Goal: Task Accomplishment & Management: Manage account settings

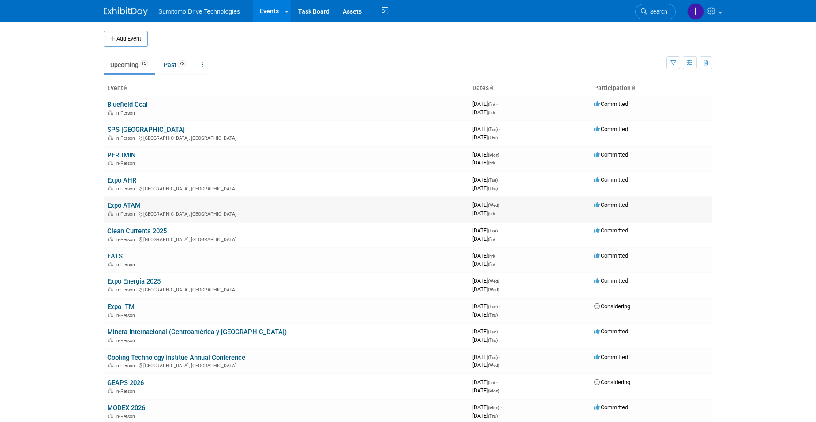
click at [117, 204] on link "Expo ATAM" at bounding box center [124, 206] width 34 height 8
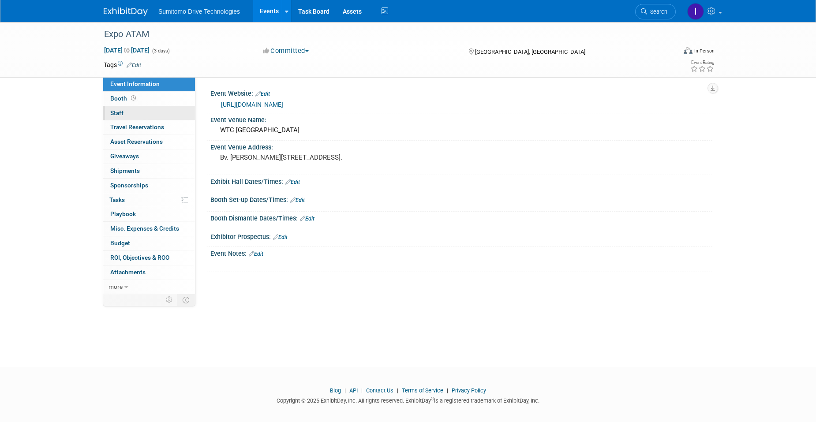
click at [145, 119] on link "0 Staff 0" at bounding box center [149, 113] width 92 height 14
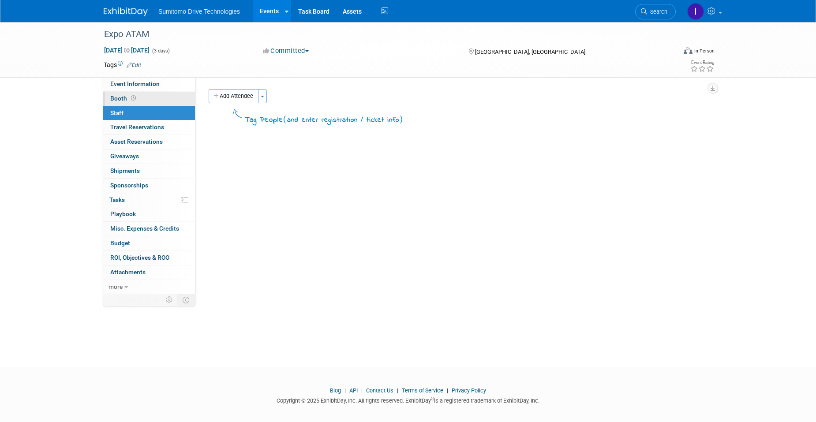
click at [152, 103] on link "Booth" at bounding box center [149, 99] width 92 height 14
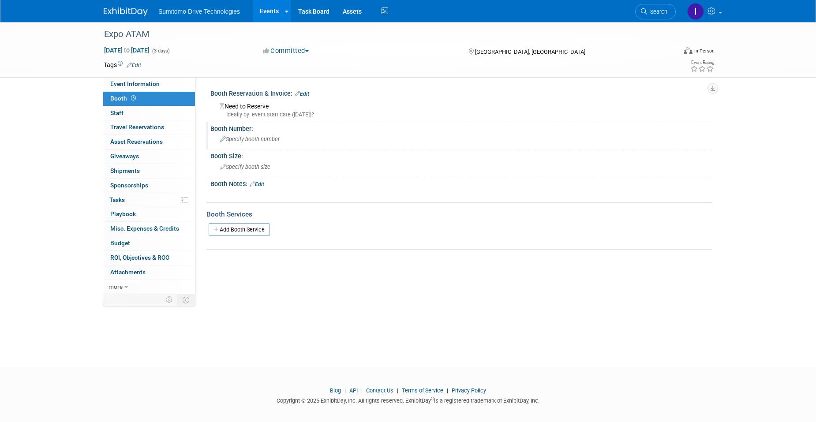
click at [253, 132] on div "Specify booth number" at bounding box center [461, 139] width 489 height 14
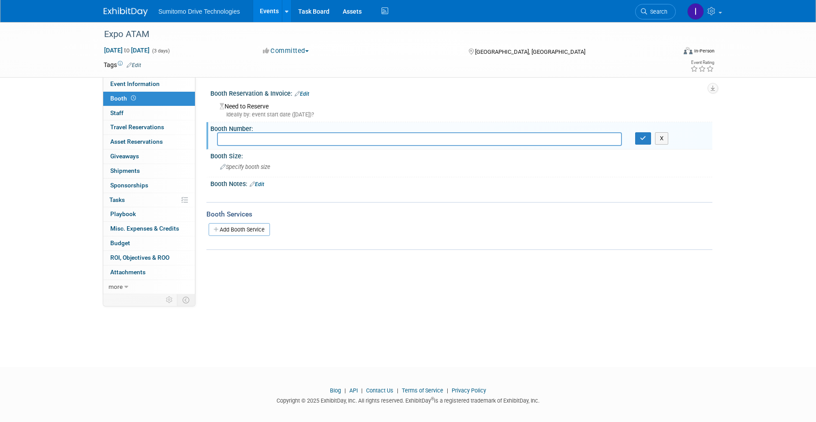
click at [266, 105] on div "Need to Reserve Ideally by: event start date (Wed. Sep 24, 2025)?" at bounding box center [461, 109] width 489 height 19
click at [304, 92] on link "Edit" at bounding box center [302, 94] width 15 height 6
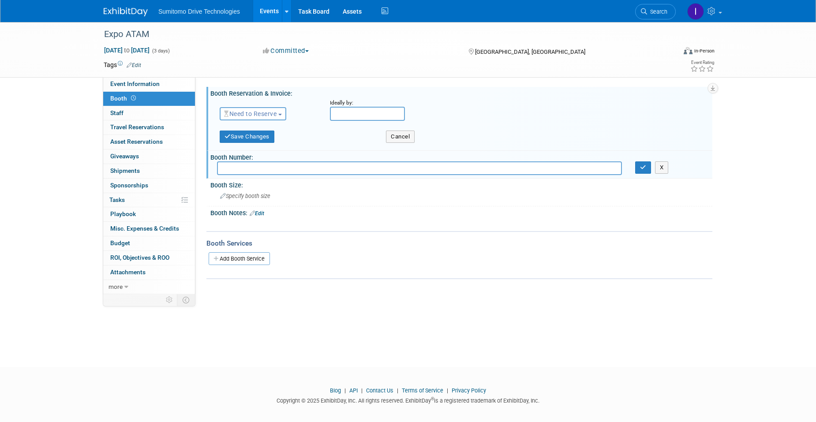
click at [269, 115] on span "Need to Reserve" at bounding box center [250, 113] width 53 height 7
click at [257, 137] on link "Reserved" at bounding box center [267, 141] width 94 height 12
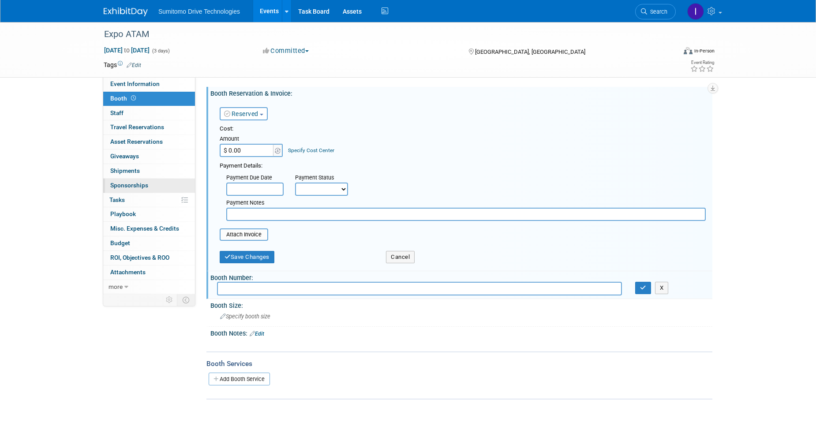
paste input "8,081.03"
type input "$ 8,081.03"
click at [280, 214] on input "text" at bounding box center [466, 214] width 480 height 13
click at [282, 187] on input "text" at bounding box center [254, 189] width 57 height 13
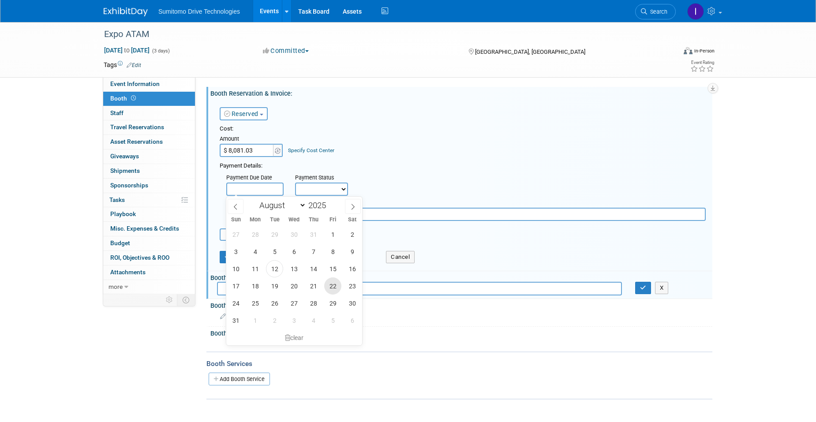
click at [324, 285] on span "22" at bounding box center [332, 286] width 17 height 17
type input "Aug 22, 2025"
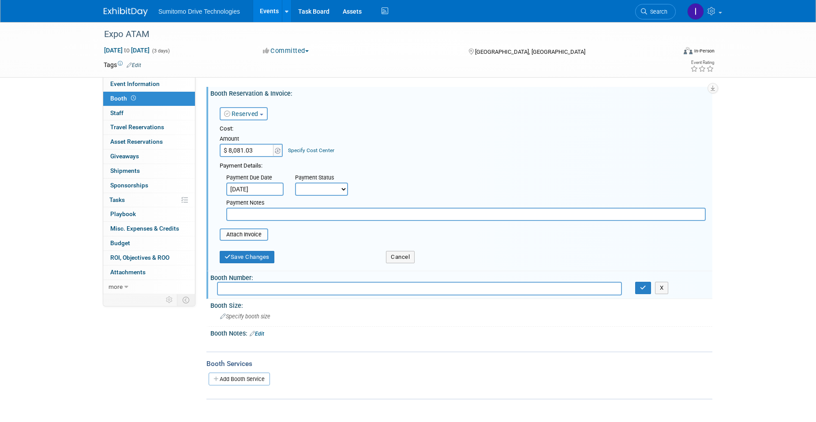
click at [341, 191] on select "Not Paid Yet Partially Paid Paid in Full" at bounding box center [321, 189] width 53 height 13
select select "3"
click at [295, 183] on select "Not Paid Yet Partially Paid Paid in Full" at bounding box center [321, 189] width 53 height 13
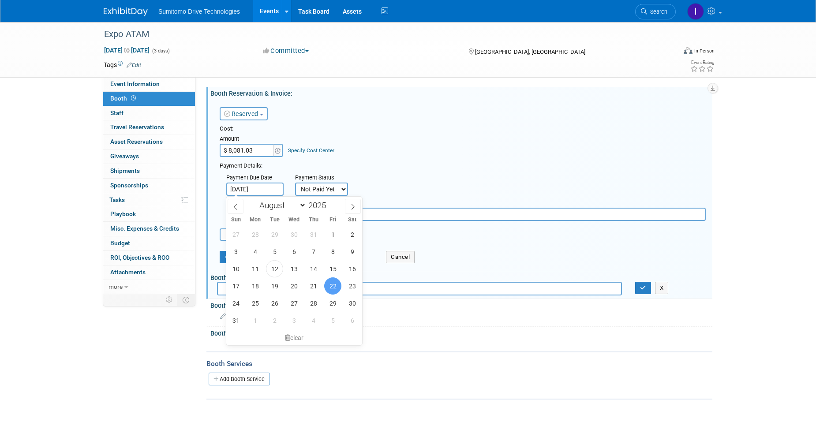
click at [264, 192] on input "Aug 22, 2025" at bounding box center [254, 189] width 57 height 13
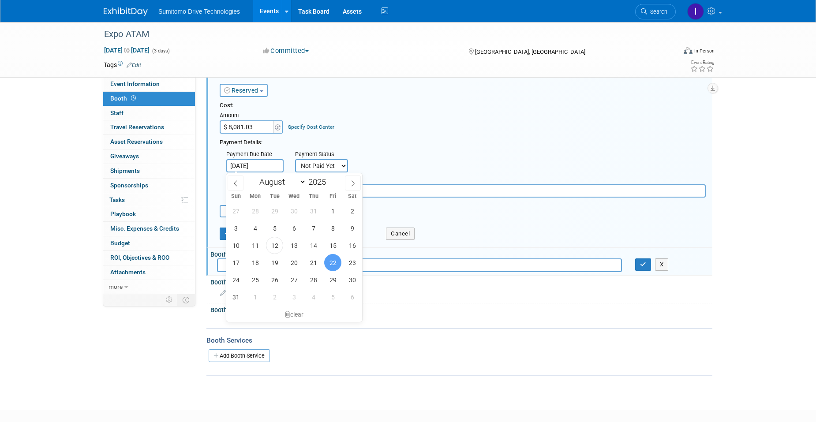
scroll to position [44, 0]
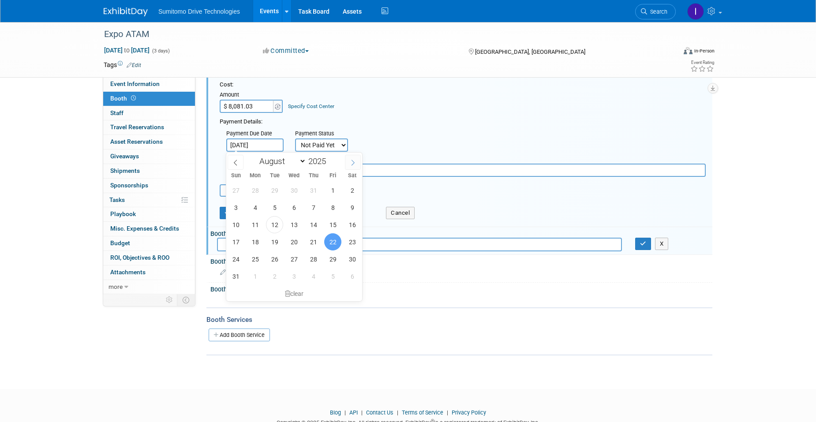
click at [353, 158] on span at bounding box center [353, 162] width 16 height 15
select select "8"
click at [329, 205] on span "12" at bounding box center [332, 207] width 17 height 17
type input "Sep 12, 2025"
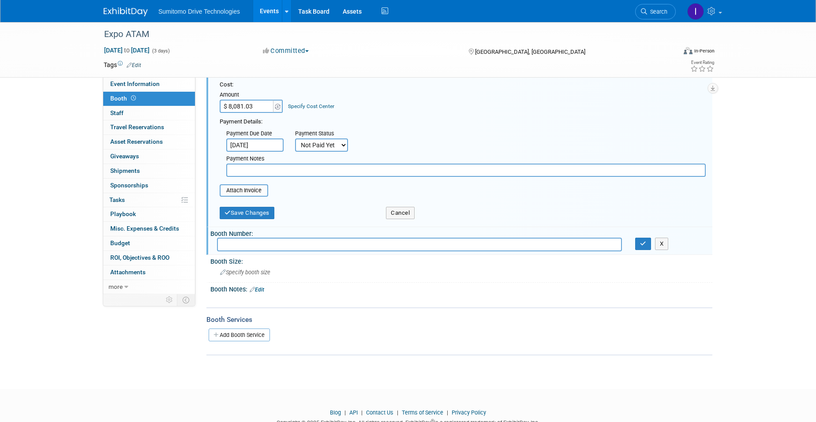
click at [260, 169] on input "text" at bounding box center [466, 170] width 480 height 13
click at [274, 165] on input "tipo de cambio 18.66" at bounding box center [466, 170] width 480 height 13
type input "tipo de cambio $18.66. 150K MXN"
type input "$ 8,038.58"
click at [398, 113] on div "Cost: Amount $ 8,038.58 Specify Cost Center Cost Center -- Not Specified --" at bounding box center [463, 97] width 486 height 32
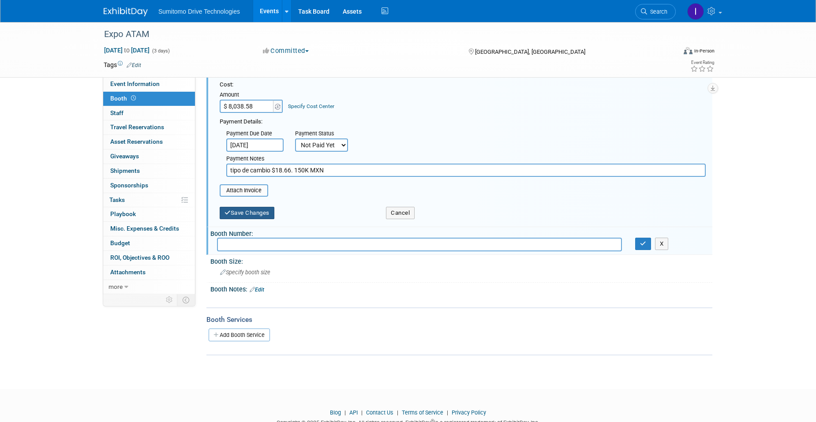
click at [262, 218] on button "Save Changes" at bounding box center [247, 213] width 55 height 12
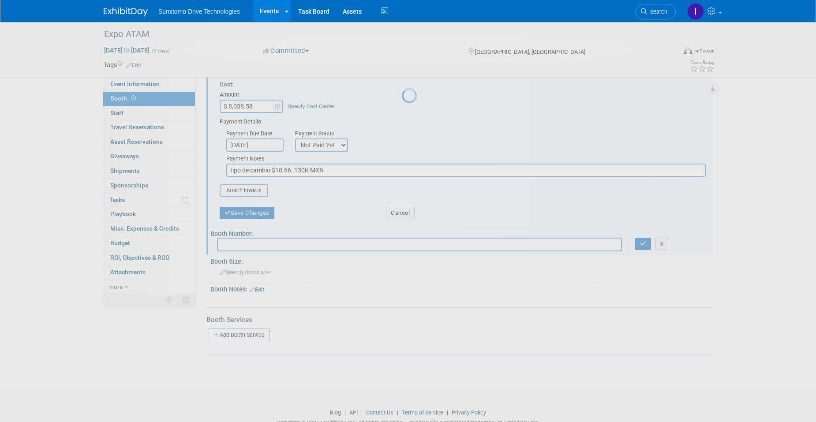
scroll to position [7, 0]
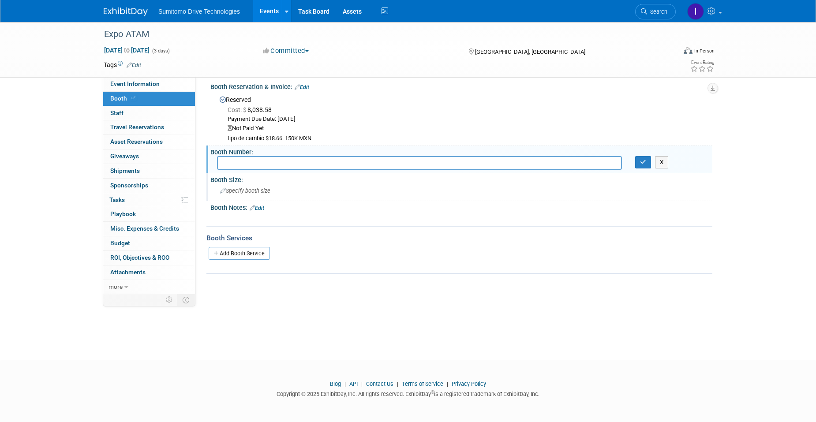
click at [241, 188] on span "Specify booth size" at bounding box center [245, 191] width 50 height 7
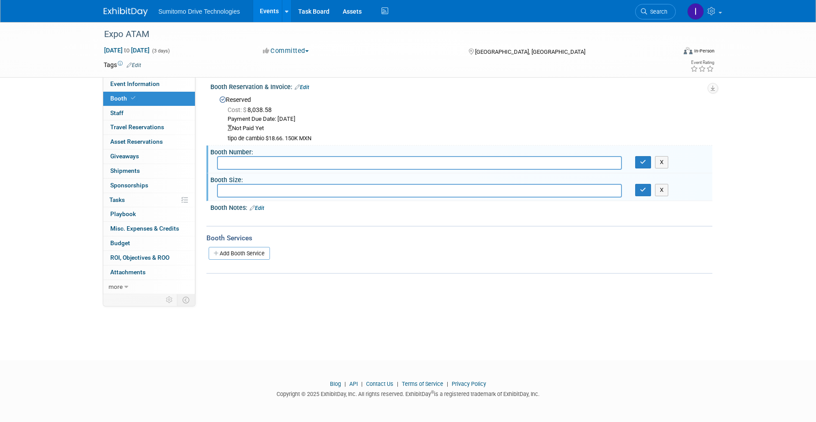
click at [275, 163] on input "text" at bounding box center [419, 163] width 405 height 14
type input "108 - 118"
click at [237, 193] on input "text" at bounding box center [419, 191] width 405 height 14
click at [642, 163] on icon "button" at bounding box center [643, 162] width 6 height 6
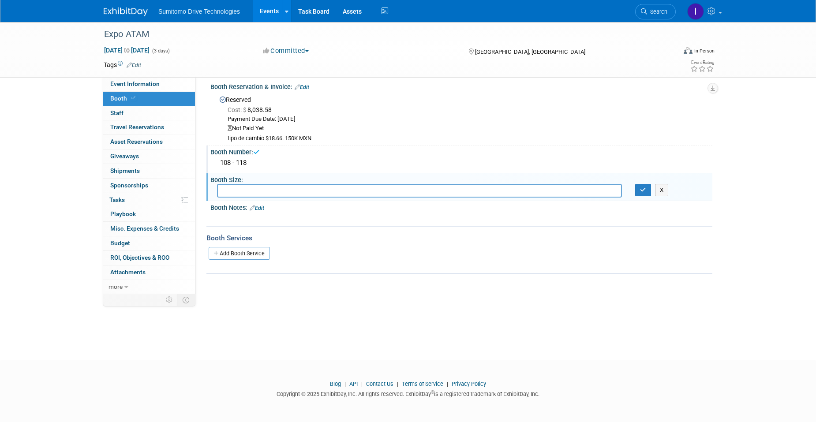
click at [272, 193] on input "text" at bounding box center [419, 191] width 405 height 14
type input "6x3 (18mts)"
click at [640, 193] on button "button" at bounding box center [643, 190] width 16 height 12
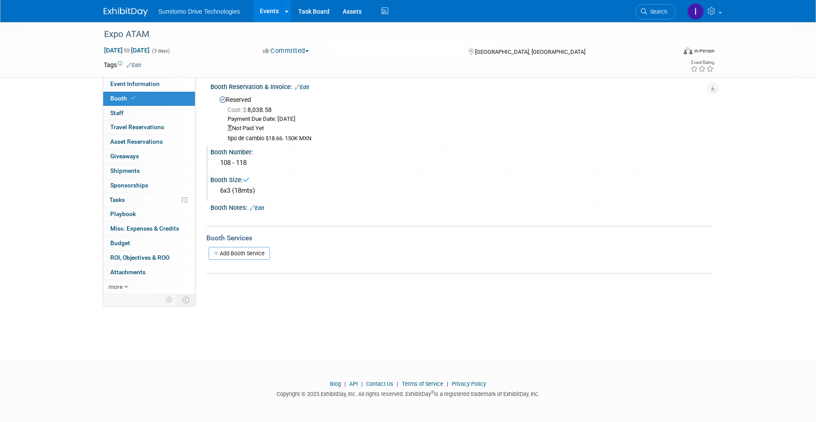
click at [252, 255] on link "Add Booth Service" at bounding box center [239, 253] width 61 height 13
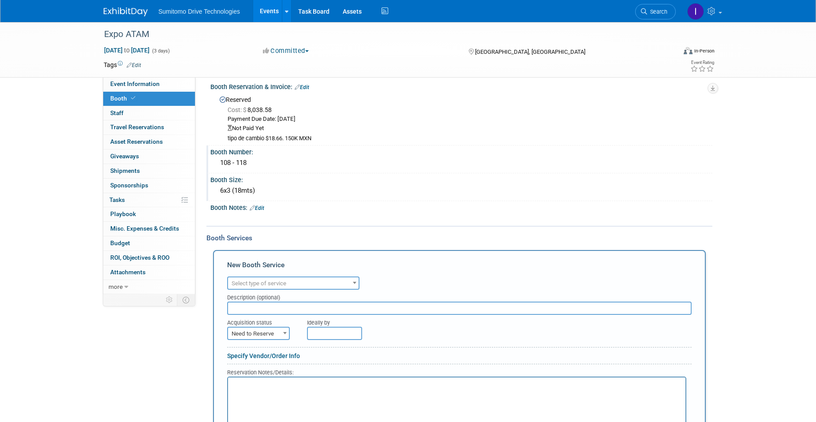
click at [297, 278] on span "Select type of service" at bounding box center [293, 284] width 131 height 12
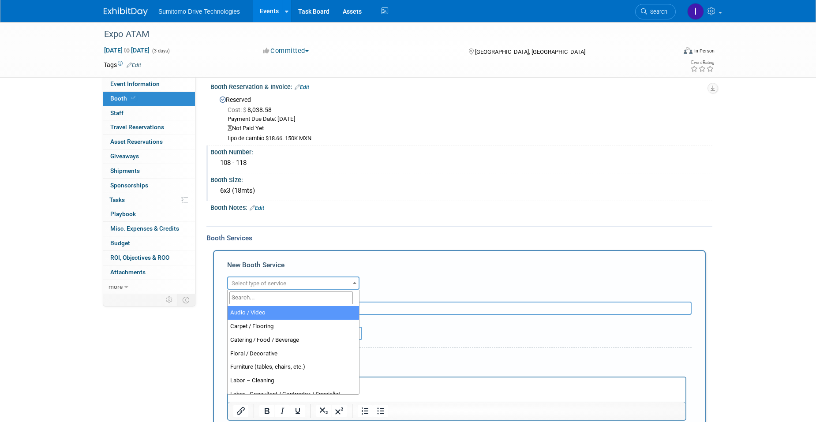
scroll to position [0, 0]
click at [299, 282] on span "Select type of service" at bounding box center [293, 284] width 131 height 12
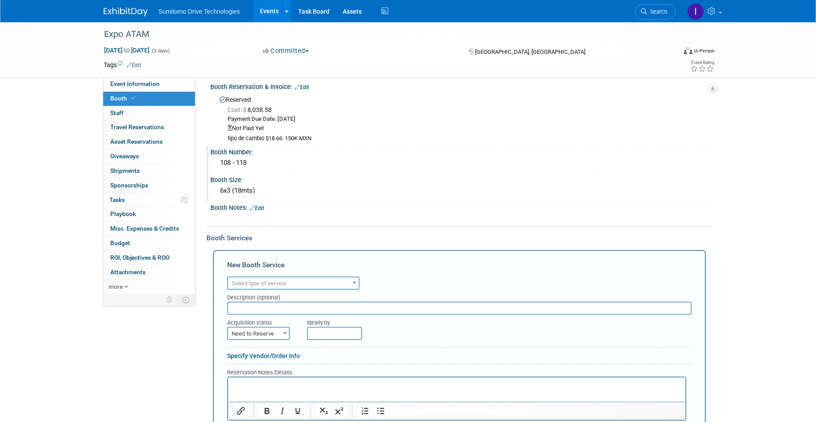
click at [299, 282] on span "Select type of service" at bounding box center [293, 284] width 131 height 12
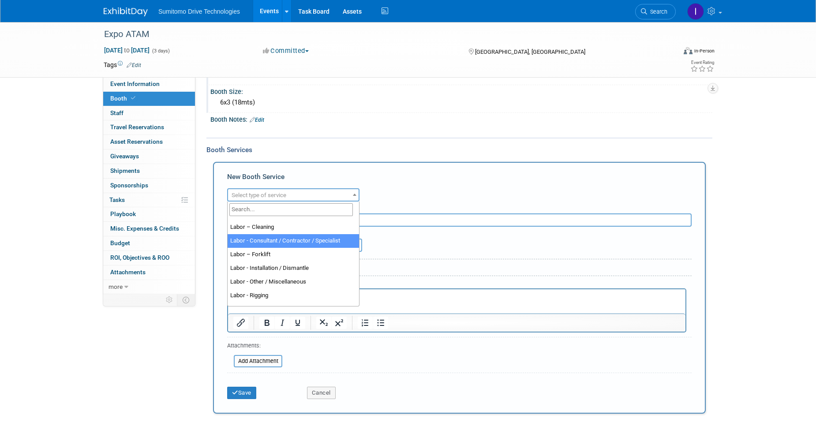
scroll to position [44, 0]
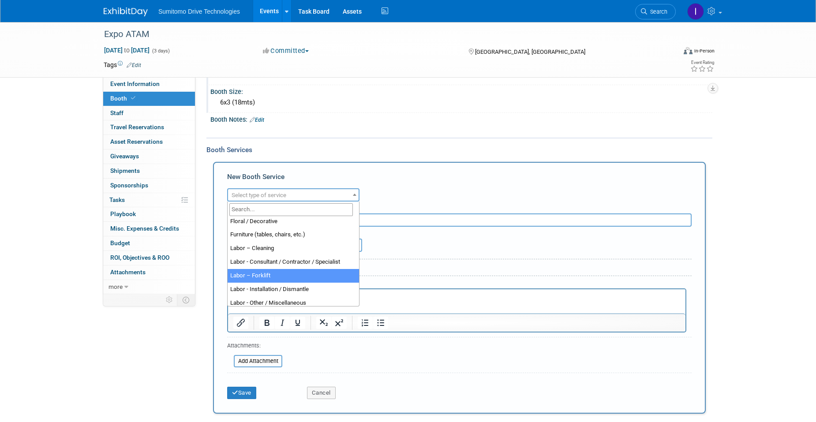
select select "13"
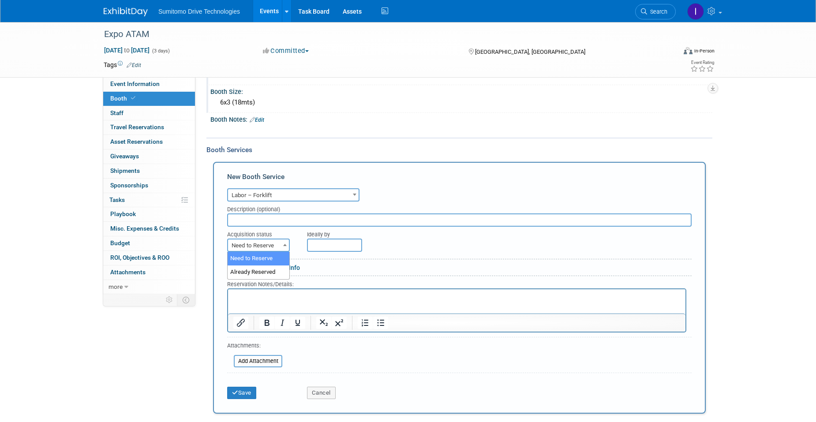
click at [282, 246] on span at bounding box center [285, 244] width 9 height 11
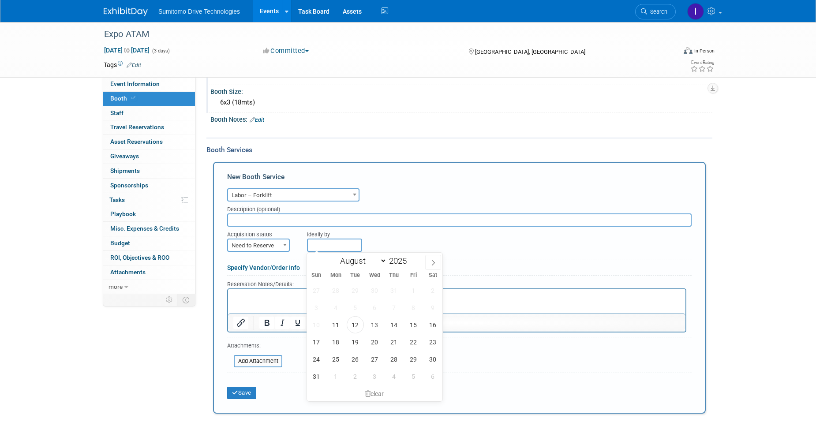
click at [330, 243] on input "text" at bounding box center [334, 245] width 55 height 13
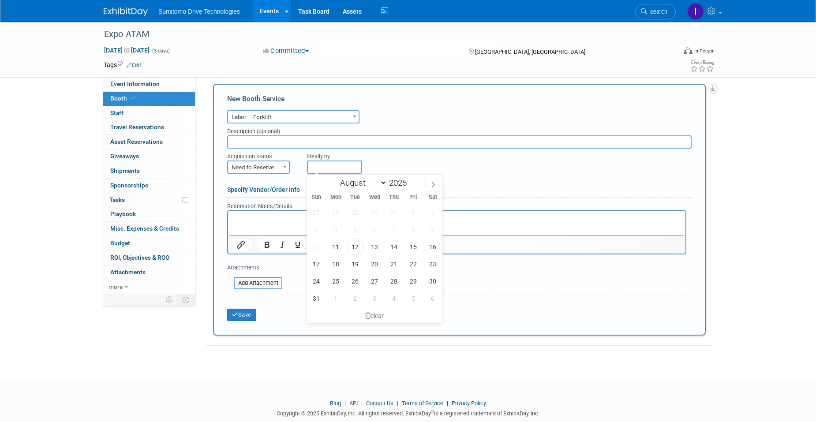
scroll to position [183, 0]
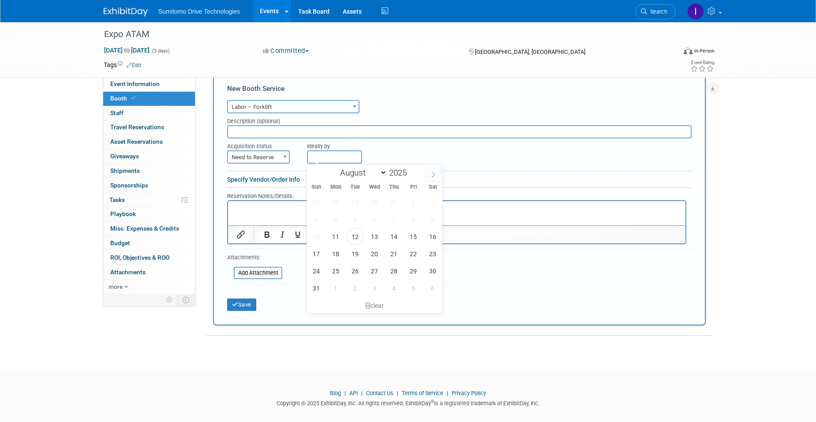
click at [434, 172] on icon at bounding box center [433, 175] width 6 height 6
select select "8"
click at [414, 231] on span "19" at bounding box center [413, 236] width 17 height 17
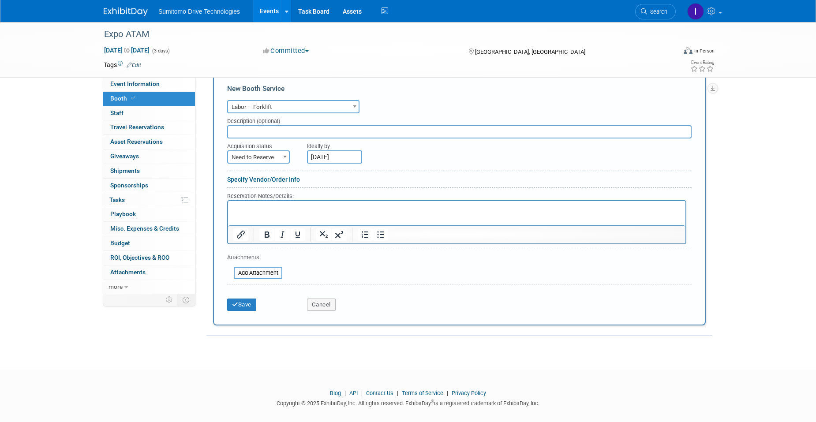
click at [353, 161] on input "Sep 19, 2025" at bounding box center [334, 156] width 55 height 13
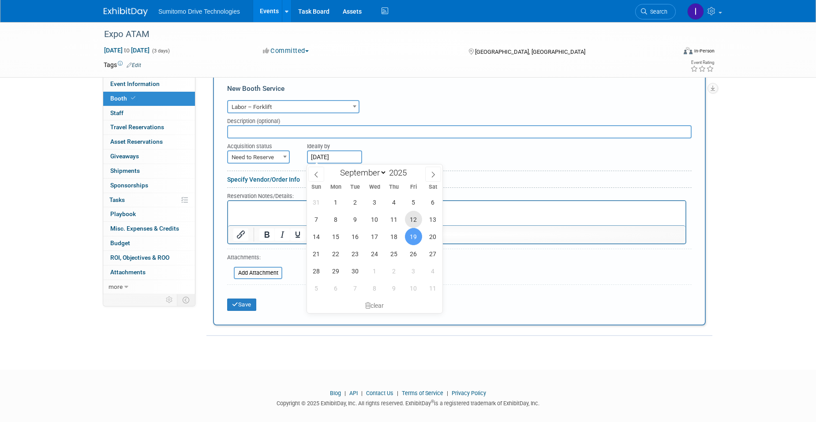
click at [410, 213] on span "12" at bounding box center [413, 219] width 17 height 17
type input "Sep 12, 2025"
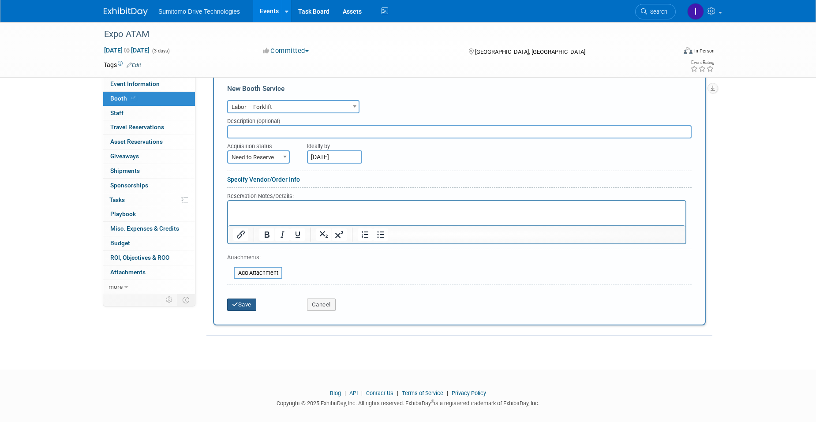
click at [246, 303] on button "Save" at bounding box center [241, 305] width 29 height 12
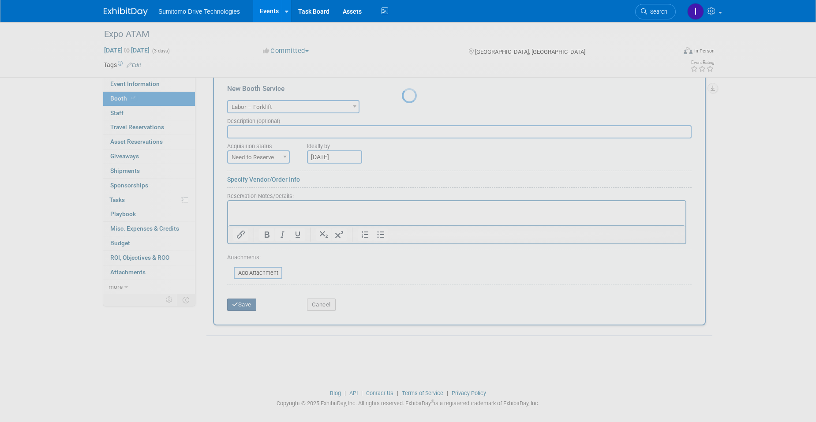
scroll to position [7, 0]
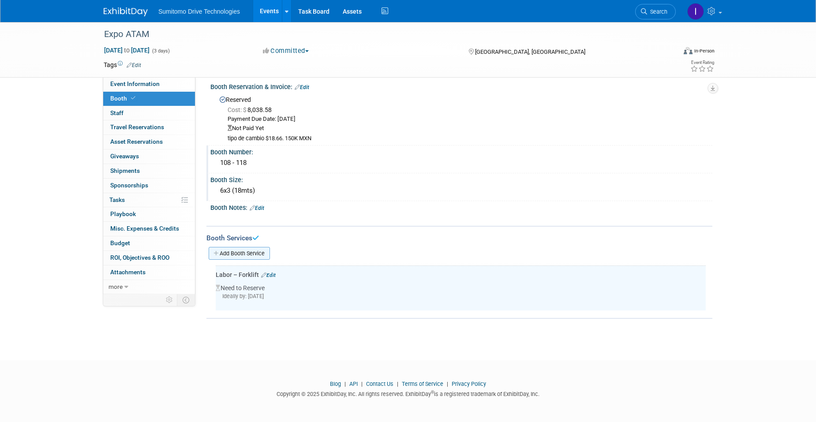
click at [249, 255] on link "Add Booth Service" at bounding box center [239, 253] width 61 height 13
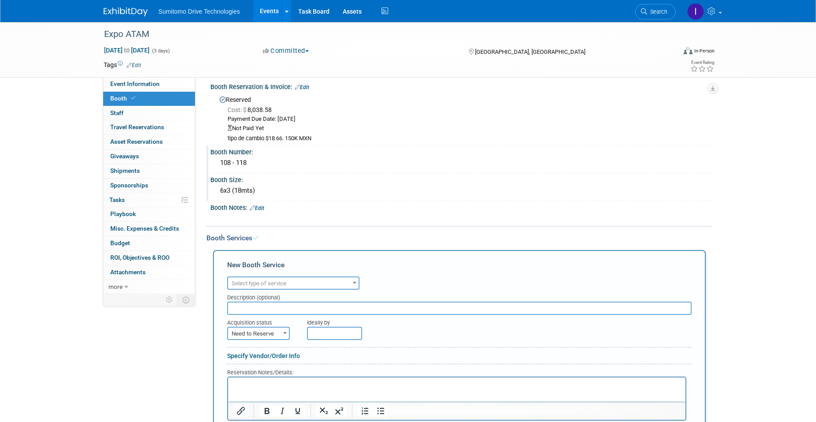
scroll to position [0, 0]
click at [270, 285] on span "Select type of service" at bounding box center [259, 283] width 55 height 7
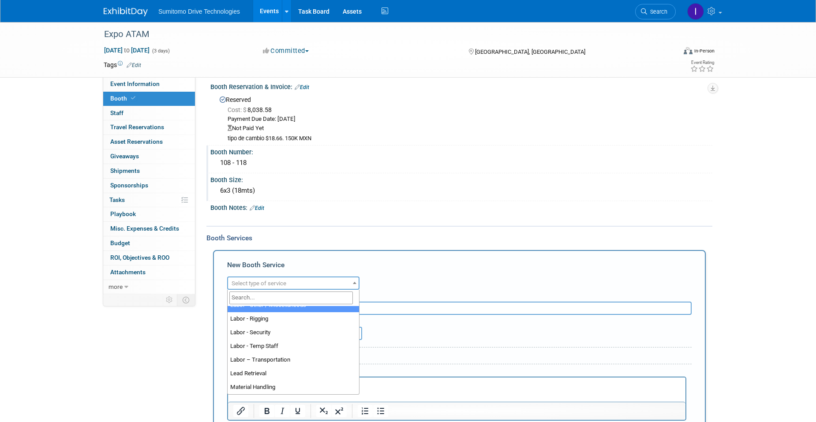
scroll to position [134, 0]
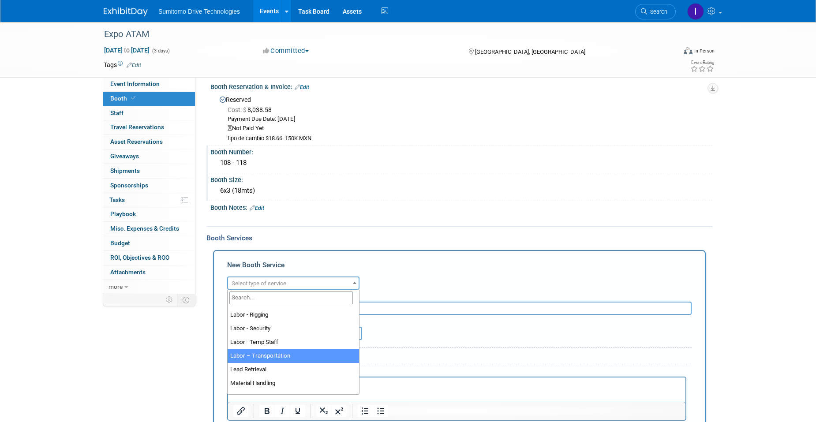
select select "15"
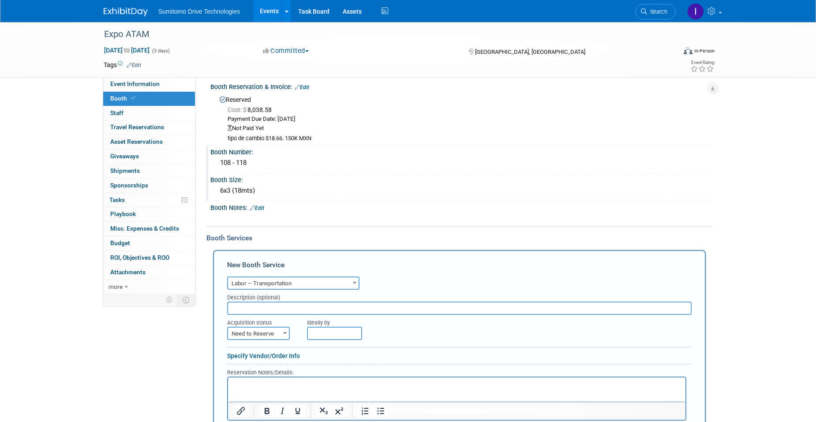
click at [276, 336] on span "Need to Reserve" at bounding box center [258, 334] width 61 height 12
click at [340, 332] on input "text" at bounding box center [334, 333] width 55 height 13
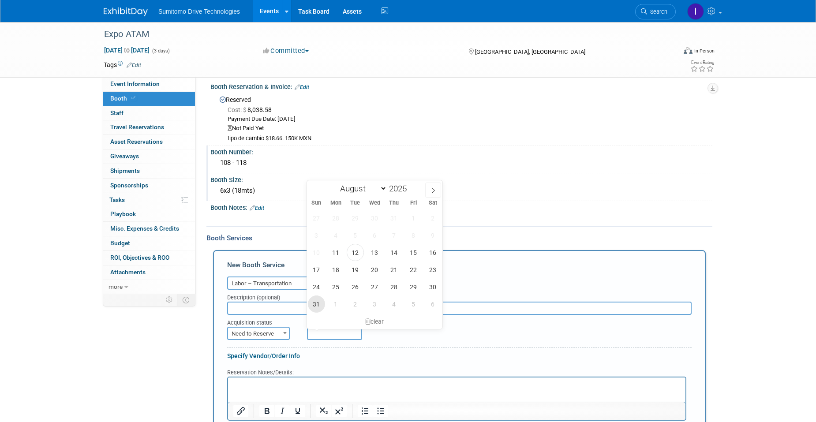
drag, startPoint x: 320, startPoint y: 304, endPoint x: 357, endPoint y: 325, distance: 41.7
click at [320, 304] on span "31" at bounding box center [316, 304] width 17 height 17
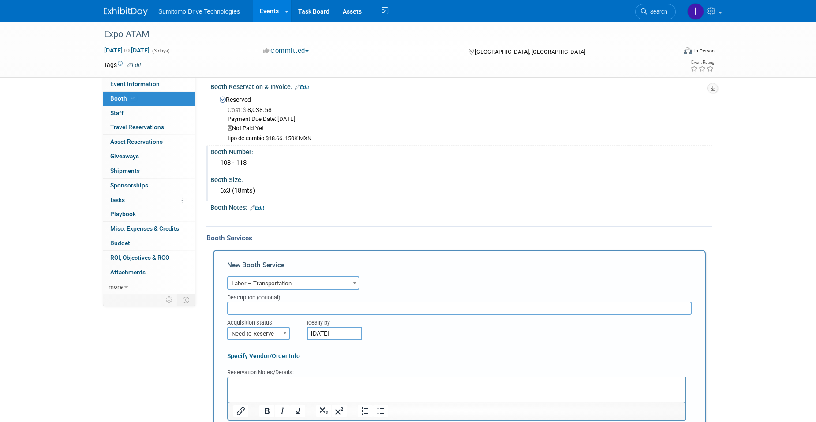
click at [324, 336] on input "Aug 31, 2025" at bounding box center [334, 333] width 55 height 13
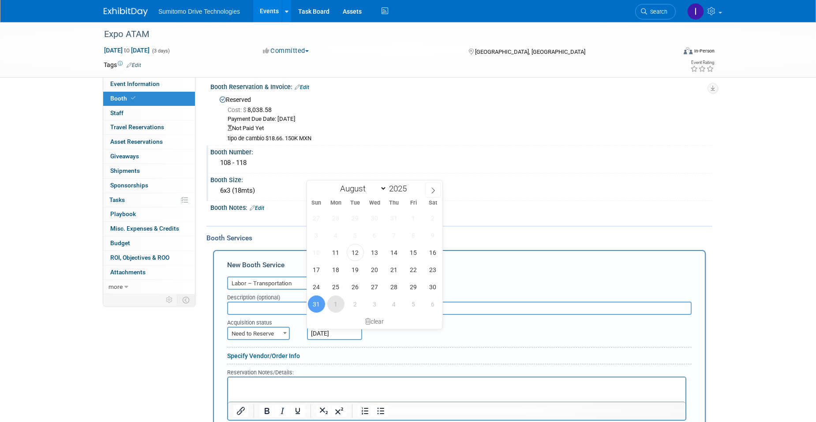
click at [336, 302] on span "1" at bounding box center [335, 304] width 17 height 17
type input "Sep 1, 2025"
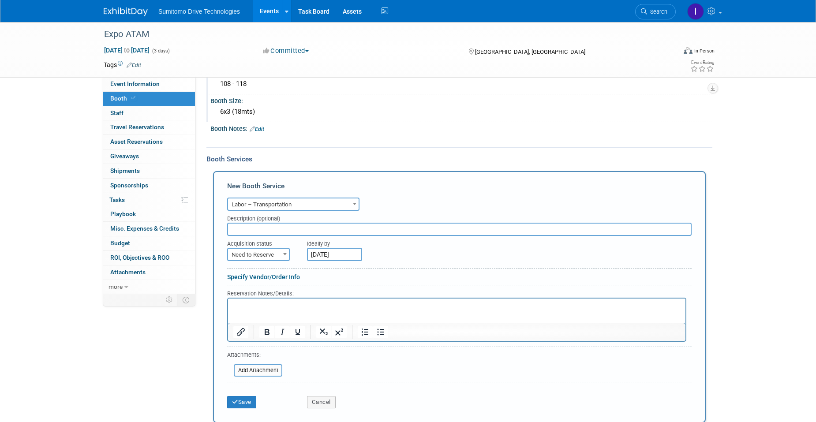
scroll to position [95, 0]
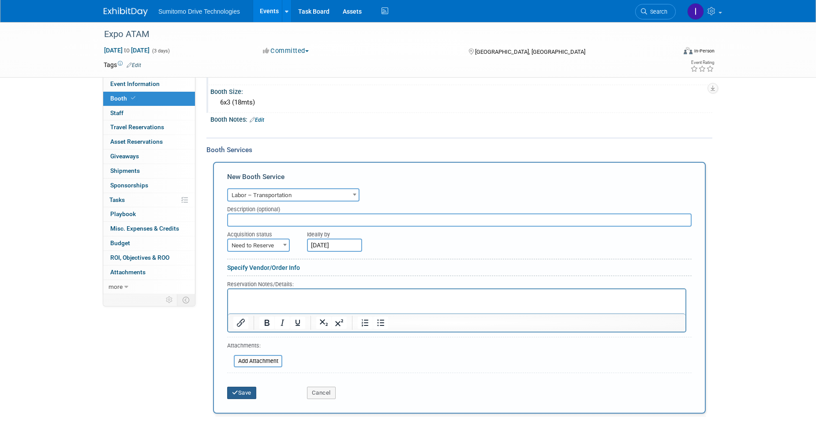
click at [236, 393] on icon "submit" at bounding box center [235, 393] width 6 height 6
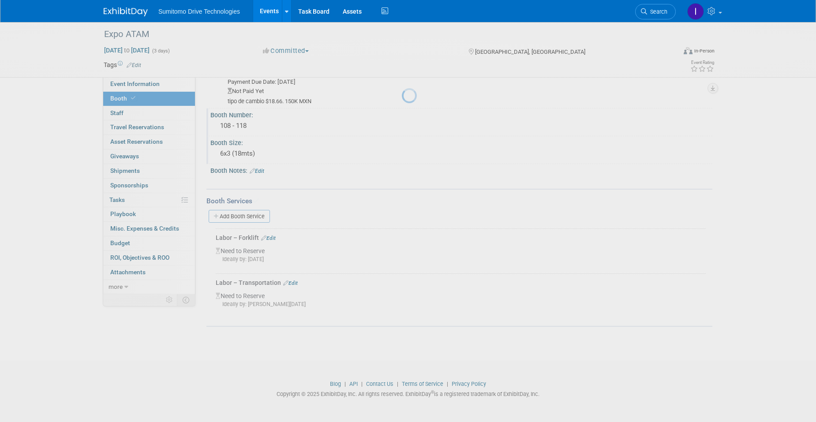
scroll to position [44, 0]
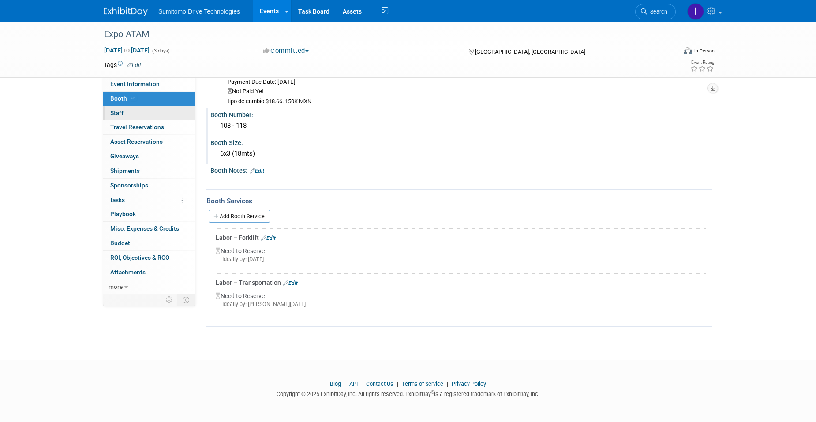
click at [131, 115] on link "0 Staff 0" at bounding box center [149, 113] width 92 height 14
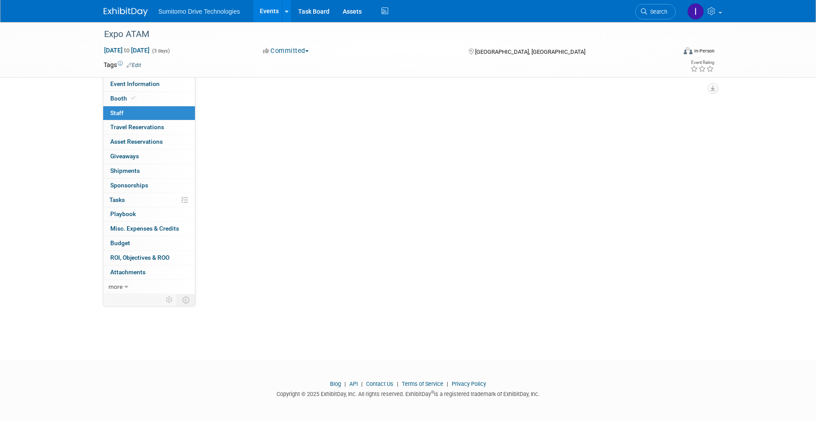
scroll to position [0, 0]
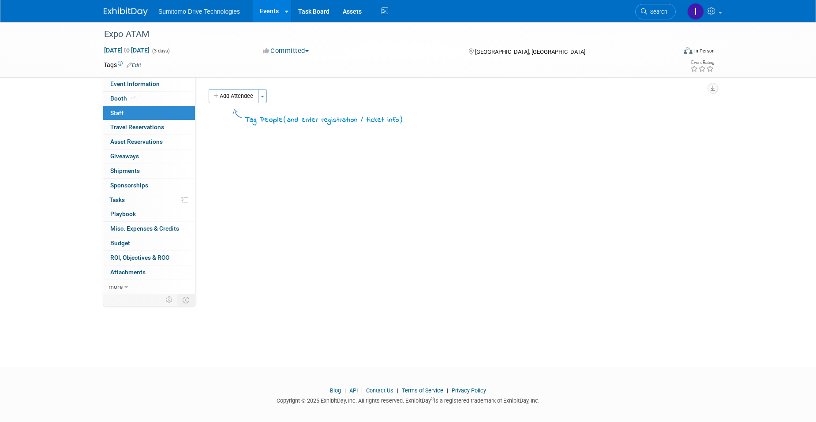
drag, startPoint x: 143, startPoint y: 101, endPoint x: 138, endPoint y: 109, distance: 8.9
click at [143, 101] on link "Booth" at bounding box center [149, 99] width 92 height 14
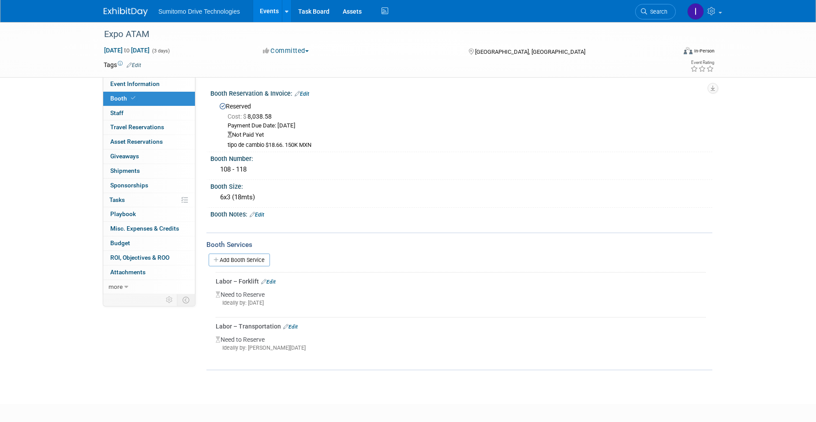
click at [306, 95] on link "Edit" at bounding box center [302, 94] width 15 height 6
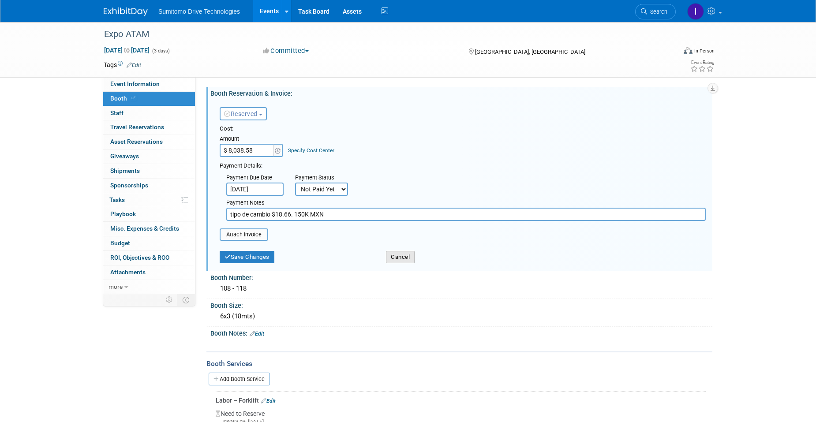
click at [399, 259] on button "Cancel" at bounding box center [400, 257] width 29 height 12
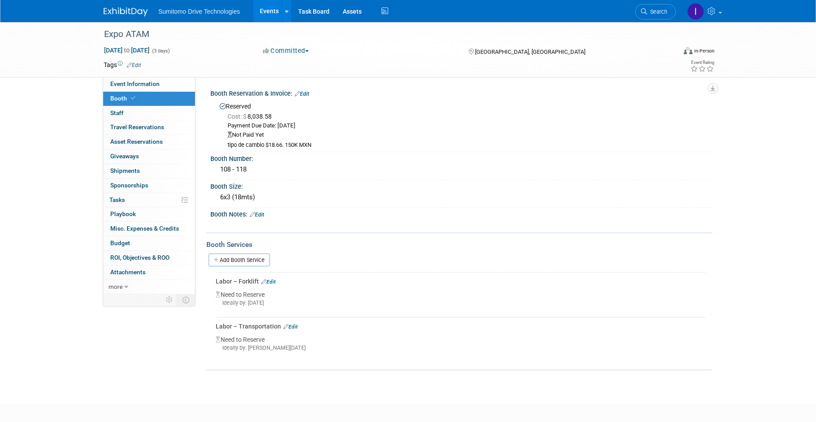
click at [262, 215] on link "Edit" at bounding box center [257, 215] width 15 height 6
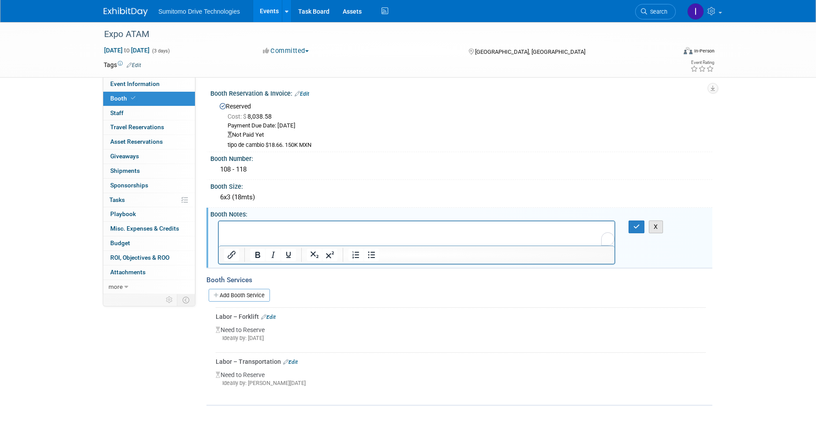
click at [655, 227] on button "X" at bounding box center [656, 227] width 14 height 13
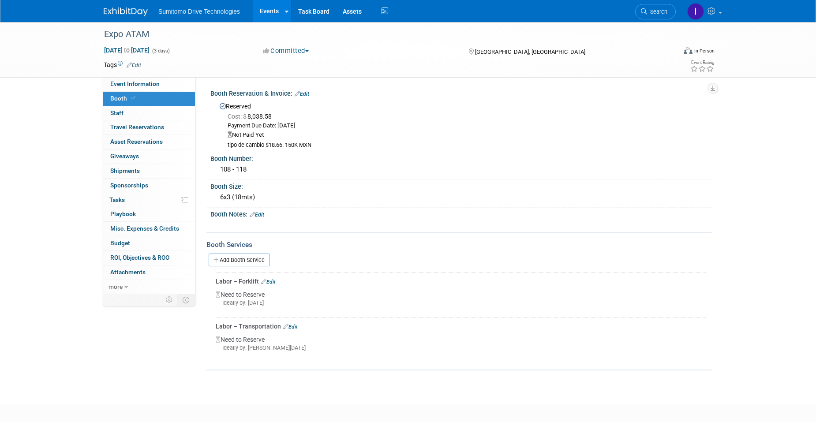
click at [304, 94] on link "Edit" at bounding box center [302, 94] width 15 height 6
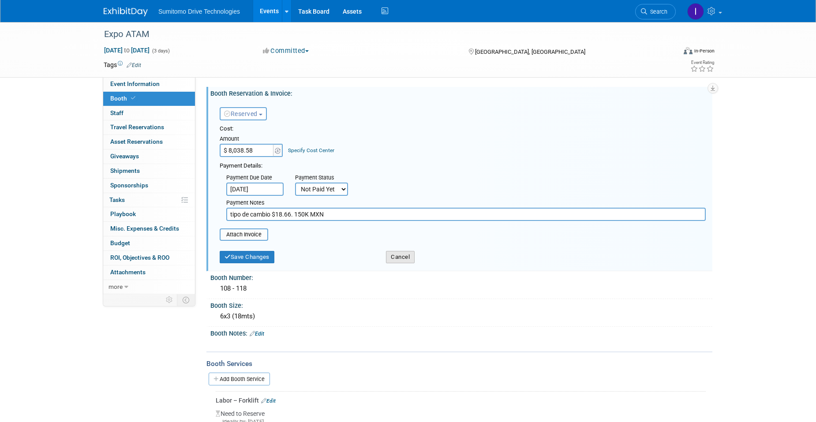
click at [402, 260] on button "Cancel" at bounding box center [400, 257] width 29 height 12
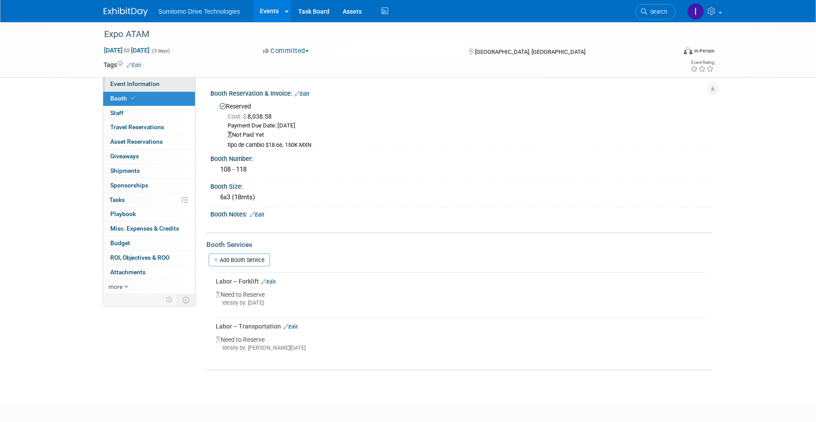
click at [143, 87] on link "Event Information" at bounding box center [149, 84] width 92 height 14
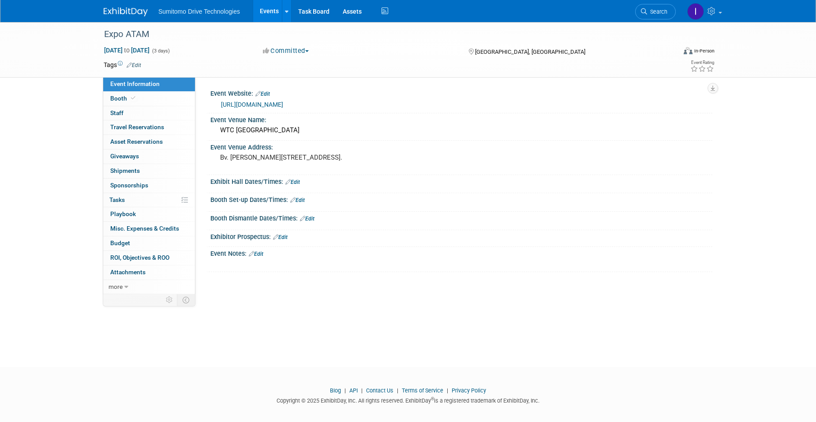
click at [298, 180] on link "Edit" at bounding box center [292, 182] width 15 height 6
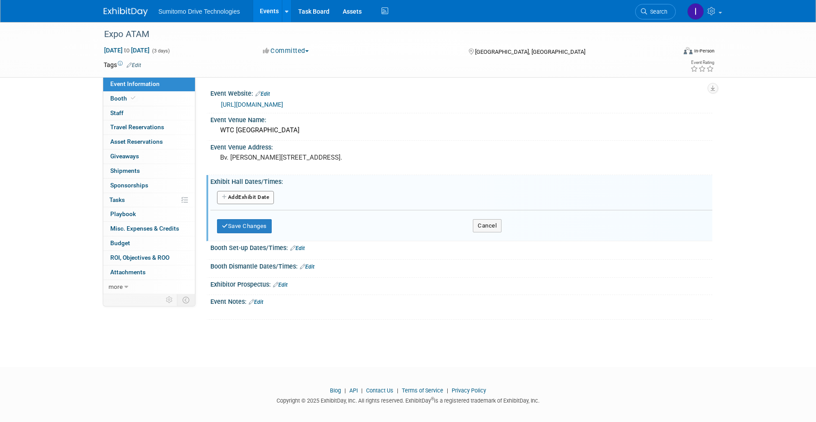
click at [268, 194] on button "Add Another Exhibit Date" at bounding box center [245, 197] width 57 height 13
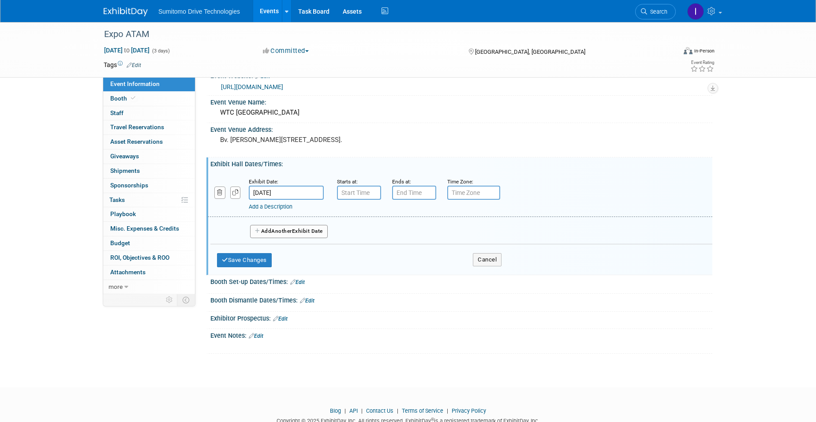
scroll to position [44, 0]
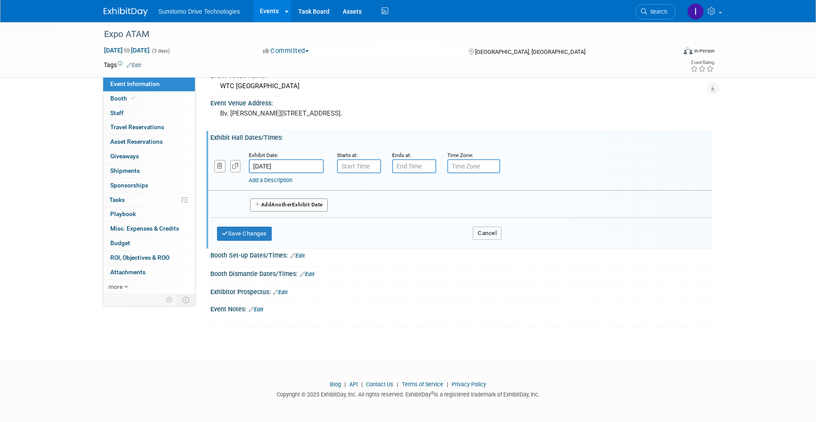
drag, startPoint x: 490, startPoint y: 232, endPoint x: 481, endPoint y: 234, distance: 9.5
click at [489, 232] on button "Cancel" at bounding box center [487, 233] width 29 height 13
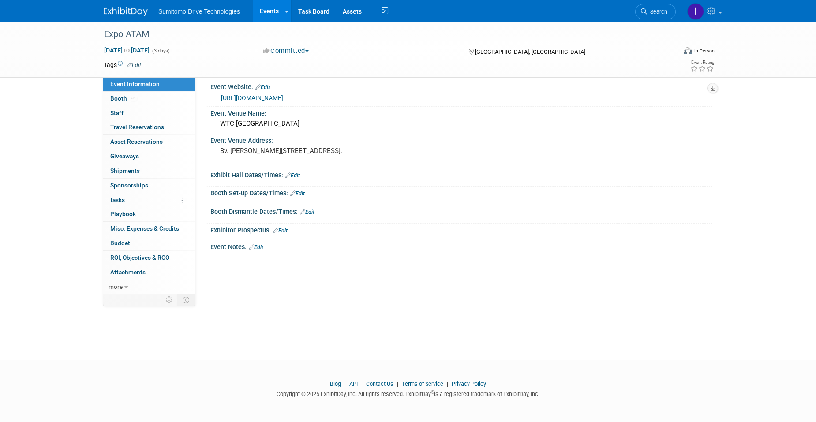
click at [283, 231] on link "Edit" at bounding box center [280, 231] width 15 height 6
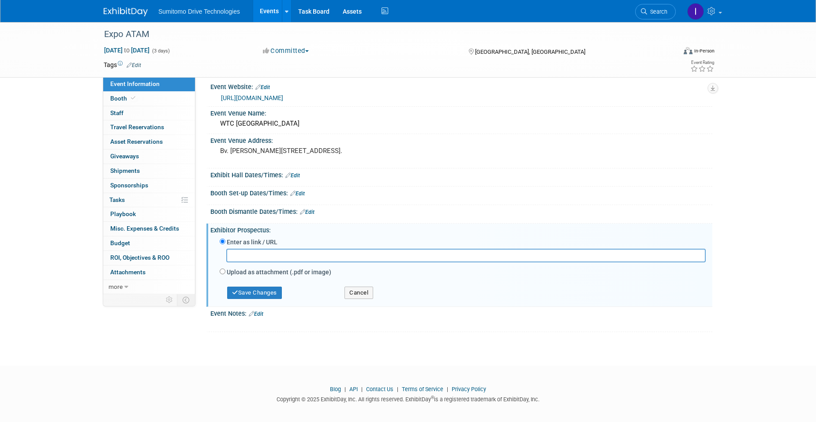
drag, startPoint x: 260, startPoint y: 233, endPoint x: 213, endPoint y: 230, distance: 47.8
click at [213, 230] on div "Exhibitor Prospectus: Edit" at bounding box center [461, 229] width 502 height 11
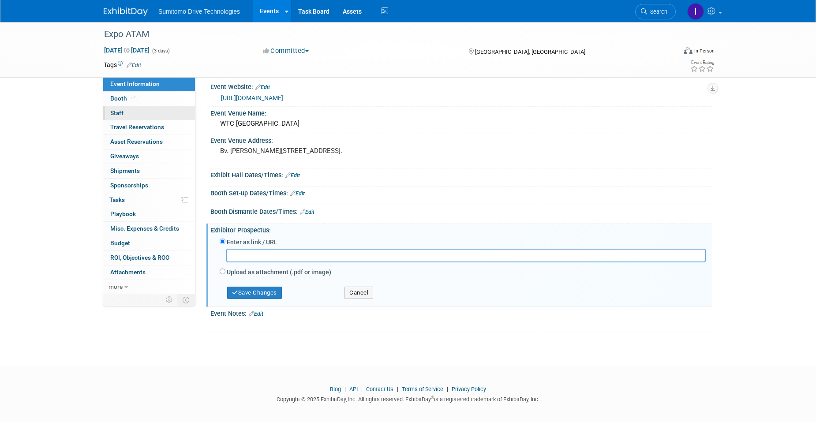
click at [151, 116] on link "0 Staff 0" at bounding box center [149, 113] width 92 height 14
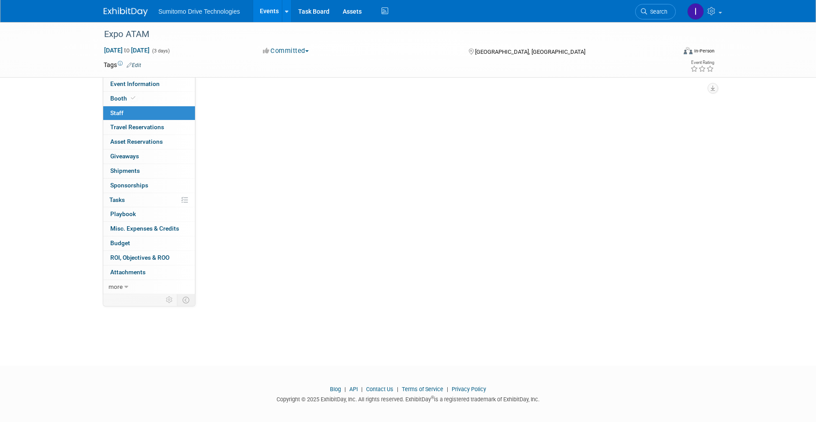
scroll to position [0, 0]
click at [162, 76] on div "Expo ATAM Sep 24, 2025 to Sep 26, 2025 (3 days) Sep 24, 2025 to Sep 26, 2025 Co…" at bounding box center [408, 49] width 622 height 55
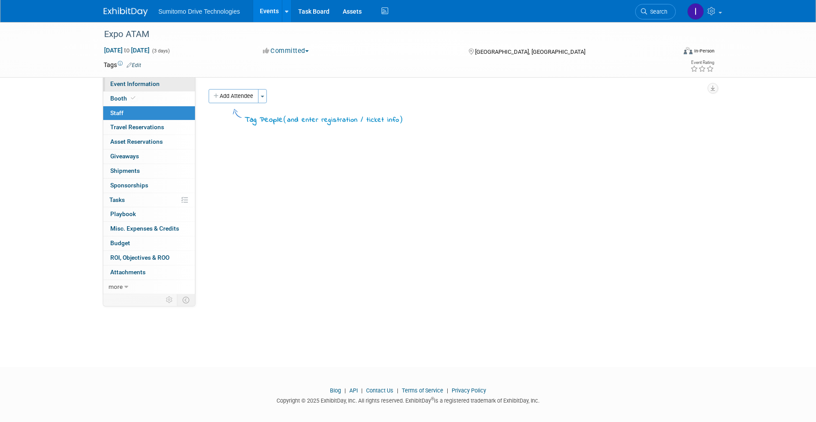
click at [160, 87] on link "Event Information" at bounding box center [149, 84] width 92 height 14
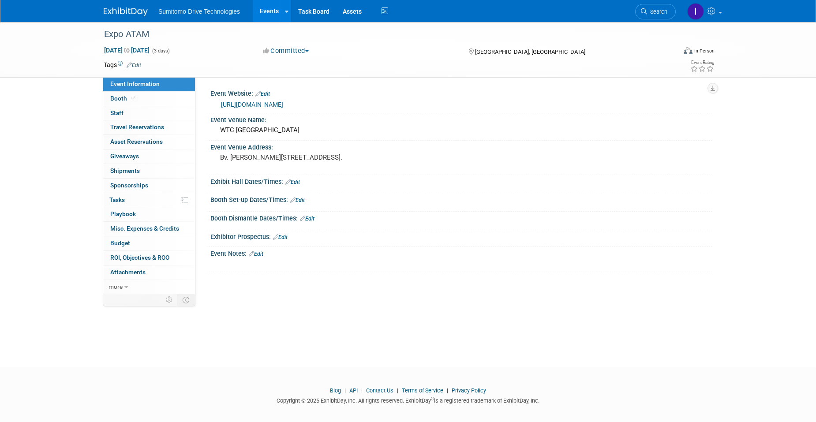
click at [288, 237] on link "Edit" at bounding box center [280, 237] width 15 height 6
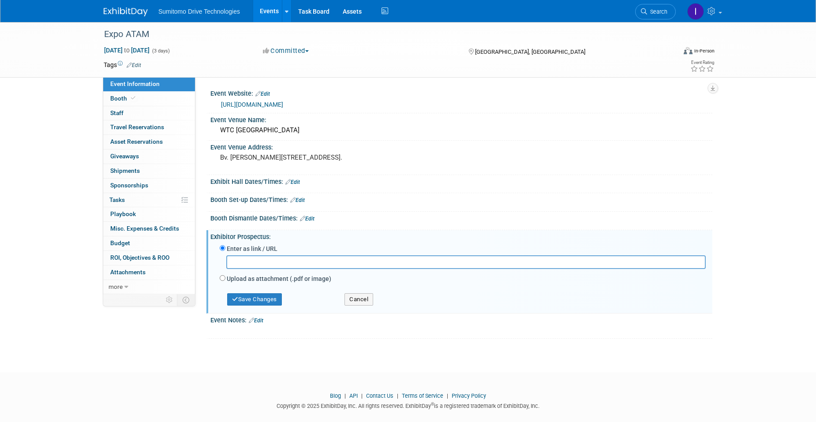
click at [256, 279] on label "Upload as attachment (.pdf or image)" at bounding box center [279, 278] width 105 height 9
click at [225, 279] on input "Upload as attachment (.pdf or image)" at bounding box center [223, 278] width 6 height 6
radio input "true"
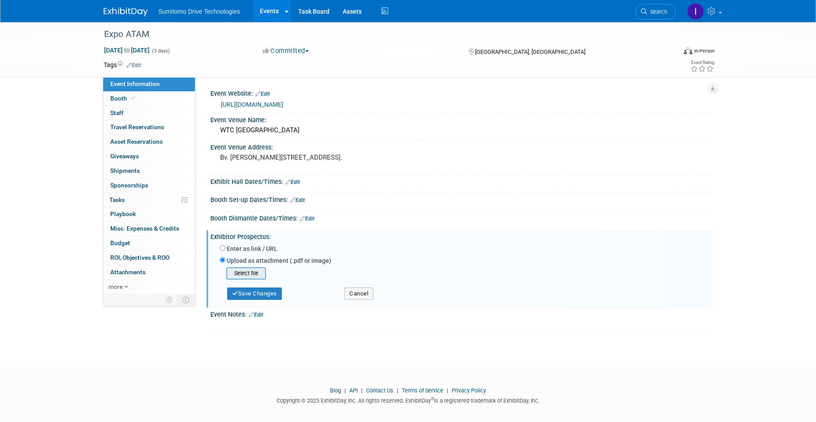
click at [244, 278] on input "file" at bounding box center [212, 273] width 105 height 11
click at [262, 289] on button "Save Changes" at bounding box center [254, 291] width 55 height 12
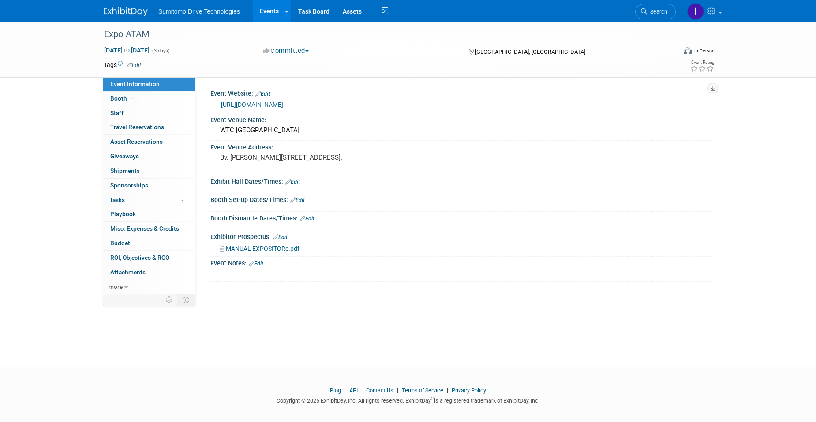
click at [276, 248] on span "MANUAL EXPOSITORc.pdf" at bounding box center [263, 248] width 74 height 7
click at [301, 196] on div "Booth Set-up Dates/Times: Edit" at bounding box center [461, 198] width 502 height 11
click at [302, 199] on link "Edit" at bounding box center [297, 200] width 15 height 6
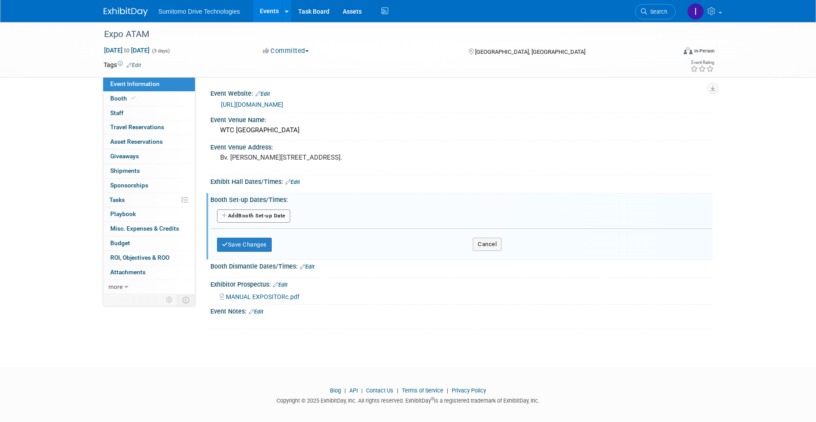
click at [264, 214] on button "Add Another Booth Set-up Date" at bounding box center [253, 216] width 73 height 13
select select "8"
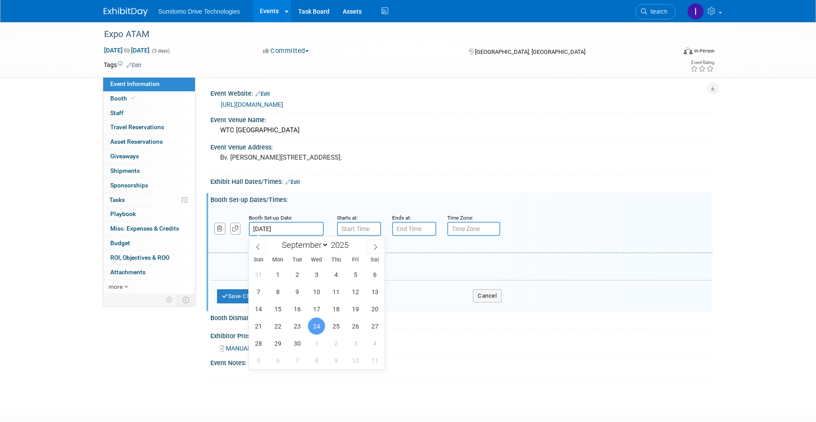
click at [278, 227] on input "Sep 24, 2025" at bounding box center [286, 229] width 75 height 14
click at [254, 323] on span "21" at bounding box center [258, 326] width 17 height 17
type input "Sep 21, 2025"
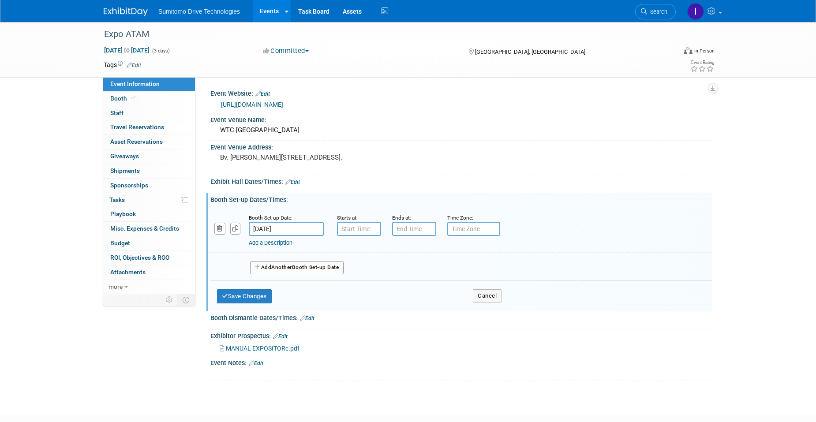
type input "7:00 AM"
click at [363, 227] on input "7:00 AM" at bounding box center [359, 229] width 44 height 14
click at [411, 227] on input "7:00 PM" at bounding box center [414, 229] width 44 height 14
click at [407, 231] on input "7:00 PM" at bounding box center [414, 229] width 44 height 14
click at [417, 249] on span at bounding box center [412, 250] width 15 height 15
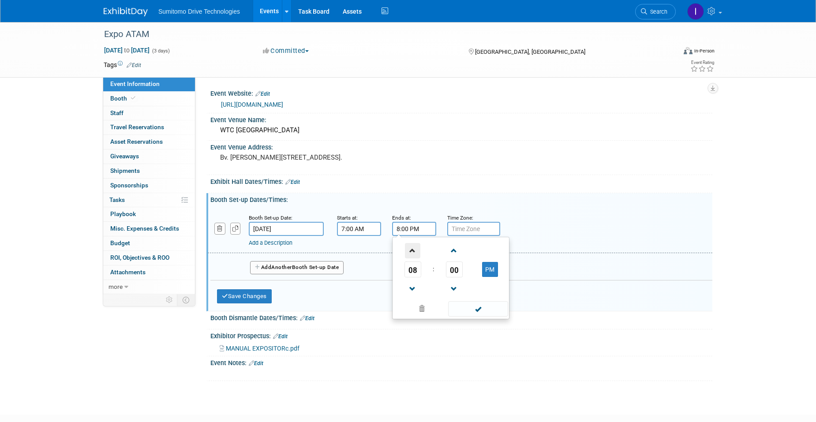
click at [417, 249] on span at bounding box center [412, 250] width 15 height 15
type input "9:00 PM"
click at [463, 315] on span at bounding box center [478, 308] width 60 height 15
click at [365, 224] on input "7:00 AM" at bounding box center [359, 229] width 44 height 14
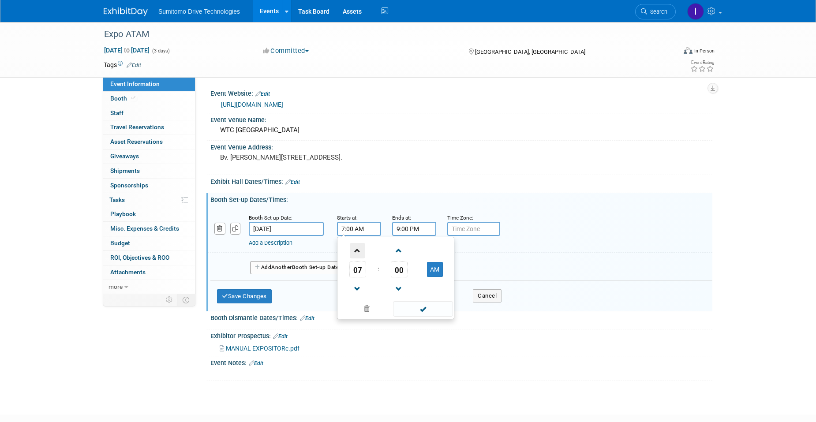
click at [358, 247] on span at bounding box center [357, 250] width 15 height 15
type input "8:00 AM"
click at [407, 310] on span at bounding box center [423, 308] width 60 height 15
click at [336, 264] on button "Add Another Booth Set-up Date" at bounding box center [297, 267] width 94 height 13
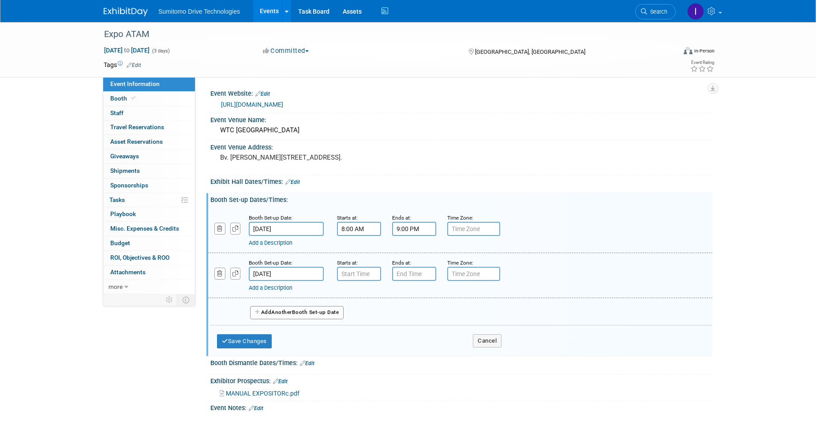
click at [311, 273] on input "Sep 22, 2025" at bounding box center [286, 274] width 75 height 14
click at [322, 255] on div "Booth Set-up Date: Sep 22, 2025 Starts at: Ends at: Time Zone: Apply to all Add…" at bounding box center [460, 275] width 505 height 45
click at [313, 319] on button "Add Another Booth Set-up Date" at bounding box center [297, 312] width 94 height 13
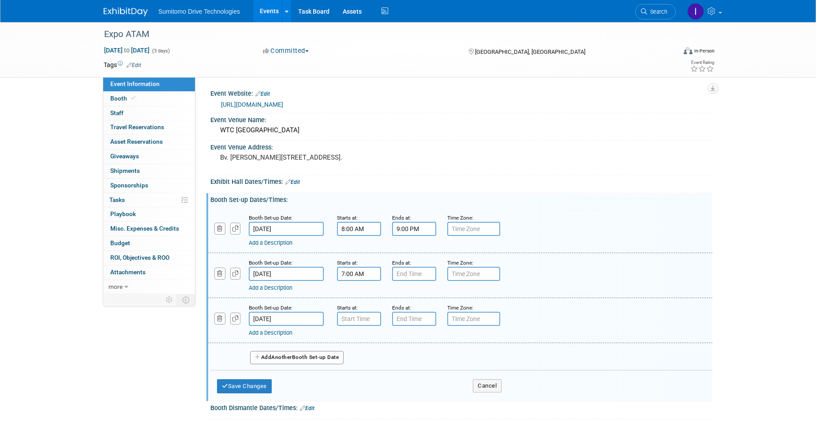
click at [361, 274] on input "7:00 AM" at bounding box center [359, 274] width 44 height 14
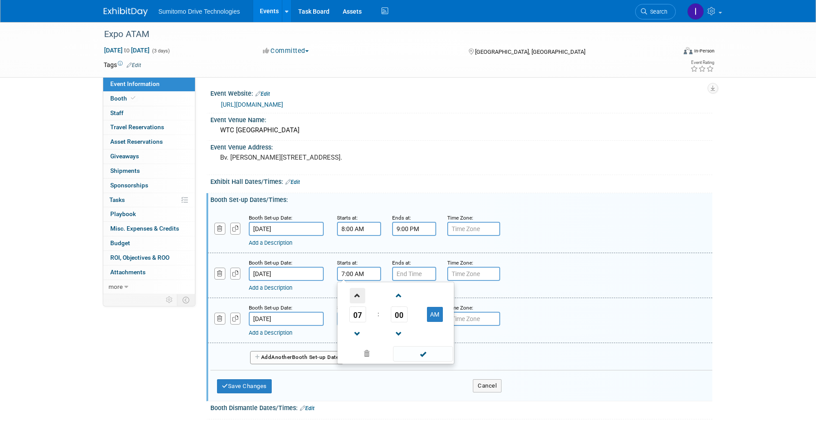
click at [360, 297] on span at bounding box center [357, 295] width 15 height 15
type input "8:00 AM"
click at [418, 353] on span at bounding box center [423, 353] width 60 height 15
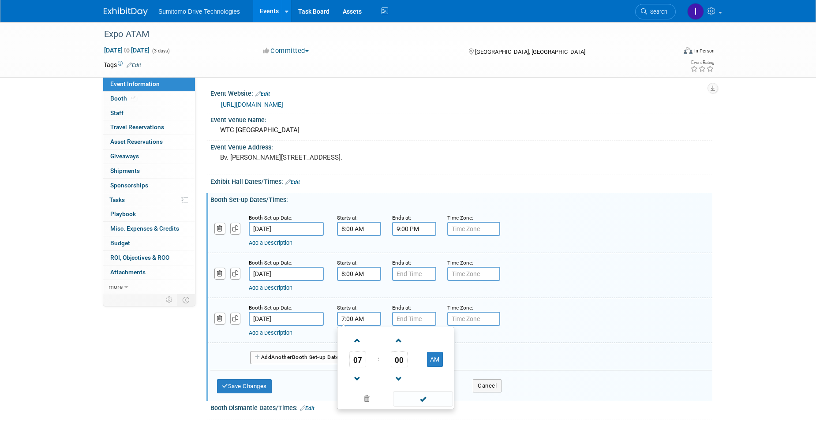
click at [358, 317] on input "7:00 AM" at bounding box center [359, 319] width 44 height 14
click at [359, 336] on span at bounding box center [357, 340] width 15 height 15
type input "8:00 AM"
click at [415, 395] on span at bounding box center [423, 398] width 60 height 15
click at [406, 273] on input "7:00 PM" at bounding box center [414, 274] width 44 height 14
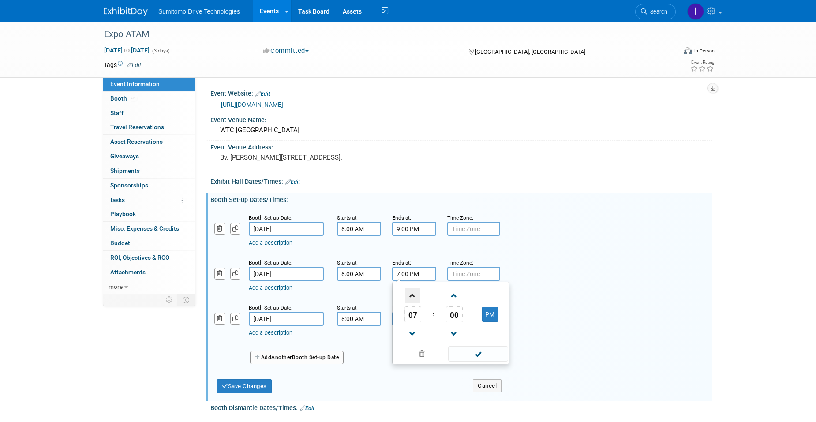
click at [409, 292] on span at bounding box center [412, 295] width 15 height 15
click at [406, 338] on span at bounding box center [412, 334] width 15 height 15
type input "9:00 PM"
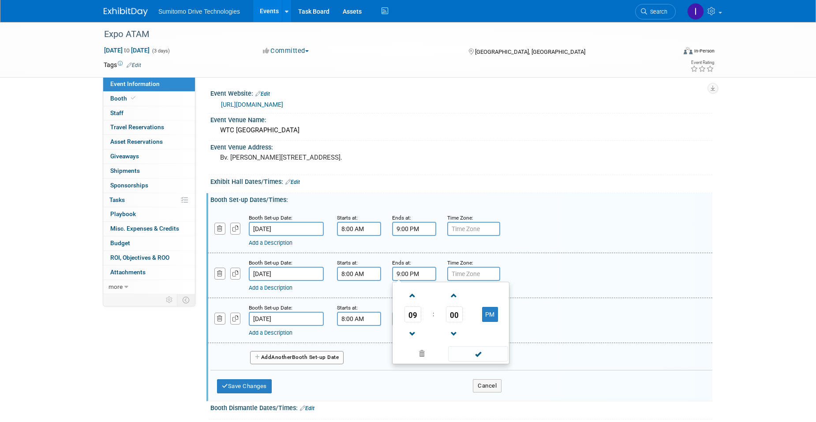
click at [462, 355] on span at bounding box center [478, 353] width 60 height 15
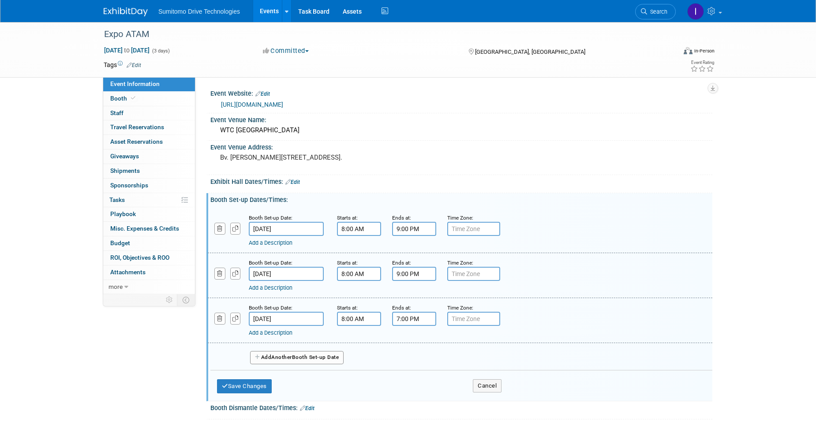
click at [406, 319] on input "7:00 PM" at bounding box center [414, 319] width 44 height 14
click at [411, 343] on span at bounding box center [412, 340] width 15 height 15
click at [410, 343] on span at bounding box center [412, 340] width 15 height 15
type input "9:00 PM"
click at [477, 403] on span at bounding box center [478, 398] width 60 height 15
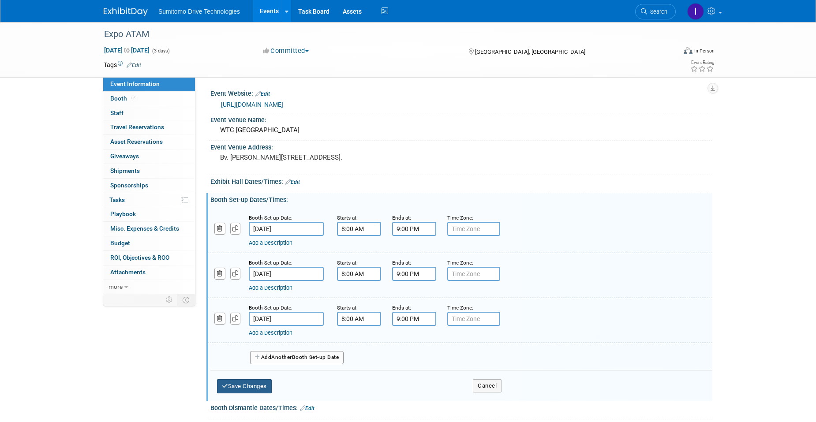
click at [252, 387] on button "Save Changes" at bounding box center [244, 386] width 55 height 14
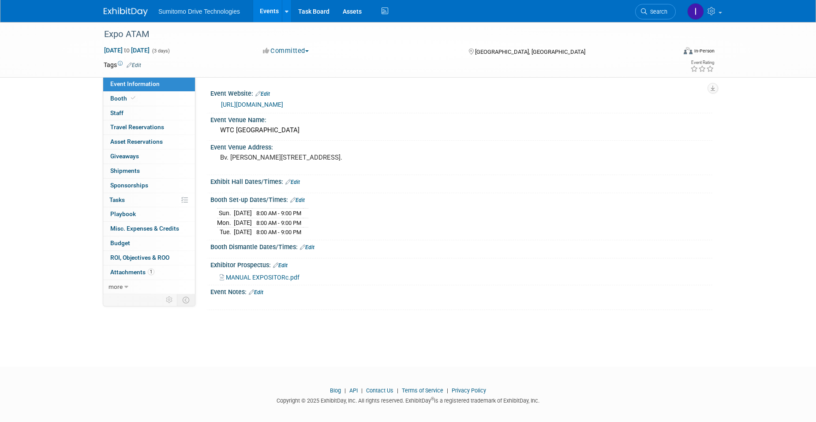
click at [309, 246] on link "Edit" at bounding box center [307, 247] width 15 height 6
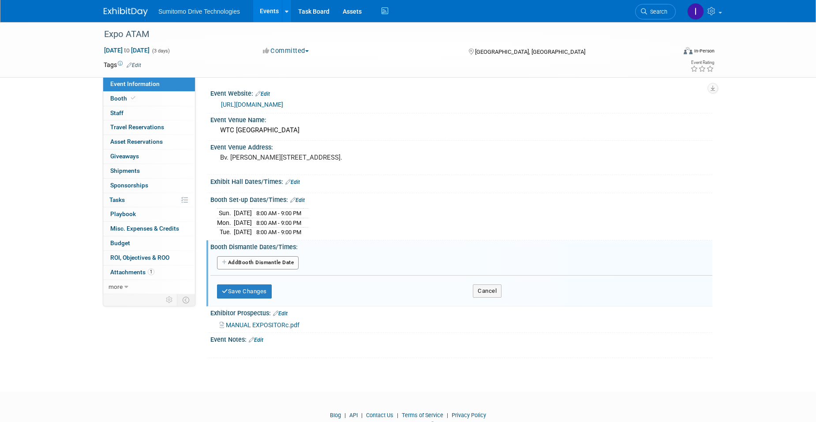
click at [281, 263] on button "Add Another Booth Dismantle Date" at bounding box center [258, 262] width 82 height 13
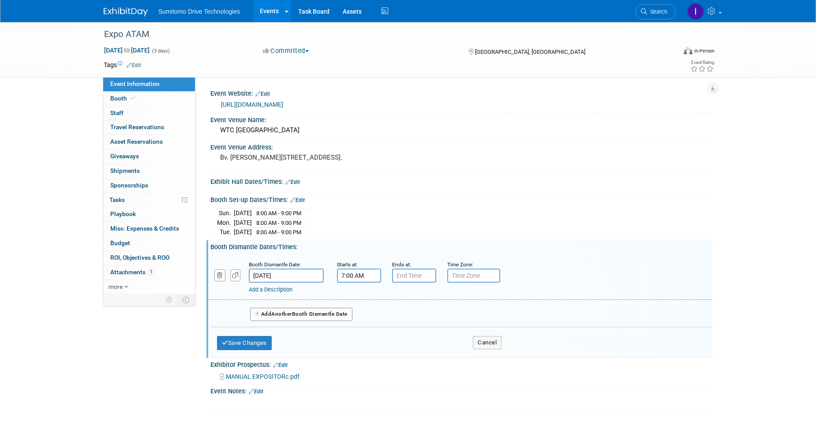
click at [364, 275] on input "7:00 AM" at bounding box center [359, 276] width 44 height 14
click at [361, 292] on span at bounding box center [357, 297] width 15 height 15
click at [356, 300] on span at bounding box center [357, 297] width 15 height 15
click at [351, 337] on span at bounding box center [357, 335] width 15 height 15
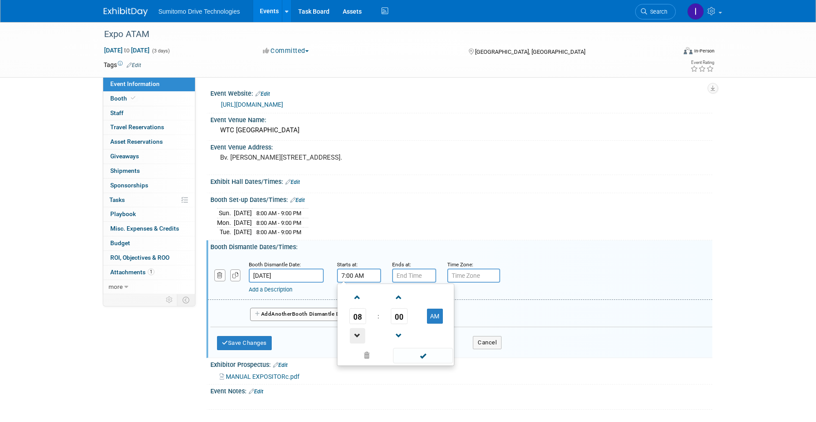
click at [351, 337] on span at bounding box center [357, 335] width 15 height 15
click at [436, 318] on button "AM" at bounding box center [435, 316] width 16 height 15
type input "4:00 PM"
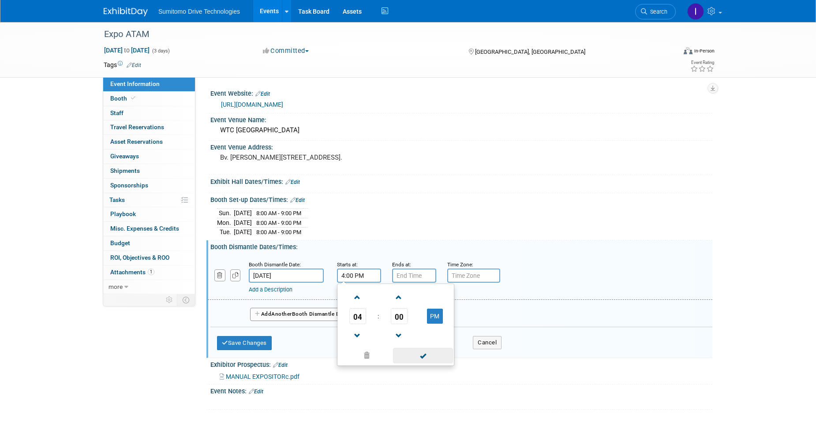
click at [435, 353] on span at bounding box center [423, 355] width 60 height 15
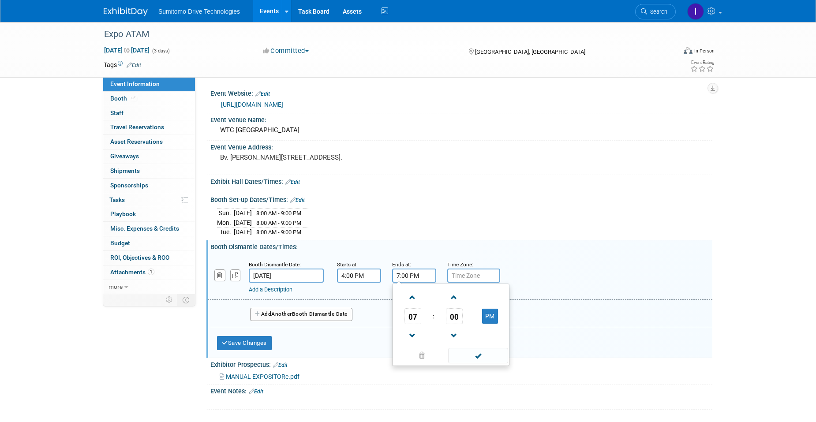
click at [419, 278] on input "7:00 PM" at bounding box center [414, 276] width 44 height 14
click at [415, 293] on span at bounding box center [412, 297] width 15 height 15
click at [413, 293] on span at bounding box center [412, 297] width 15 height 15
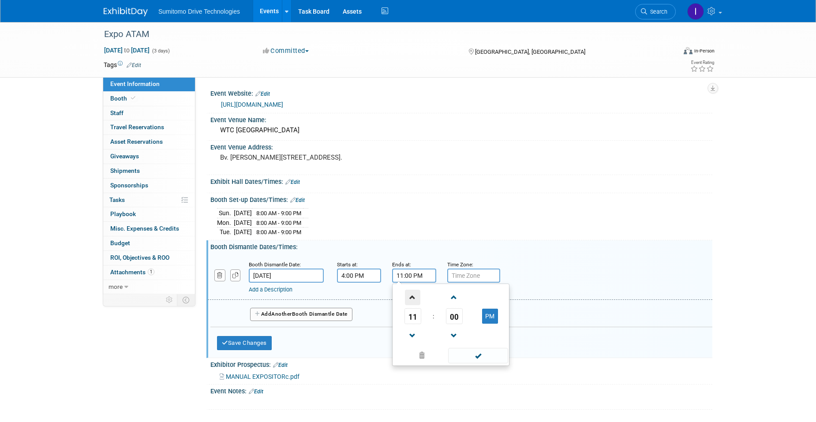
click at [413, 293] on span at bounding box center [412, 297] width 15 height 15
type input "12:00 AM"
click at [468, 356] on span at bounding box center [478, 355] width 60 height 15
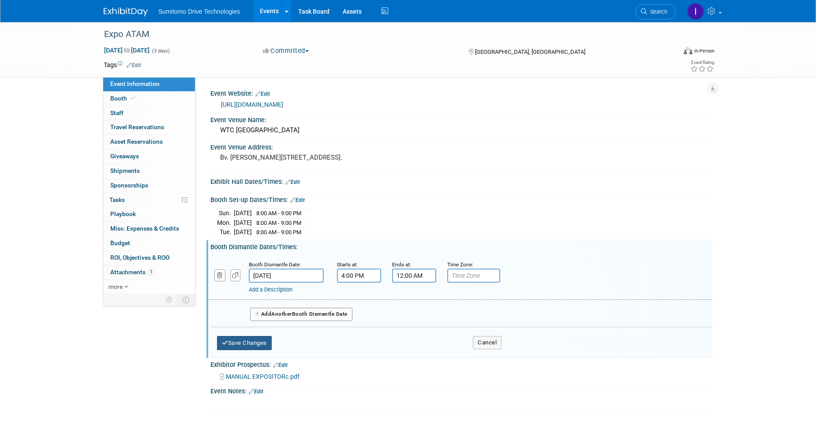
click at [261, 343] on button "Save Changes" at bounding box center [244, 343] width 55 height 14
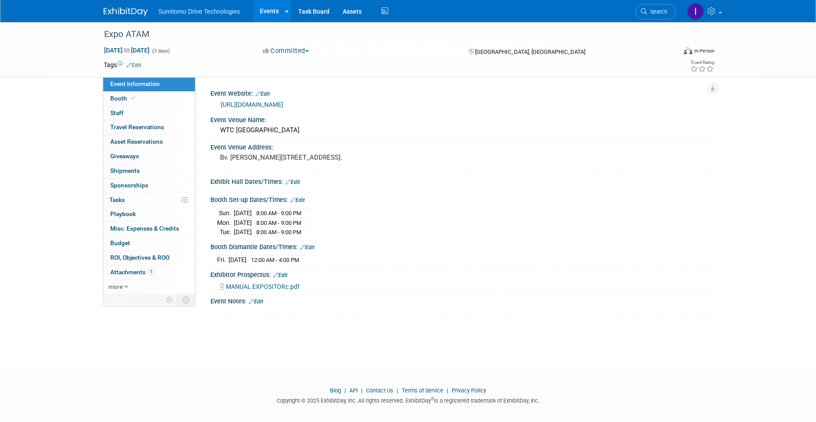
click at [299, 261] on span "12:00 AM - 4:00 PM" at bounding box center [275, 260] width 48 height 7
click at [305, 248] on icon at bounding box center [302, 247] width 5 height 6
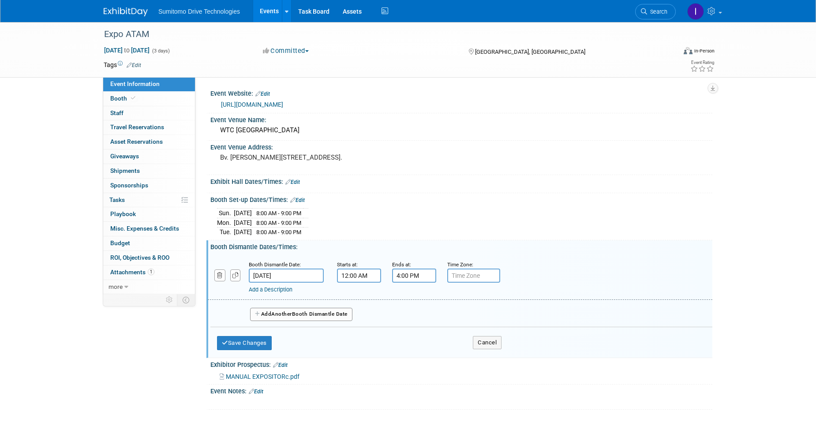
click at [354, 277] on input "12:00 AM" at bounding box center [359, 276] width 44 height 14
click at [441, 316] on button "AM" at bounding box center [435, 316] width 16 height 15
click at [357, 296] on span at bounding box center [357, 297] width 15 height 15
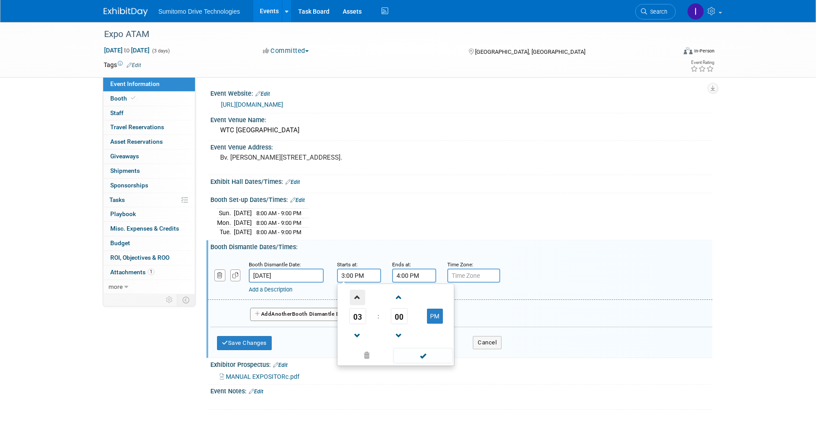
click at [357, 296] on span at bounding box center [357, 297] width 15 height 15
type input "4:00 PM"
click at [428, 358] on span at bounding box center [423, 355] width 60 height 15
click at [421, 267] on div "Ends at:" at bounding box center [413, 264] width 42 height 9
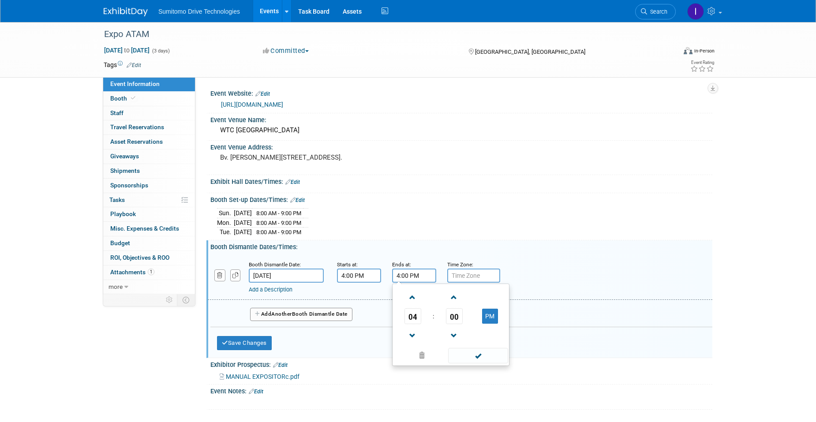
click at [417, 276] on input "4:00 PM" at bounding box center [414, 276] width 44 height 14
click at [414, 299] on span at bounding box center [412, 297] width 15 height 15
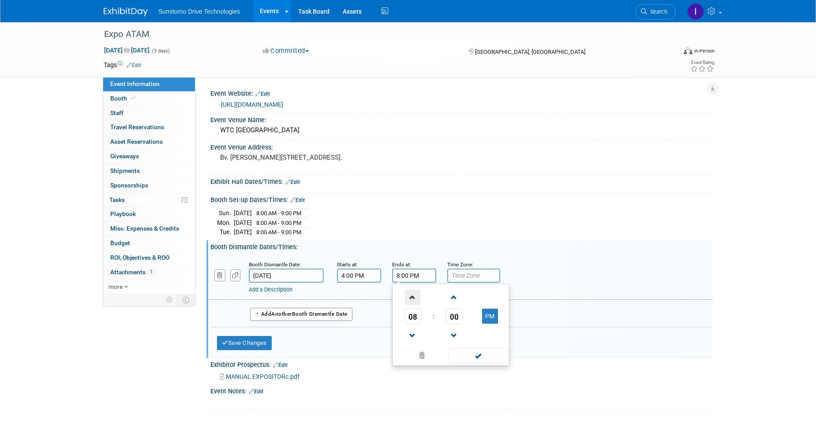
click at [414, 299] on span at bounding box center [412, 297] width 15 height 15
type input "11:00 PM"
click at [465, 356] on span at bounding box center [478, 355] width 60 height 15
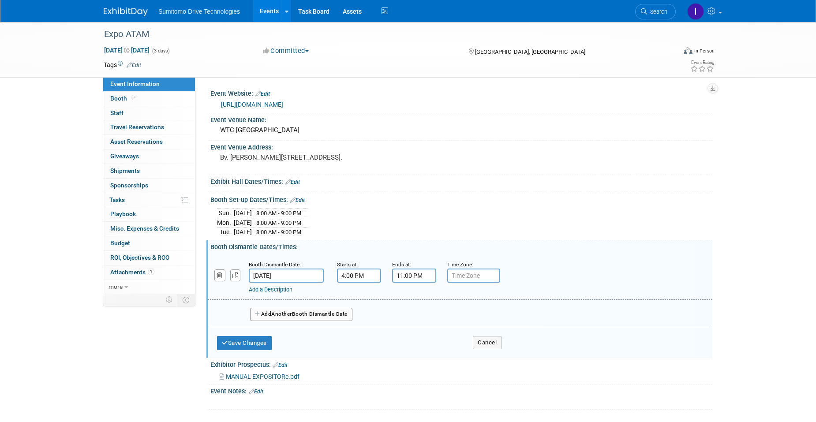
click at [255, 352] on div "Save Changes Cancel" at bounding box center [359, 340] width 285 height 27
click at [257, 347] on button "Save Changes" at bounding box center [244, 343] width 55 height 14
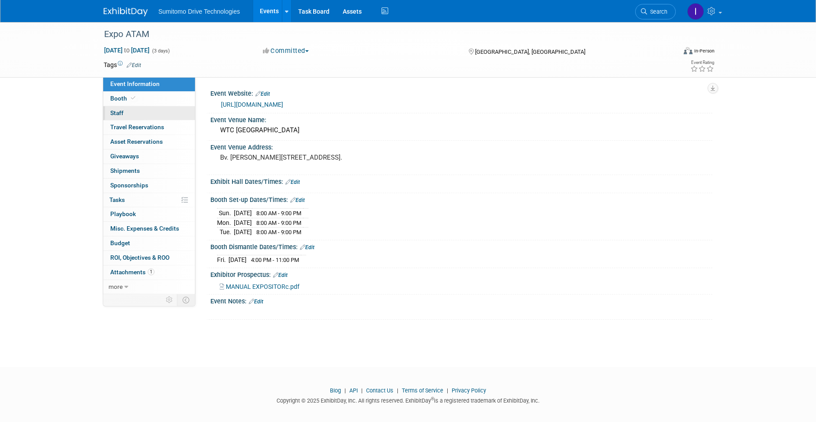
click at [139, 117] on link "0 Staff 0" at bounding box center [149, 113] width 92 height 14
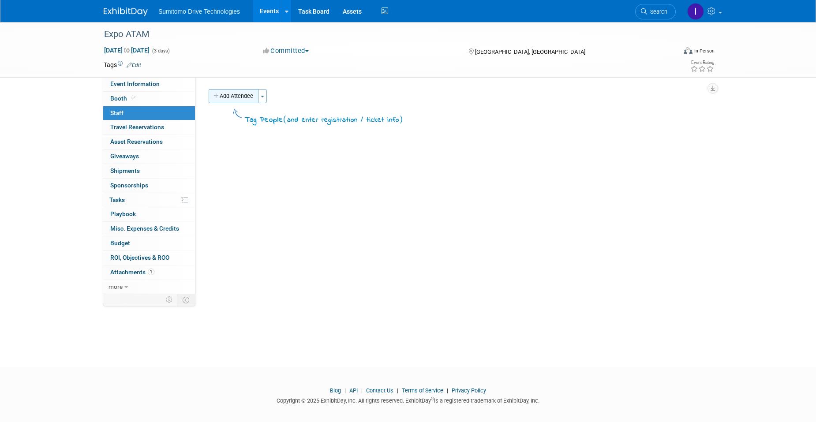
click at [226, 100] on button "Add Attendee" at bounding box center [234, 96] width 50 height 14
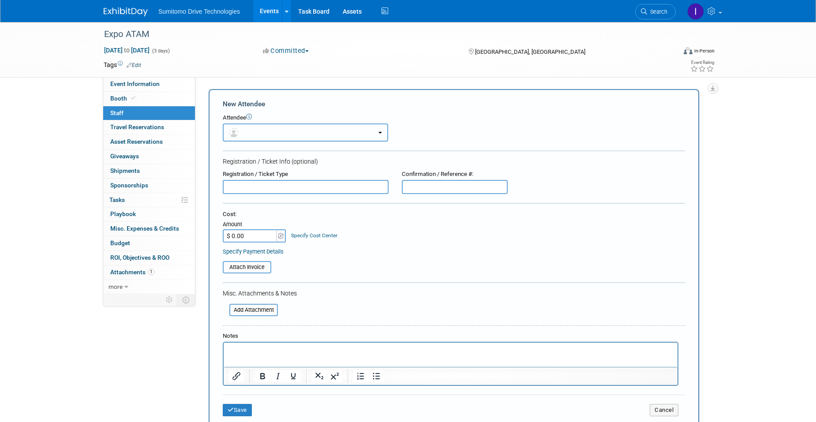
click at [297, 132] on button "button" at bounding box center [305, 133] width 165 height 18
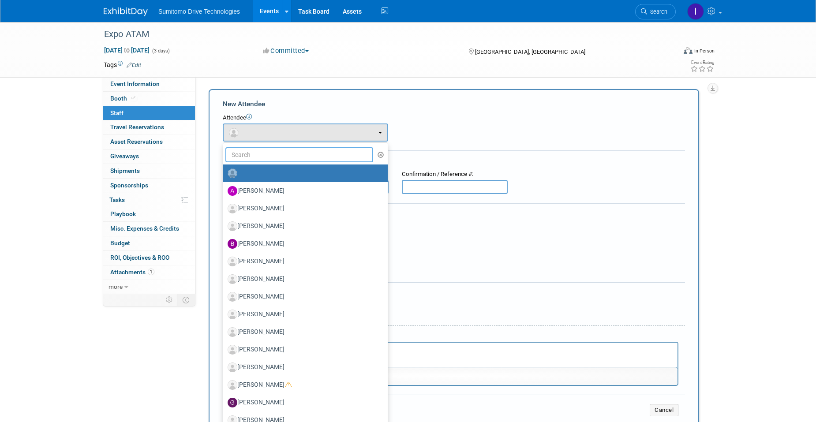
click at [255, 151] on input "text" at bounding box center [299, 154] width 148 height 15
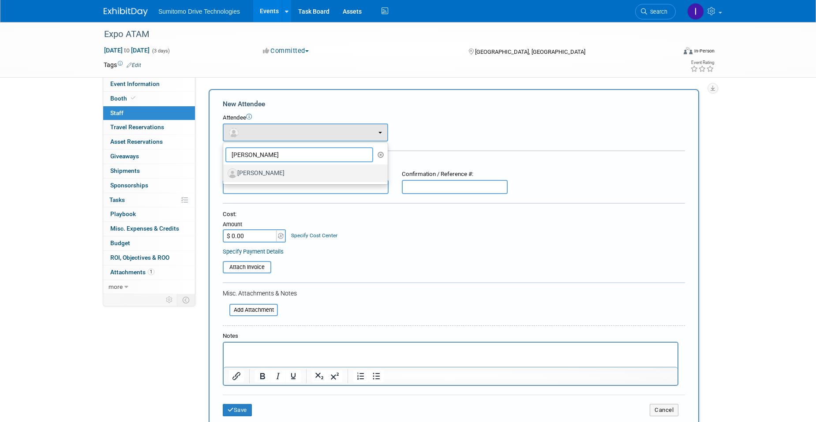
type input "gustavo"
click at [270, 173] on label "[PERSON_NAME]" at bounding box center [303, 173] width 151 height 14
click at [225, 173] on input "[PERSON_NAME]" at bounding box center [222, 172] width 6 height 6
select select "642f855d-a267-4377-b914-473a525736ce"
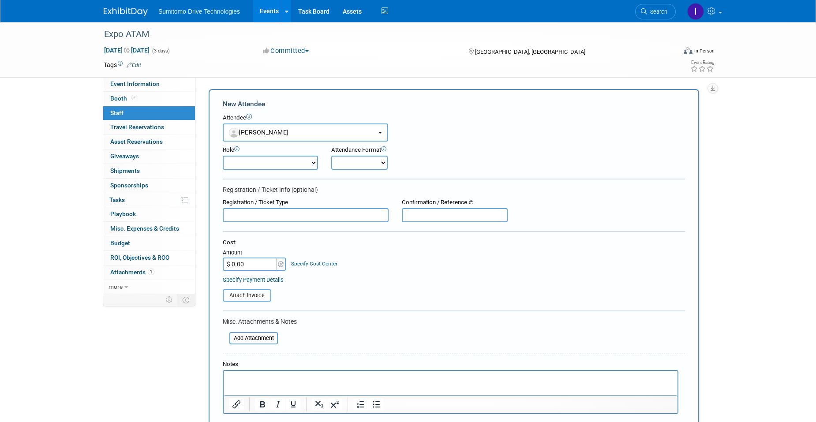
click at [293, 156] on select "Demonstrator Host Planner Presenter Sales Representative Set-up/Dismantle Crew …" at bounding box center [270, 163] width 95 height 14
select select "4"
click at [223, 156] on select "Demonstrator Host Planner Presenter Sales Representative Set-up/Dismantle Crew …" at bounding box center [270, 163] width 95 height 14
click at [355, 161] on select "Onsite Remote" at bounding box center [359, 163] width 56 height 14
select select "1"
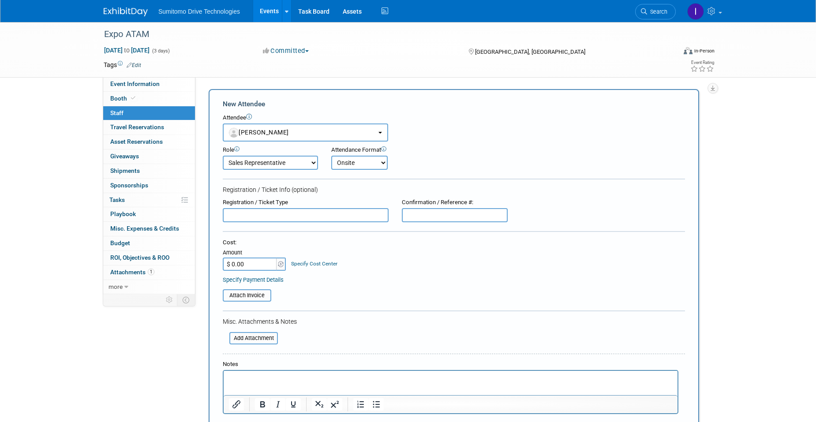
click at [331, 156] on select "Onsite Remote" at bounding box center [359, 163] width 56 height 14
click at [455, 216] on input "text" at bounding box center [455, 215] width 106 height 14
paste input "7853-CA10330"
type input "7853-CA10330"
click at [364, 220] on input "text" at bounding box center [306, 215] width 166 height 14
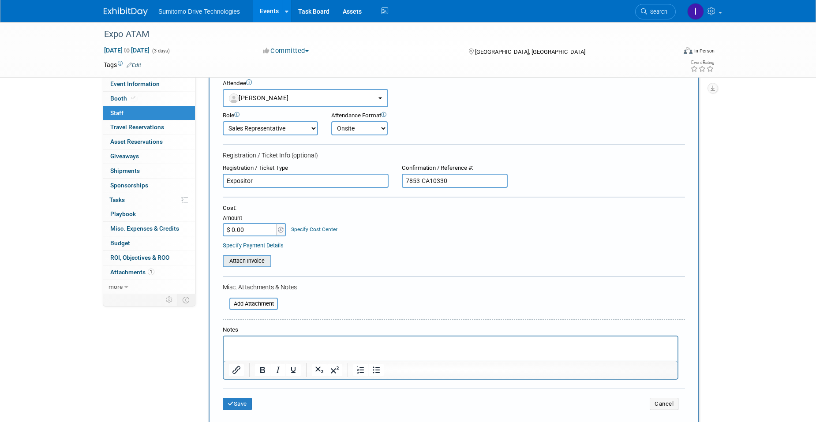
scroll to position [44, 0]
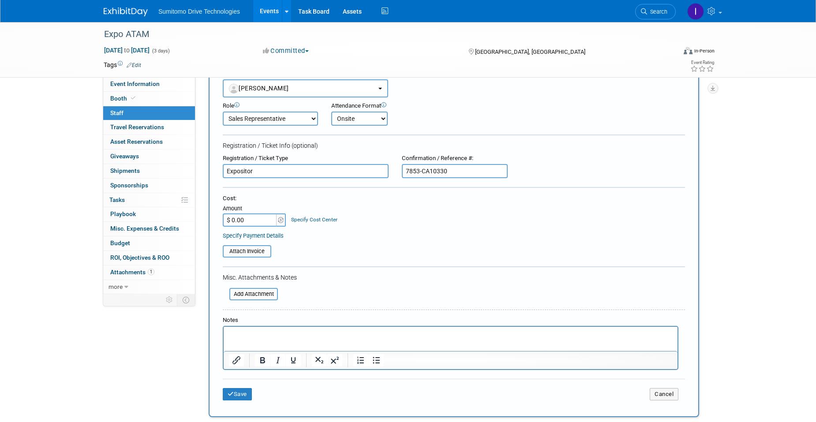
type input "Expositor"
click at [263, 337] on p "Rich Text Area. Press ALT-0 for help." at bounding box center [451, 334] width 444 height 9
click at [244, 398] on button "Save" at bounding box center [237, 394] width 29 height 12
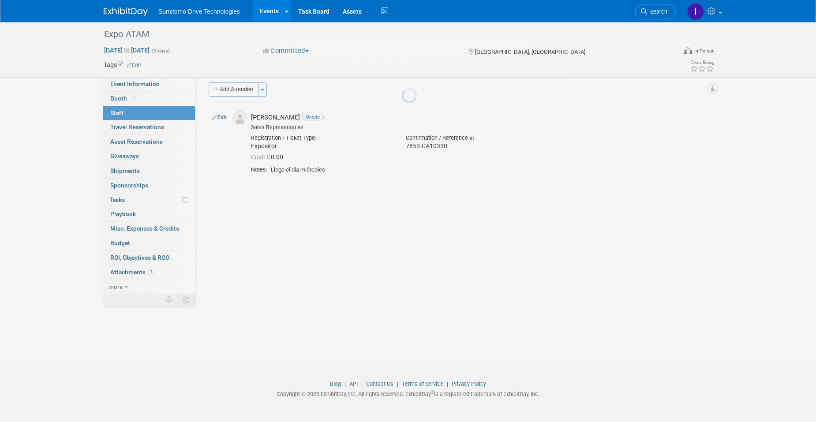
scroll to position [7, 0]
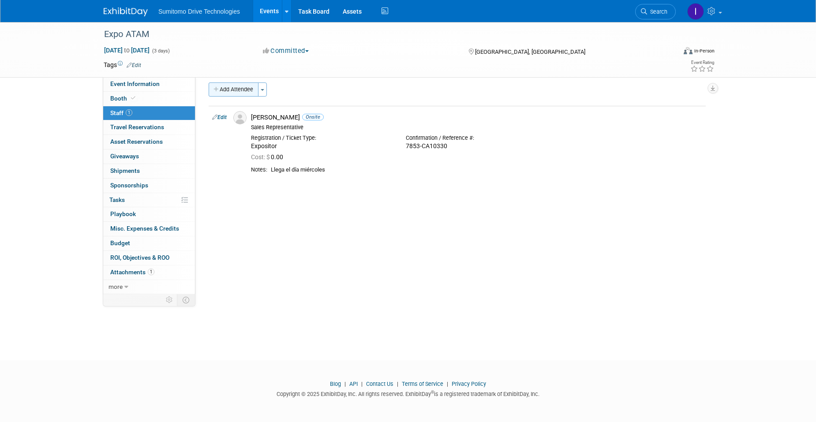
click at [229, 94] on button "Add Attendee" at bounding box center [234, 90] width 50 height 14
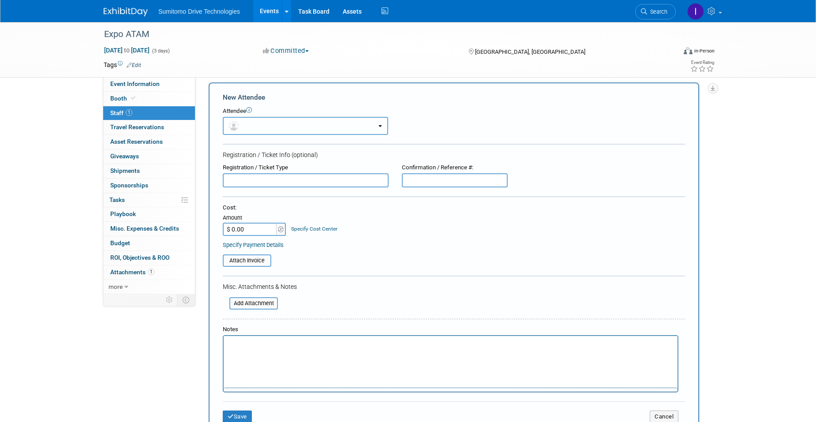
click at [277, 123] on button "button" at bounding box center [305, 126] width 165 height 18
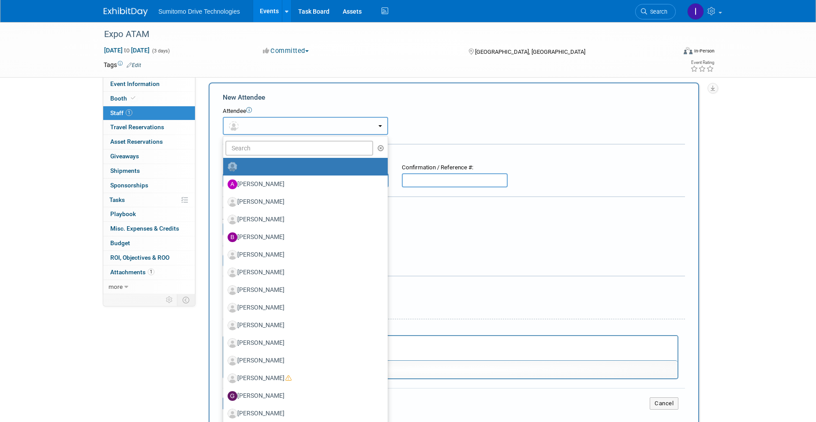
scroll to position [0, 0]
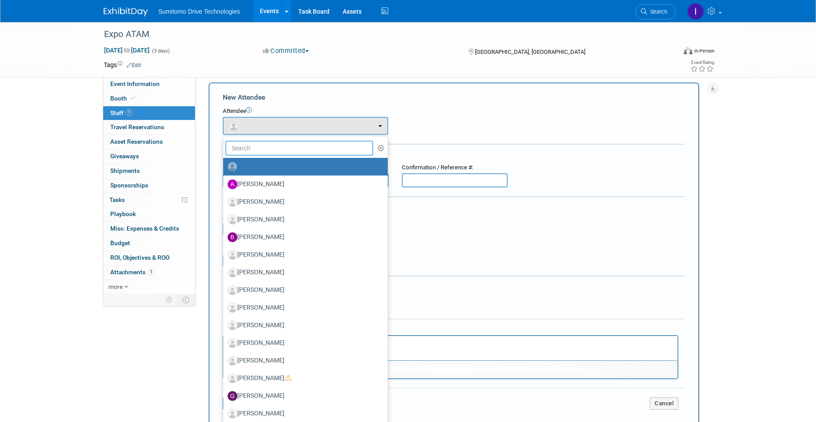
drag, startPoint x: 268, startPoint y: 145, endPoint x: 267, endPoint y: 150, distance: 5.6
click at [267, 150] on input "text" at bounding box center [299, 148] width 148 height 15
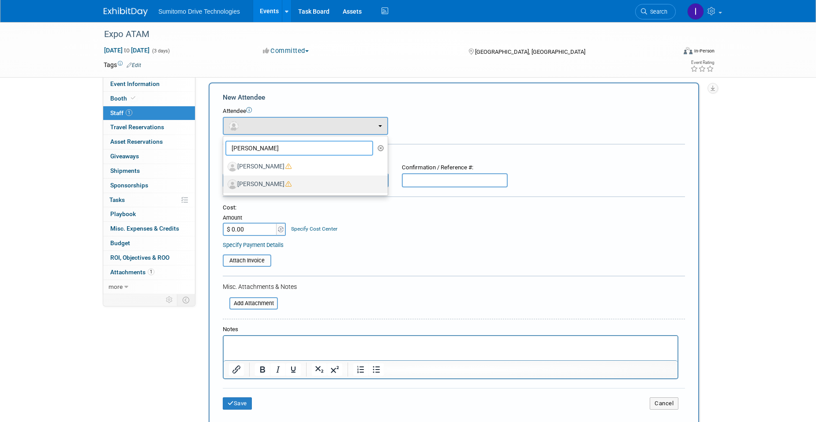
type input "santiago"
click at [267, 180] on label "[PERSON_NAME]" at bounding box center [303, 184] width 151 height 14
click at [225, 180] on input "[PERSON_NAME]" at bounding box center [222, 183] width 6 height 6
select select "8ae2d08d-64c8-436d-8bbe-036ca08dd359"
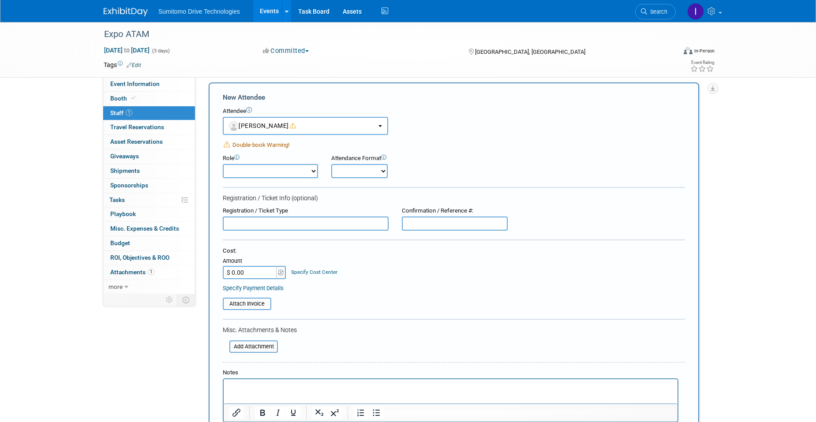
click at [300, 174] on select "Demonstrator Host Planner Presenter Sales Representative Set-up/Dismantle Crew …" at bounding box center [270, 171] width 95 height 14
select select "4"
click at [223, 164] on select "Demonstrator Host Planner Presenter Sales Representative Set-up/Dismantle Crew …" at bounding box center [270, 171] width 95 height 14
click at [361, 177] on select "Onsite Remote" at bounding box center [359, 171] width 56 height 14
click at [331, 164] on select "Onsite Remote" at bounding box center [359, 171] width 56 height 14
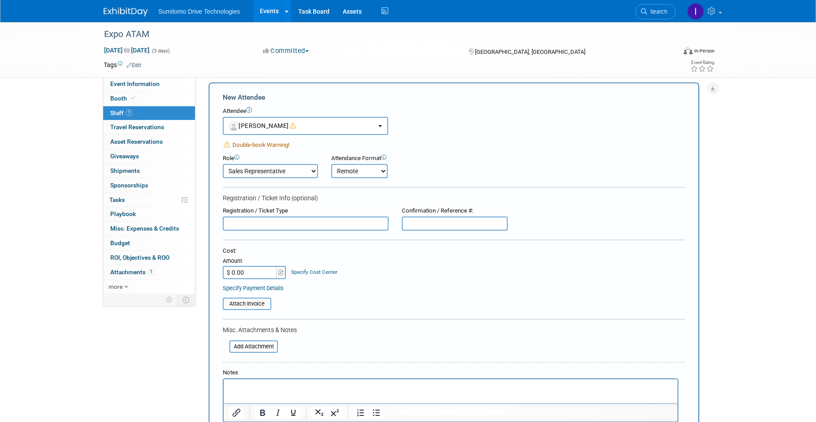
drag, startPoint x: 374, startPoint y: 167, endPoint x: 371, endPoint y: 174, distance: 7.7
click at [374, 167] on select "Onsite Remote" at bounding box center [359, 171] width 56 height 14
select select "1"
click at [331, 164] on select "Onsite Remote" at bounding box center [359, 171] width 56 height 14
click at [314, 228] on input "text" at bounding box center [306, 224] width 166 height 14
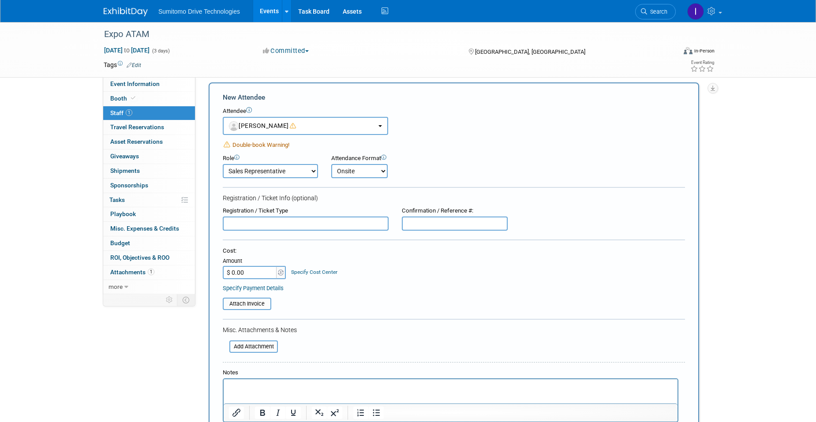
click at [313, 227] on input "text" at bounding box center [306, 224] width 166 height 14
click at [428, 223] on input "text" at bounding box center [455, 224] width 106 height 14
paste input "1869-CA10332"
type input "1869-CA10332"
click at [361, 225] on input "text" at bounding box center [306, 224] width 166 height 14
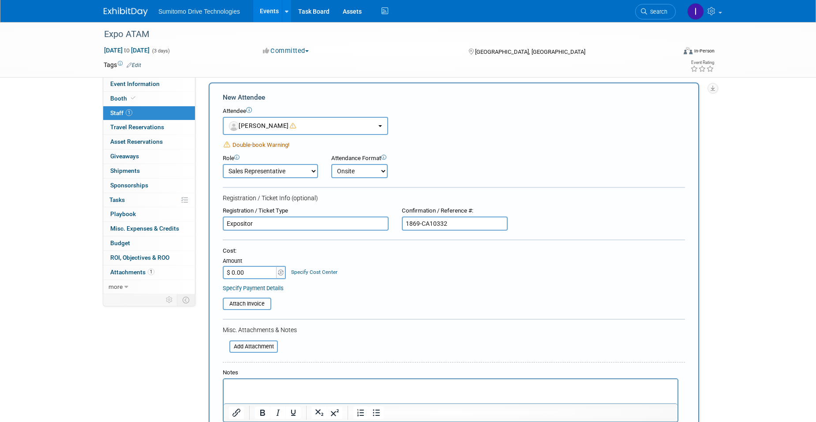
type input "Expositor"
click at [238, 390] on p "Rich Text Area. Press ALT-0 for help." at bounding box center [451, 387] width 444 height 9
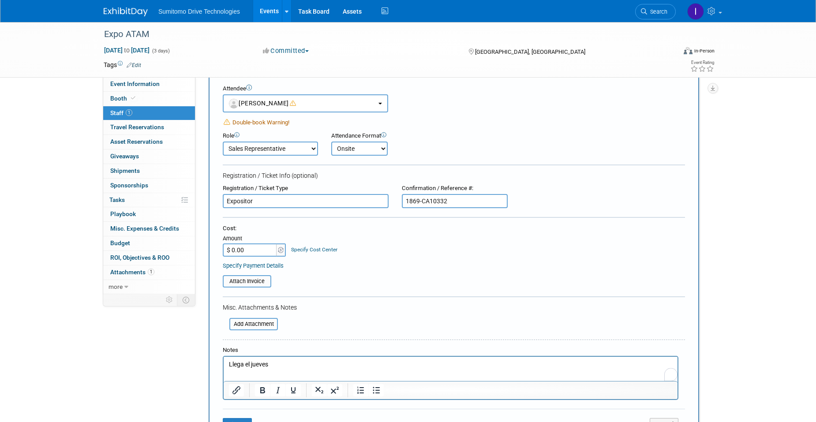
scroll to position [51, 0]
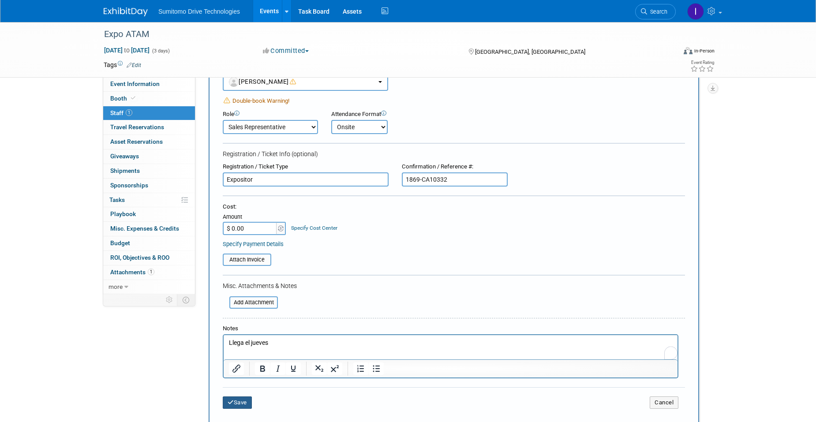
click at [249, 399] on button "Save" at bounding box center [237, 403] width 29 height 12
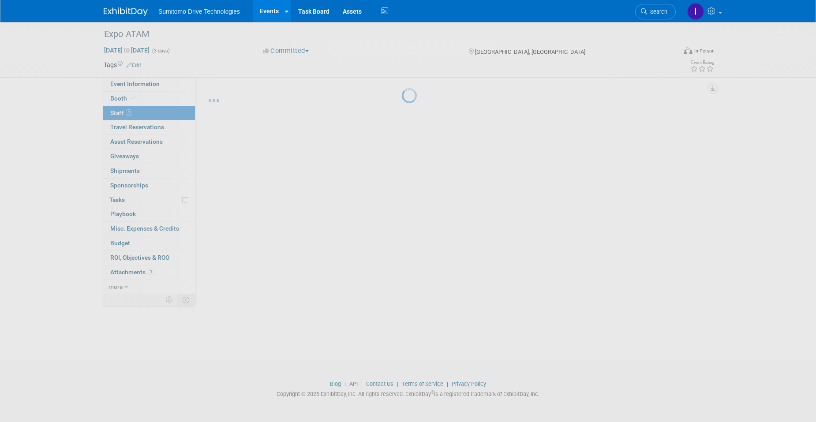
scroll to position [7, 0]
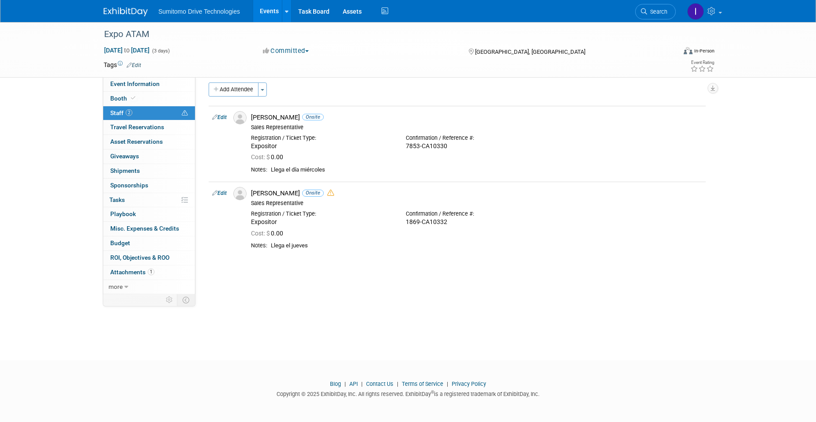
click at [225, 90] on button "Add Attendee" at bounding box center [234, 90] width 50 height 14
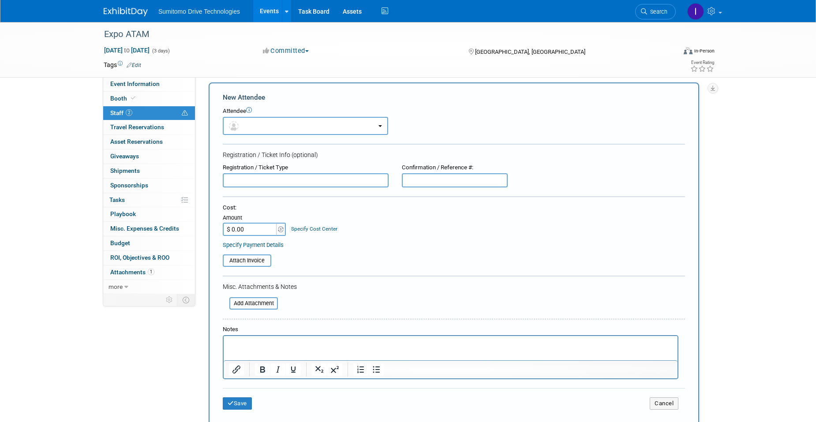
scroll to position [0, 0]
click at [319, 124] on button "button" at bounding box center [305, 126] width 165 height 18
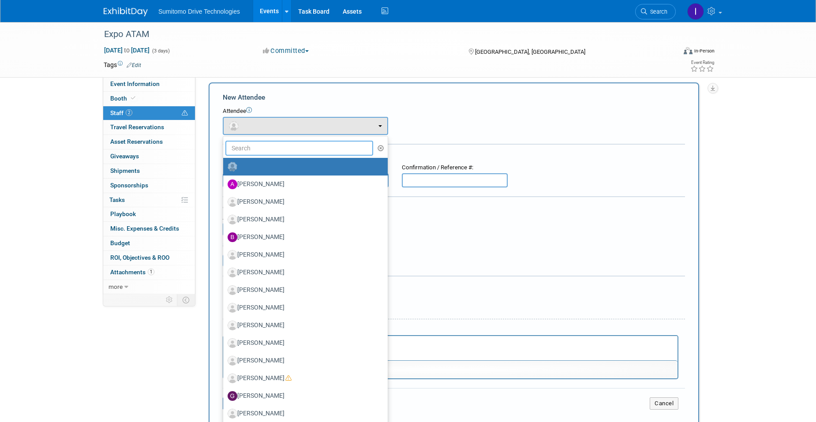
click at [308, 149] on input "text" at bounding box center [299, 148] width 148 height 15
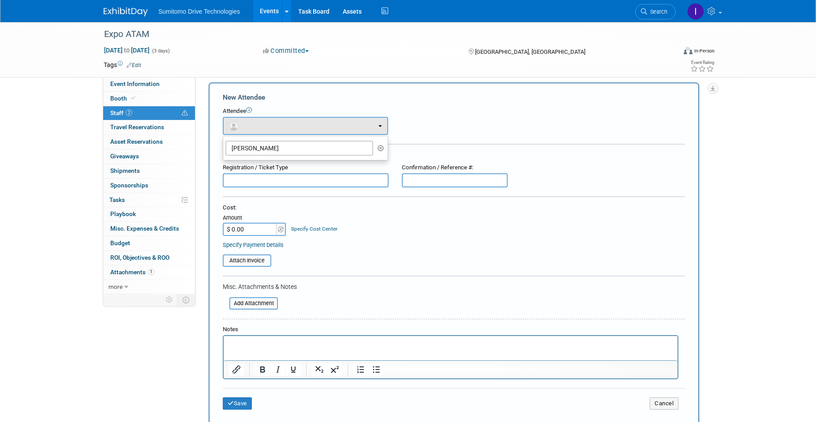
click at [449, 118] on div "Attendee <img src="https://www.exhibitday.com/Images/Unassigned-User-Icon.png" …" at bounding box center [454, 121] width 462 height 28
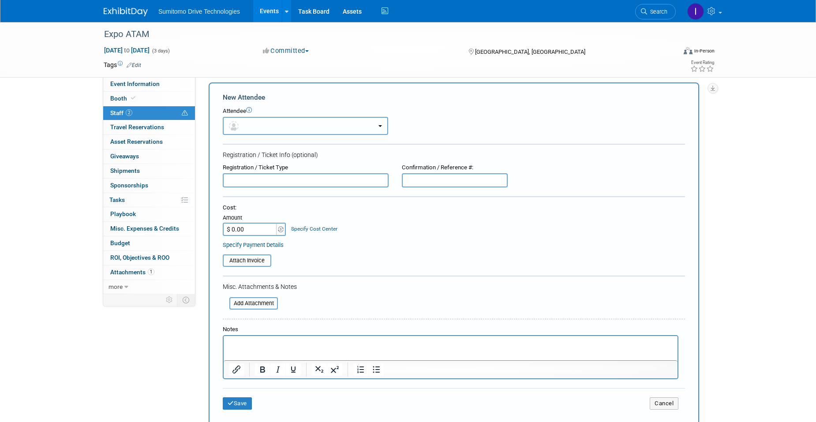
click at [331, 117] on button "button" at bounding box center [305, 126] width 165 height 18
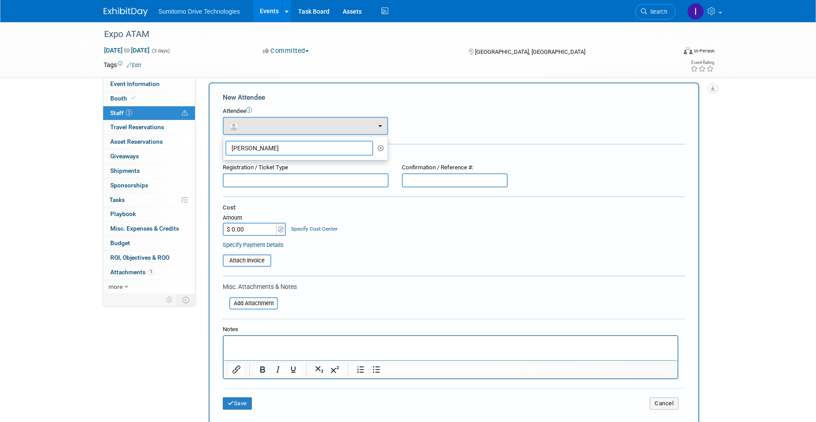
drag, startPoint x: 237, startPoint y: 153, endPoint x: 213, endPoint y: 150, distance: 24.0
click at [213, 150] on div "New Attendee Attendee <img src="https://www.exhibitday.com/Images/Unassigned-Us…" at bounding box center [454, 255] width 491 height 344
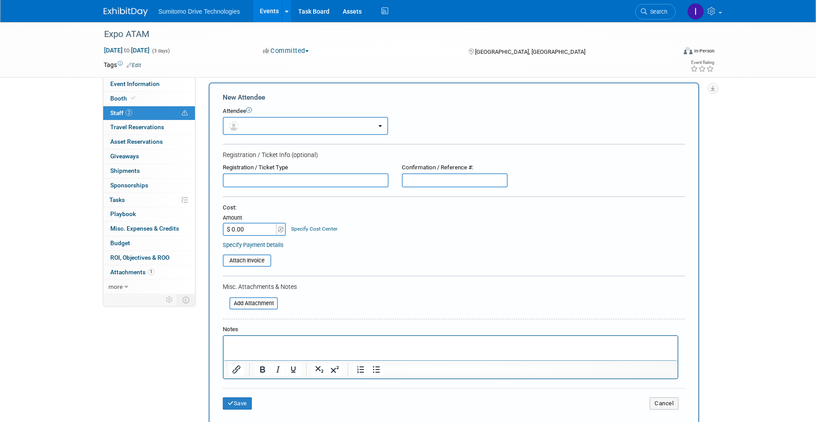
click at [267, 129] on button "button" at bounding box center [305, 126] width 165 height 18
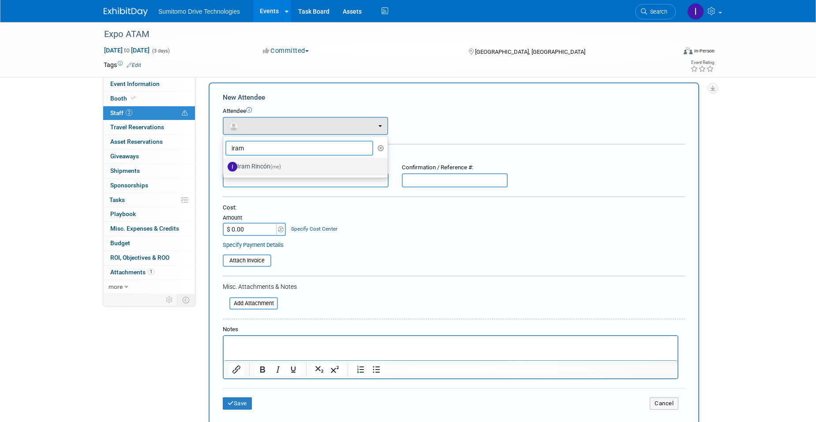
type input "iram"
click at [246, 165] on label "Iram Rincón (me)" at bounding box center [303, 167] width 151 height 14
click at [225, 165] on input "Iram Rincón (me)" at bounding box center [222, 166] width 6 height 6
select select "c108d2f7-b85e-4354-945b-bb0bab404ff1"
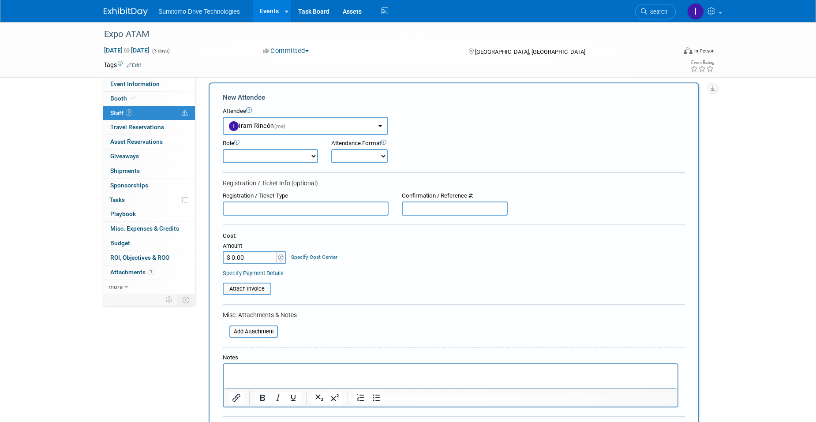
click at [295, 161] on select "Demonstrator Host Planner Presenter Sales Representative Set-up/Dismantle Crew …" at bounding box center [270, 156] width 95 height 14
select select "2"
click at [223, 149] on select "Demonstrator Host Planner Presenter Sales Representative Set-up/Dismantle Crew …" at bounding box center [270, 156] width 95 height 14
click at [357, 158] on select "Onsite Remote" at bounding box center [359, 156] width 56 height 14
select select "1"
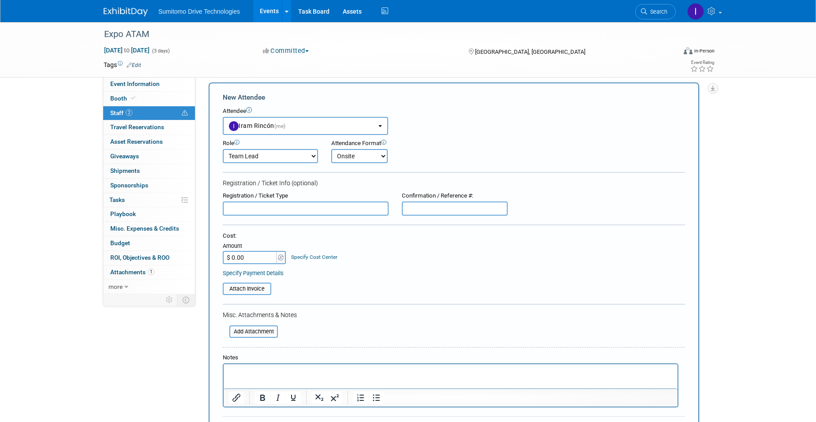
click at [331, 149] on select "Onsite Remote" at bounding box center [359, 156] width 56 height 14
click at [304, 212] on input "text" at bounding box center [306, 209] width 166 height 14
click at [427, 203] on input "text" at bounding box center [455, 209] width 106 height 14
paste input "8394-CA10398"
type input "8394-CA10398"
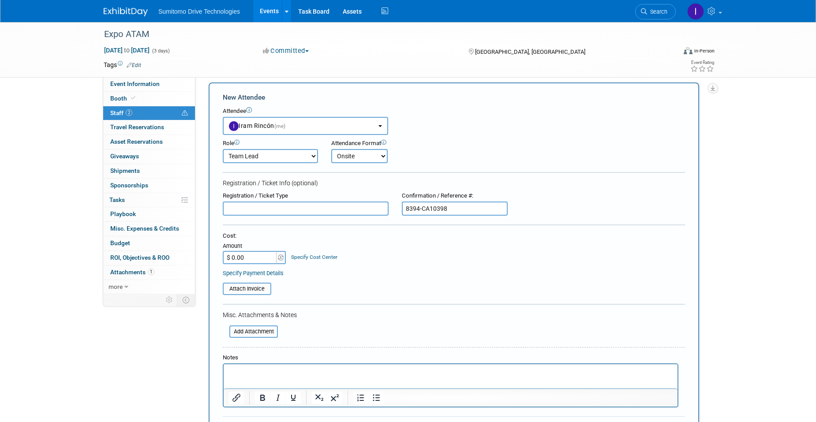
click at [357, 207] on input "text" at bounding box center [306, 209] width 166 height 14
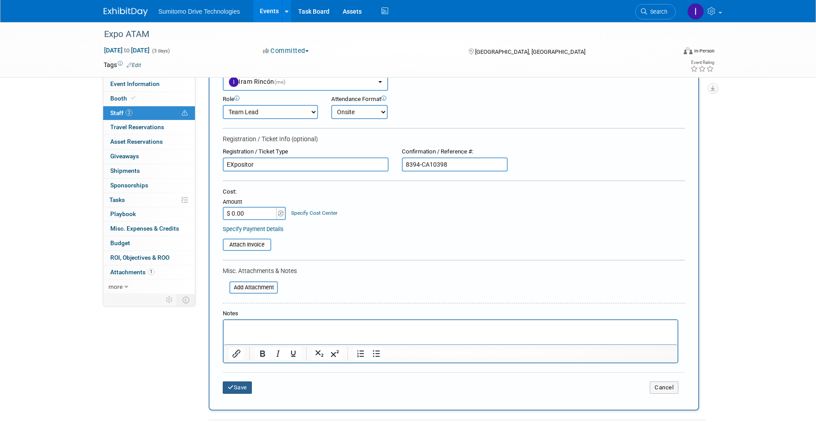
type input "EXpositor"
click at [246, 385] on button "Save" at bounding box center [237, 388] width 29 height 12
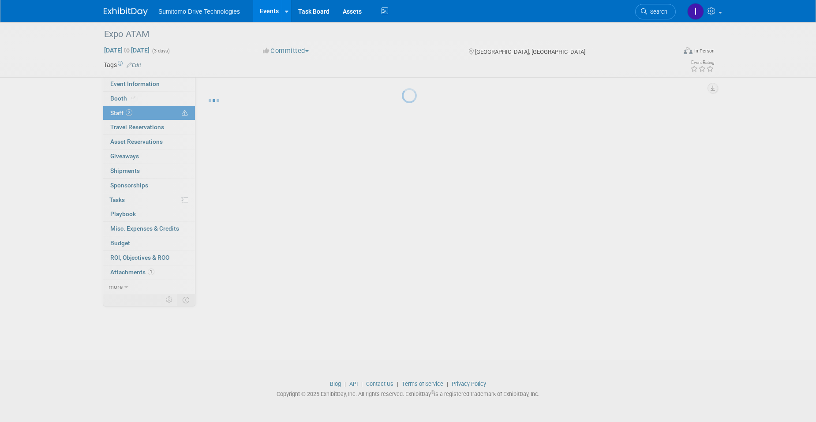
scroll to position [8, 0]
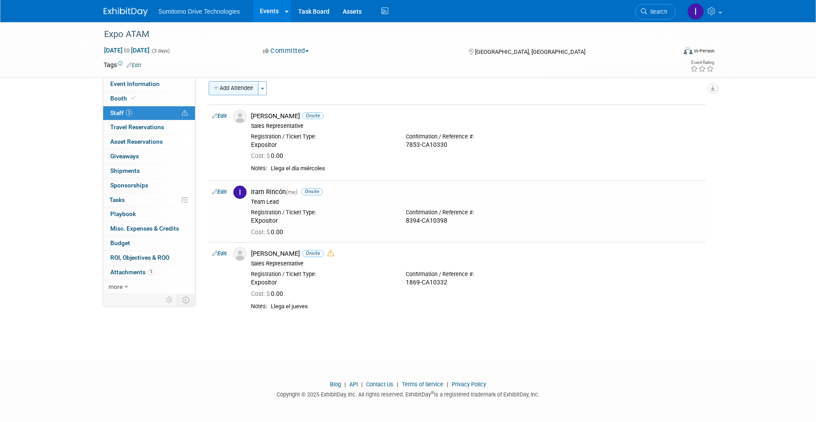
click at [232, 90] on button "Add Attendee" at bounding box center [234, 88] width 50 height 14
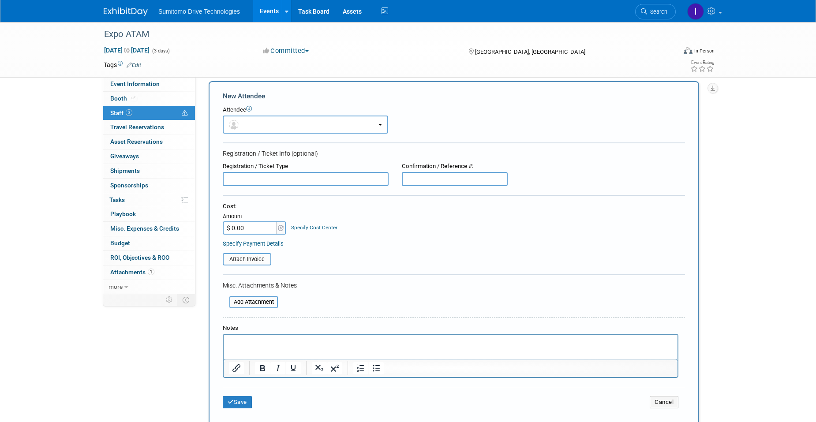
scroll to position [0, 0]
click at [266, 127] on button "button" at bounding box center [305, 125] width 165 height 18
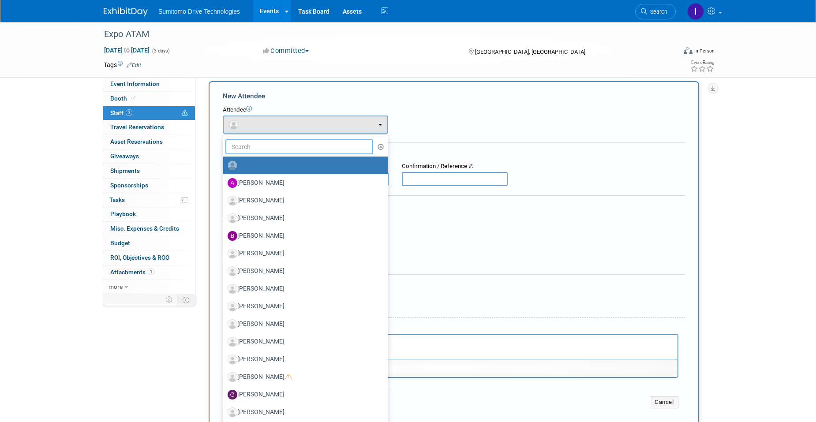
click at [262, 150] on input "text" at bounding box center [299, 146] width 148 height 15
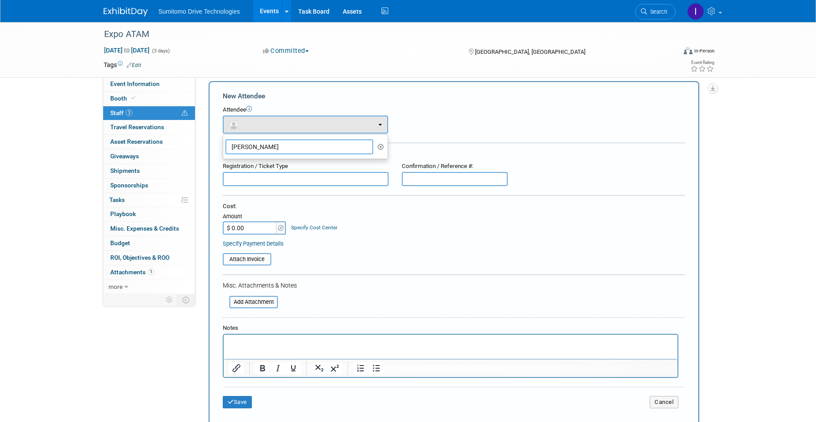
drag, startPoint x: 262, startPoint y: 150, endPoint x: 221, endPoint y: 145, distance: 40.9
click at [221, 145] on div "New Attendee Attendee <img src="https://www.exhibitday.com/Images/Unassigned-Us…" at bounding box center [454, 253] width 491 height 344
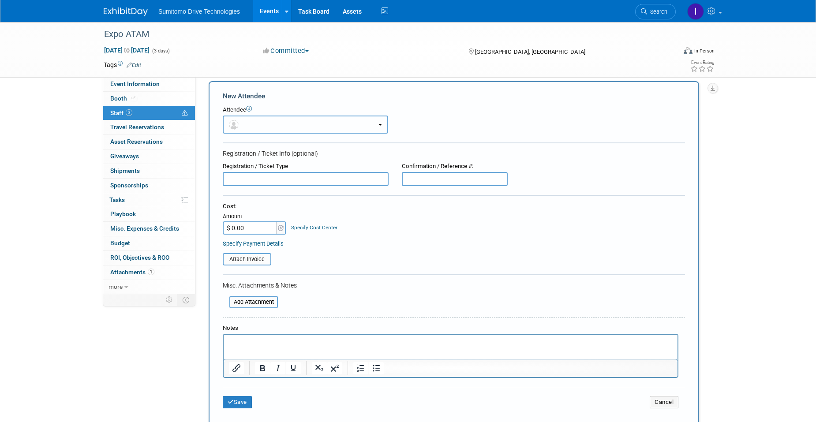
click at [260, 130] on button "button" at bounding box center [305, 125] width 165 height 18
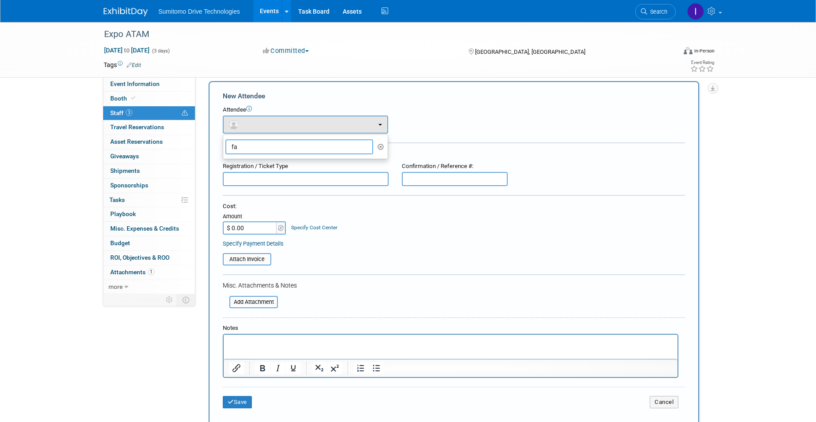
type input "f"
type input "luis"
click at [244, 161] on label "[PERSON_NAME]" at bounding box center [303, 165] width 151 height 14
click at [225, 161] on input "[PERSON_NAME]" at bounding box center [222, 164] width 6 height 6
select select "48fd2a8e-48c7-4754-a0f4-03f457dfbe72"
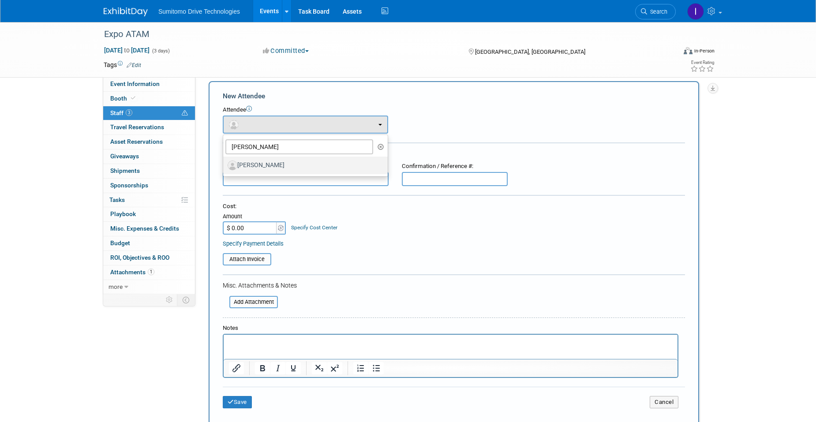
select select "4"
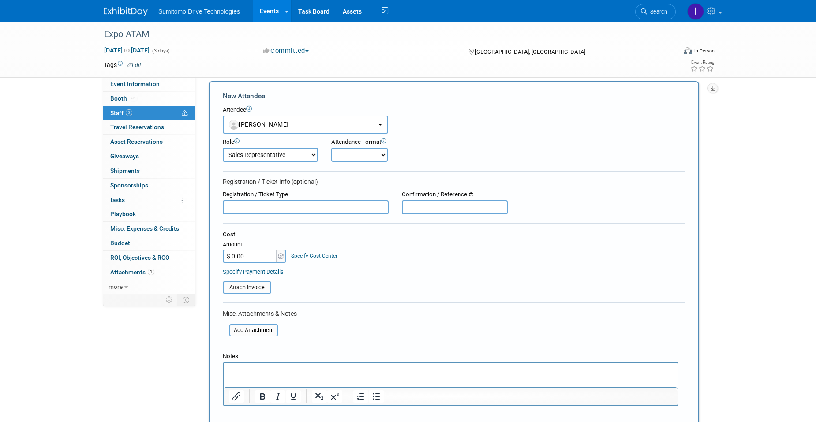
click at [425, 204] on input "text" at bounding box center [455, 207] width 106 height 14
paste input "3826-CA10334"
type input "3826-CA10334"
click at [377, 160] on select "Onsite Remote" at bounding box center [359, 155] width 56 height 14
select select "1"
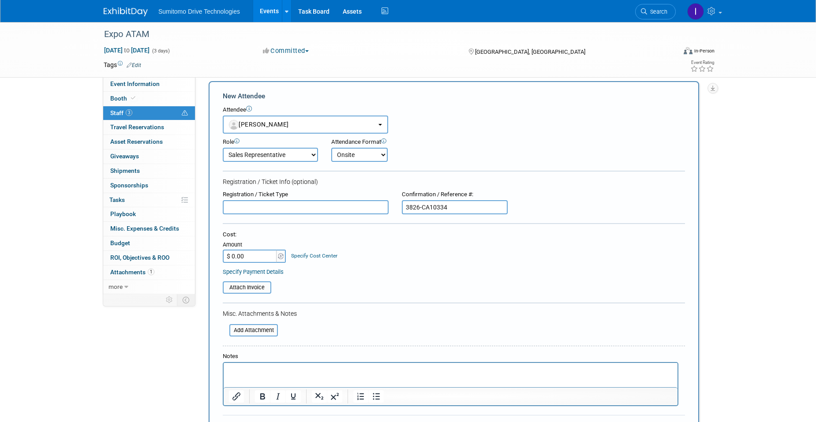
click at [331, 148] on select "Onsite Remote" at bounding box center [359, 155] width 56 height 14
click at [307, 213] on input "text" at bounding box center [306, 207] width 166 height 14
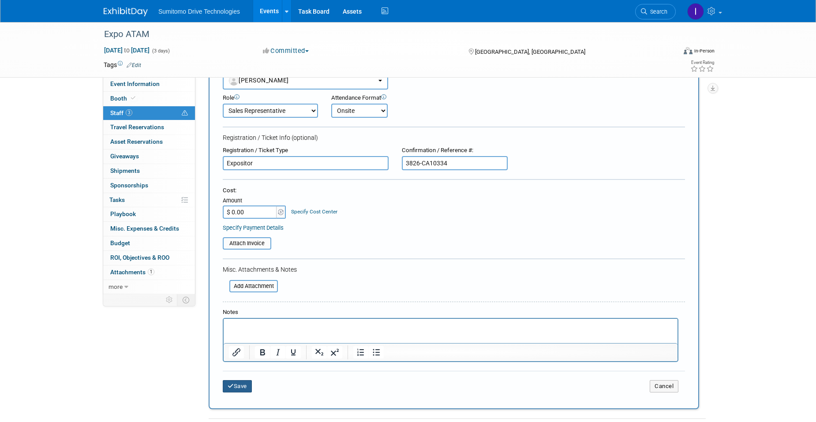
type input "Expositor"
click at [242, 389] on button "Save" at bounding box center [237, 386] width 29 height 12
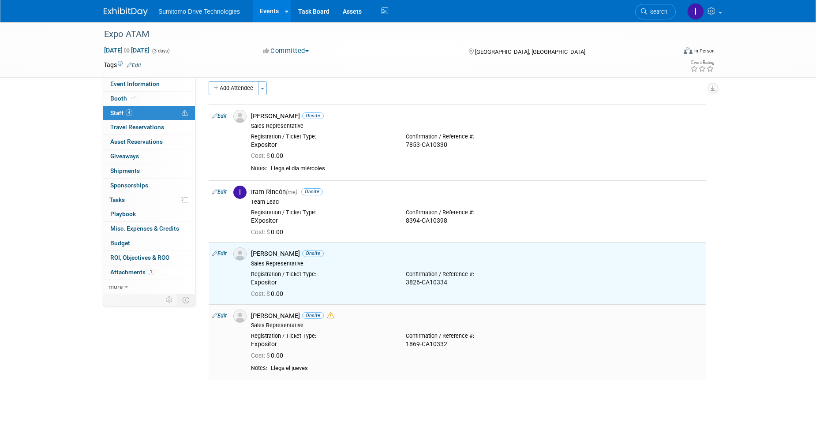
scroll to position [0, 0]
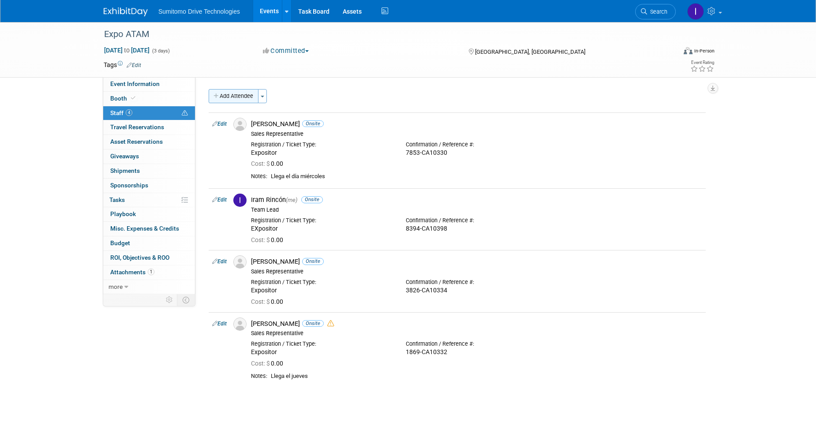
click at [240, 98] on button "Add Attendee" at bounding box center [234, 96] width 50 height 14
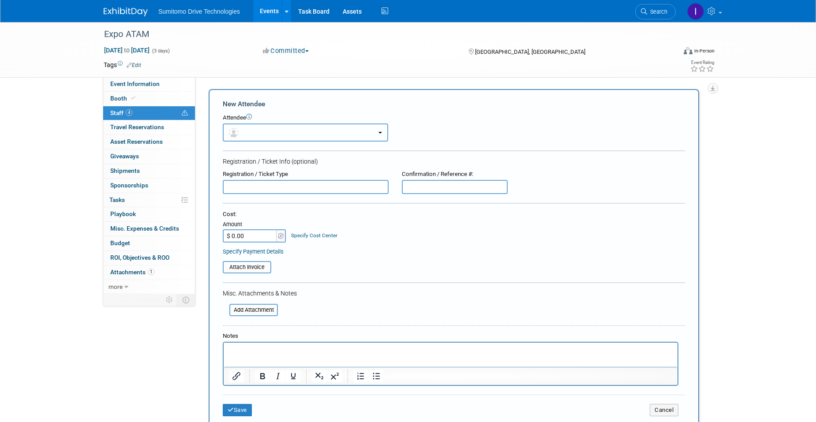
click at [272, 131] on button "button" at bounding box center [305, 133] width 165 height 18
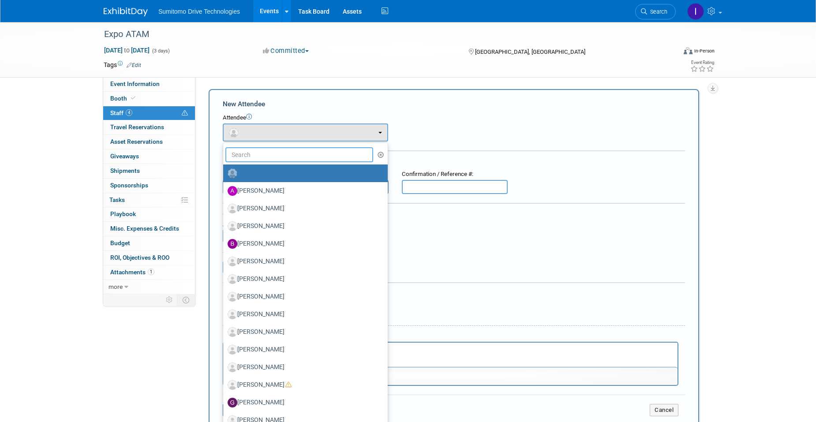
click at [266, 154] on input "text" at bounding box center [299, 154] width 148 height 15
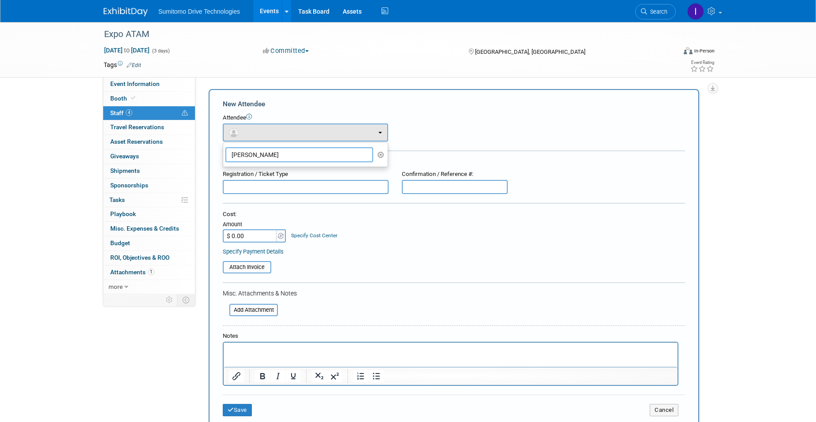
type input "ricardo"
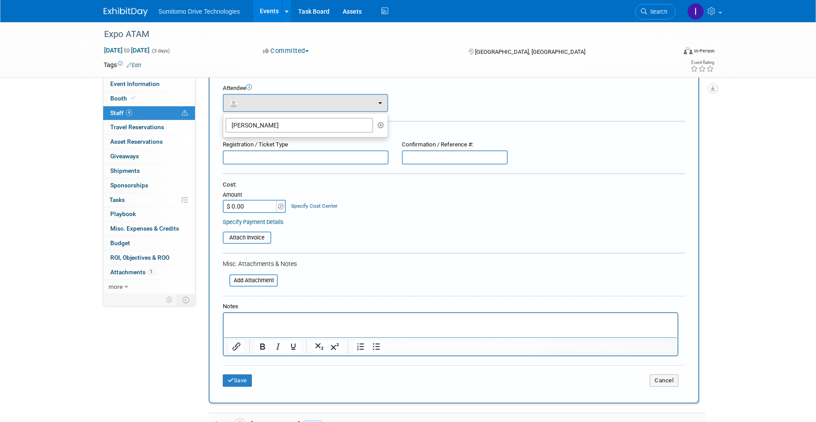
scroll to position [44, 0]
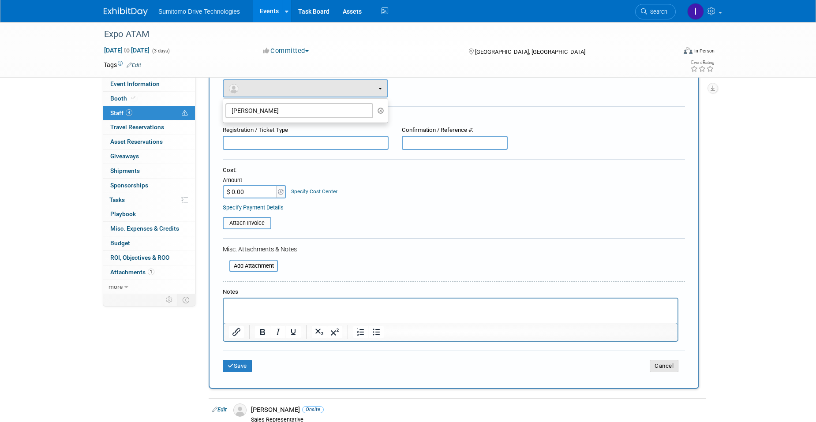
click at [669, 368] on button "Cancel" at bounding box center [664, 366] width 29 height 12
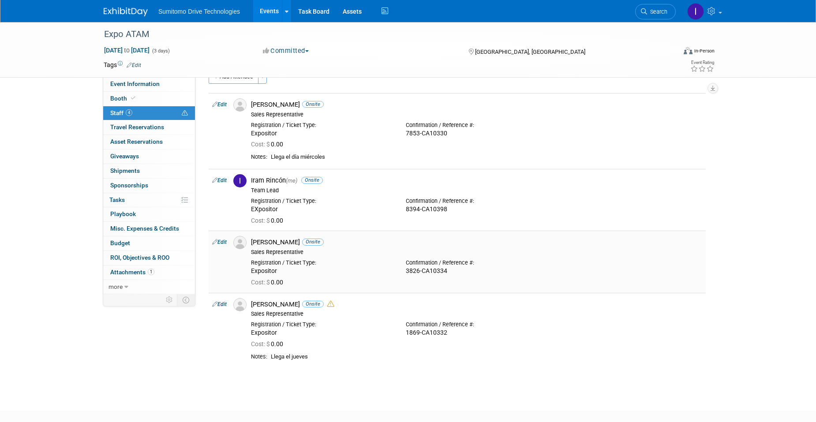
scroll to position [0, 0]
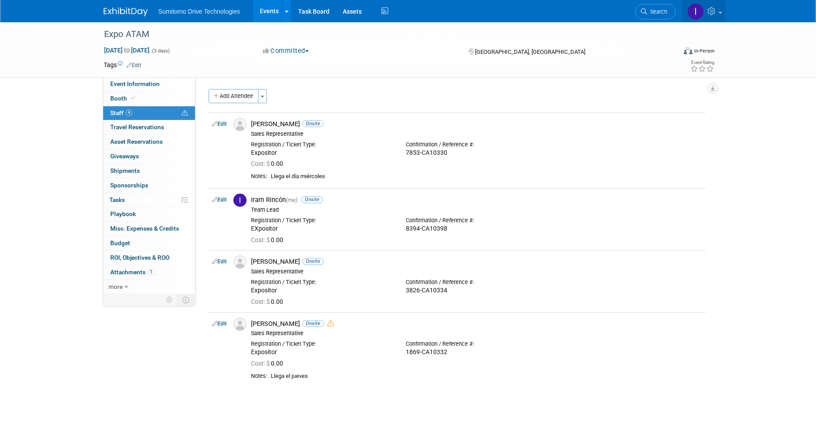
click at [715, 10] on icon at bounding box center [713, 11] width 10 height 8
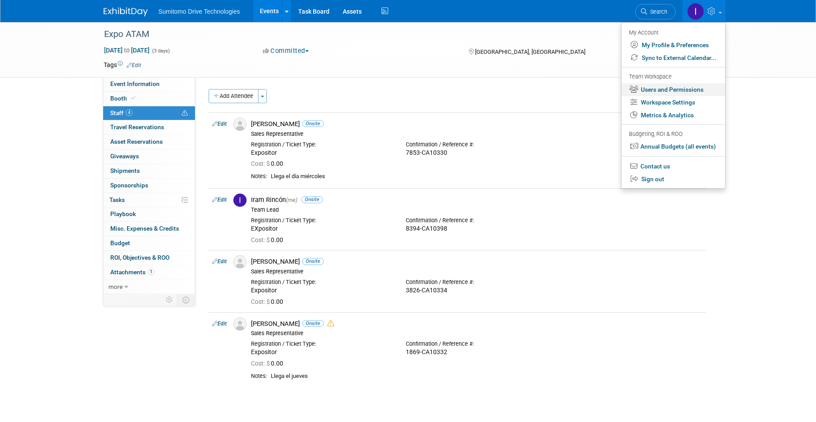
click at [669, 90] on link "Users and Permissions" at bounding box center [674, 89] width 104 height 13
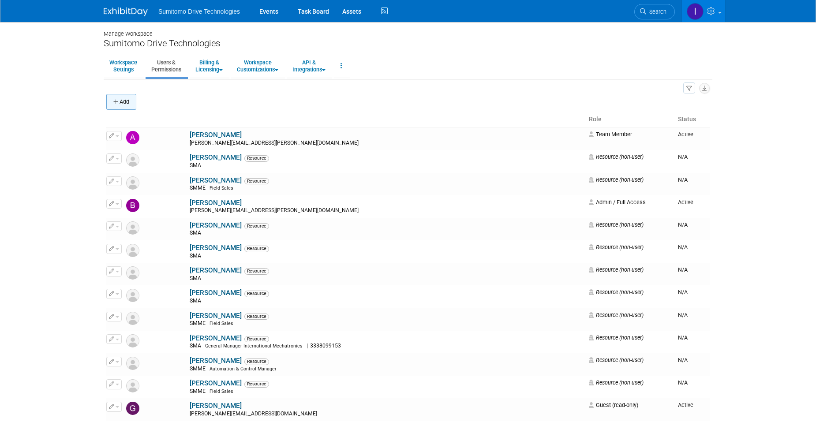
click at [131, 97] on button "Add" at bounding box center [121, 102] width 30 height 16
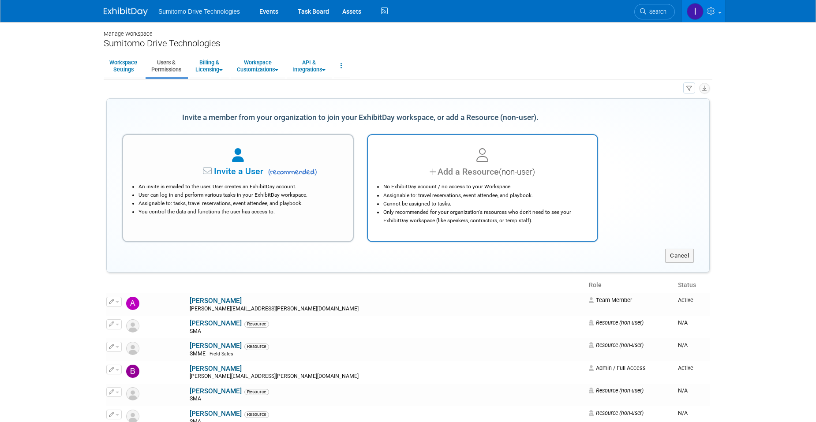
click at [527, 180] on div "No ExhibitDay account / no access to your Workspace. Assignable to: travel rese…" at bounding box center [483, 201] width 208 height 46
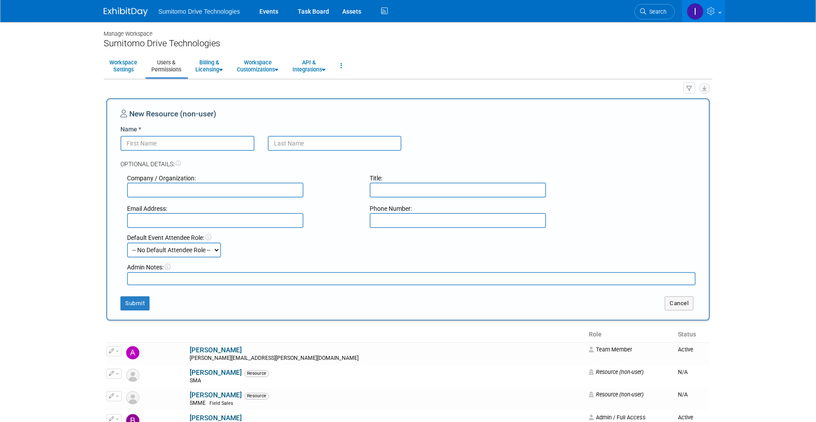
click at [216, 139] on input "Name *" at bounding box center [187, 143] width 134 height 15
type input "Ricardo"
type input "Trucios"
click at [200, 187] on input "text" at bounding box center [215, 190] width 177 height 15
type input "SMME-MC"
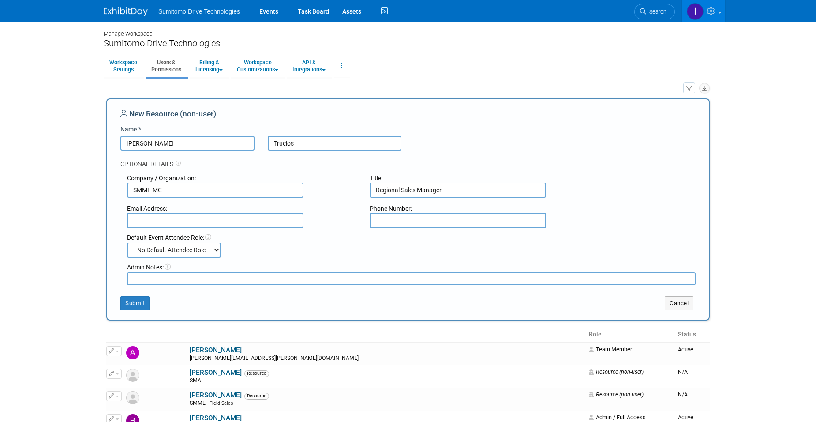
type input "Regional Sales Manager"
click at [266, 225] on input "text" at bounding box center [215, 220] width 177 height 15
type input "ricardo.trucios@shi-g.com"
click at [172, 251] on select "-- No Default Attendee Role -- Demonstrator Host Planner Presenter Sales Repres…" at bounding box center [174, 250] width 94 height 15
select select "4"
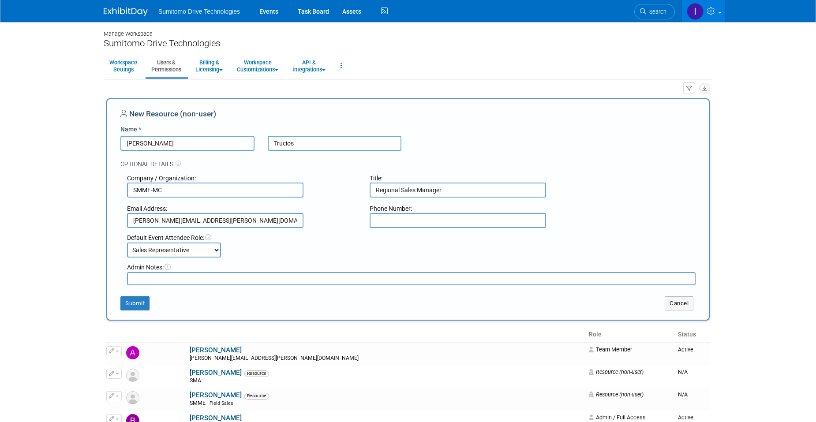
click at [127, 243] on select "-- No Default Attendee Role -- Demonstrator Host Planner Presenter Sales Repres…" at bounding box center [174, 250] width 94 height 15
click at [146, 304] on button "Submit" at bounding box center [134, 304] width 29 height 14
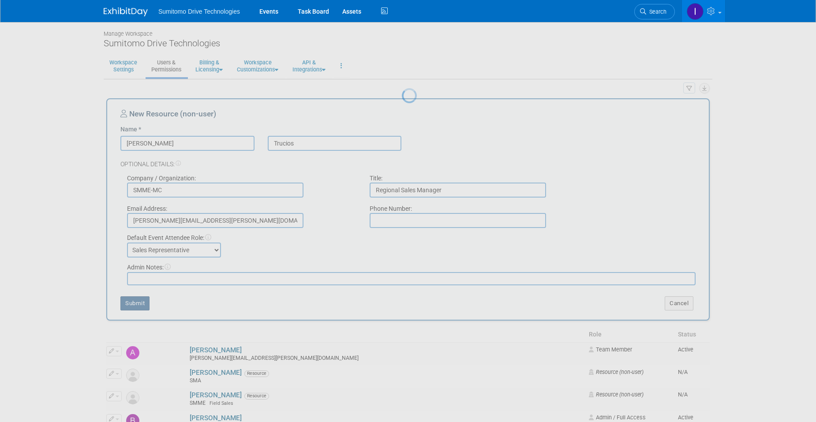
select select "1"
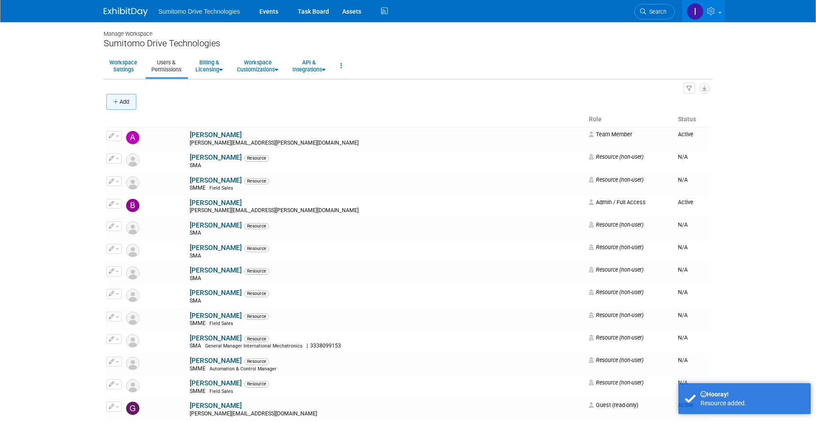
click at [123, 105] on button "Add" at bounding box center [121, 102] width 30 height 16
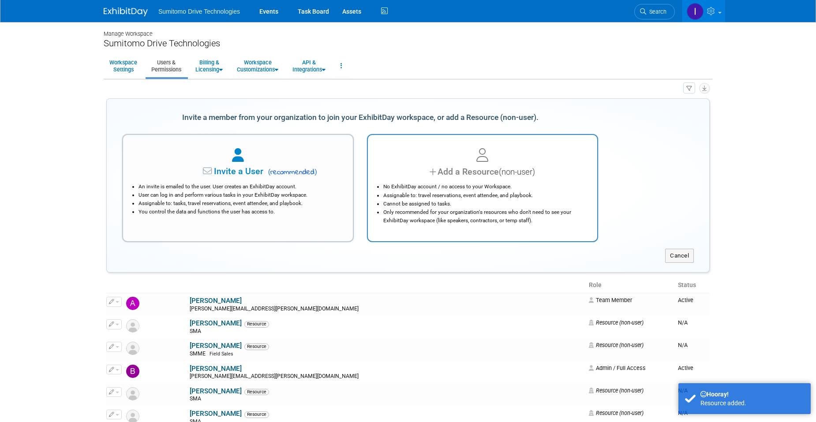
click at [470, 146] on div at bounding box center [483, 155] width 208 height 19
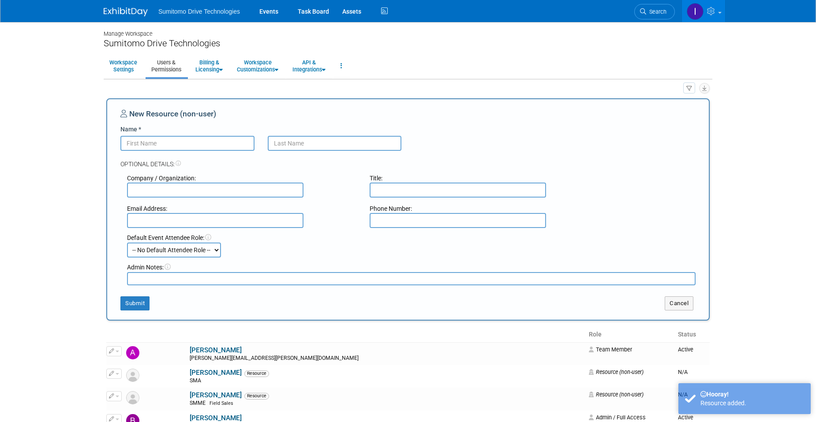
click at [198, 147] on input "Name *" at bounding box center [187, 143] width 134 height 15
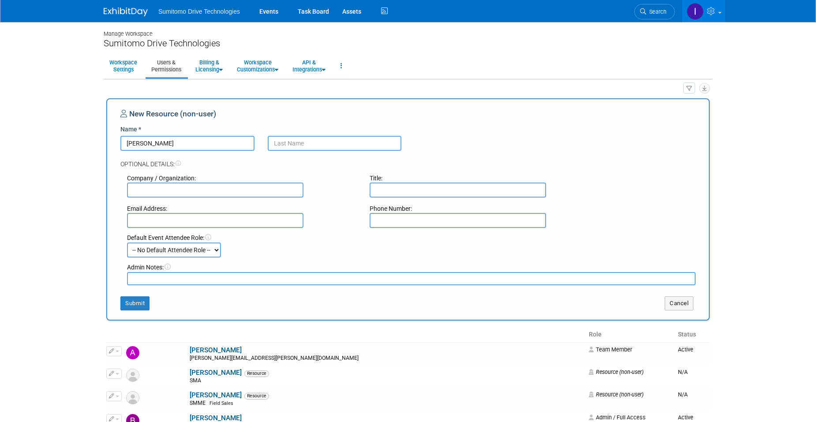
type input "Guillermo"
type input "C"
type input "Uvence"
click at [182, 190] on input "text" at bounding box center [215, 190] width 177 height 15
type input "SMME-MC"
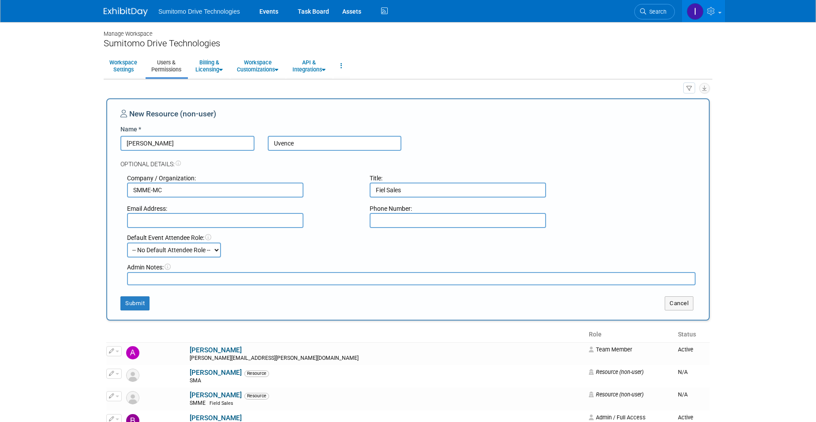
click at [387, 189] on input "Fiel Sales" at bounding box center [458, 190] width 177 height 15
type input "Field Sales"
click at [254, 218] on input "text" at bounding box center [215, 220] width 177 height 15
type input "guillermo.chaires@shi-g.com"
drag, startPoint x: 255, startPoint y: 219, endPoint x: 87, endPoint y: 231, distance: 168.1
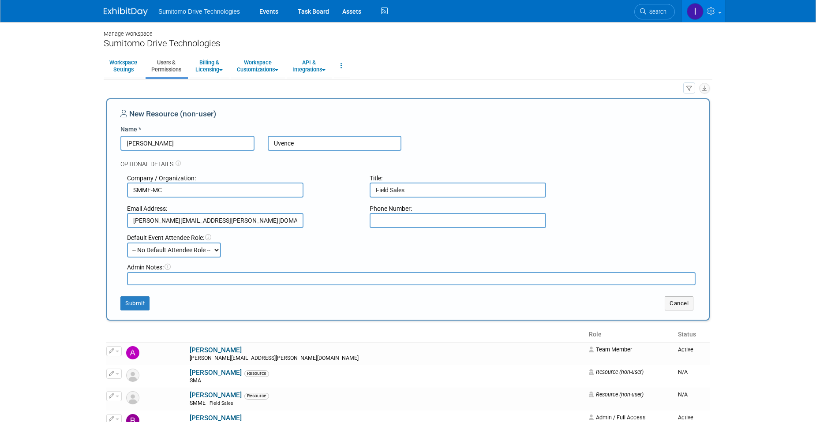
click at [87, 231] on body "Sumitomo Drive Technologies Events Task Board Assets Activity Feed" at bounding box center [408, 211] width 816 height 422
click at [208, 252] on select "-- No Default Attendee Role -- Demonstrator Host Planner Presenter Sales Repres…" at bounding box center [174, 250] width 94 height 15
select select "4"
click at [127, 243] on select "-- No Default Attendee Role -- Demonstrator Host Planner Presenter Sales Repres…" at bounding box center [174, 250] width 94 height 15
click at [143, 300] on button "Submit" at bounding box center [134, 304] width 29 height 14
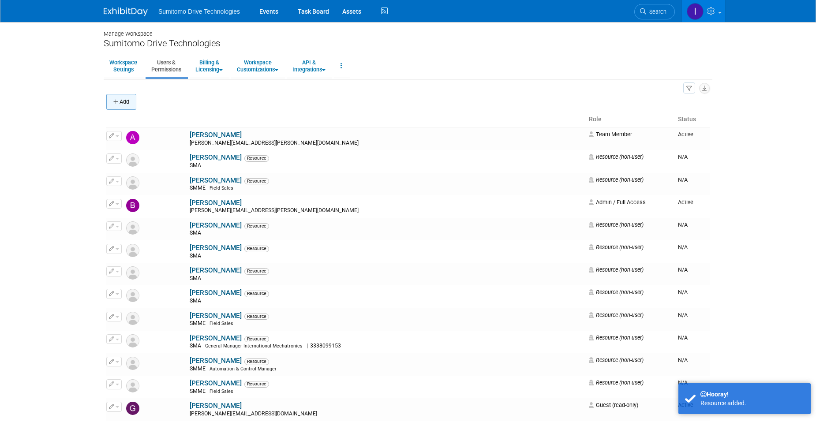
click at [126, 99] on button "Add" at bounding box center [121, 102] width 30 height 16
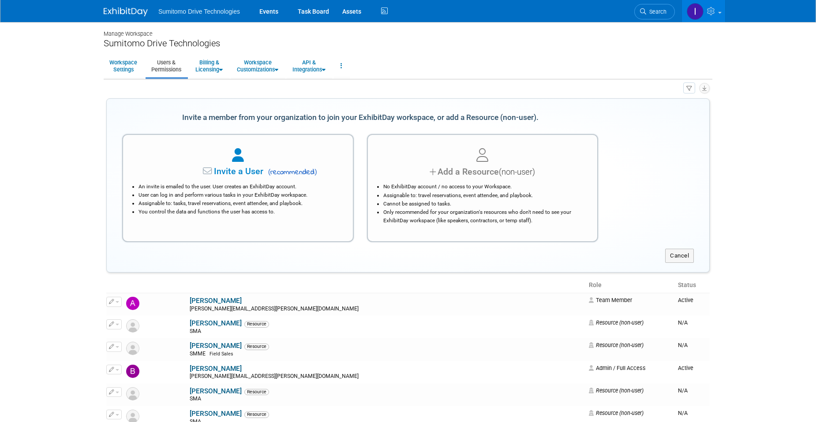
drag, startPoint x: 460, startPoint y: 169, endPoint x: 433, endPoint y: 176, distance: 27.5
click at [459, 169] on div "Add a Resource (non-user)" at bounding box center [483, 171] width 208 height 13
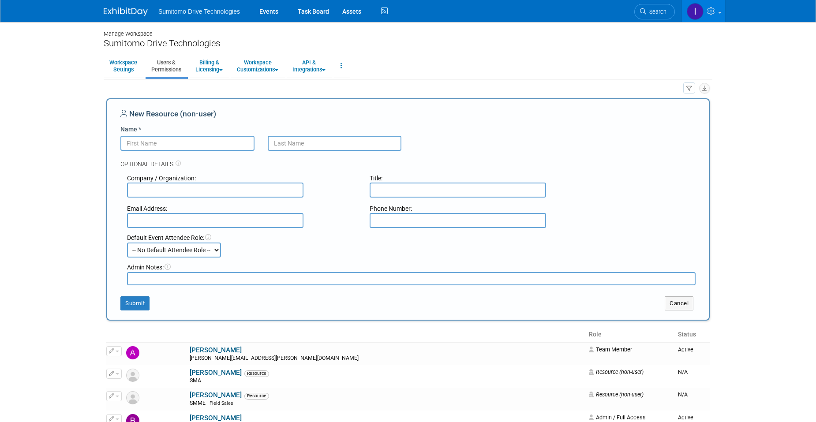
click at [231, 141] on input "Name *" at bounding box center [187, 143] width 134 height 15
type input "Emmanuel"
type input "Fabian"
type input "SMME-MX"
type input "D"
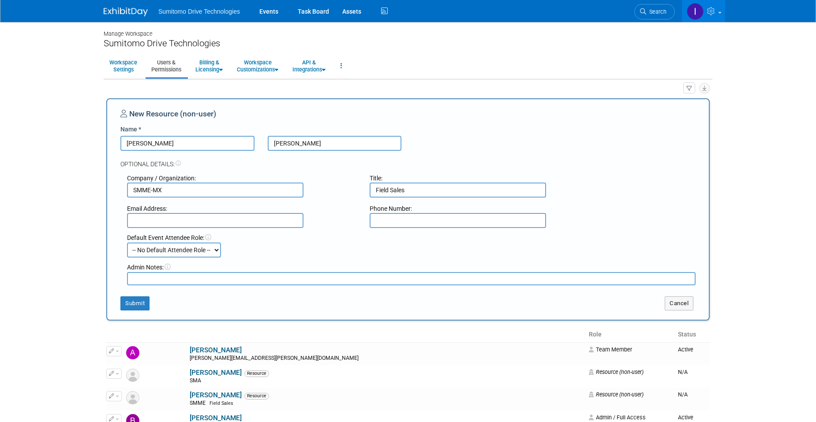
type input "Field Sales"
click at [170, 221] on input "text" at bounding box center [215, 220] width 177 height 15
type input "emmanuel.fabian@shi-g.com"
click at [176, 253] on select "-- No Default Attendee Role -- Demonstrator Host Planner Presenter Sales Repres…" at bounding box center [174, 250] width 94 height 15
select select "4"
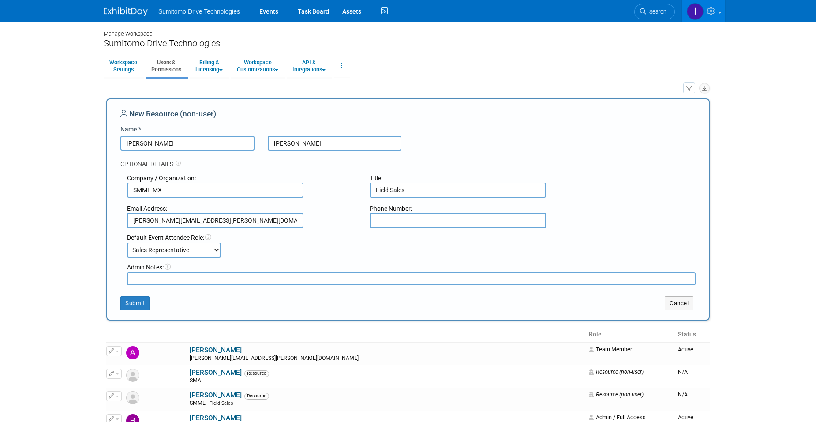
click at [127, 243] on select "-- No Default Attendee Role -- Demonstrator Host Planner Presenter Sales Repres…" at bounding box center [174, 250] width 94 height 15
click at [135, 301] on button "Submit" at bounding box center [134, 304] width 29 height 14
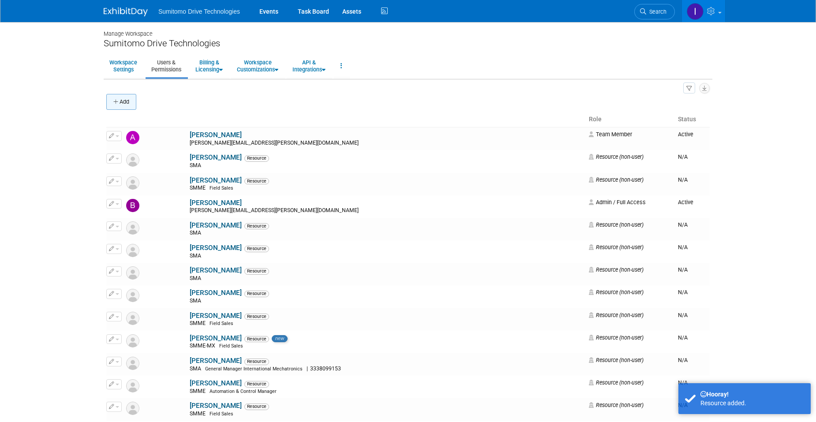
click at [130, 106] on button "Add" at bounding box center [121, 102] width 30 height 16
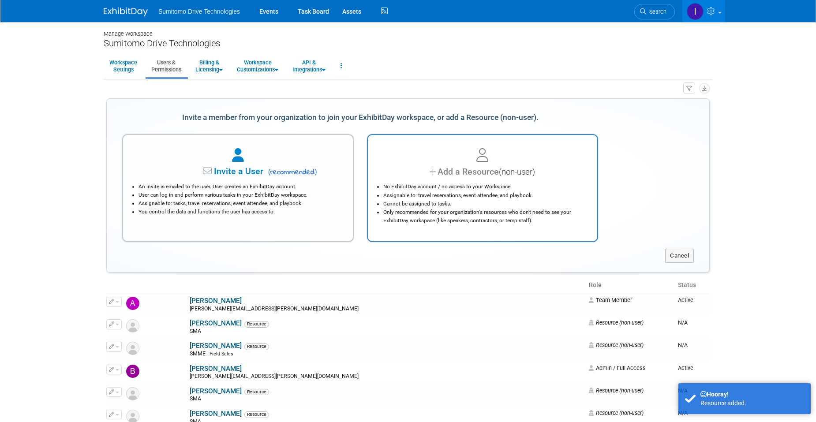
click at [440, 153] on div at bounding box center [483, 155] width 208 height 19
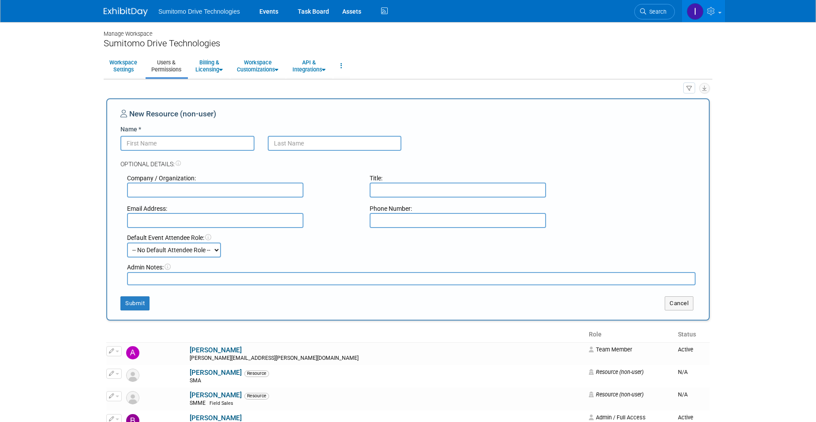
click at [189, 146] on input "Name *" at bounding box center [187, 143] width 134 height 15
type input "Daniel"
type input "Díaz Miron"
click at [224, 195] on input "text" at bounding box center [215, 190] width 177 height 15
type input "s"
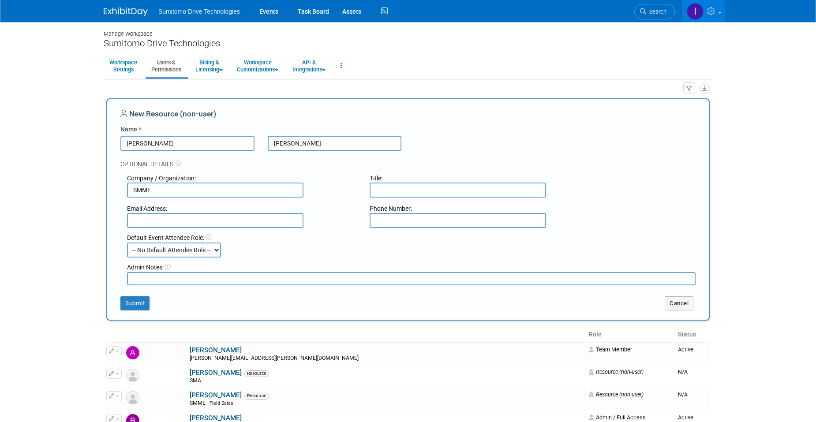
type input "SMME"
click at [207, 212] on div "Email Address:" at bounding box center [241, 208] width 229 height 9
click at [201, 222] on input "text" at bounding box center [215, 220] width 177 height 15
click at [444, 190] on input "text" at bounding box center [458, 190] width 177 height 15
paste input "Corporate Industry Manager"
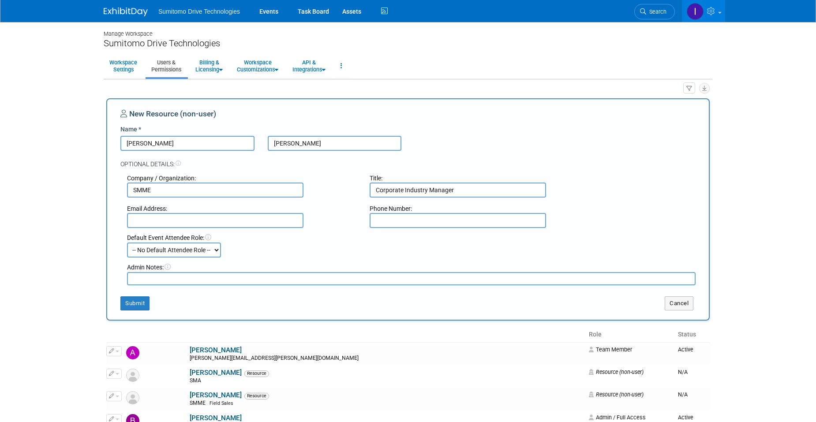
type input "Corporate Industry Manager"
click at [196, 222] on input "text" at bounding box center [215, 220] width 177 height 15
click at [231, 220] on input "text" at bounding box center [215, 220] width 177 height 15
paste input "daniel.diazmiron.d@shi-g.com"
type input "daniel.diazmiron.d@shi-g.com"
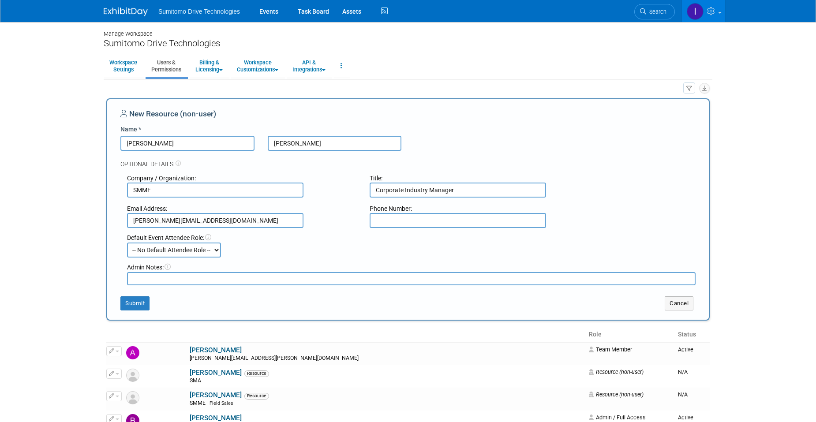
drag, startPoint x: 181, startPoint y: 252, endPoint x: 178, endPoint y: 259, distance: 7.3
click at [181, 252] on select "-- No Default Attendee Role -- Demonstrator Host Planner Presenter Sales Repres…" at bounding box center [174, 250] width 94 height 15
select select "4"
click at [127, 243] on select "-- No Default Attendee Role -- Demonstrator Host Planner Presenter Sales Repres…" at bounding box center [174, 250] width 94 height 15
click at [144, 304] on button "Submit" at bounding box center [134, 304] width 29 height 14
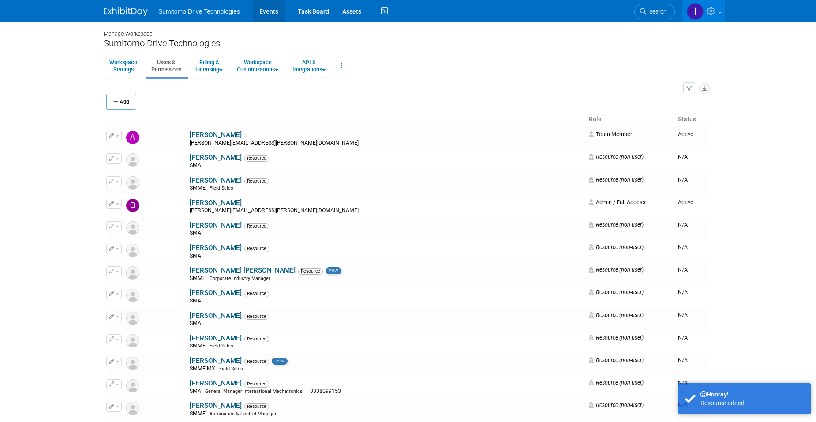
drag, startPoint x: 265, startPoint y: 6, endPoint x: 259, endPoint y: 7, distance: 5.9
click at [265, 6] on link "Events" at bounding box center [269, 11] width 32 height 22
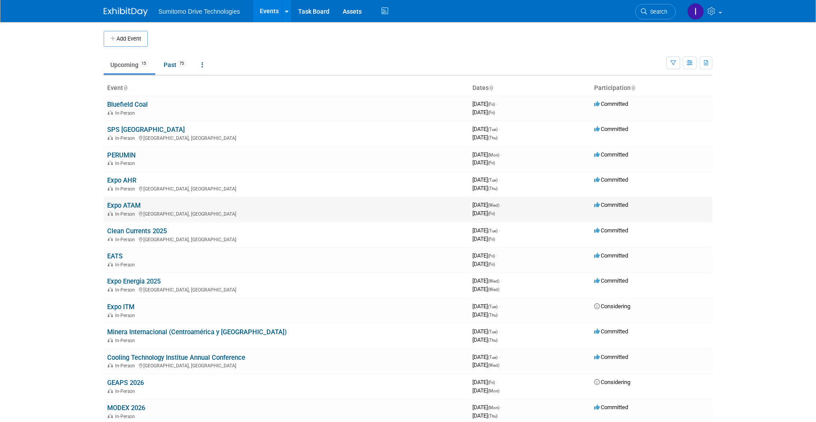
click at [128, 205] on link "Expo ATAM" at bounding box center [124, 206] width 34 height 8
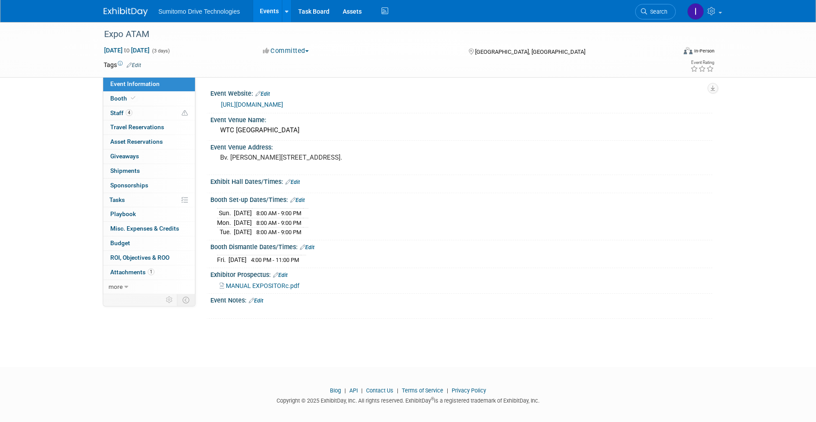
click at [297, 179] on link "Edit" at bounding box center [292, 182] width 15 height 6
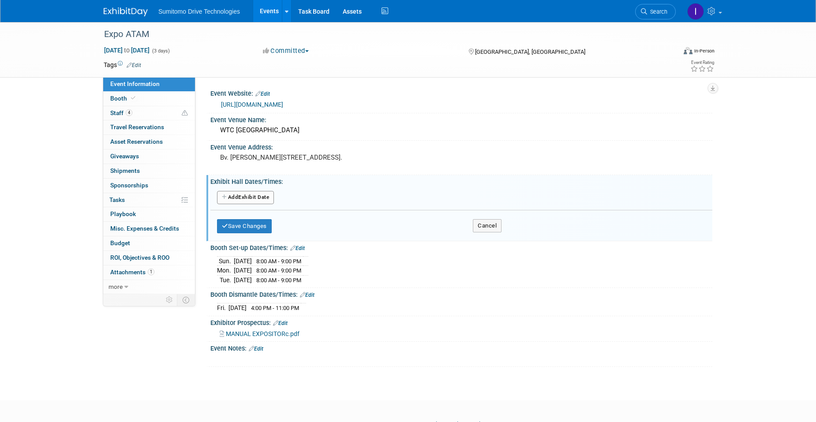
click at [266, 195] on button "Add Another Exhibit Date" at bounding box center [245, 197] width 57 height 13
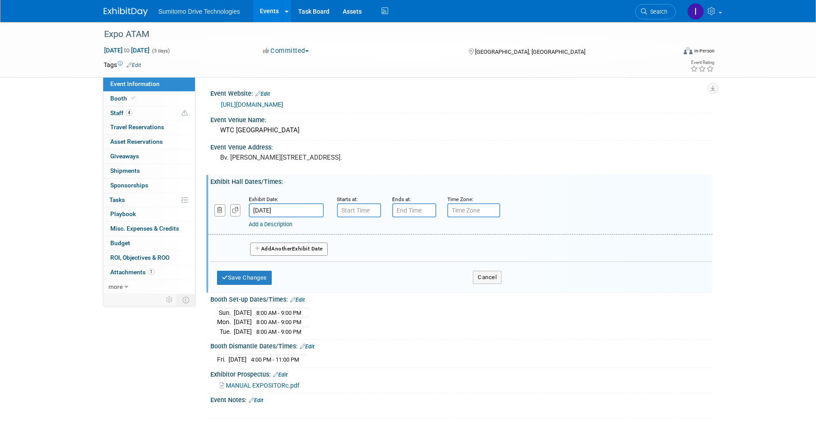
click at [365, 205] on input "text" at bounding box center [359, 210] width 44 height 14
click at [359, 228] on span at bounding box center [357, 232] width 15 height 15
click at [363, 227] on span at bounding box center [357, 232] width 15 height 15
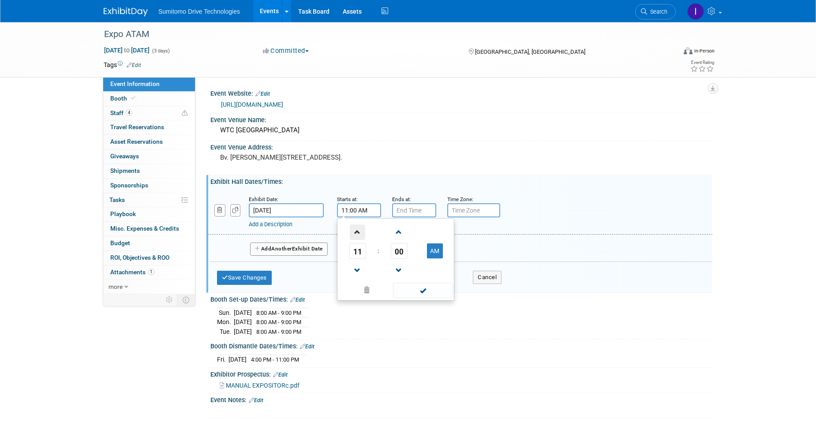
click at [363, 227] on span at bounding box center [357, 232] width 15 height 15
type input "1:00 PM"
click at [418, 289] on span at bounding box center [423, 290] width 60 height 15
click at [419, 210] on input "7:00 PM" at bounding box center [414, 210] width 44 height 14
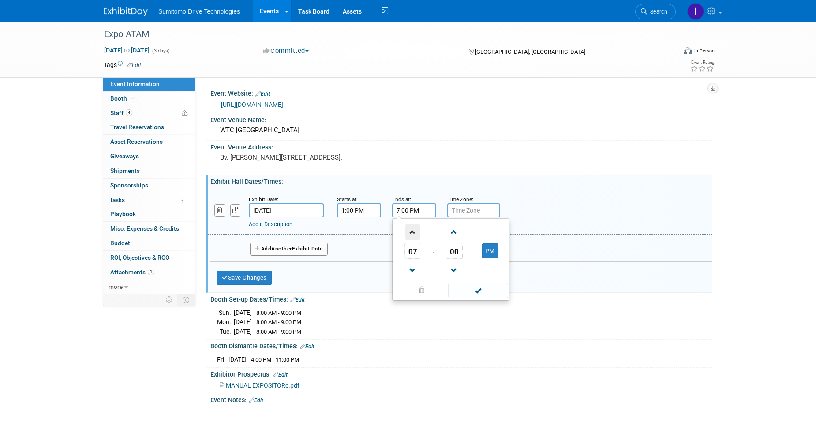
click at [414, 230] on span at bounding box center [412, 232] width 15 height 15
type input "8:00 PM"
click at [470, 290] on span at bounding box center [478, 290] width 60 height 15
click at [298, 250] on button "Add Another Exhibit Date" at bounding box center [289, 249] width 78 height 13
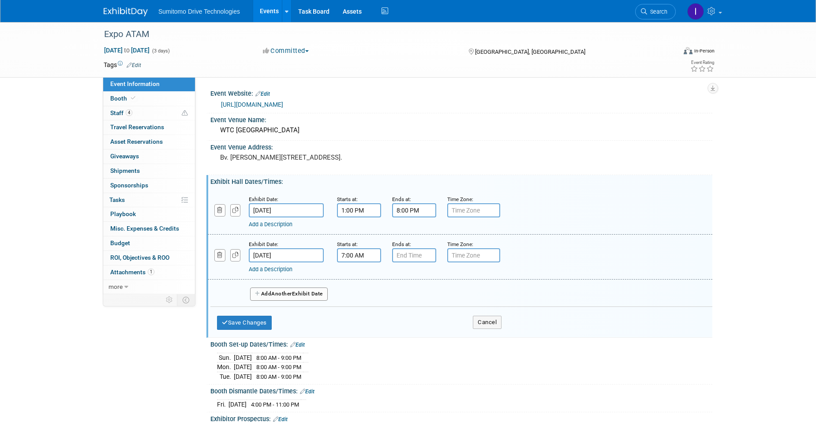
click at [357, 253] on input "7:00 AM" at bounding box center [359, 255] width 44 height 14
click at [361, 277] on span at bounding box center [357, 277] width 15 height 15
click at [357, 316] on span at bounding box center [357, 315] width 15 height 15
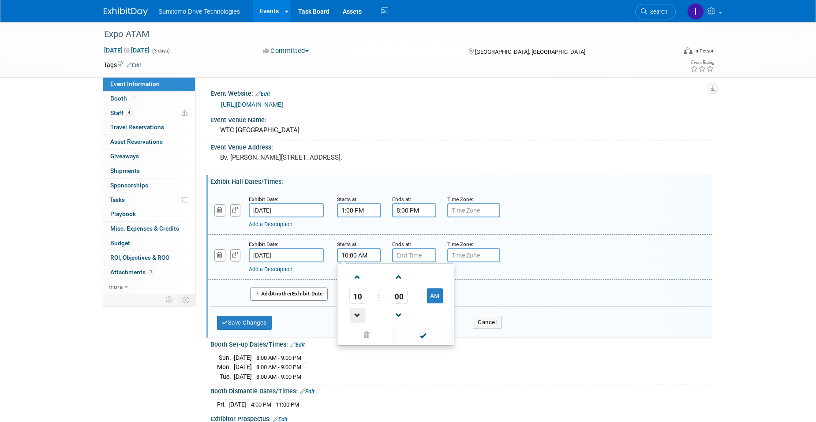
type input "9:00 AM"
click at [414, 335] on span at bounding box center [423, 335] width 60 height 15
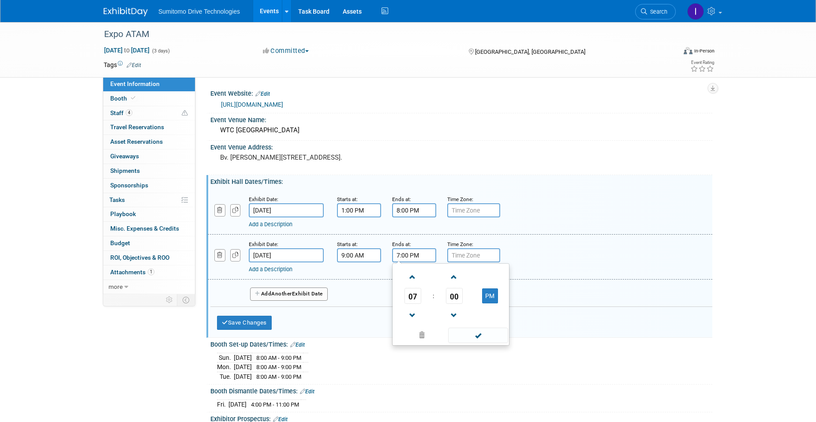
click at [410, 253] on input "7:00 PM" at bounding box center [414, 255] width 44 height 14
click at [413, 274] on span at bounding box center [412, 277] width 15 height 15
type input "8:00 PM"
click at [473, 342] on span at bounding box center [478, 335] width 60 height 15
click at [310, 292] on button "Add Another Exhibit Date" at bounding box center [289, 294] width 78 height 13
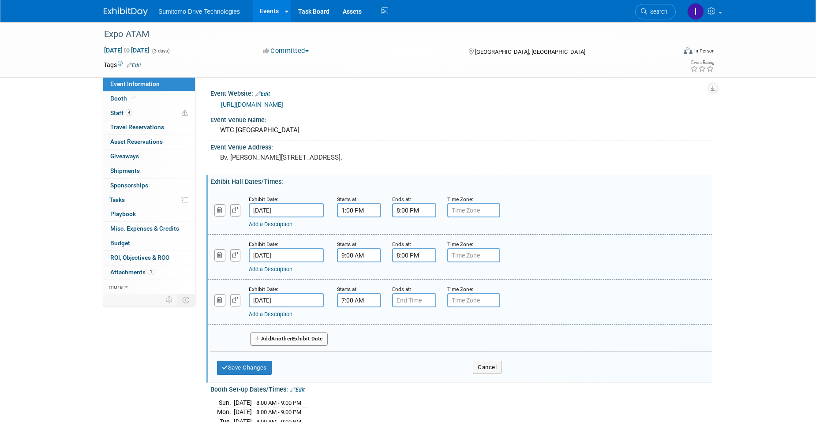
click at [356, 303] on input "7:00 AM" at bounding box center [359, 300] width 44 height 14
click at [358, 321] on span at bounding box center [357, 322] width 15 height 15
type input "10:00 AM"
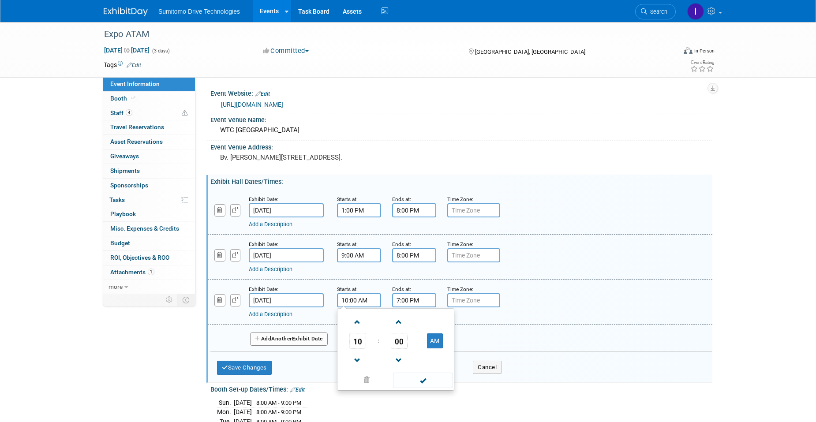
click at [409, 300] on input "7:00 PM" at bounding box center [414, 300] width 44 height 14
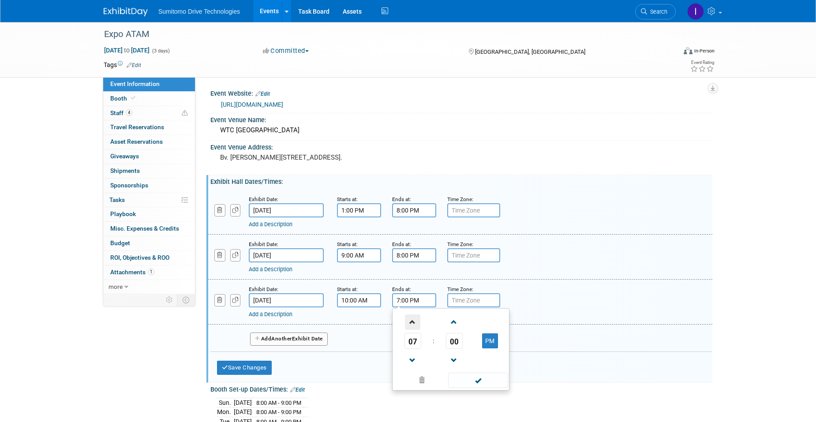
click at [413, 323] on span at bounding box center [412, 322] width 15 height 15
click at [416, 357] on span at bounding box center [412, 360] width 15 height 15
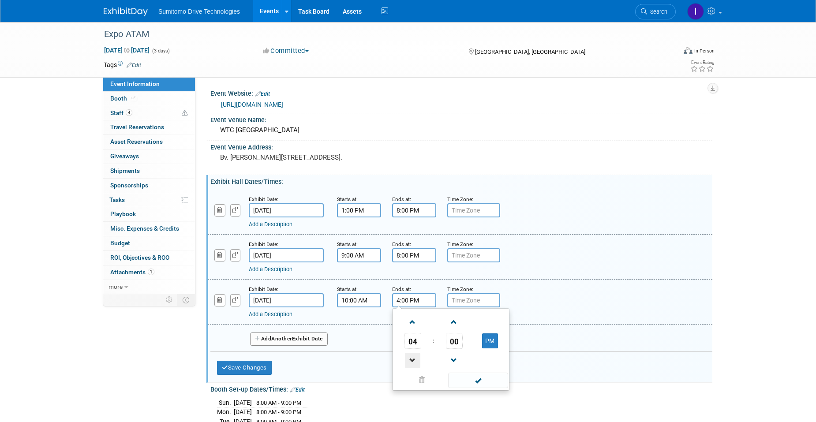
click at [416, 357] on span at bounding box center [412, 360] width 15 height 15
type input "1:00 PM"
click at [467, 386] on span at bounding box center [478, 380] width 60 height 15
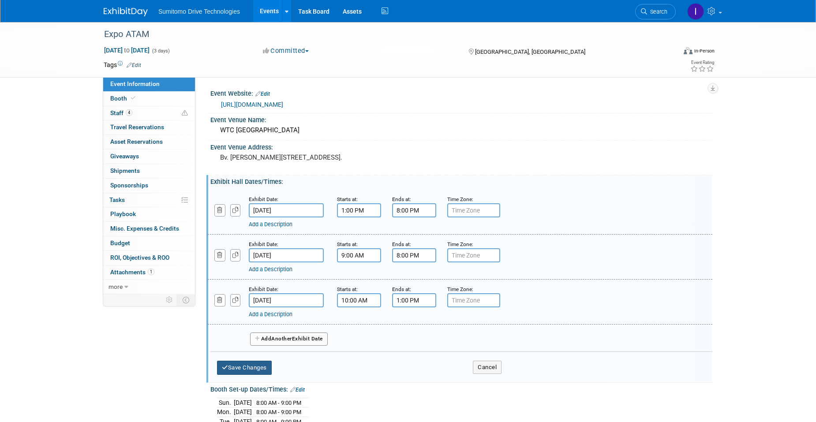
drag, startPoint x: 262, startPoint y: 369, endPoint x: 233, endPoint y: 375, distance: 28.8
click at [262, 369] on button "Save Changes" at bounding box center [244, 368] width 55 height 14
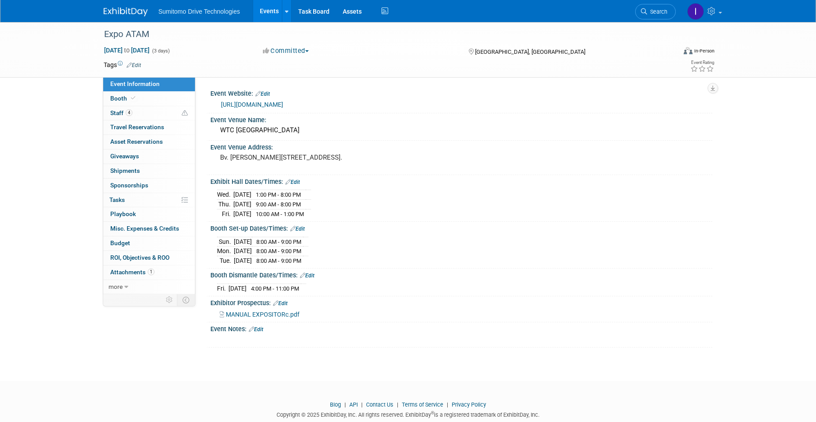
click at [297, 179] on link "Edit" at bounding box center [292, 182] width 15 height 6
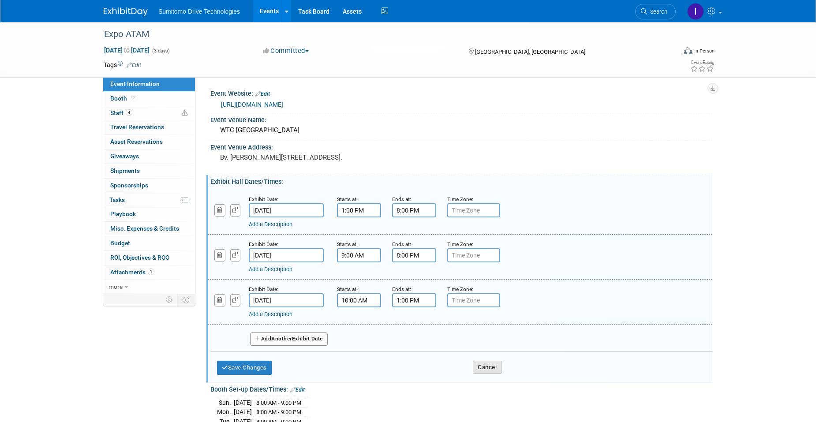
click at [498, 370] on button "Cancel" at bounding box center [487, 367] width 29 height 13
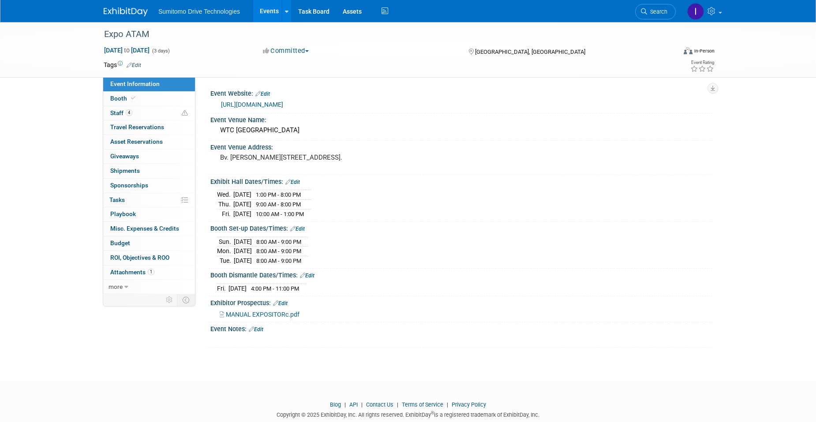
click at [294, 179] on link "Edit" at bounding box center [292, 182] width 15 height 6
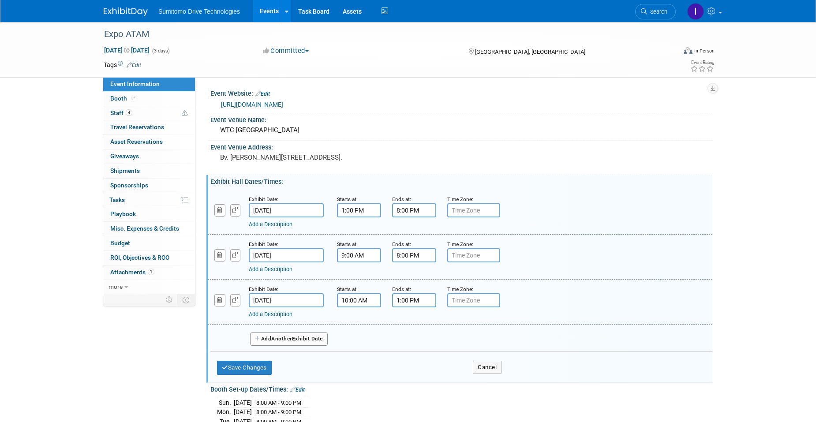
click at [276, 271] on link "Add a Description" at bounding box center [271, 269] width 44 height 7
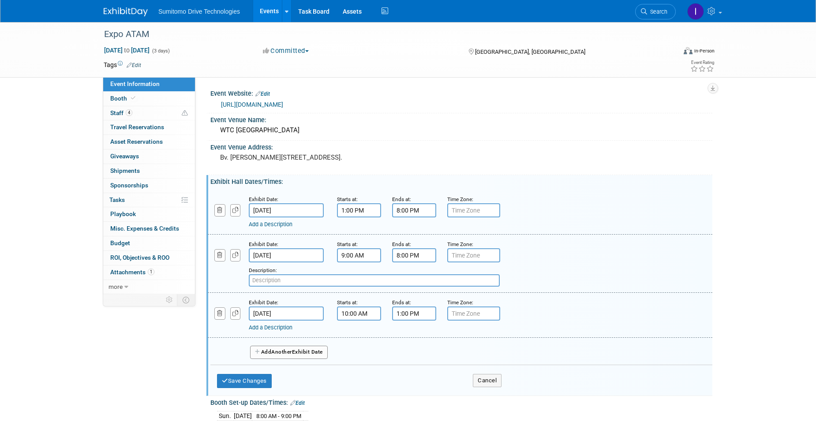
click at [283, 280] on input "text" at bounding box center [374, 280] width 251 height 12
type input "C"
click at [408, 259] on input "8:00 PM" at bounding box center [414, 255] width 44 height 14
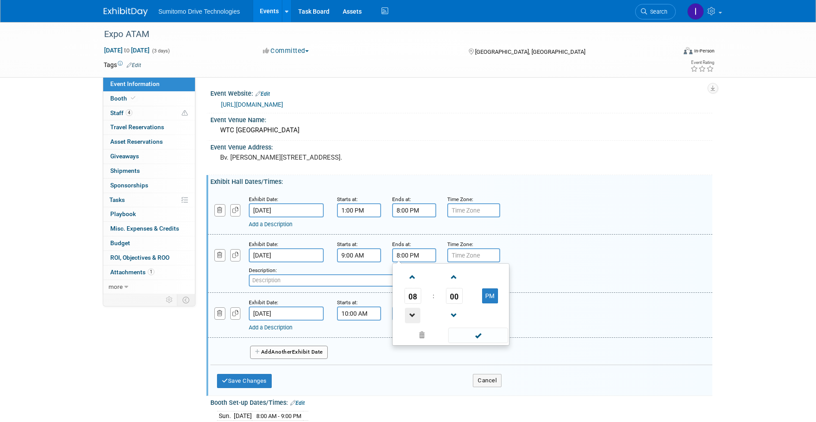
click at [415, 311] on span at bounding box center [412, 315] width 15 height 15
type input "7:00 PM"
click at [488, 335] on span at bounding box center [478, 335] width 60 height 15
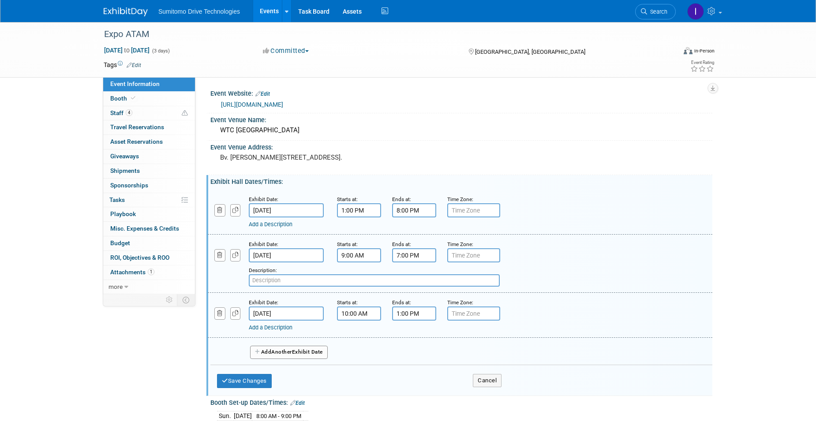
click at [369, 278] on input "text" at bounding box center [374, 280] width 251 height 12
type input "Cena de exposición de 19:00 a 24:00"
click at [252, 381] on button "Save Changes" at bounding box center [244, 381] width 55 height 14
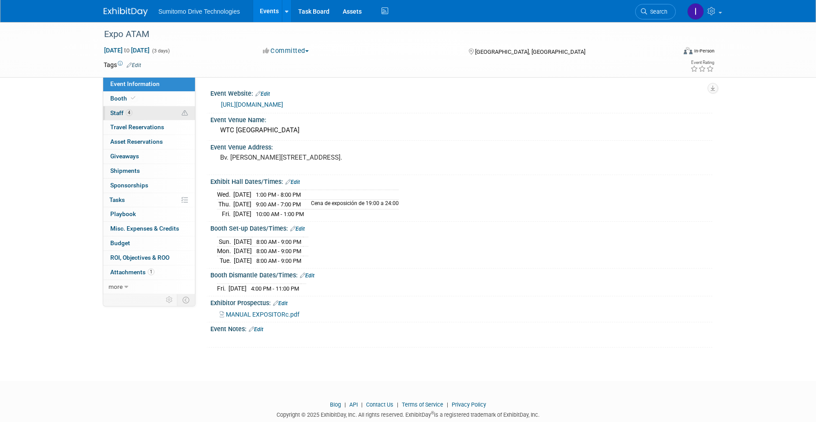
click at [157, 111] on link "4 Staff 4" at bounding box center [149, 113] width 92 height 14
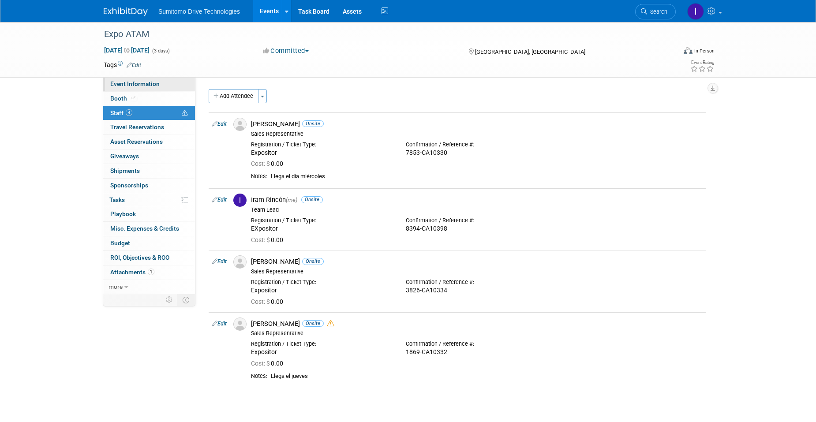
click at [162, 86] on link "Event Information" at bounding box center [149, 84] width 92 height 14
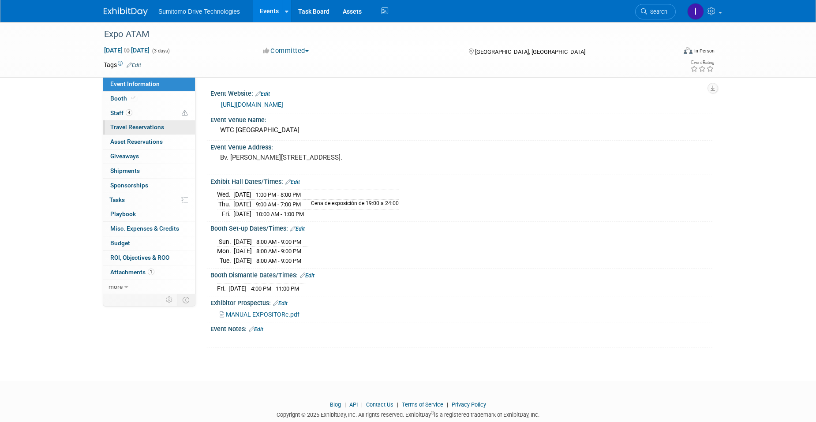
click at [143, 132] on link "0 Travel Reservations 0" at bounding box center [149, 127] width 92 height 14
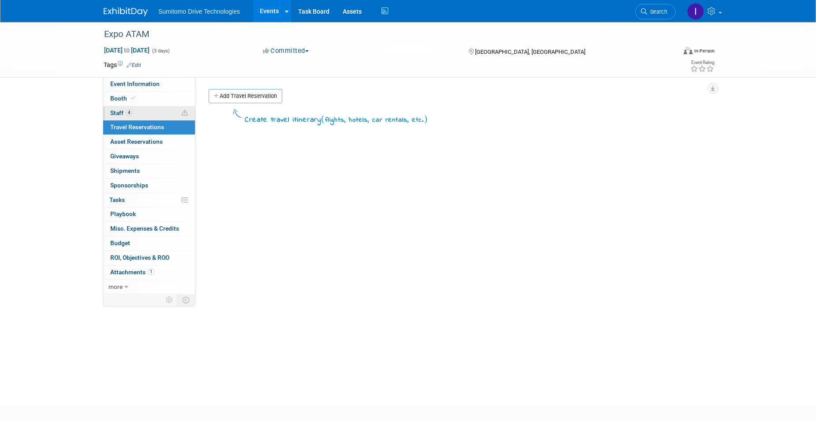
click at [148, 119] on link "4 Staff 4" at bounding box center [149, 113] width 92 height 14
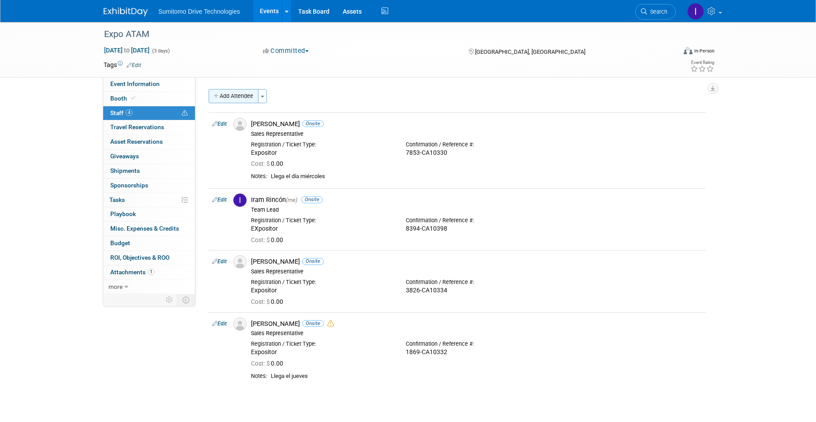
click at [240, 97] on button "Add Attendee" at bounding box center [234, 96] width 50 height 14
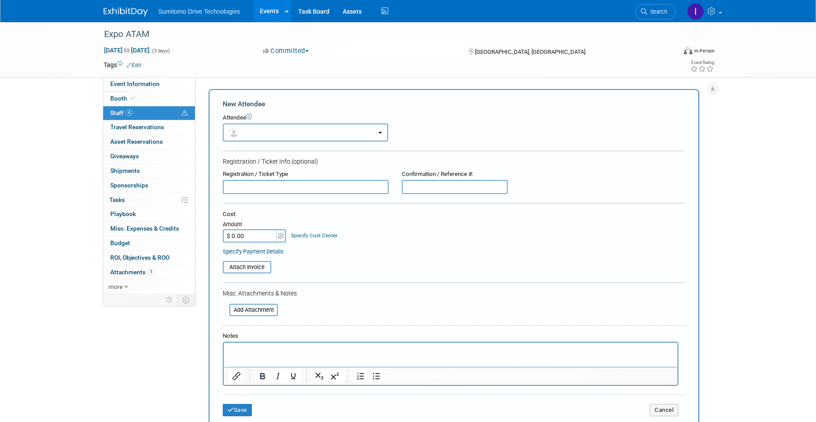
click at [294, 130] on button "button" at bounding box center [305, 133] width 165 height 18
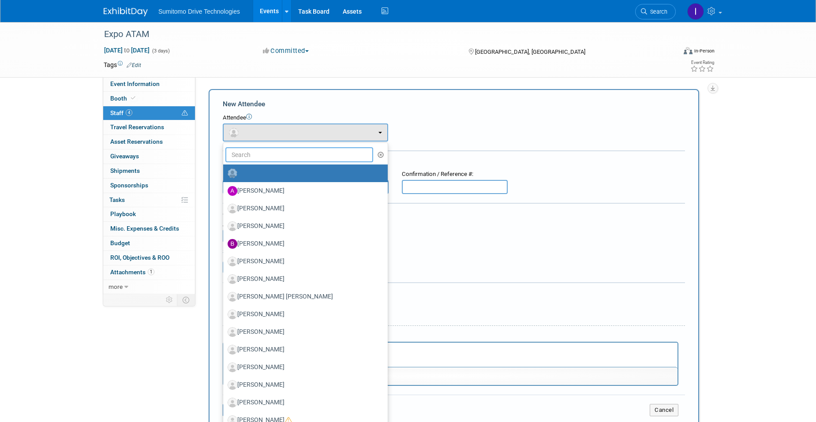
click at [246, 149] on input "text" at bounding box center [299, 154] width 148 height 15
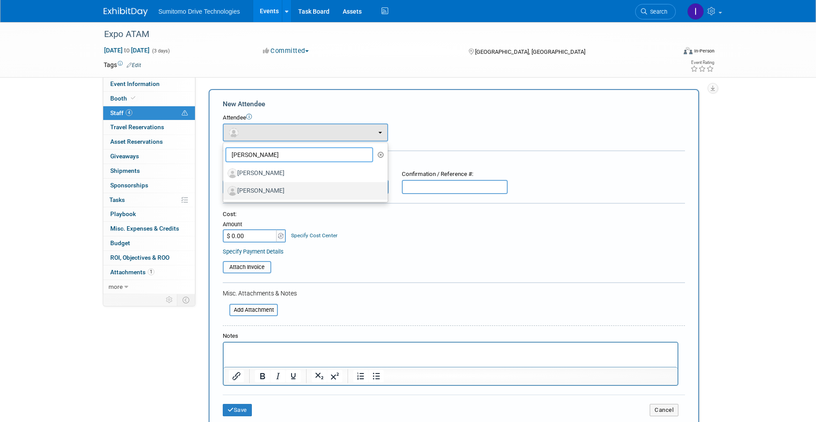
type input "guillermo"
click at [280, 188] on label "Guillermo Uvence" at bounding box center [303, 191] width 151 height 14
click at [225, 188] on input "Guillermo Uvence" at bounding box center [222, 190] width 6 height 6
select select "b0e8f44d-2c2a-4c02-859d-43c0a02c0766"
select select "4"
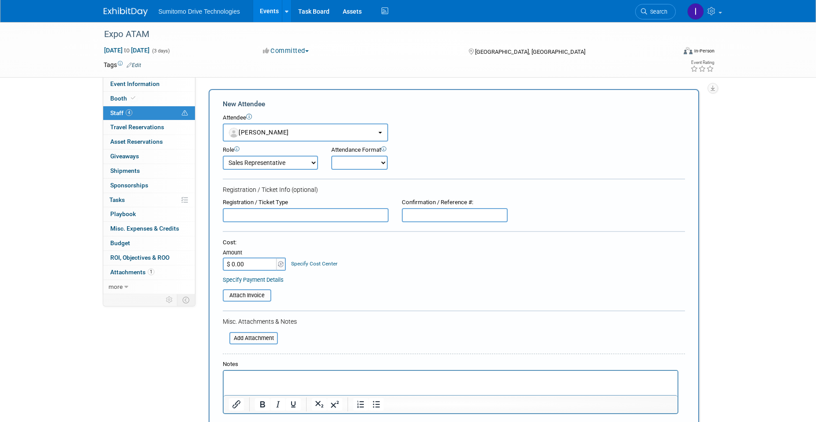
click at [298, 159] on select "Demonstrator Host Planner Presenter Sales Representative Set-up/Dismantle Crew …" at bounding box center [270, 163] width 95 height 14
click at [356, 168] on select "Onsite Remote" at bounding box center [359, 163] width 56 height 14
select select "1"
click at [331, 156] on select "Onsite Remote" at bounding box center [359, 163] width 56 height 14
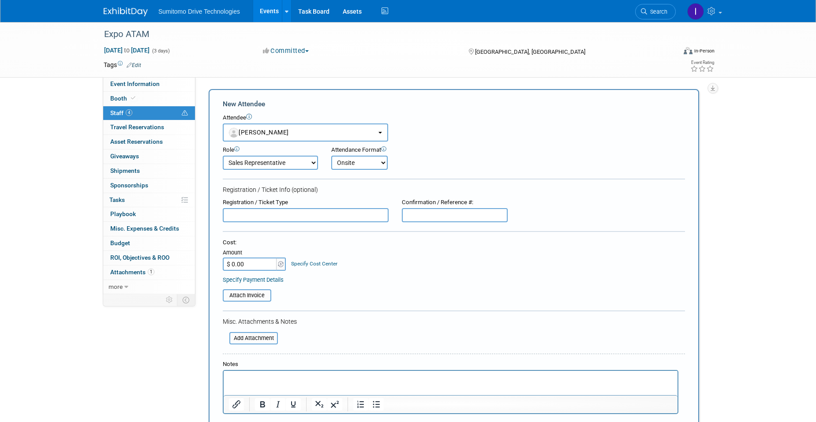
click at [298, 218] on input "text" at bounding box center [306, 215] width 166 height 14
type input "Expositor"
click at [406, 217] on input "text" at bounding box center [455, 215] width 106 height 14
paste input "5611-CA10331"
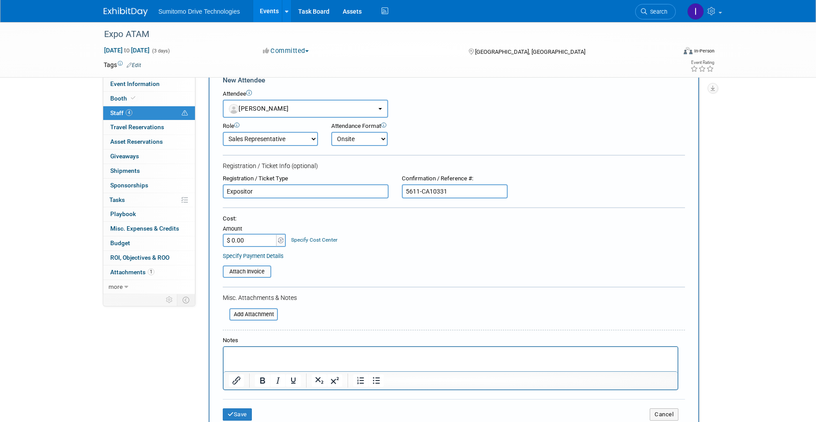
scroll to position [44, 0]
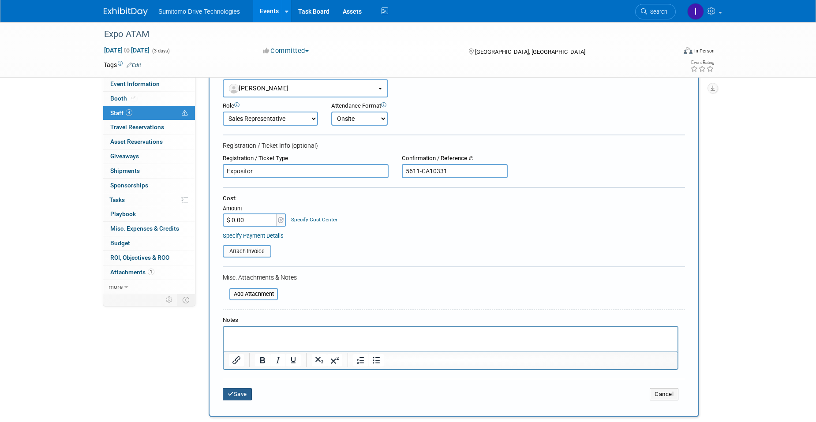
type input "5611-CA10331"
click at [235, 398] on button "Save" at bounding box center [237, 394] width 29 height 12
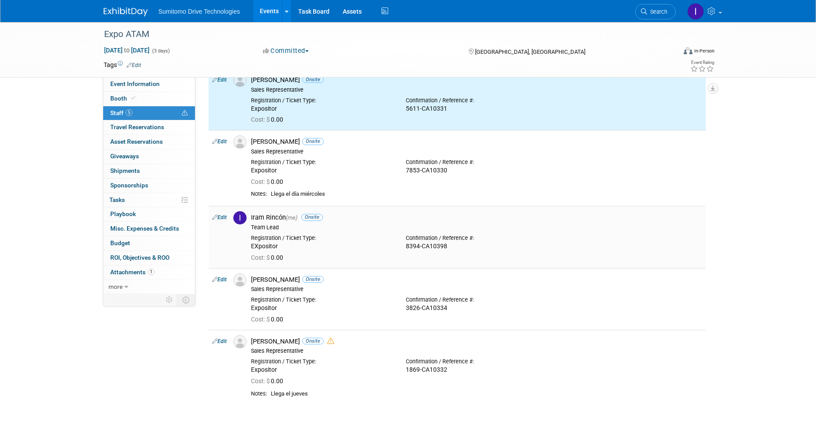
scroll to position [0, 0]
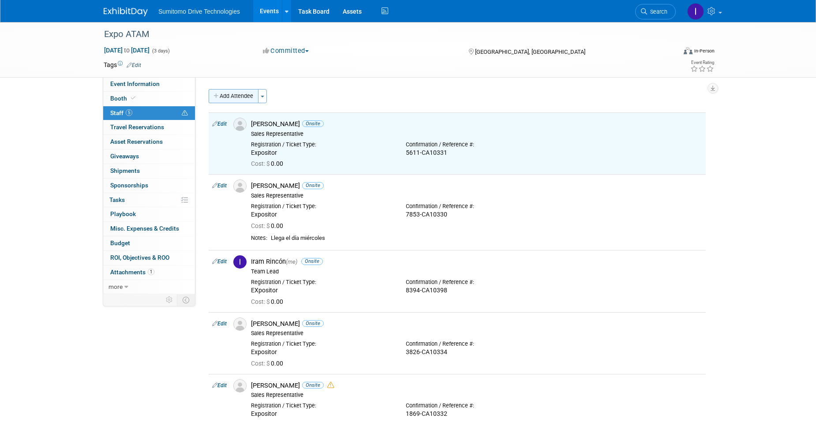
click at [238, 96] on button "Add Attendee" at bounding box center [234, 96] width 50 height 14
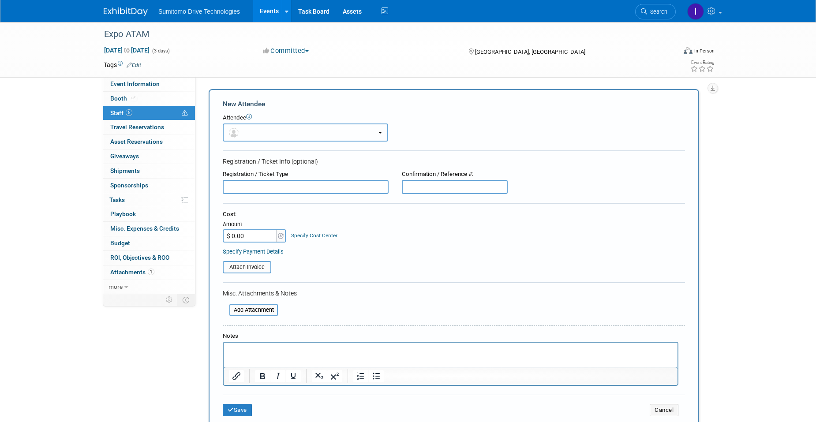
click at [270, 135] on button "button" at bounding box center [305, 133] width 165 height 18
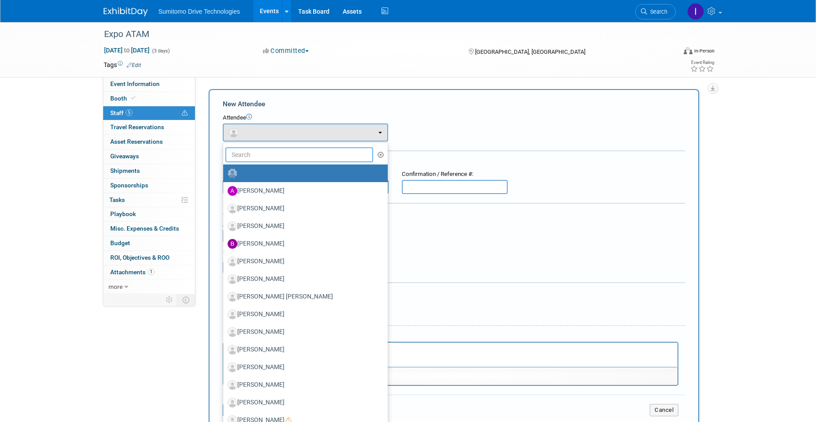
click at [262, 156] on input "text" at bounding box center [299, 154] width 148 height 15
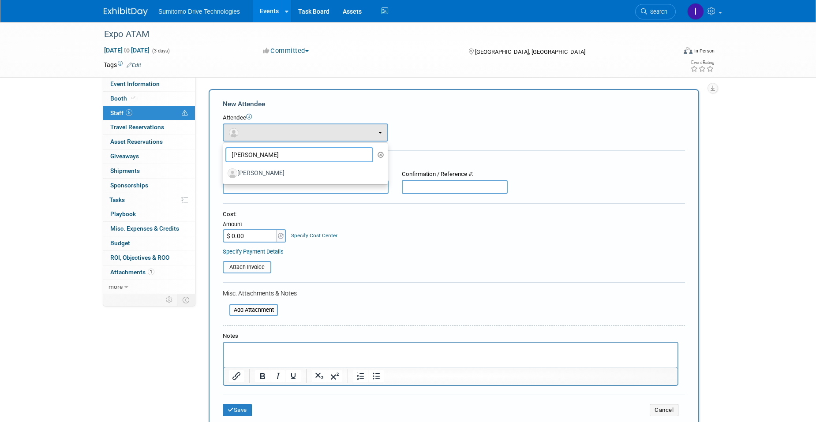
type input "ricardo truci"
click at [274, 171] on label "[PERSON_NAME]" at bounding box center [303, 173] width 151 height 14
click at [225, 171] on input "[PERSON_NAME]" at bounding box center [222, 172] width 6 height 6
select select "ba48a70f-ef10-40b4-9536-e8e339911e0c"
select select "4"
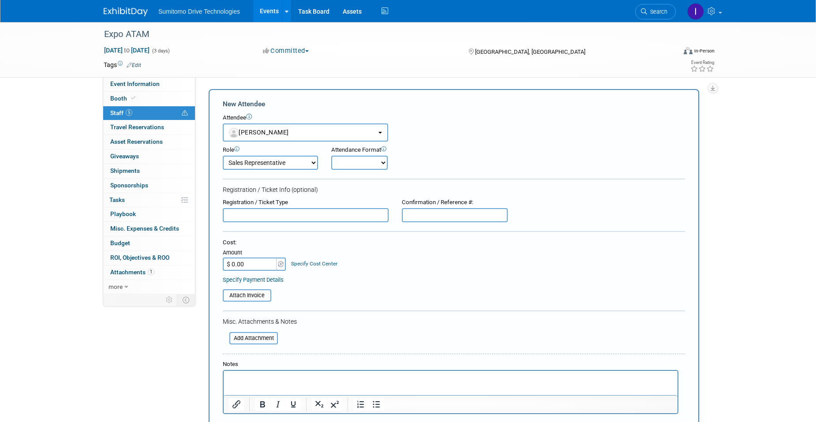
click at [359, 153] on div "Attendance Format" at bounding box center [384, 150] width 106 height 8
click at [358, 165] on select "Onsite Remote" at bounding box center [359, 163] width 56 height 14
select select "1"
click at [331, 156] on select "Onsite Remote" at bounding box center [359, 163] width 56 height 14
click at [327, 211] on input "text" at bounding box center [306, 215] width 166 height 14
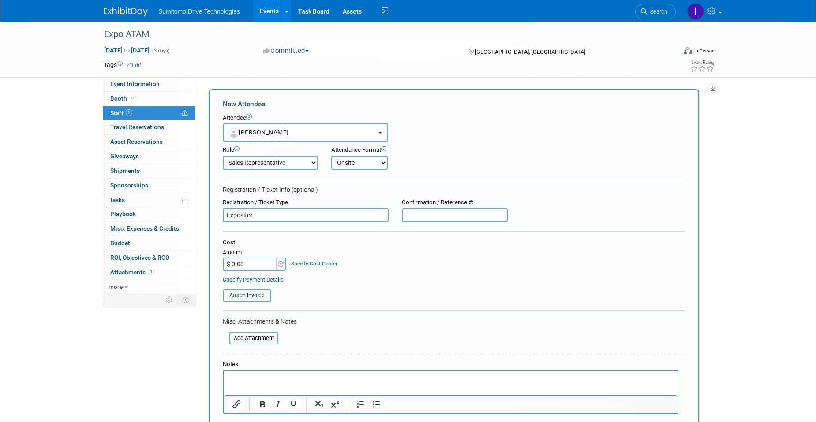
type input "Expositor"
click at [405, 212] on input "text" at bounding box center [455, 215] width 106 height 14
paste input "5611-CA10331"
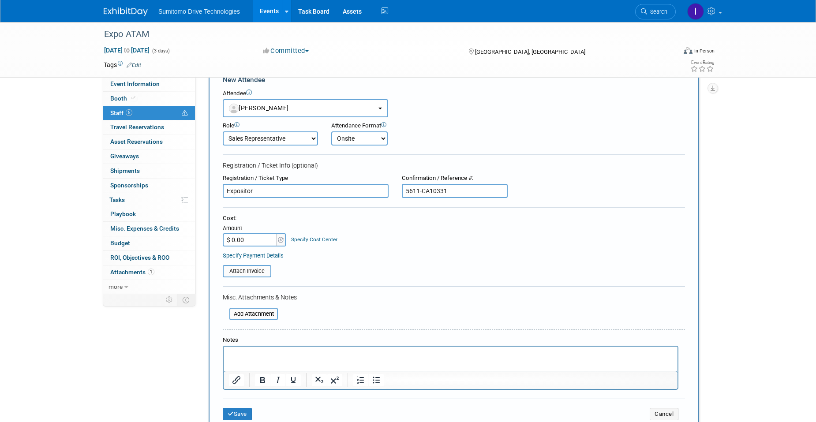
scroll to position [44, 0]
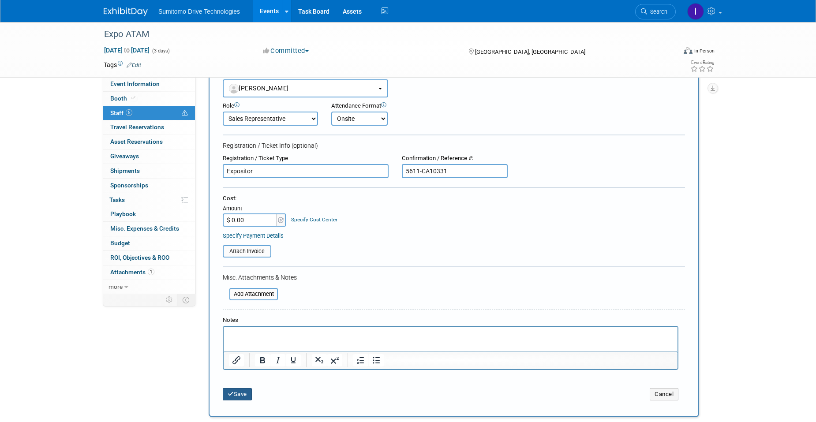
type input "5611-CA10331"
click at [233, 397] on icon "submit" at bounding box center [231, 394] width 6 height 6
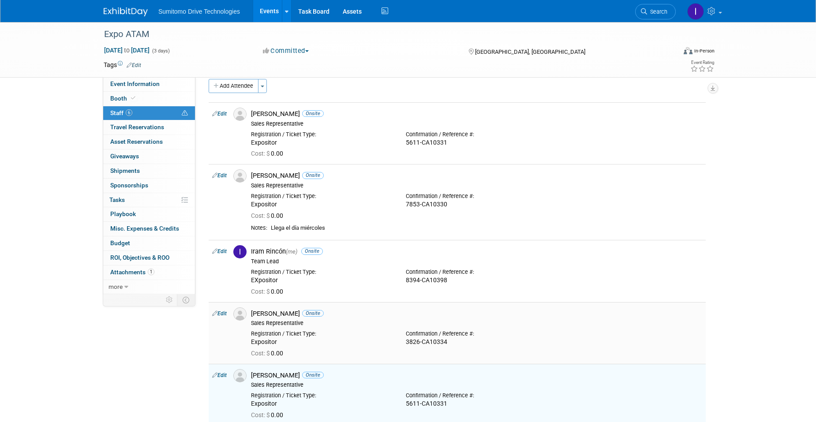
scroll to position [0, 0]
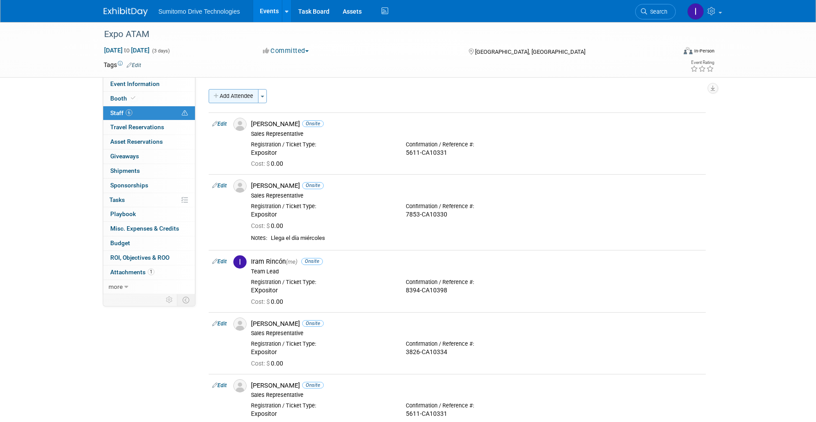
click at [225, 95] on button "Add Attendee" at bounding box center [234, 96] width 50 height 14
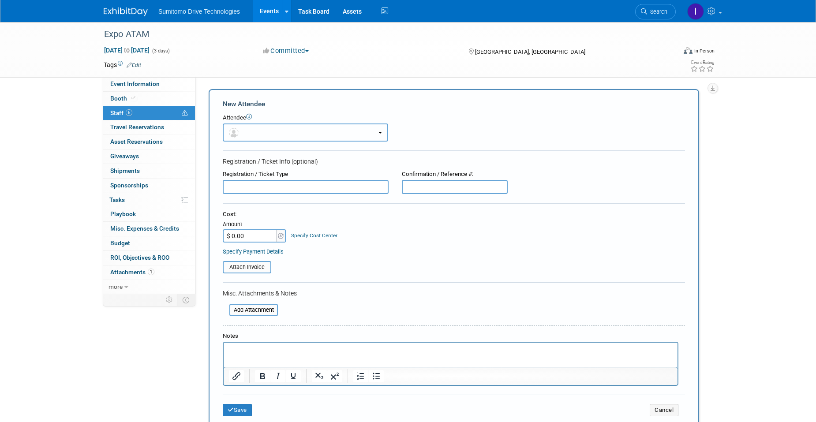
click at [271, 137] on button "button" at bounding box center [305, 133] width 165 height 18
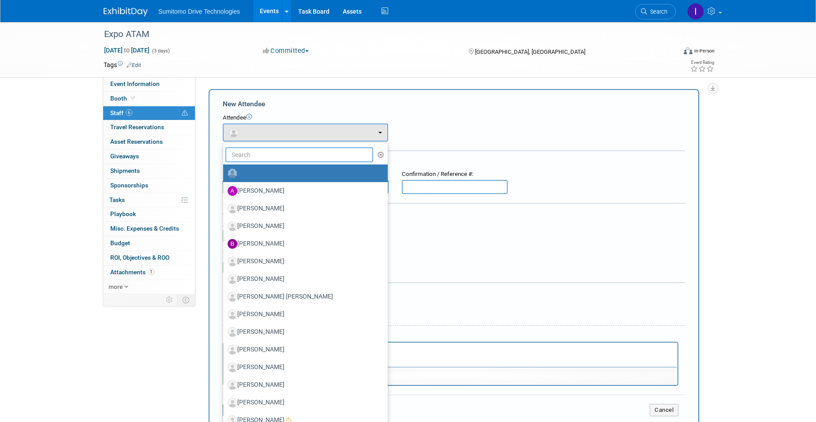
click at [269, 157] on input "text" at bounding box center [299, 154] width 148 height 15
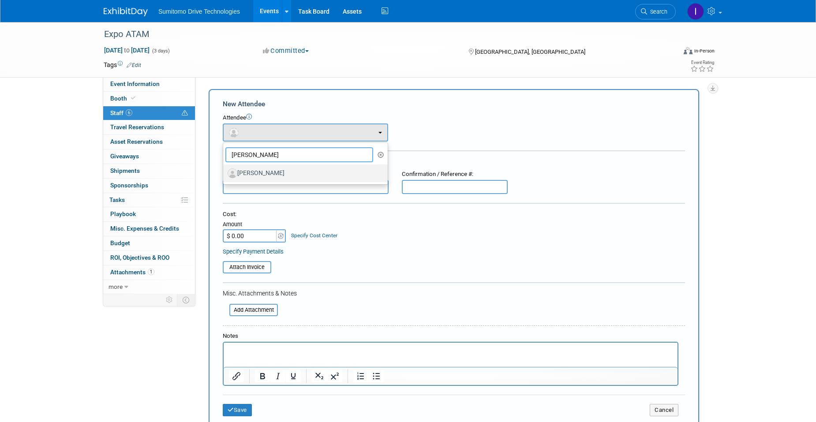
type input "emmanuel"
click at [271, 176] on label "[PERSON_NAME]" at bounding box center [303, 173] width 151 height 14
click at [281, 172] on label "[PERSON_NAME]" at bounding box center [303, 173] width 151 height 14
click at [225, 172] on input "[PERSON_NAME]" at bounding box center [222, 172] width 6 height 6
select select "02ac2a02-8145-4cde-8948-efae67c87792"
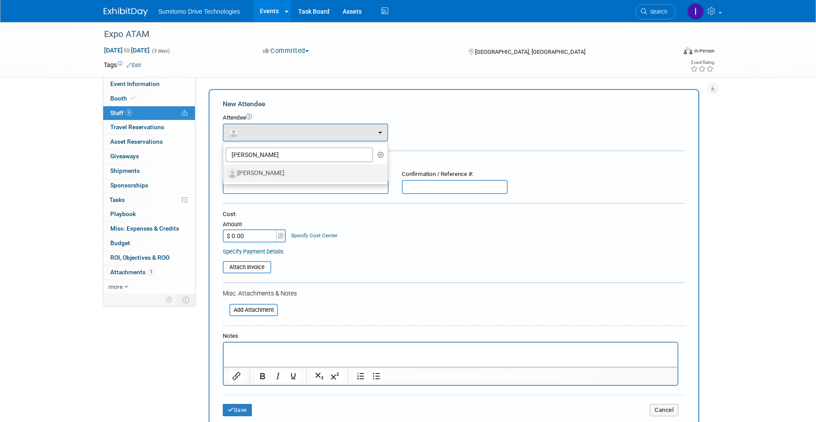
select select "4"
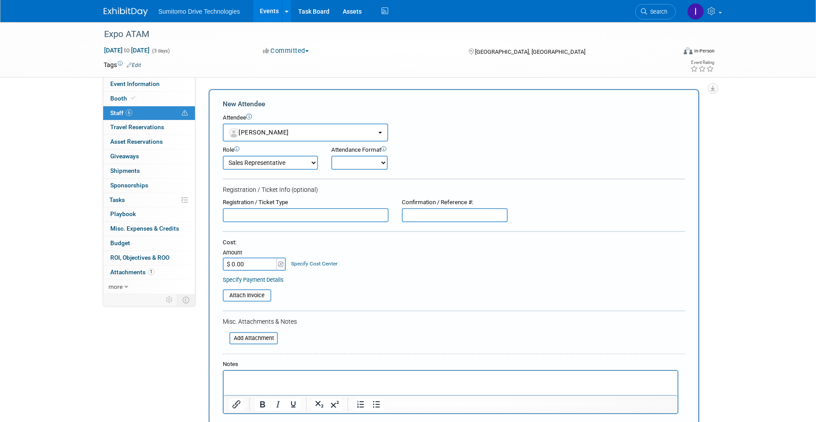
click at [368, 161] on select "Onsite Remote" at bounding box center [359, 163] width 56 height 14
select select "1"
click at [331, 156] on select "Onsite Remote" at bounding box center [359, 163] width 56 height 14
drag, startPoint x: 263, startPoint y: 218, endPoint x: 259, endPoint y: 220, distance: 4.9
click at [264, 218] on input "text" at bounding box center [306, 215] width 166 height 14
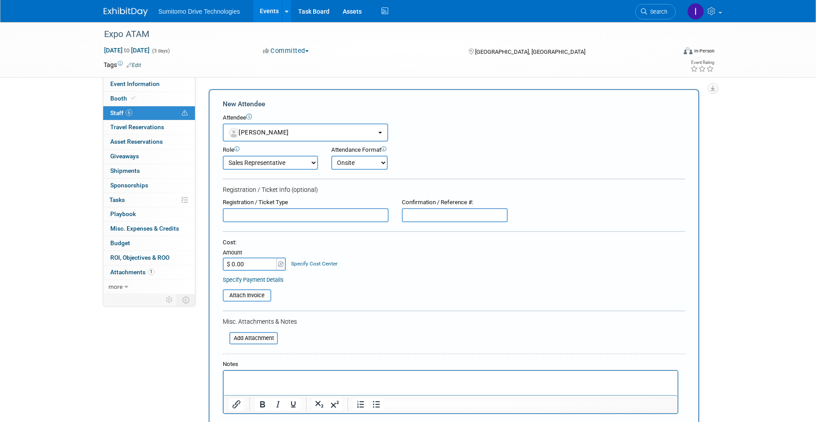
paste input "7567-CA10335"
type input "7567-CA10335"
click at [451, 220] on input "text" at bounding box center [455, 215] width 106 height 14
paste input "7567-CA10335"
type input "7567-CA10335"
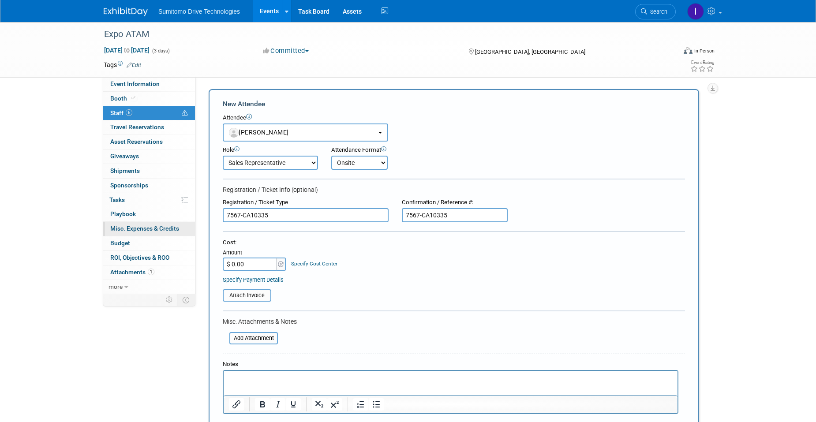
drag, startPoint x: 356, startPoint y: 215, endPoint x: 192, endPoint y: 222, distance: 163.9
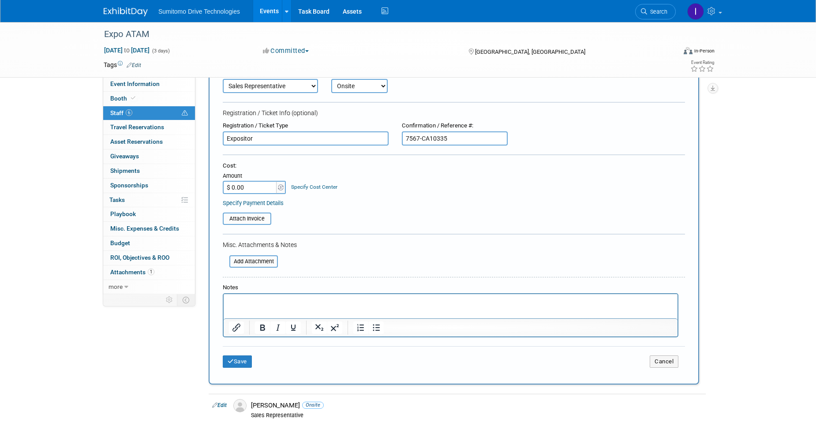
scroll to position [88, 0]
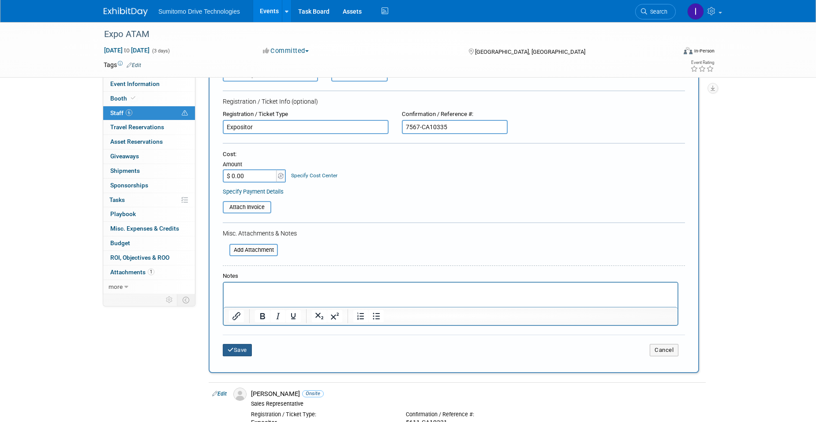
type input "Expositor"
click at [235, 350] on button "Save" at bounding box center [237, 350] width 29 height 12
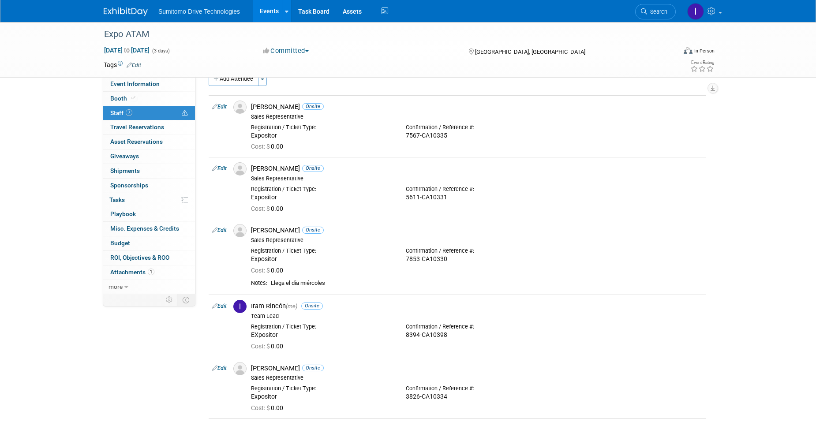
scroll to position [0, 0]
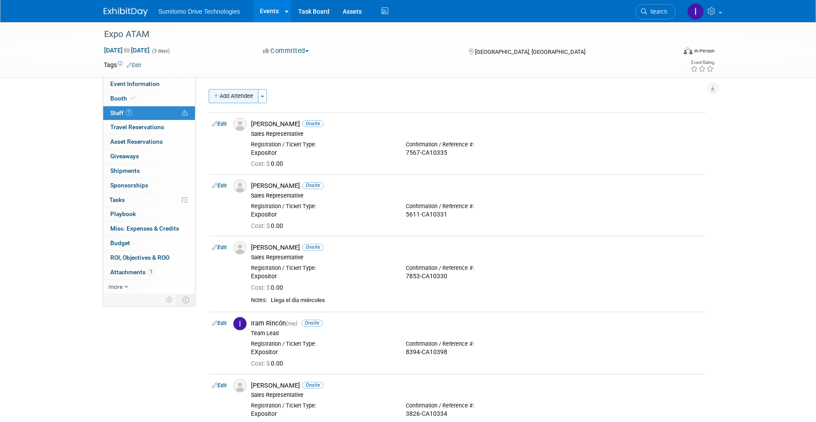
click at [243, 96] on button "Add Attendee" at bounding box center [234, 96] width 50 height 14
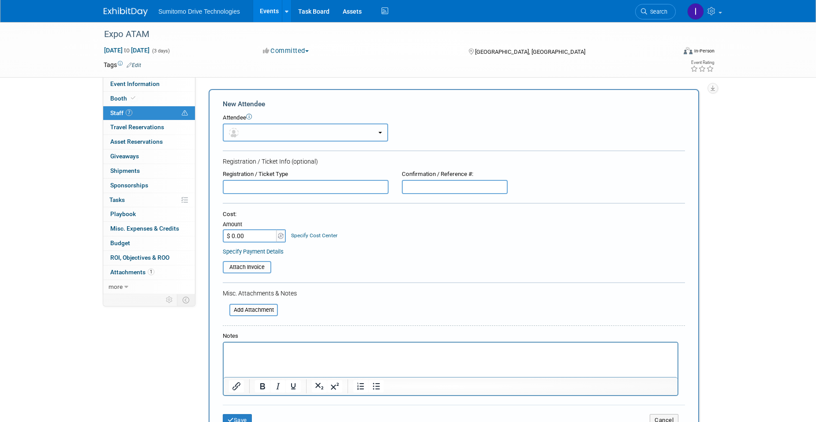
click at [262, 139] on button "button" at bounding box center [305, 133] width 165 height 18
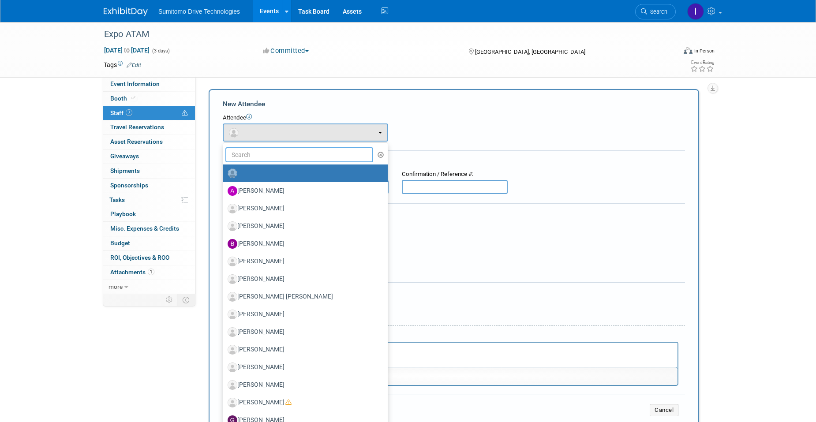
click at [255, 157] on input "text" at bounding box center [299, 154] width 148 height 15
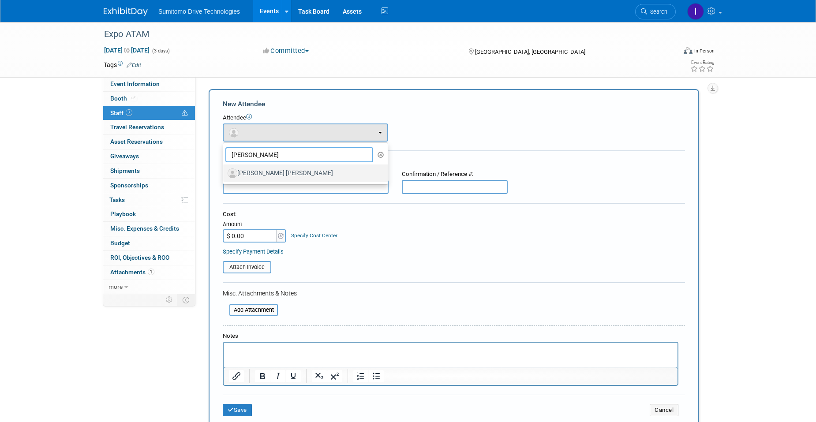
type input "daniel d"
click at [252, 177] on label "[PERSON_NAME] [PERSON_NAME]" at bounding box center [303, 173] width 151 height 14
click at [225, 175] on input "[PERSON_NAME] [PERSON_NAME]" at bounding box center [222, 172] width 6 height 6
select select "cbb53121-c451-436a-bf2f-0e7b0c00e768"
select select "4"
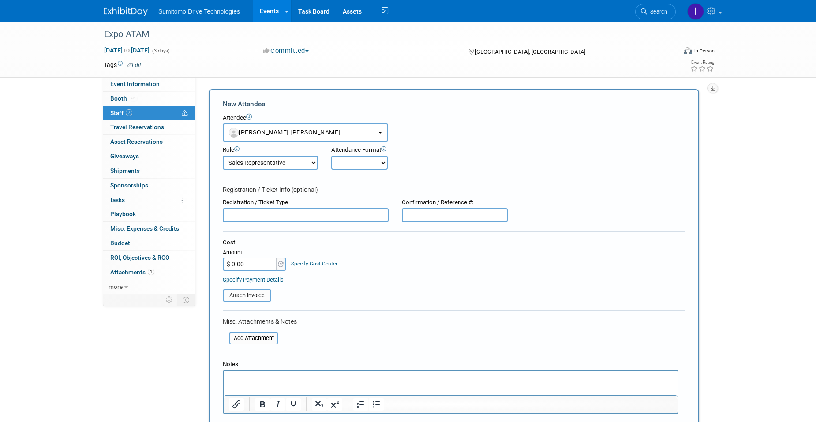
click at [441, 214] on input "text" at bounding box center [455, 215] width 106 height 14
paste input "9734-CA10336"
type input "9734-CA10336"
click at [372, 161] on select "Onsite Remote" at bounding box center [359, 163] width 56 height 14
select select "1"
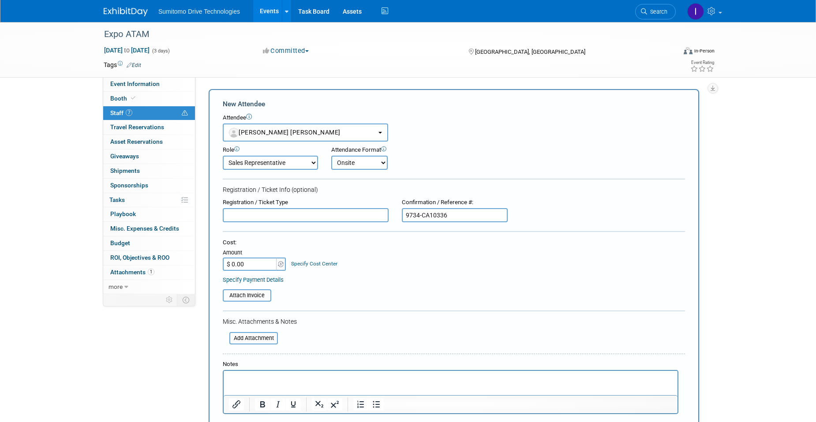
click at [331, 156] on select "Onsite Remote" at bounding box center [359, 163] width 56 height 14
click at [319, 218] on input "text" at bounding box center [306, 215] width 166 height 14
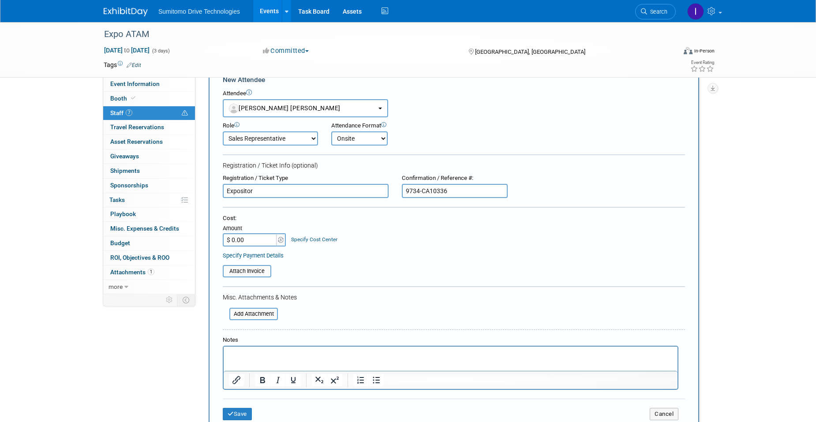
scroll to position [44, 0]
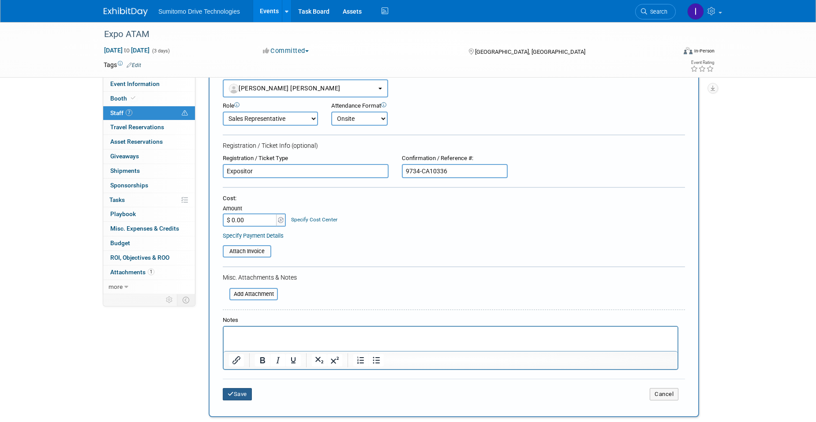
type input "Expositor"
click at [243, 397] on button "Save" at bounding box center [237, 394] width 29 height 12
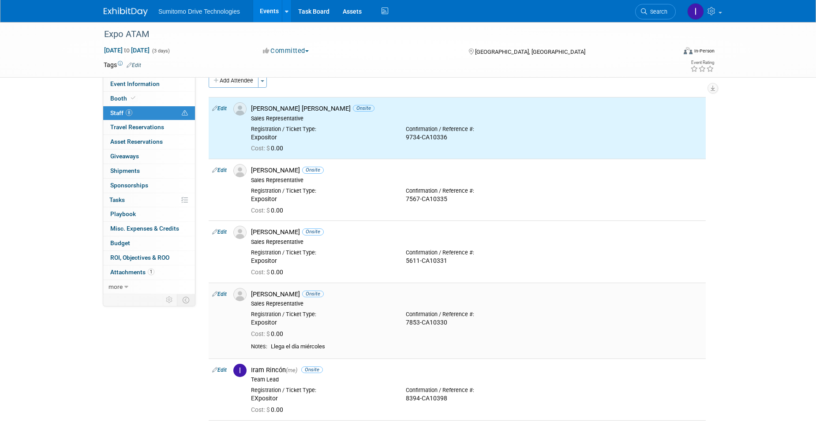
scroll to position [0, 0]
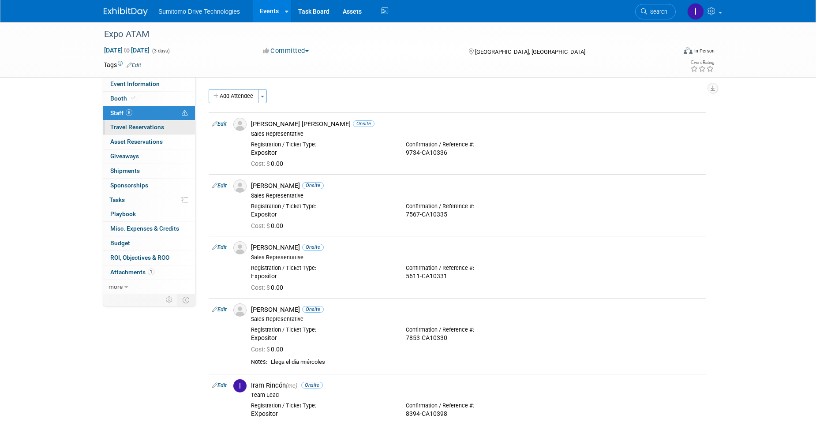
click at [154, 129] on span "Travel Reservations 0" at bounding box center [137, 127] width 54 height 7
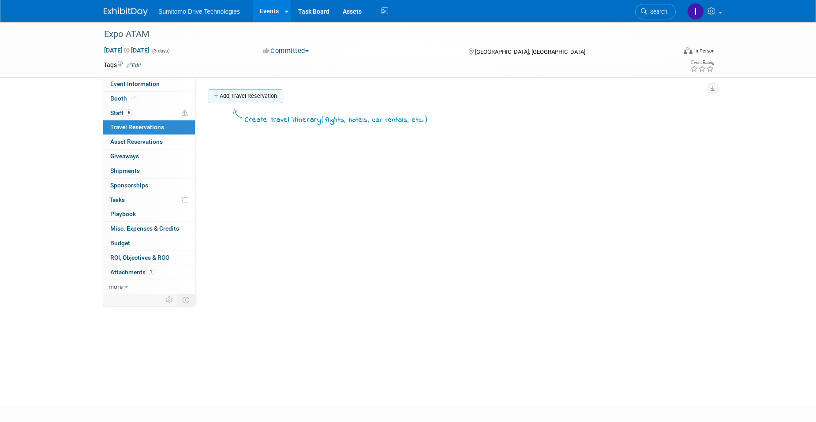
click at [218, 95] on icon at bounding box center [217, 97] width 6 height 6
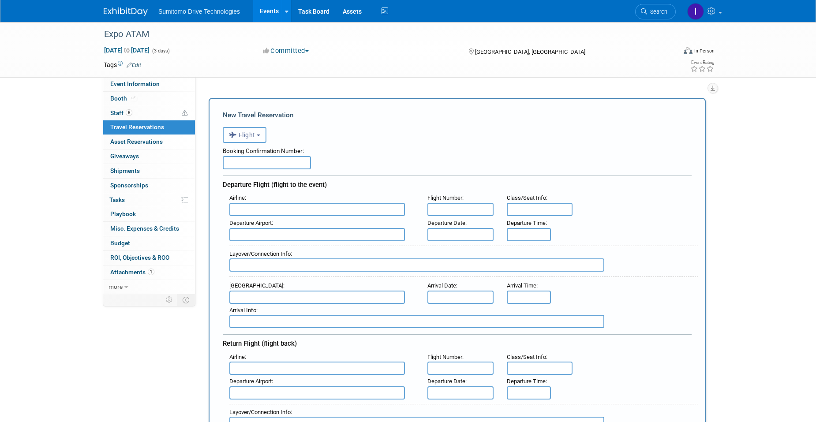
click at [232, 137] on icon "button" at bounding box center [234, 134] width 10 height 11
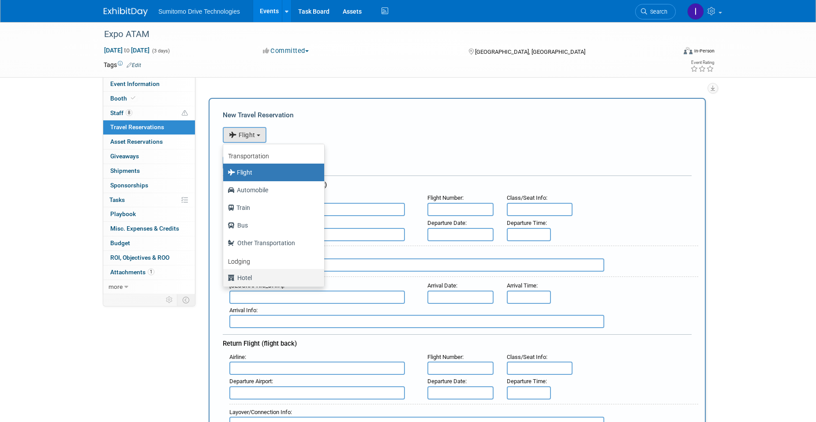
click at [258, 276] on label "Hotel" at bounding box center [272, 278] width 88 height 14
click at [225, 276] on input "Hotel" at bounding box center [222, 277] width 6 height 6
select select "6"
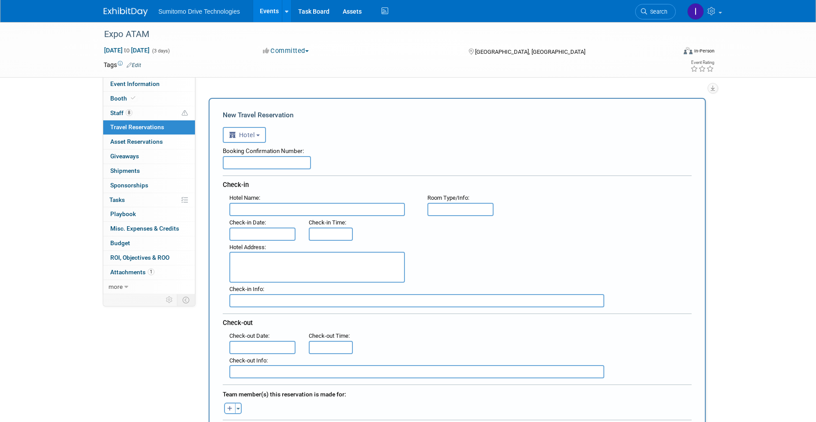
click at [337, 169] on div "Booking Confirmation Number:" at bounding box center [457, 156] width 469 height 26
click at [285, 152] on div "Booking Confirmation Number:" at bounding box center [457, 149] width 469 height 13
click at [273, 166] on input "text" at bounding box center [267, 162] width 88 height 13
click at [287, 166] on input "text" at bounding box center [267, 162] width 88 height 13
paste input "147322921"
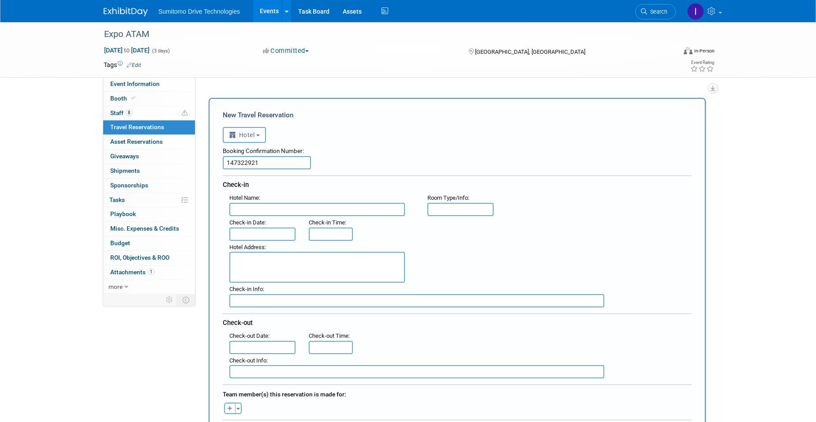
type input "147322921"
click at [285, 211] on input "text" at bounding box center [317, 209] width 176 height 13
type input "Galería Plaza Veracruz"
click at [454, 209] on input "text" at bounding box center [461, 209] width 66 height 13
type input "Sencilla"
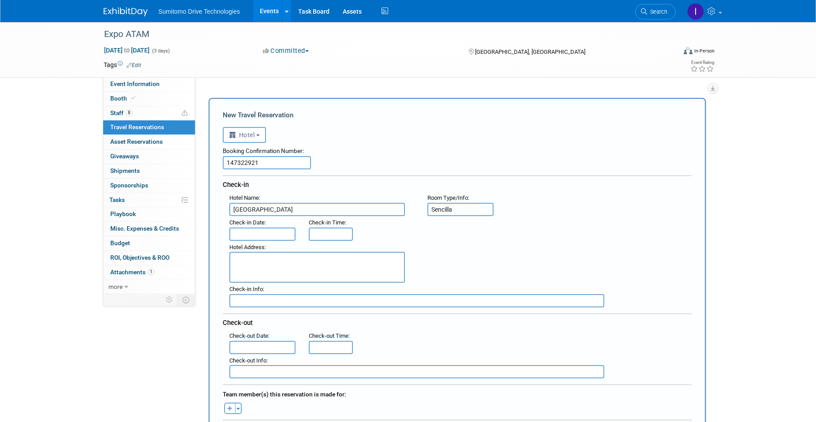
click at [265, 229] on input "text" at bounding box center [262, 234] width 66 height 13
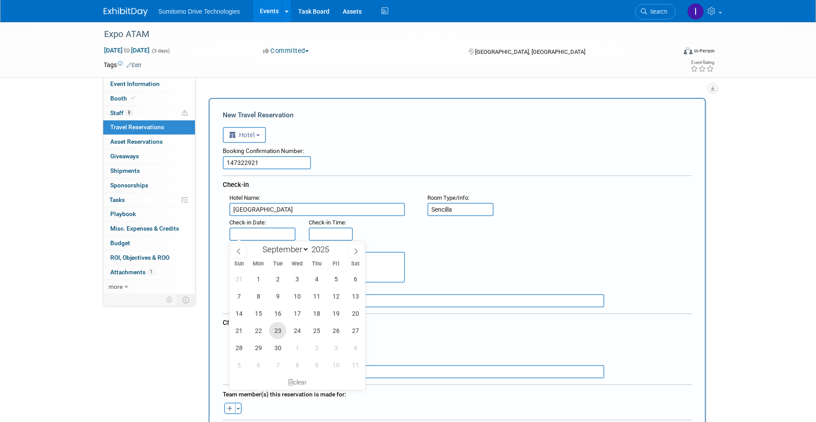
click at [274, 337] on span "23" at bounding box center [277, 330] width 17 height 17
type input "[DATE]"
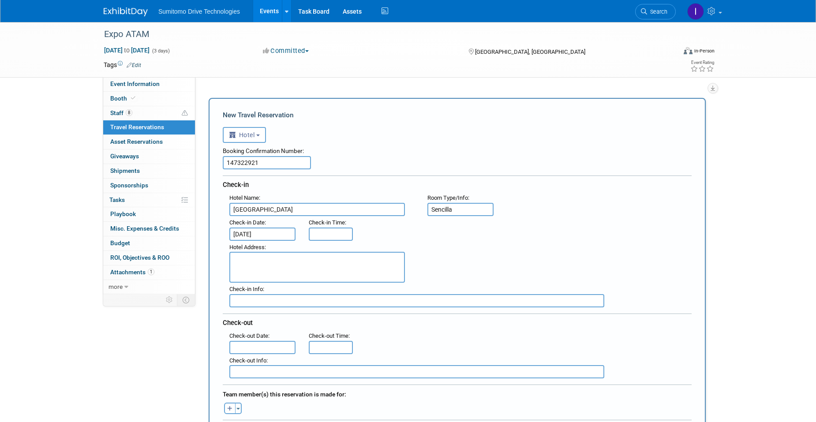
type input "3:00 PM"
click at [332, 235] on input "3:00 PM" at bounding box center [331, 234] width 44 height 13
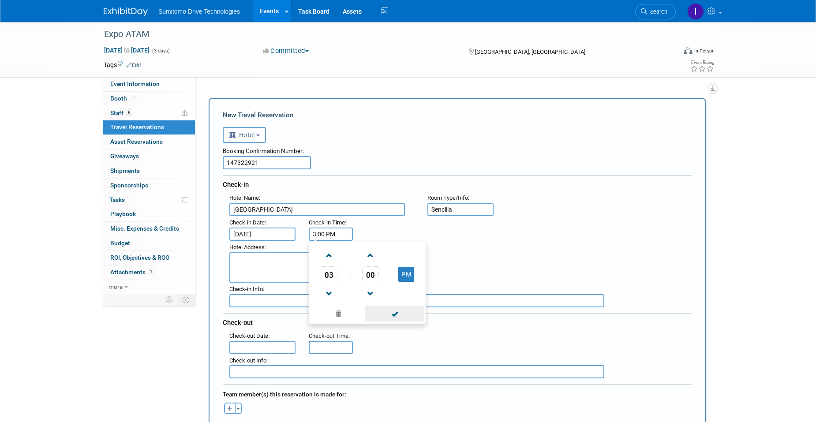
click at [390, 316] on span at bounding box center [395, 313] width 60 height 15
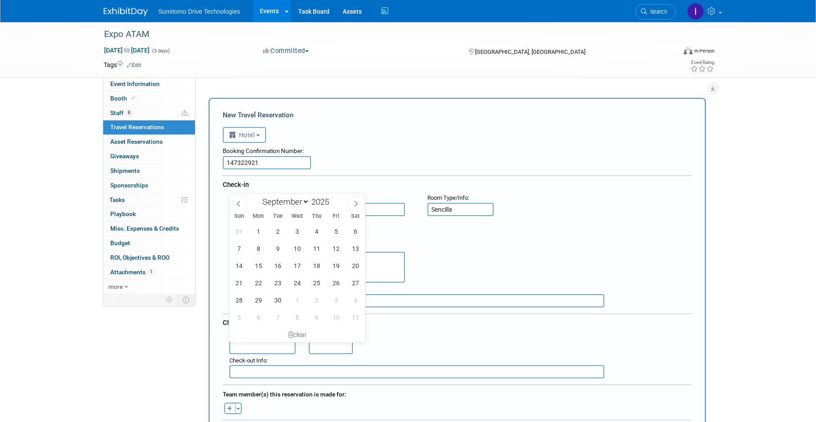
click at [270, 345] on input "text" at bounding box center [262, 347] width 66 height 13
click at [357, 281] on span "27" at bounding box center [355, 282] width 17 height 17
type input "Sep 27, 2025"
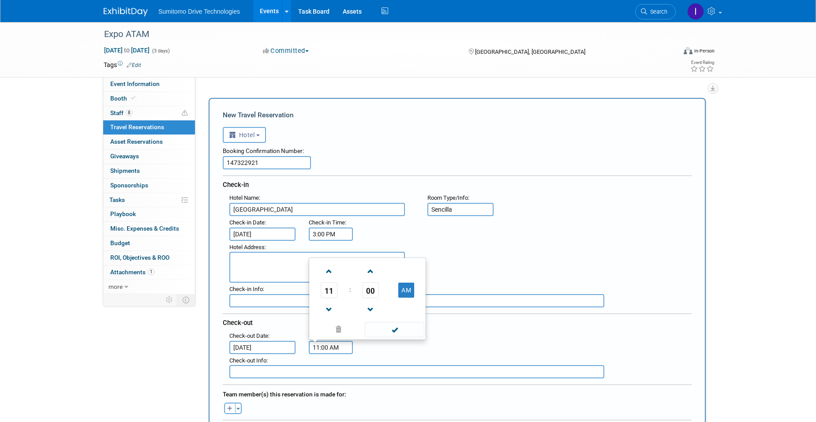
click at [320, 341] on input "11:00 AM" at bounding box center [331, 347] width 44 height 13
click at [328, 313] on span at bounding box center [329, 309] width 15 height 15
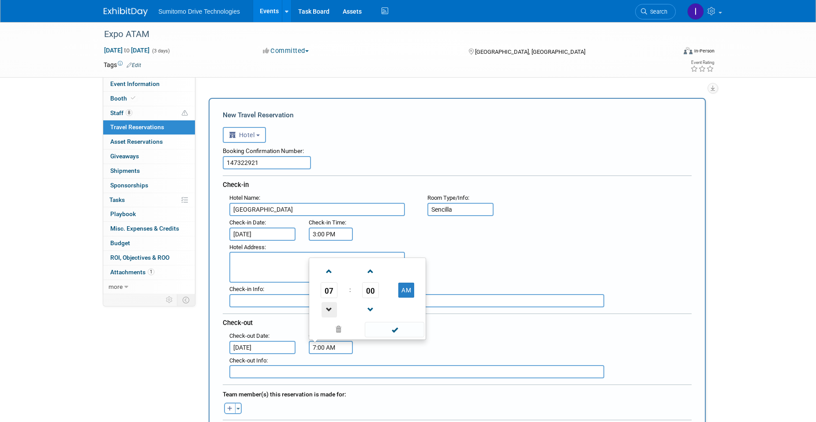
click at [328, 313] on span at bounding box center [329, 309] width 15 height 15
type input "4:00 AM"
click at [356, 329] on span at bounding box center [338, 329] width 53 height 15
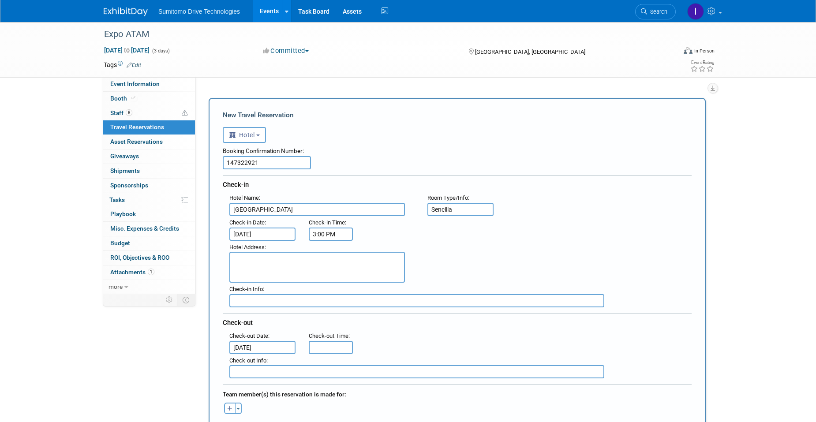
click at [455, 340] on div ": Check-out Date : Sep 27, 2025 Check-out Time :" at bounding box center [461, 342] width 476 height 25
click at [345, 348] on input "10:08 AM" at bounding box center [331, 347] width 44 height 13
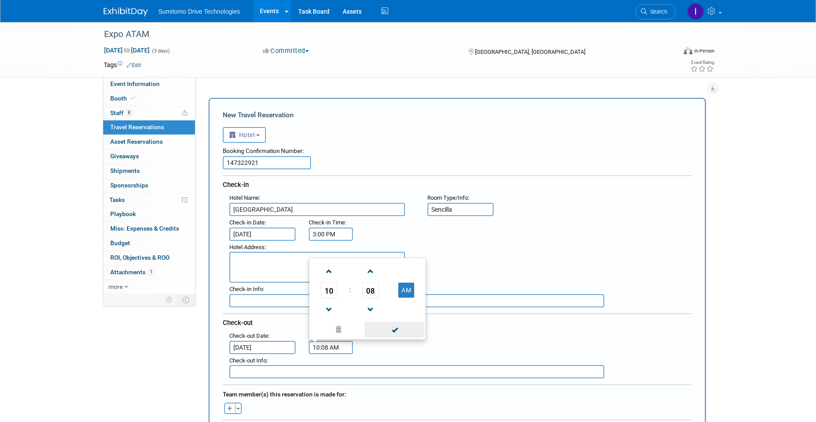
click at [404, 325] on span at bounding box center [395, 329] width 60 height 15
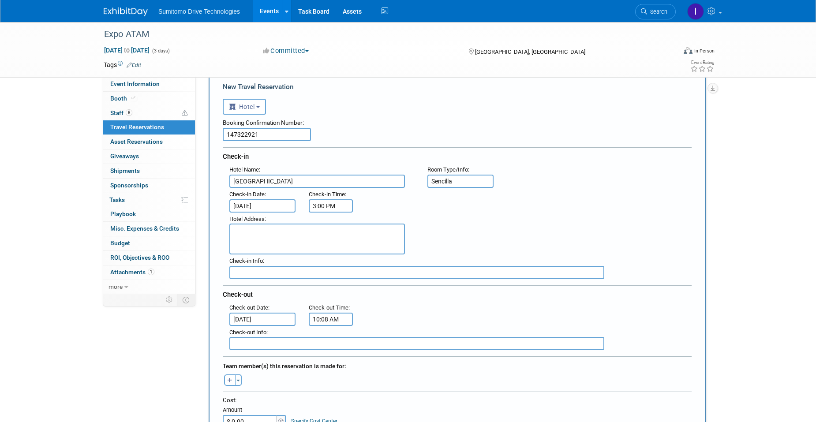
scroll to position [44, 0]
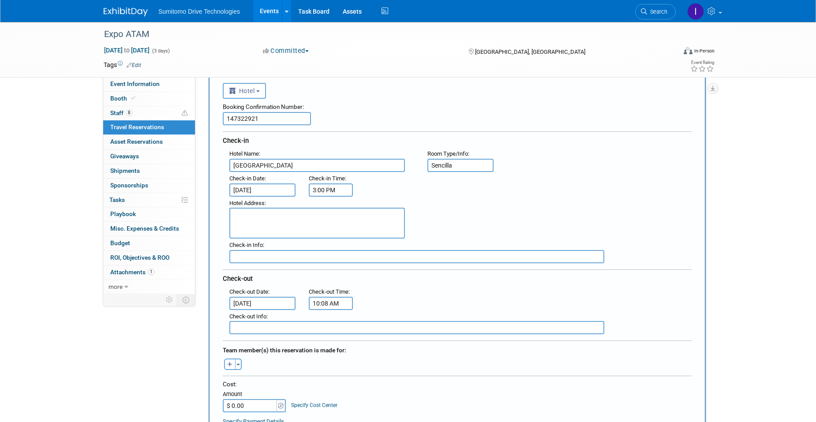
click at [335, 305] on input "10:08 AM" at bounding box center [331, 303] width 44 height 13
click at [327, 323] on span at bounding box center [329, 324] width 15 height 15
click at [368, 364] on span at bounding box center [370, 363] width 15 height 15
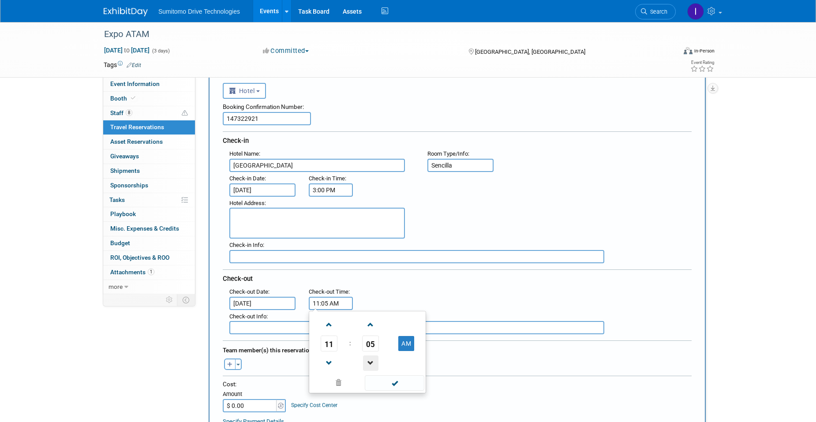
click at [368, 364] on span at bounding box center [370, 363] width 15 height 15
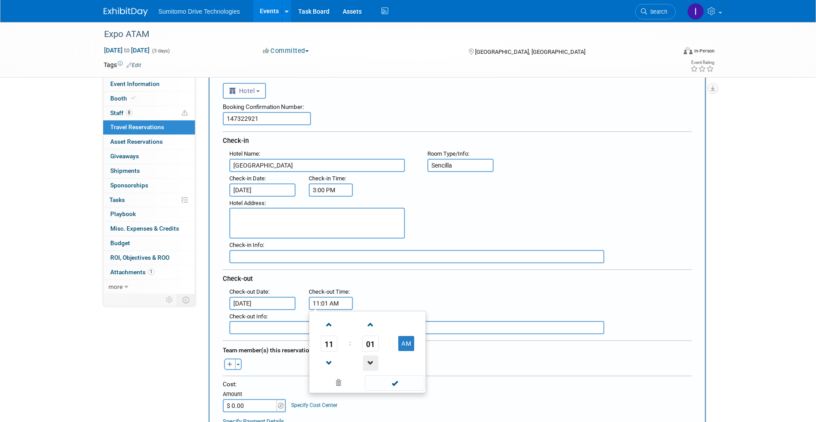
type input "11:00 AM"
click at [374, 387] on span at bounding box center [395, 383] width 60 height 15
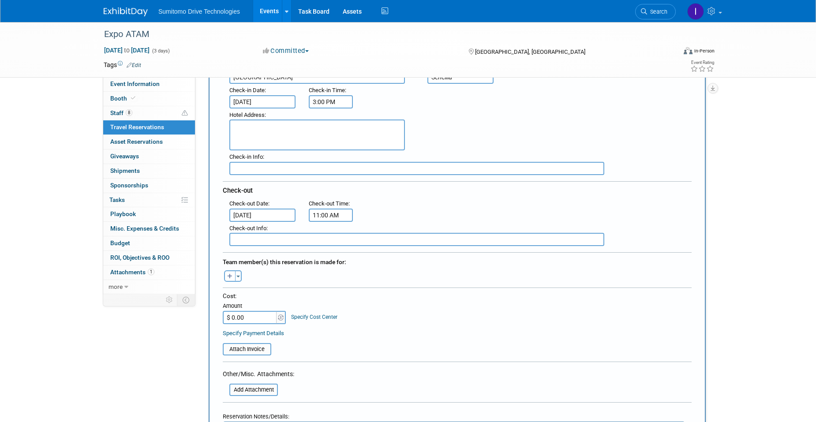
scroll to position [177, 0]
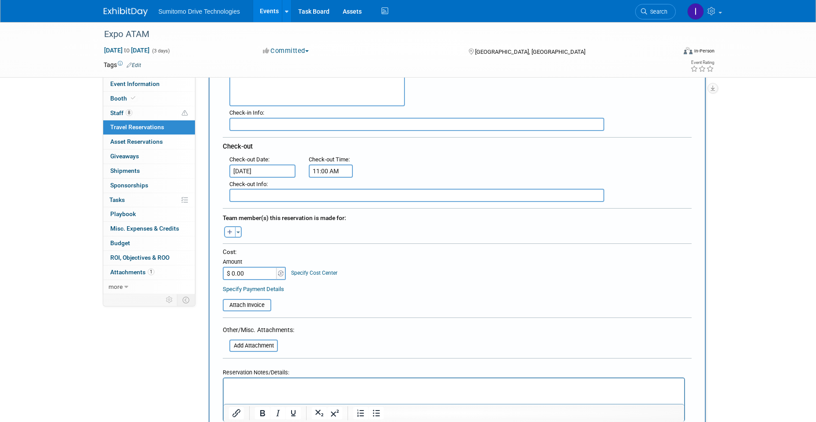
click at [229, 233] on icon "button" at bounding box center [229, 233] width 5 height 6
select select
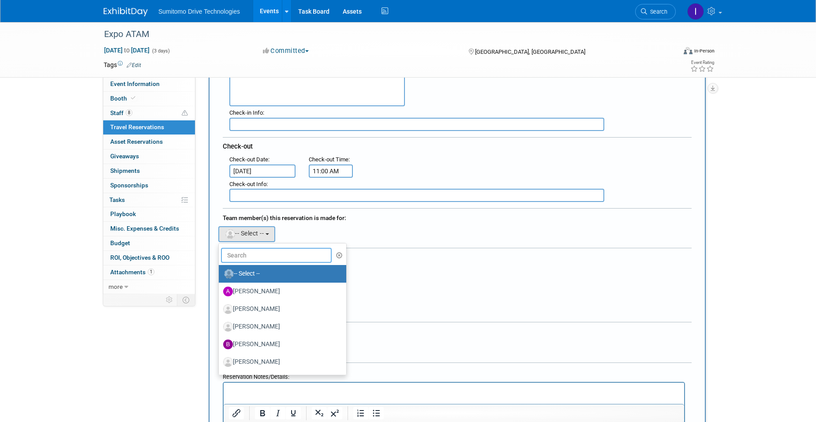
click at [244, 254] on input "text" at bounding box center [276, 255] width 111 height 15
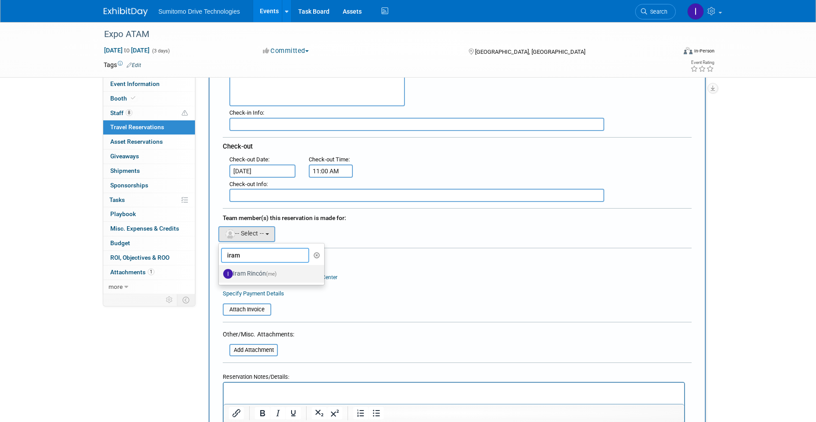
type input "iram"
click at [252, 271] on label "Iram Rincón (me)" at bounding box center [269, 274] width 92 height 14
click at [220, 271] on input "Iram Rincón (me)" at bounding box center [217, 273] width 6 height 6
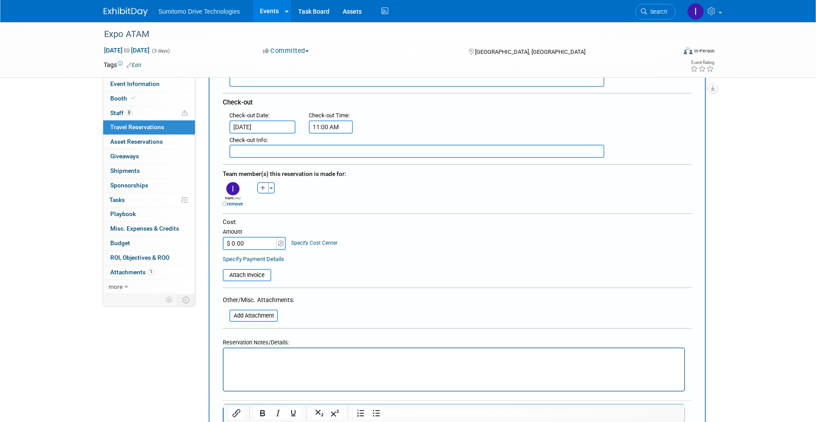
scroll to position [265, 0]
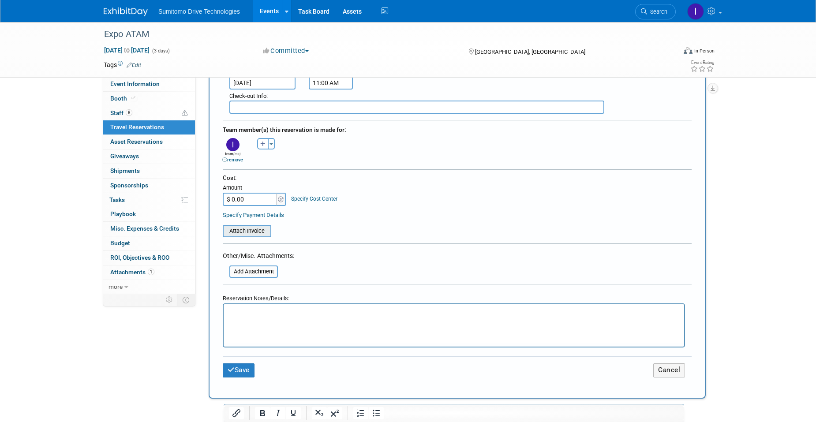
click at [258, 229] on input "file" at bounding box center [217, 231] width 105 height 11
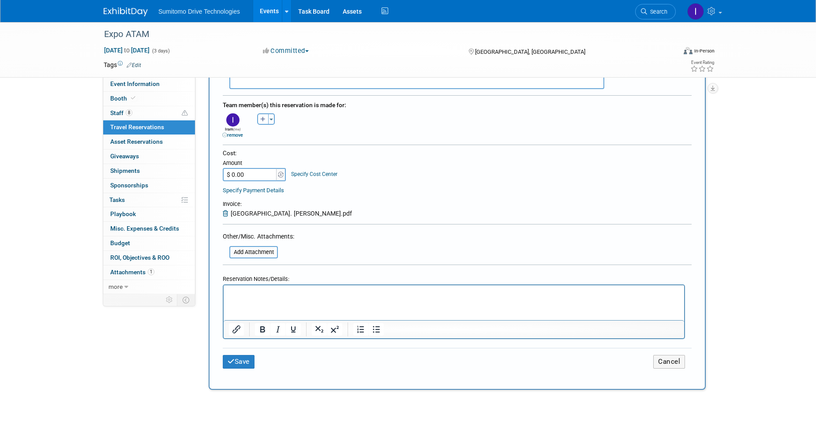
scroll to position [309, 0]
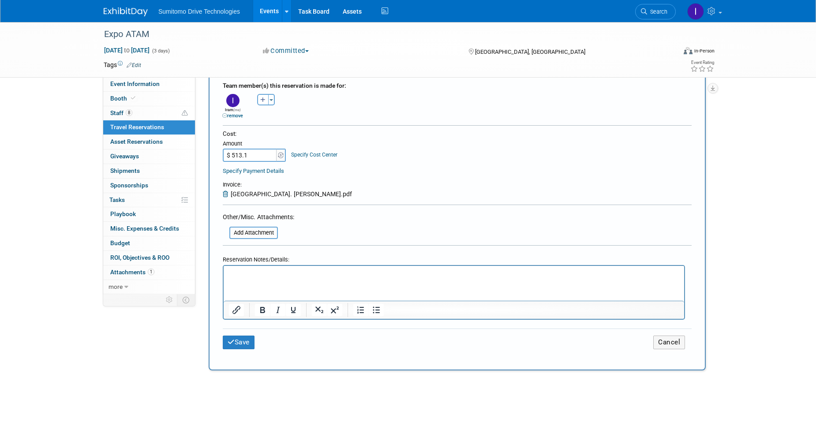
type input "$ 513.14"
click at [240, 344] on button "Save" at bounding box center [239, 343] width 32 height 14
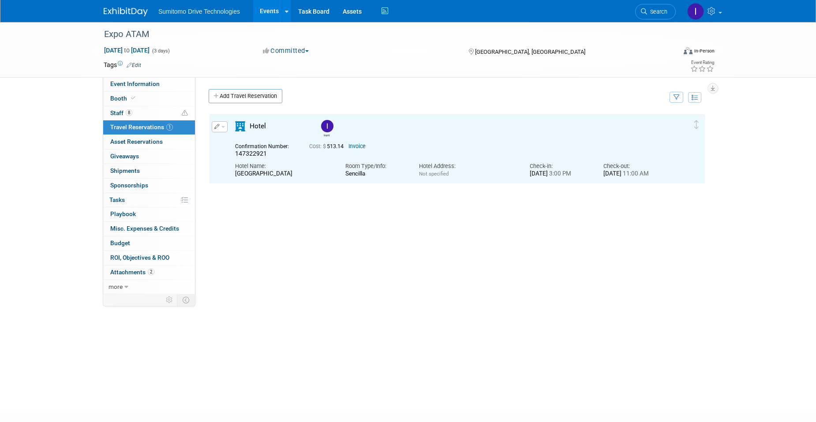
scroll to position [0, 0]
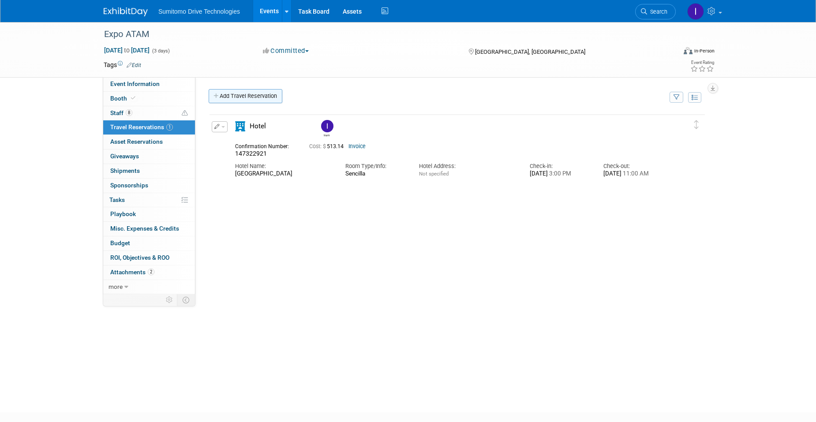
click at [252, 101] on link "Add Travel Reservation" at bounding box center [246, 96] width 74 height 14
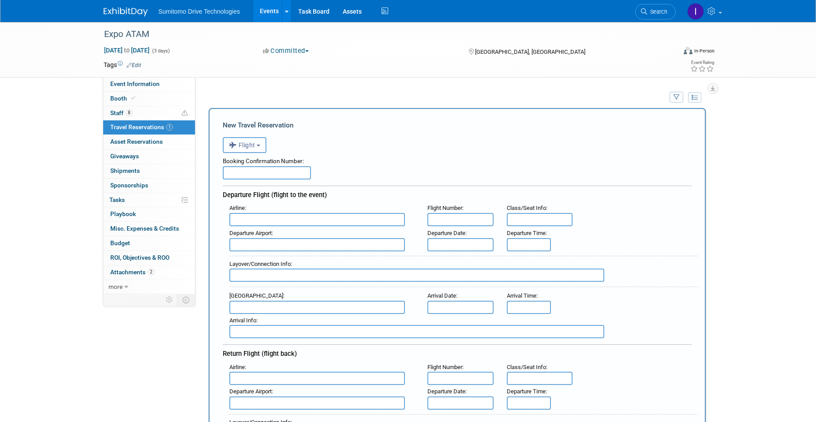
click at [245, 149] on span "Flight" at bounding box center [242, 145] width 26 height 7
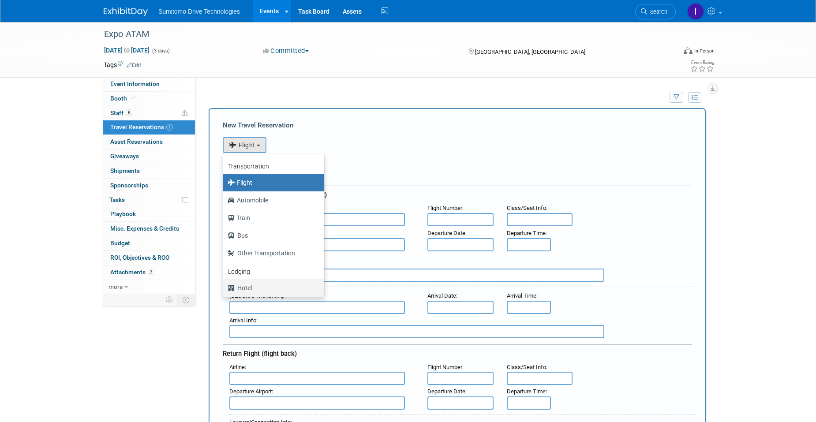
click at [266, 289] on label "Hotel" at bounding box center [272, 288] width 88 height 14
click at [225, 289] on input "Hotel" at bounding box center [222, 287] width 6 height 6
select select "6"
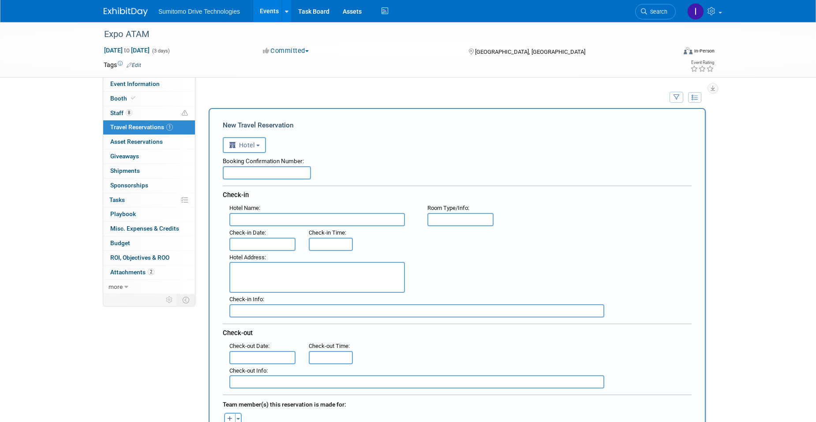
click at [296, 174] on input "text" at bounding box center [267, 172] width 88 height 13
click at [263, 169] on input "text" at bounding box center [267, 172] width 88 height 13
paste input "147323922"
type input "147323922"
click at [259, 218] on input "text" at bounding box center [317, 219] width 176 height 13
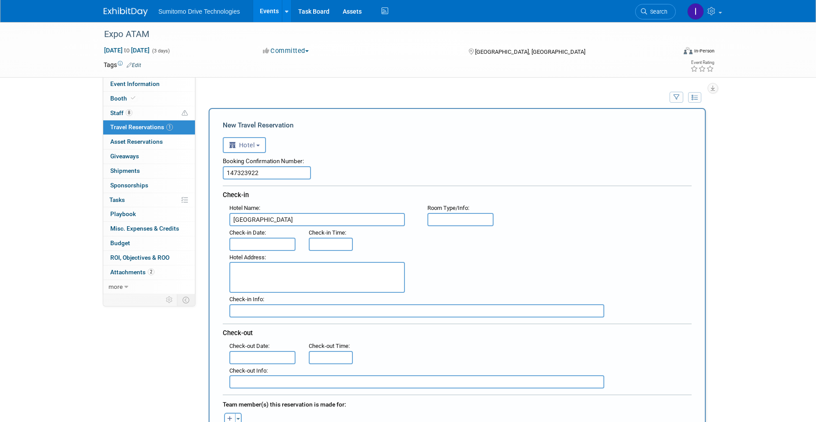
click at [285, 216] on input "Galería Plaza" at bounding box center [317, 219] width 176 height 13
type input "Galería Plaza Veracruz"
click at [455, 223] on input "text" at bounding box center [461, 219] width 66 height 13
type input "Doble"
click at [267, 247] on input "text" at bounding box center [262, 244] width 66 height 13
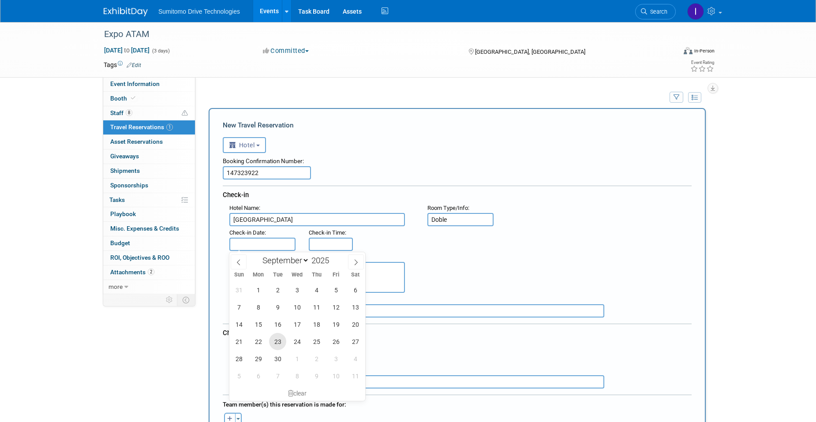
click at [276, 340] on span "23" at bounding box center [277, 341] width 17 height 17
type input "[DATE]"
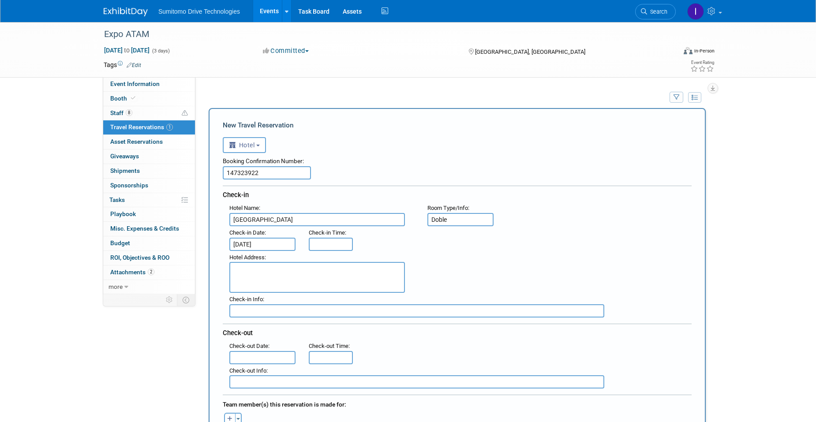
type input "3:00 PM"
click at [331, 247] on input "3:00 PM" at bounding box center [331, 244] width 44 height 13
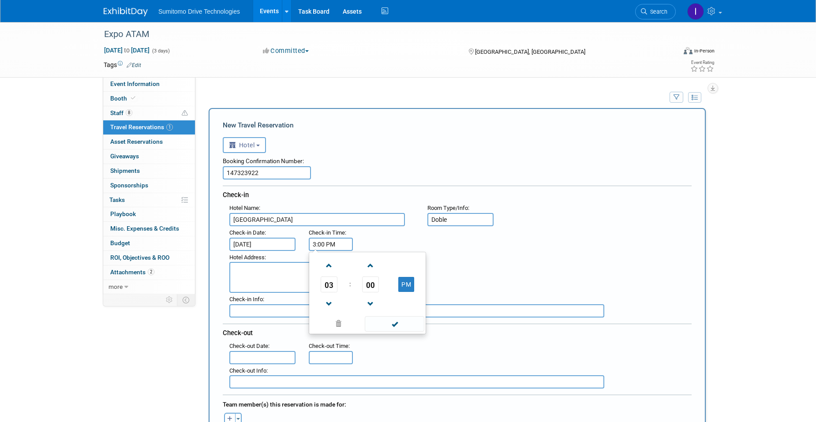
click at [481, 272] on div "Hotel Address :" at bounding box center [461, 272] width 476 height 42
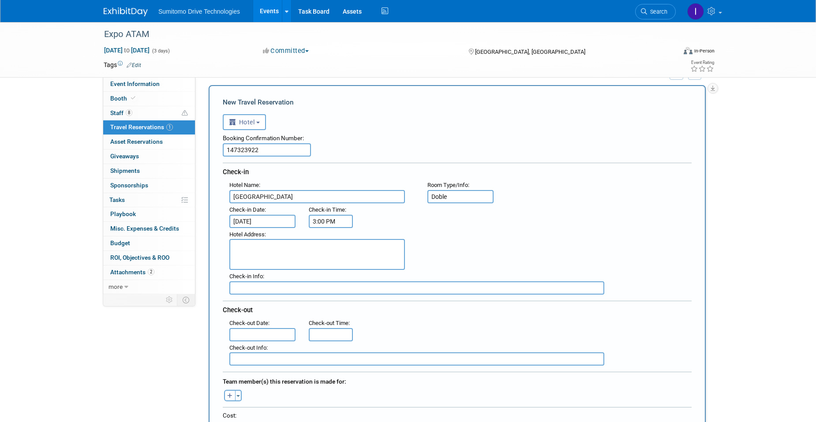
scroll to position [44, 0]
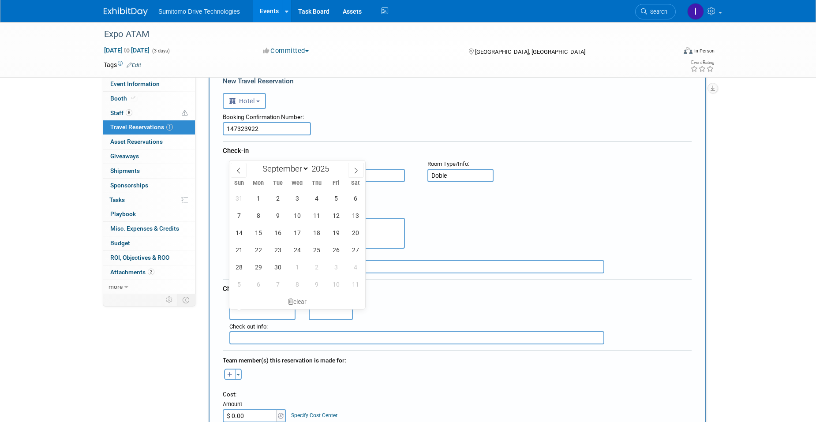
click at [283, 313] on input "text" at bounding box center [262, 313] width 66 height 13
click at [355, 249] on span "27" at bounding box center [355, 249] width 17 height 17
type input "Sep 27, 2025"
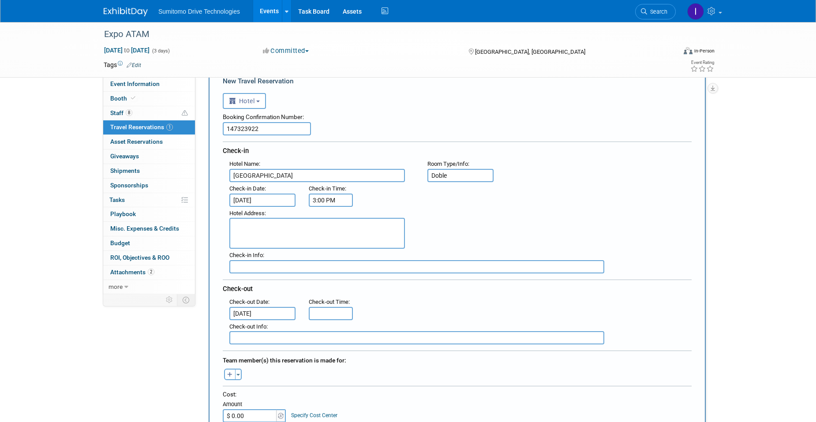
type input "11:00 AM"
click at [345, 317] on input "11:00 AM" at bounding box center [331, 313] width 44 height 13
click at [487, 295] on div "Check-out" at bounding box center [457, 288] width 469 height 16
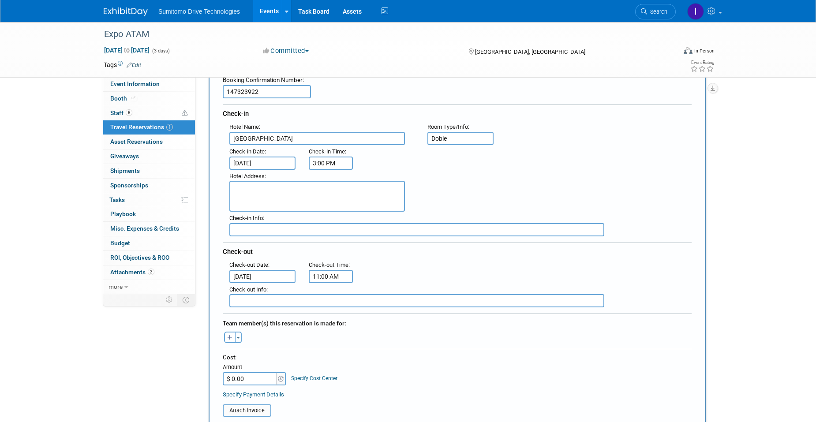
scroll to position [88, 0]
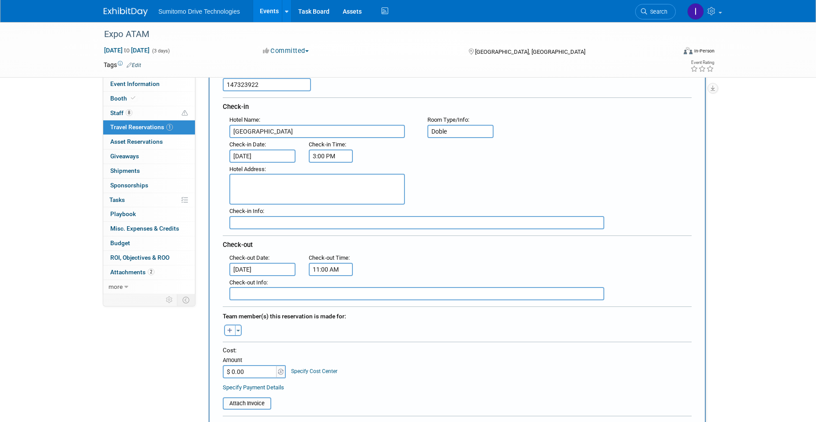
click at [231, 332] on icon "button" at bounding box center [229, 331] width 5 height 6
select select
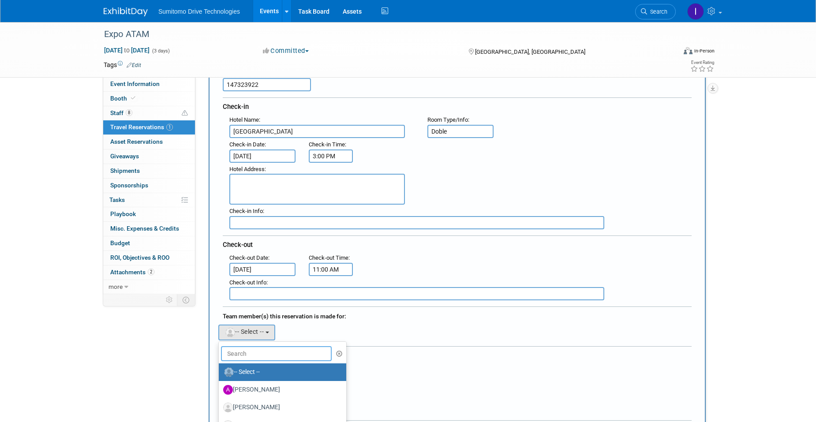
click at [247, 351] on input "text" at bounding box center [276, 353] width 111 height 15
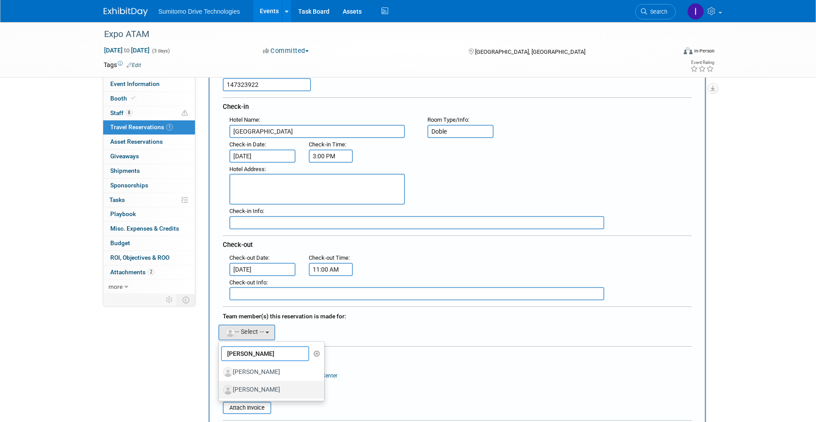
type input "guillermo"
click at [255, 388] on label "[PERSON_NAME]" at bounding box center [269, 390] width 92 height 14
click at [220, 388] on input "[PERSON_NAME]" at bounding box center [217, 389] width 6 height 6
select select "b0e8f44d-2c2a-4c02-859d-43c0a02c0766"
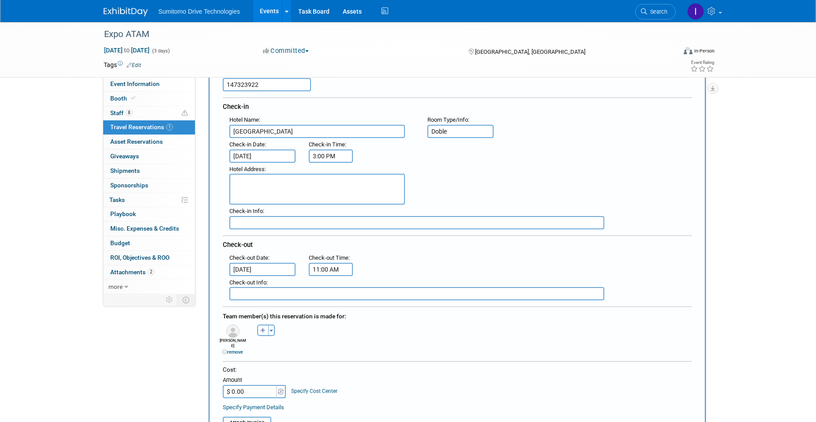
click at [266, 331] on button "button" at bounding box center [262, 330] width 11 height 11
select select
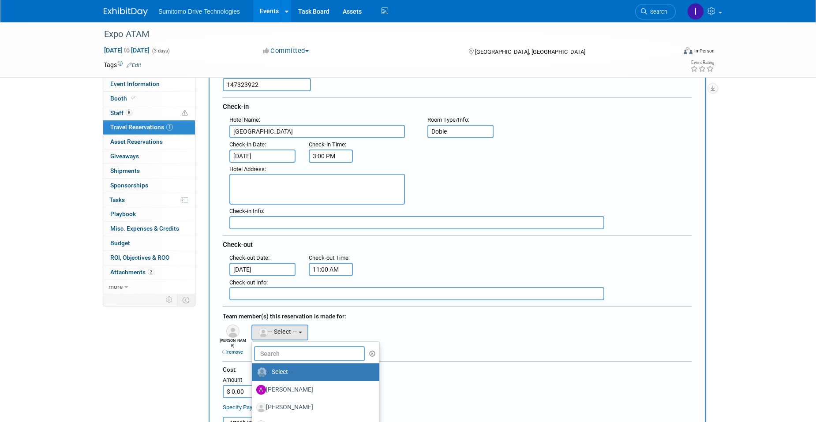
click at [266, 354] on input "text" at bounding box center [309, 353] width 111 height 15
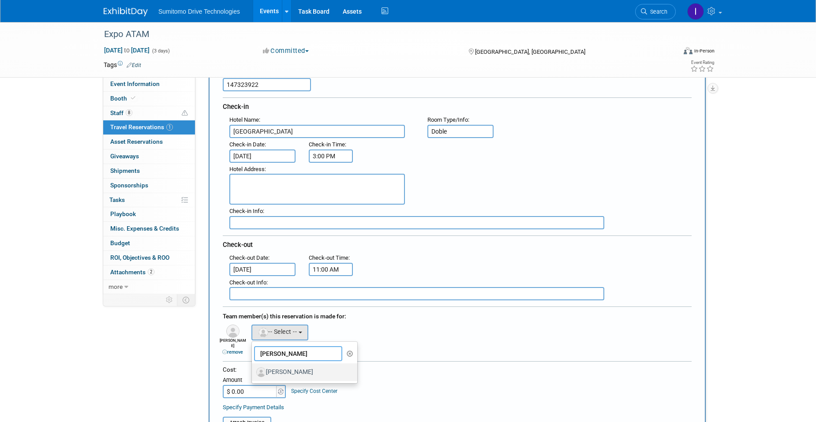
type input "ricardo tr"
click at [282, 368] on label "[PERSON_NAME]" at bounding box center [302, 372] width 92 height 14
click at [253, 368] on input "[PERSON_NAME]" at bounding box center [251, 371] width 6 height 6
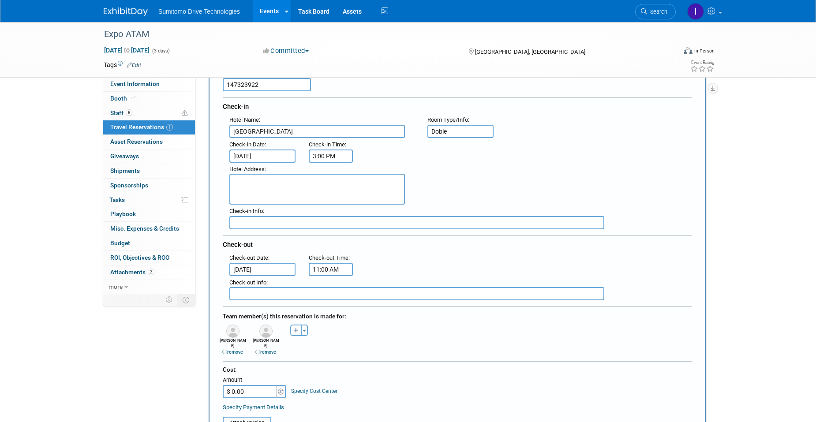
click at [362, 347] on div "Adam remove Adam remove Armando remove" at bounding box center [457, 340] width 482 height 34
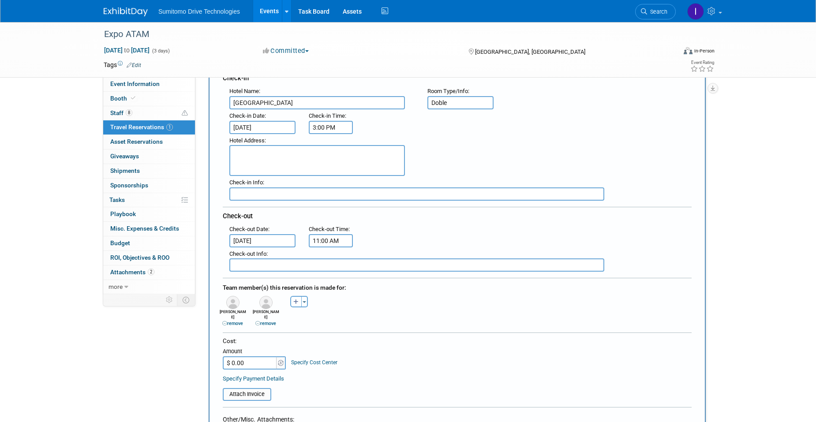
scroll to position [132, 0]
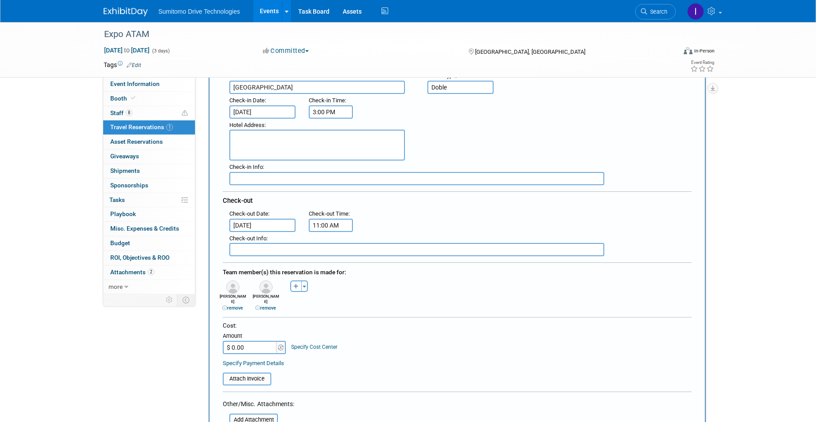
click at [251, 341] on input "$ 0.00" at bounding box center [250, 347] width 55 height 13
type input "$ 600.34"
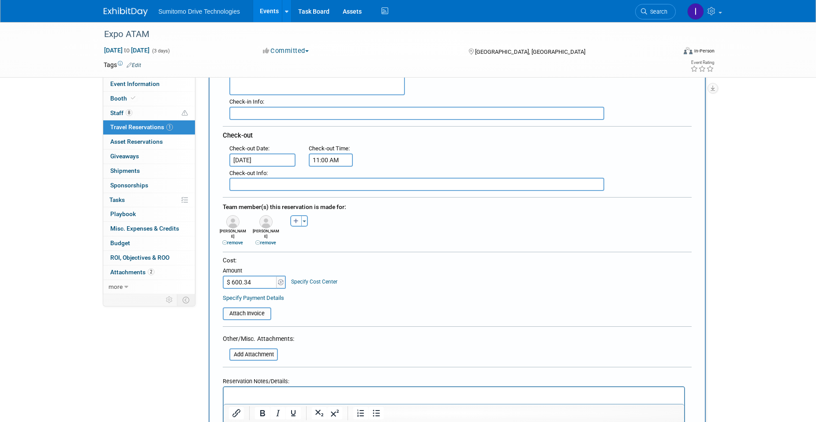
scroll to position [221, 0]
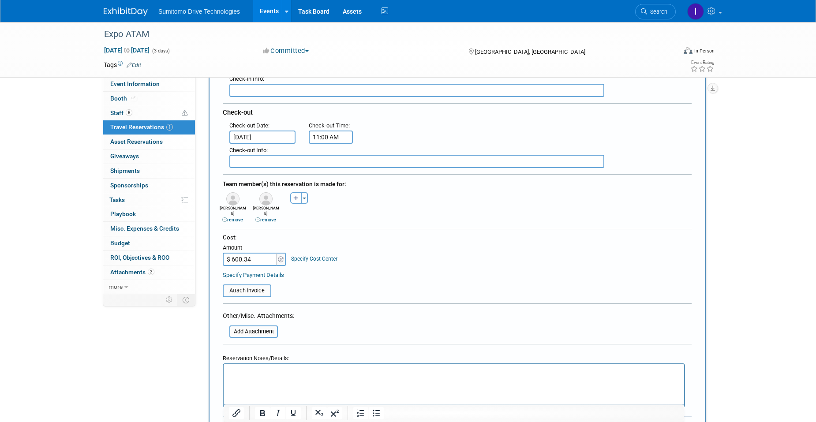
click at [280, 369] on p "Rich Text Area. Press ALT-0 for help." at bounding box center [454, 372] width 451 height 9
drag, startPoint x: 287, startPoint y: 390, endPoint x: 226, endPoint y: 368, distance: 64.9
click at [226, 368] on html "Tipo de cambio 18.66 11,202.40 MXN ﻿Desayuno incluido." at bounding box center [454, 379] width 461 height 31
copy body "Tipo de cambio 18.66 11,202.40 MXN ﻿Desayuno incluido"
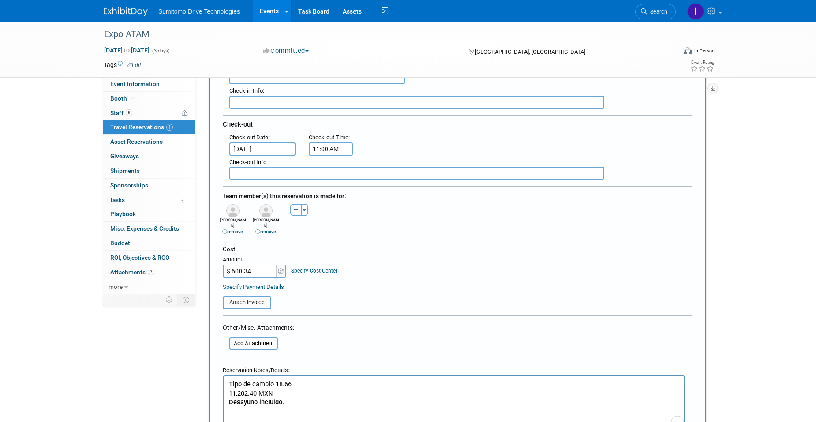
scroll to position [353, 0]
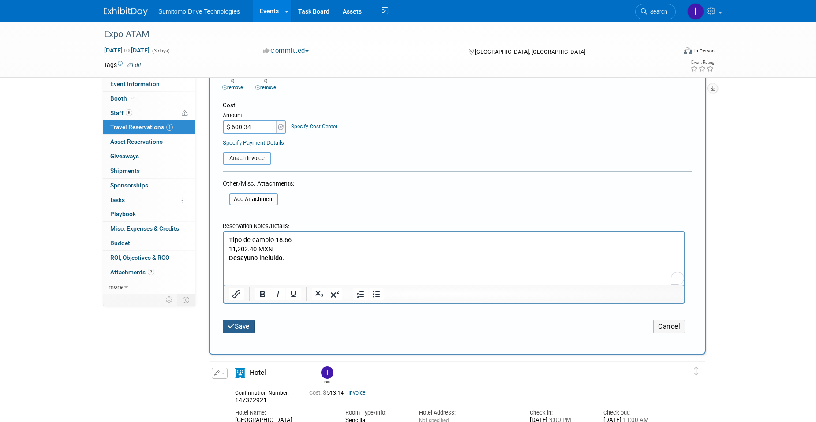
click at [242, 322] on button "Save" at bounding box center [239, 327] width 32 height 14
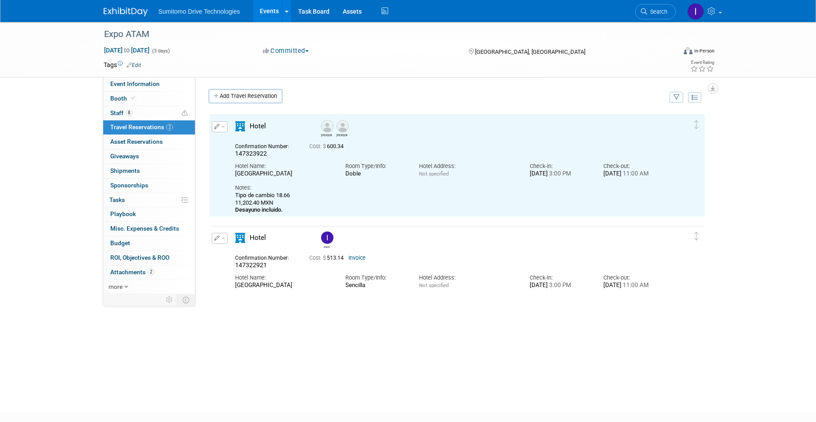
scroll to position [0, 0]
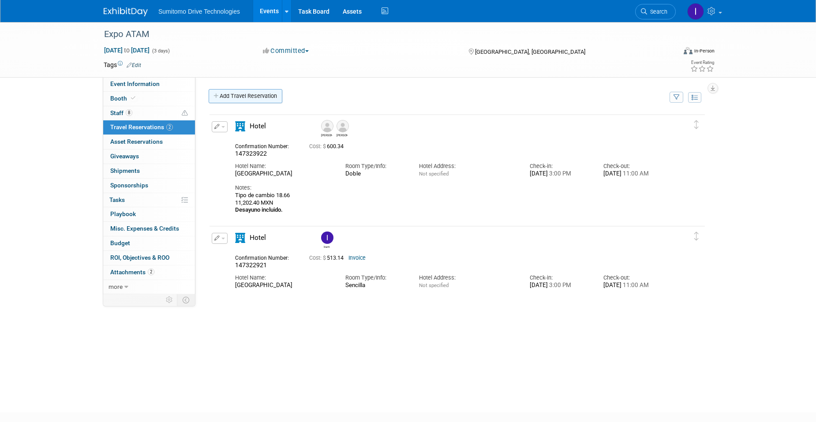
click at [233, 97] on link "Add Travel Reservation" at bounding box center [246, 96] width 74 height 14
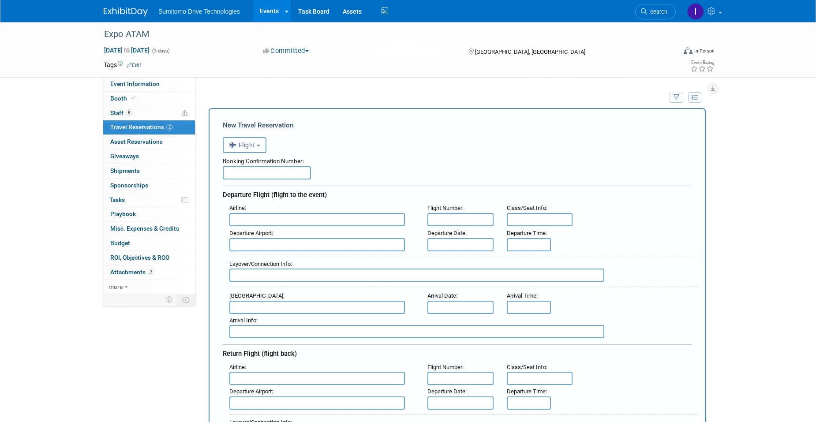
click at [259, 146] on b "button" at bounding box center [259, 146] width 4 height 2
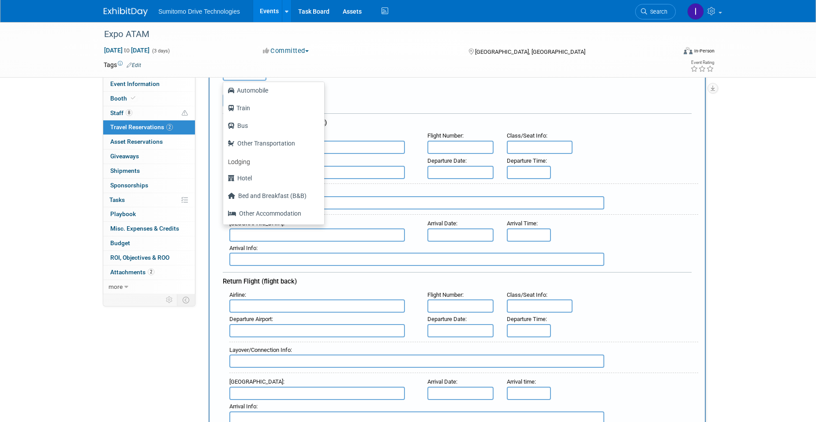
scroll to position [44, 0]
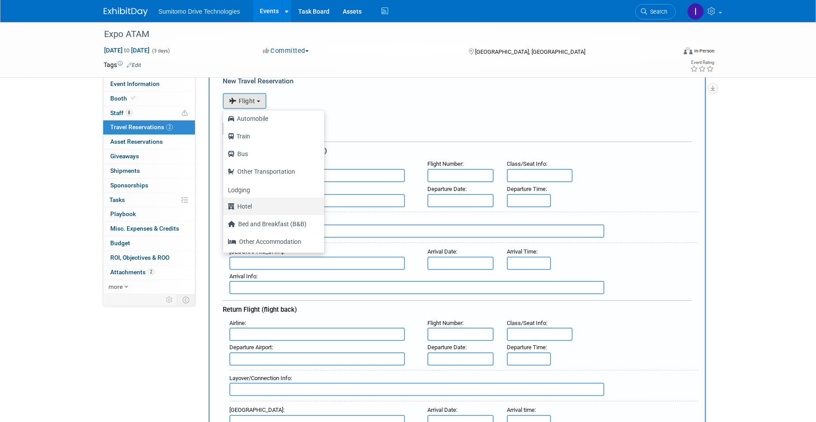
click at [274, 210] on label "Hotel" at bounding box center [272, 206] width 88 height 14
click at [225, 208] on input "Hotel" at bounding box center [222, 206] width 6 height 6
select select "6"
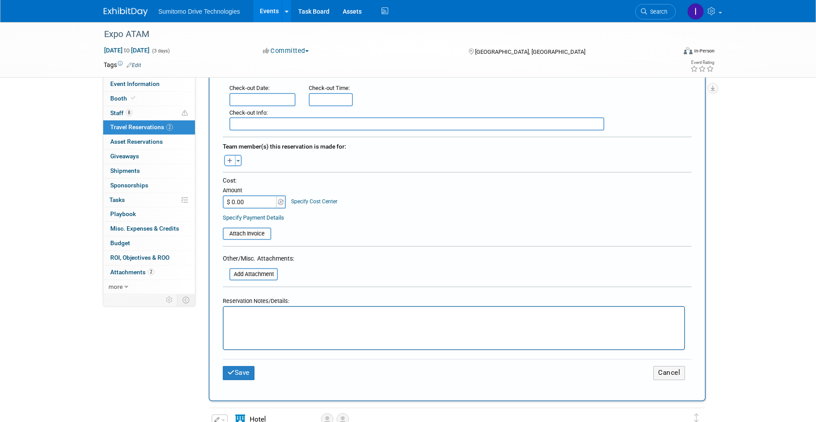
scroll to position [309, 0]
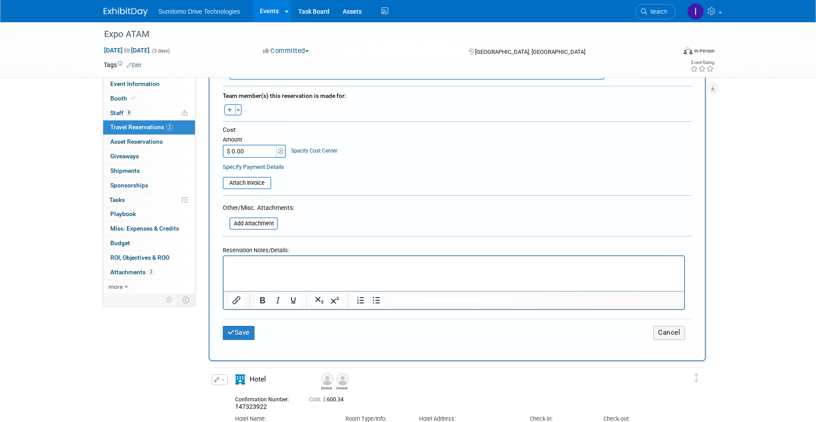
click at [298, 269] on html at bounding box center [454, 262] width 461 height 13
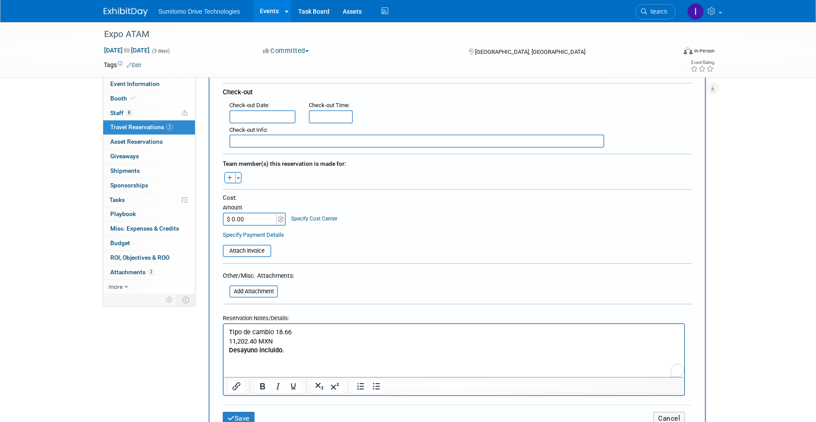
scroll to position [221, 0]
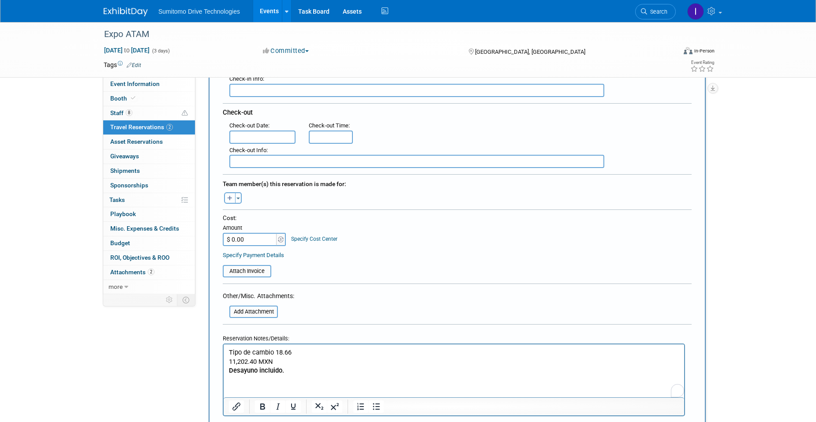
click at [230, 199] on icon "button" at bounding box center [229, 199] width 5 height 6
select select
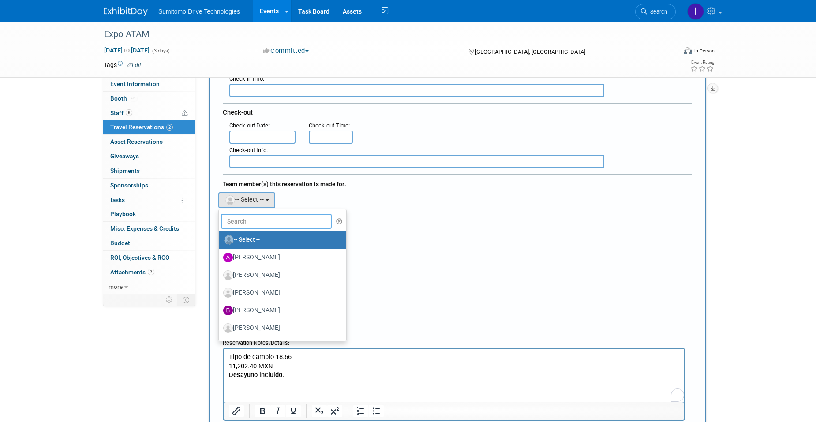
click at [255, 220] on input "text" at bounding box center [276, 221] width 111 height 15
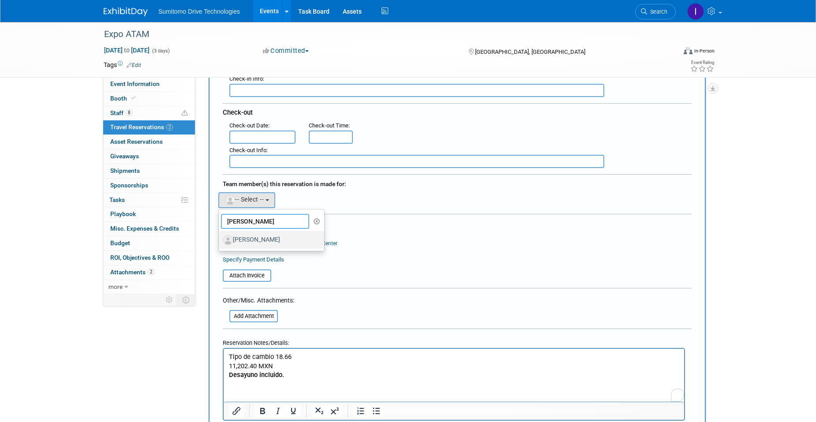
type input "luis elizon"
click at [262, 238] on label "[PERSON_NAME]" at bounding box center [269, 240] width 92 height 14
click at [220, 238] on input "[PERSON_NAME]" at bounding box center [217, 239] width 6 height 6
select select "48fd2a8e-48c7-4754-a0f4-03f457dfbe72"
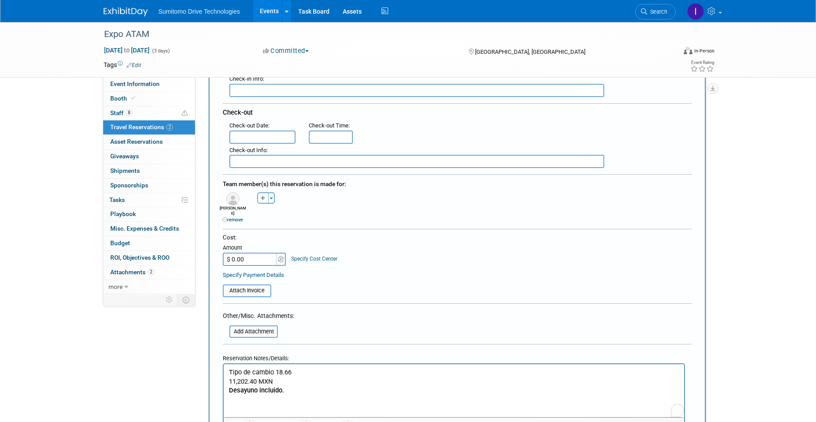
click at [266, 198] on button "button" at bounding box center [262, 197] width 11 height 11
select select
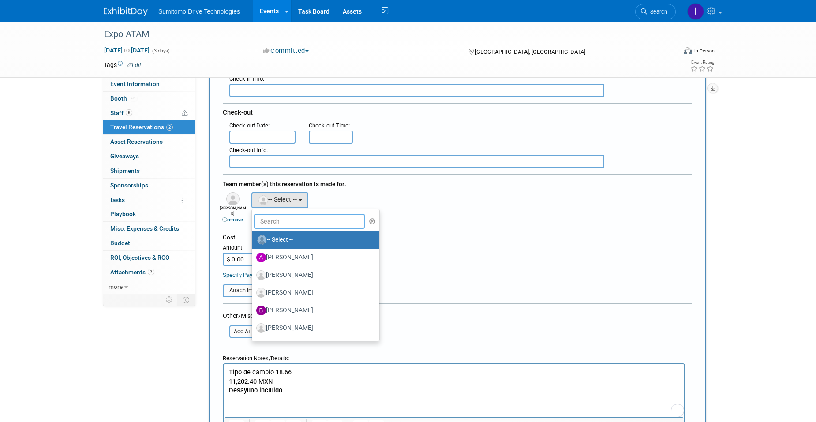
click at [269, 217] on input "text" at bounding box center [309, 221] width 111 height 15
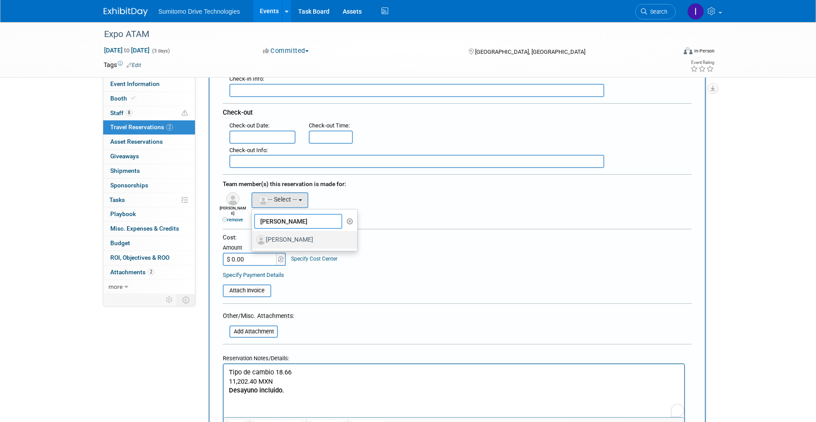
type input "emmanuel"
click at [282, 236] on label "[PERSON_NAME]" at bounding box center [302, 240] width 92 height 14
click at [253, 236] on input "[PERSON_NAME]" at bounding box center [251, 239] width 6 height 6
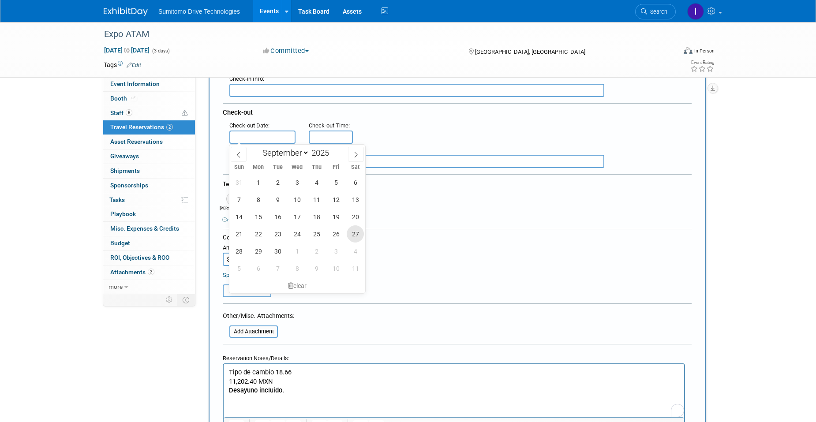
click at [357, 235] on span "27" at bounding box center [355, 233] width 17 height 17
type input "Sep 27, 2025"
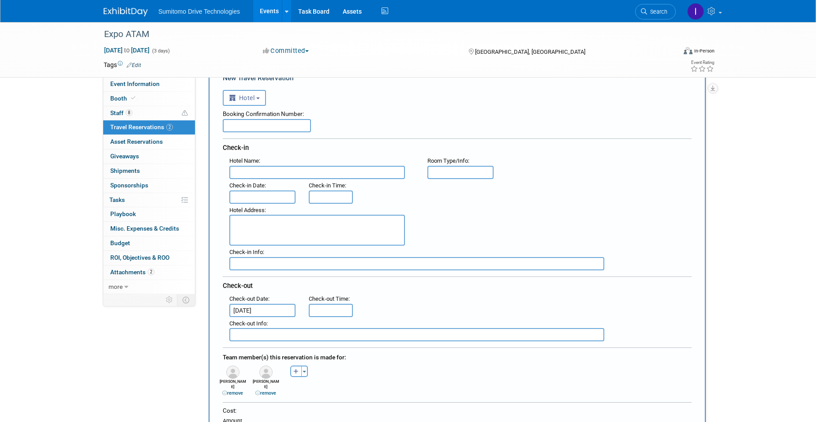
scroll to position [44, 0]
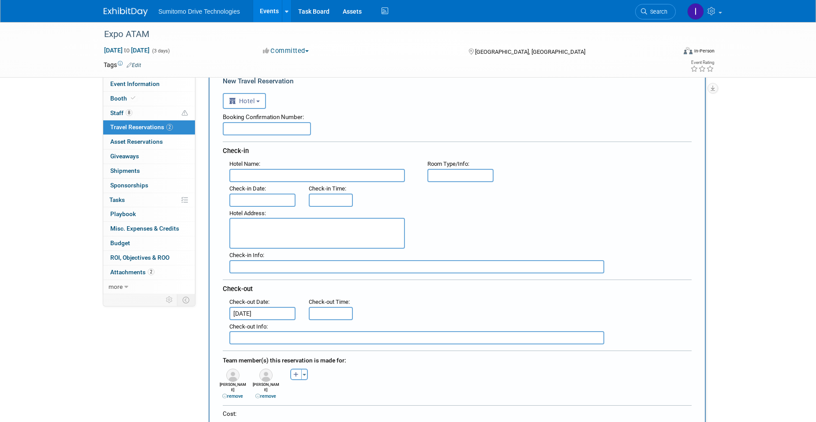
type input "11:00 AM"
click at [347, 314] on input "11:00 AM" at bounding box center [331, 313] width 44 height 13
drag, startPoint x: 475, startPoint y: 301, endPoint x: 433, endPoint y: 293, distance: 43.0
click at [476, 301] on div ": Check-out Date : Sep 27, 2025 Check-out Time : 11:00 AM 11 : 00 AM 12 01 02 0…" at bounding box center [461, 308] width 476 height 25
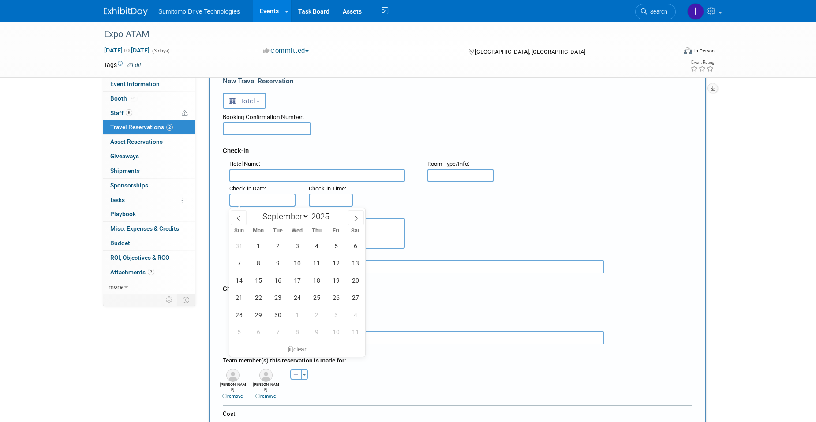
click at [272, 198] on input "text" at bounding box center [262, 200] width 66 height 13
click at [278, 296] on span "23" at bounding box center [277, 297] width 17 height 17
type input "[DATE]"
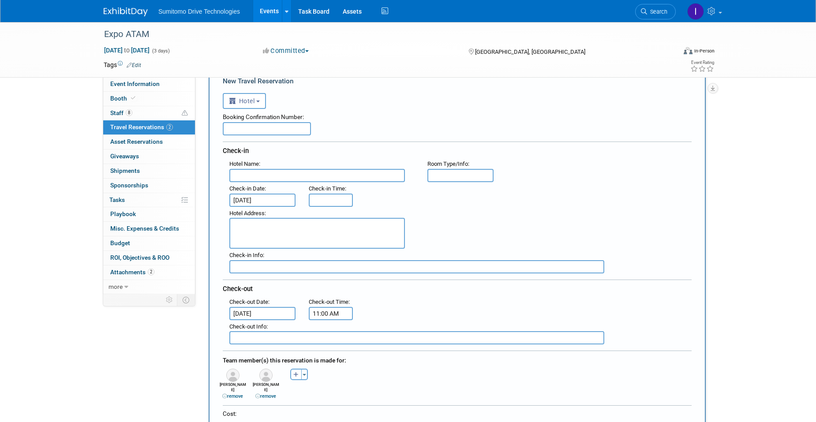
type input "3:00 PM"
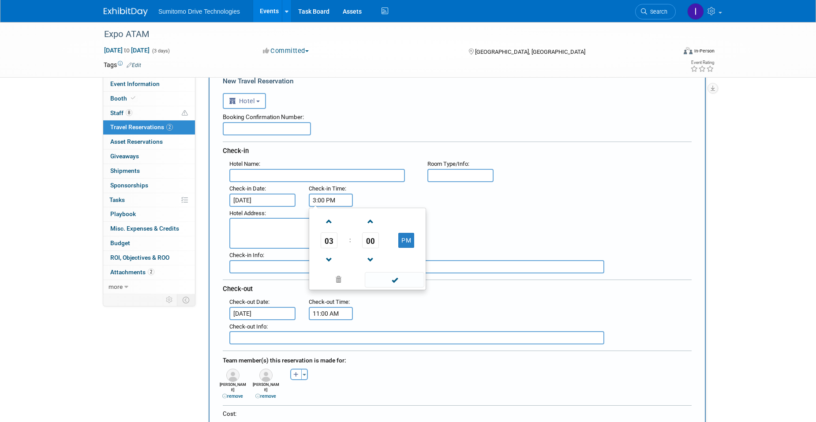
click at [326, 195] on input "3:00 PM" at bounding box center [331, 200] width 44 height 13
click at [383, 282] on span at bounding box center [395, 279] width 60 height 15
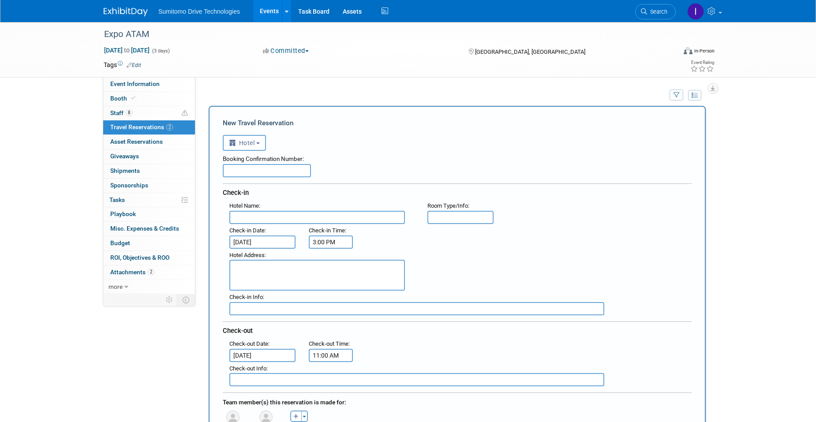
scroll to position [0, 0]
click at [300, 170] on input "text" at bounding box center [267, 172] width 88 height 13
paste input "147325421"
type input "147325421"
click at [395, 154] on div "Booking Confirmation Number:" at bounding box center [457, 159] width 469 height 13
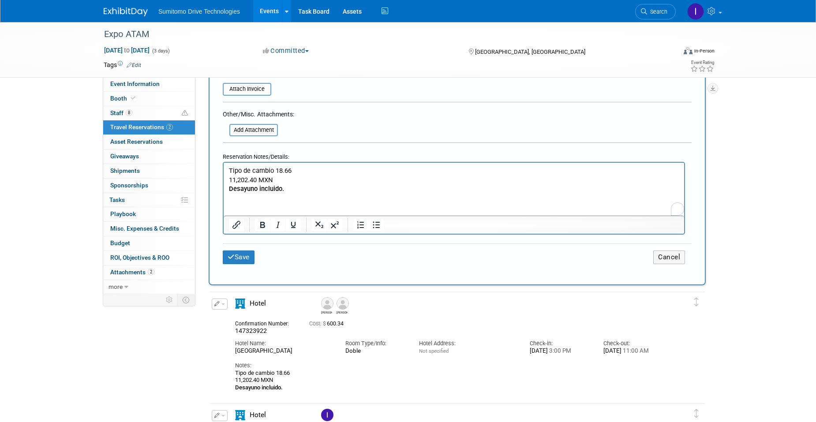
scroll to position [441, 0]
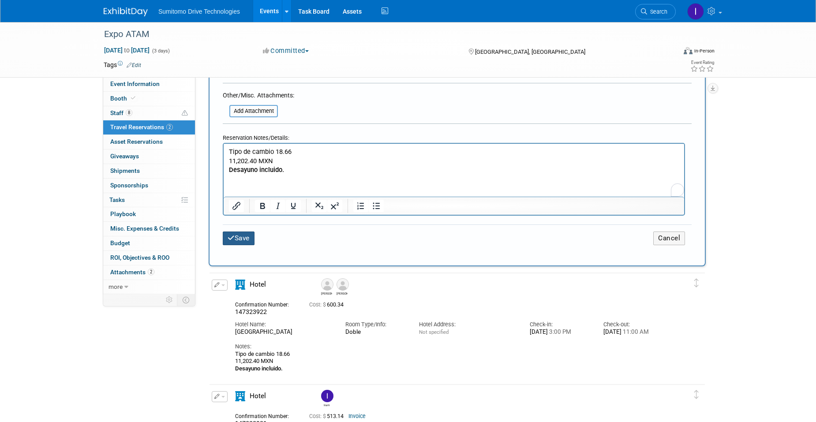
click at [242, 238] on button "Save" at bounding box center [239, 239] width 32 height 14
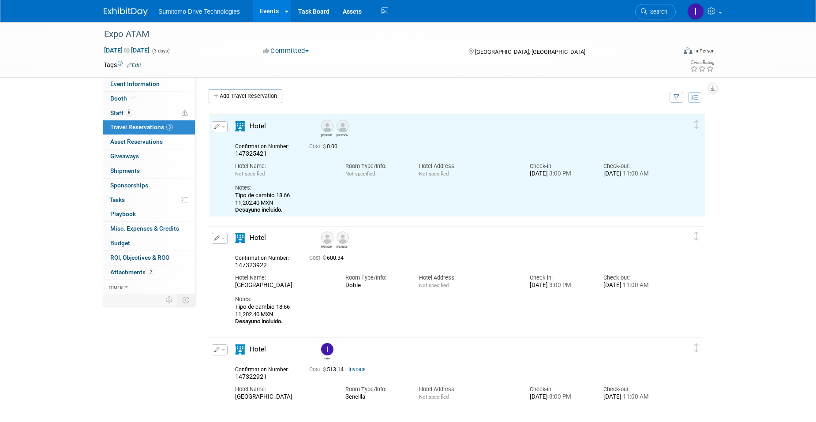
scroll to position [0, 0]
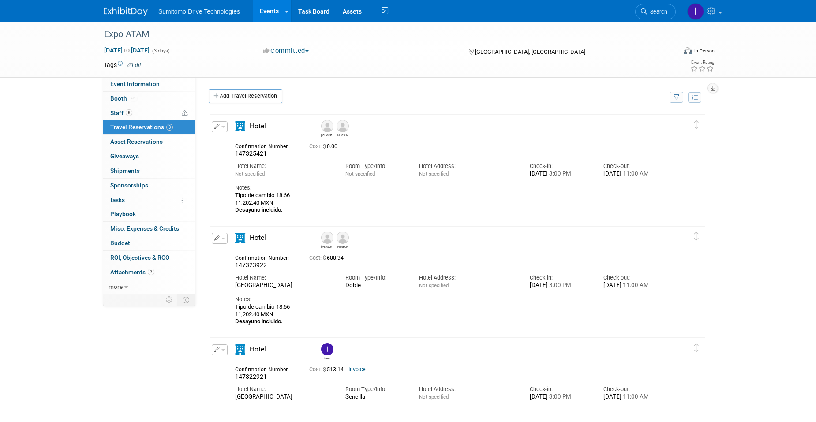
click at [589, 136] on div "Emmanuel Luis" at bounding box center [482, 127] width 331 height 19
click at [213, 128] on button "button" at bounding box center [220, 126] width 16 height 11
click at [227, 141] on button "Edit Reservation" at bounding box center [249, 142] width 75 height 13
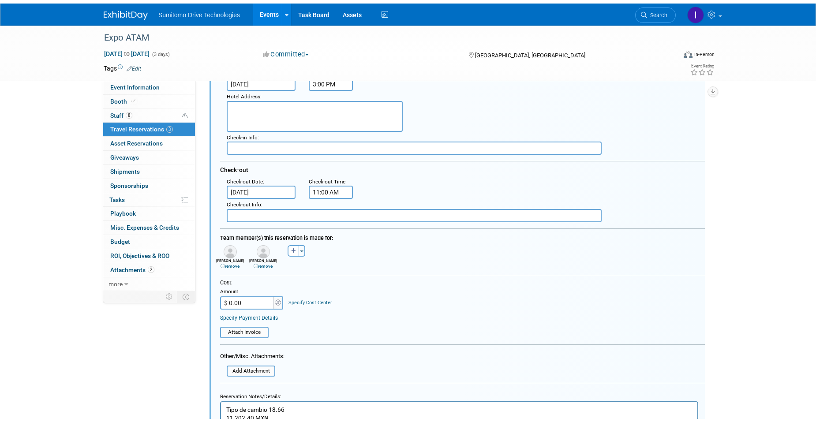
scroll to position [280, 0]
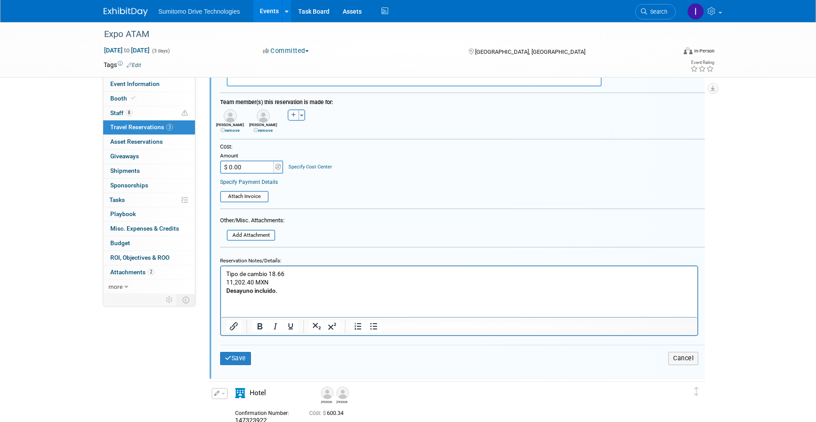
drag, startPoint x: 250, startPoint y: 167, endPoint x: 225, endPoint y: 167, distance: 24.3
click at [225, 167] on input "$ 0.00" at bounding box center [247, 167] width 55 height 13
drag, startPoint x: 243, startPoint y: 168, endPoint x: 230, endPoint y: 167, distance: 12.9
click at [230, 167] on input "$ 0.00" at bounding box center [247, 167] width 55 height 13
drag, startPoint x: 262, startPoint y: 169, endPoint x: 218, endPoint y: 172, distance: 44.7
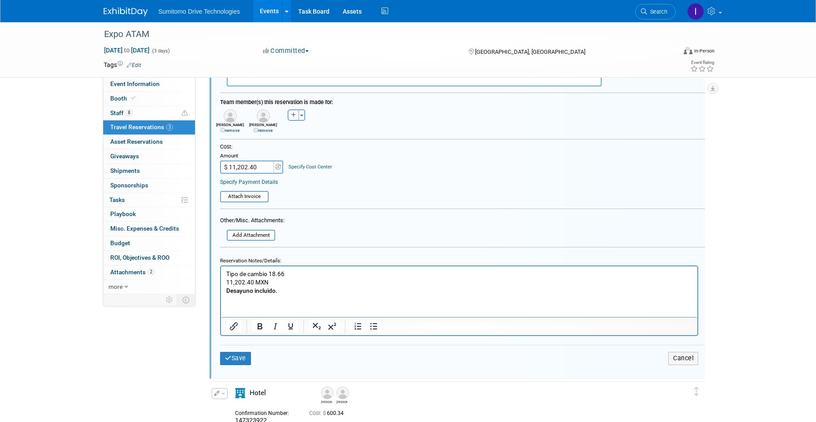
click at [218, 172] on div "Cost: Amount $ 11,202.40 Specify Cost Center Cost Center -- Not Specified --" at bounding box center [463, 172] width 498 height 59
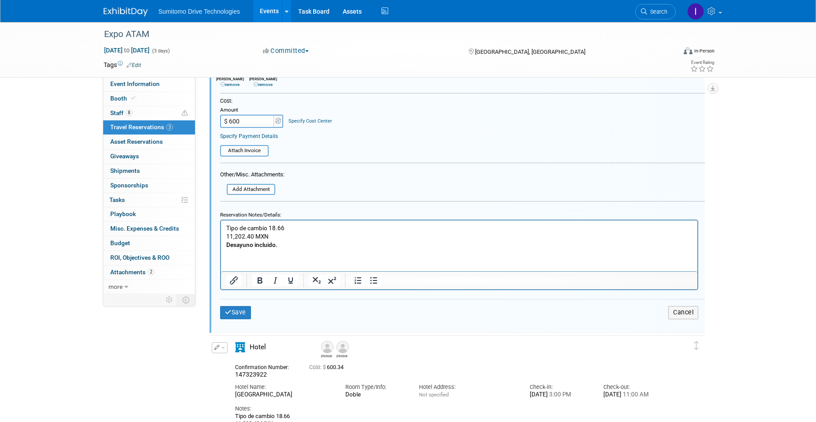
scroll to position [302, 0]
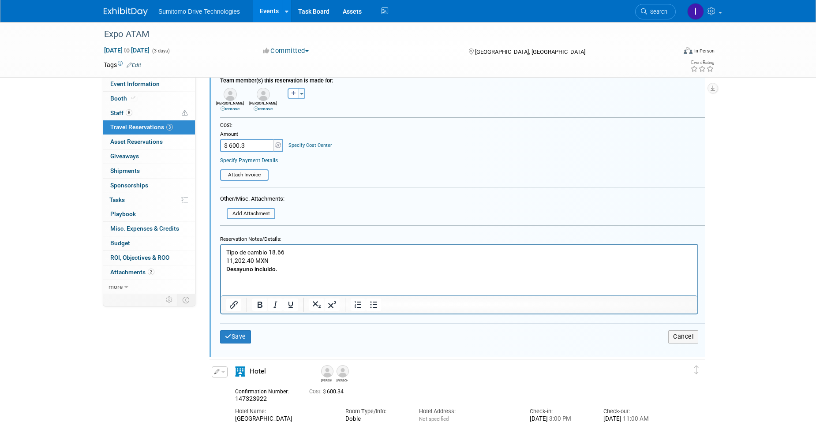
type input "$ 600.34"
click at [231, 336] on icon "submit" at bounding box center [228, 337] width 7 height 6
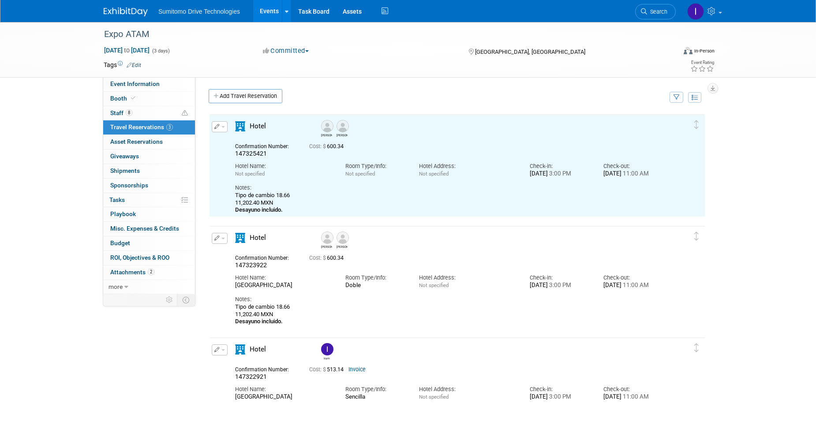
scroll to position [0, 0]
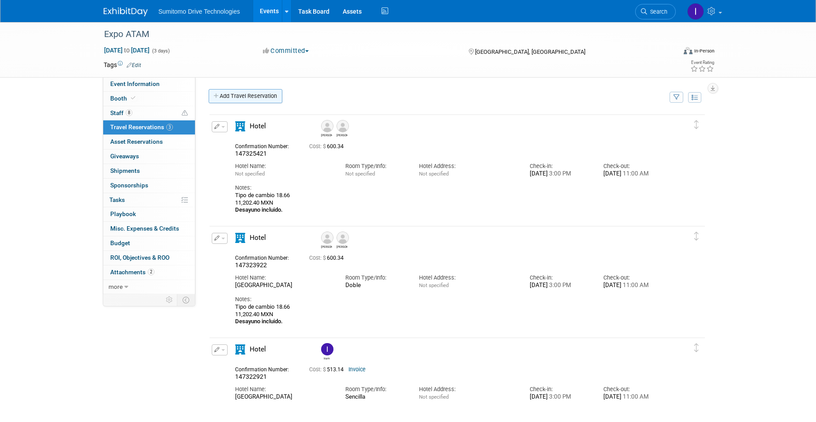
click at [266, 94] on link "Add Travel Reservation" at bounding box center [246, 96] width 74 height 14
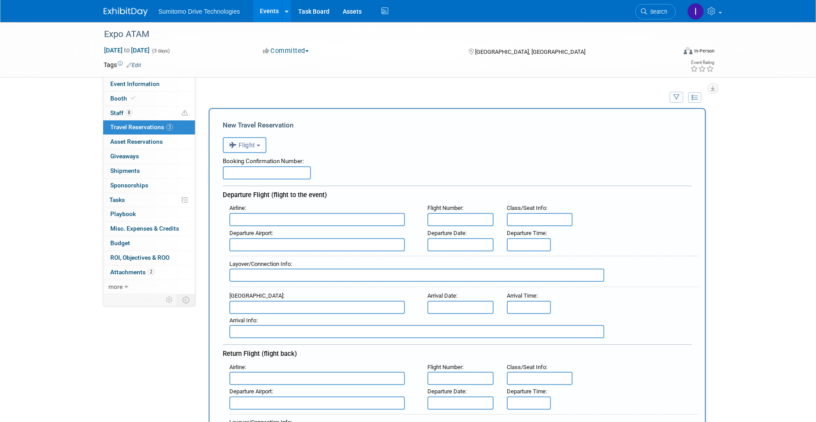
click at [257, 151] on button "Flight" at bounding box center [245, 145] width 44 height 16
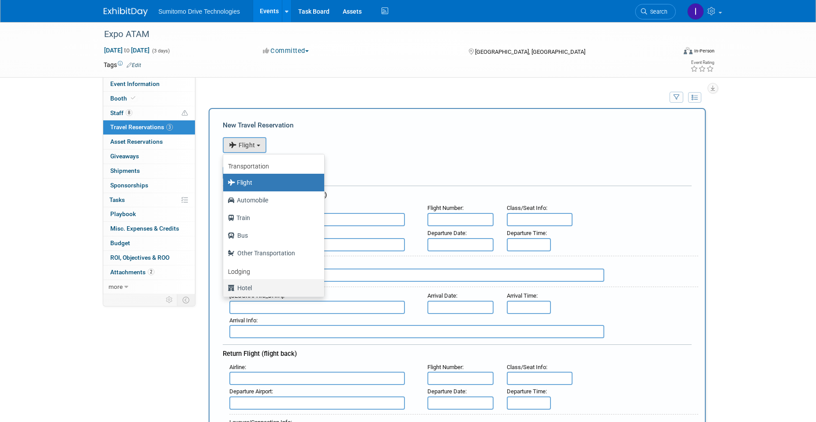
click at [245, 291] on label "Hotel" at bounding box center [272, 288] width 88 height 14
click at [225, 290] on input "Hotel" at bounding box center [222, 287] width 6 height 6
select select "6"
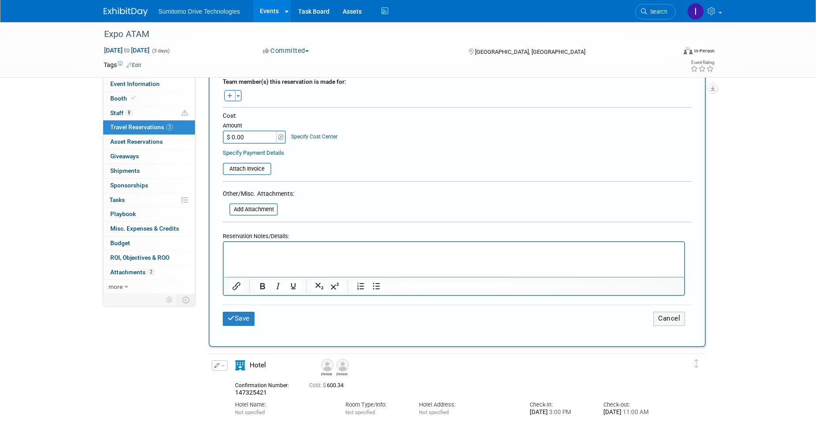
scroll to position [397, 0]
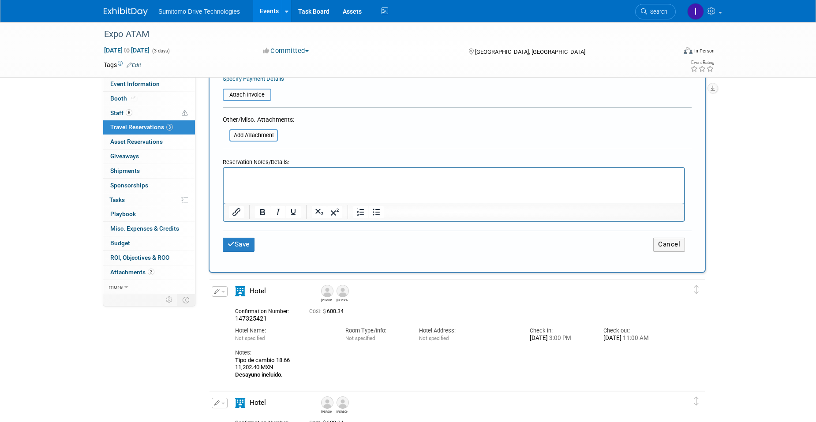
click at [305, 177] on p "Rich Text Area. Press ALT-0 for help." at bounding box center [454, 176] width 451 height 9
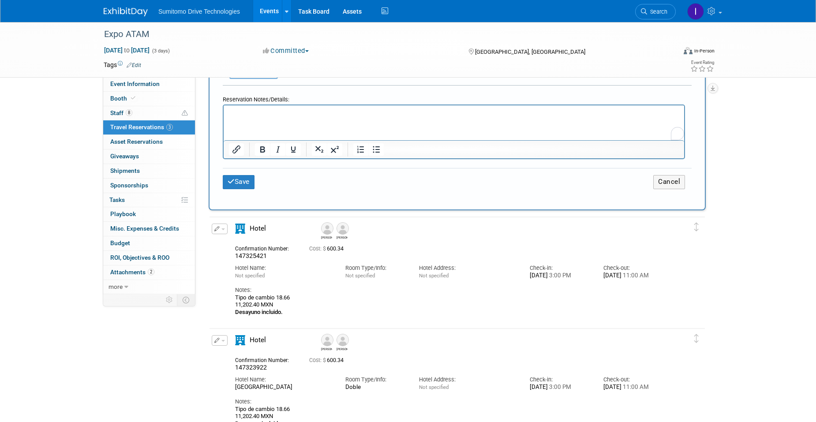
scroll to position [618, 0]
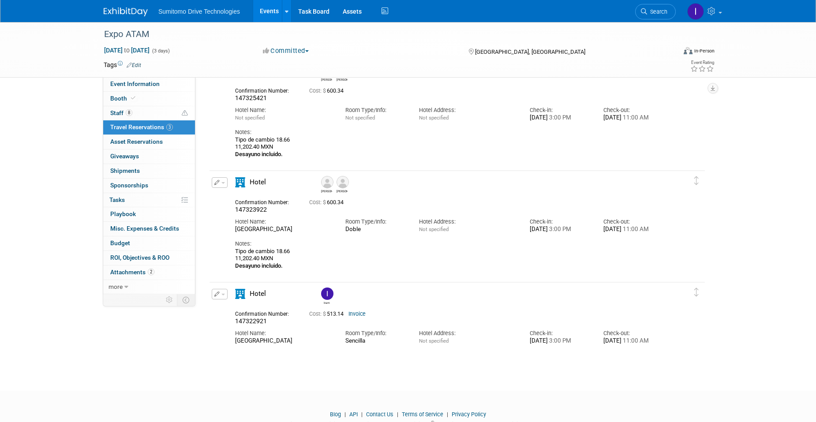
drag, startPoint x: 287, startPoint y: 162, endPoint x: 233, endPoint y: 149, distance: 54.9
click at [233, 149] on div "Hotel Emmanuel Luis 147325421 Cost: $ 600.34 Hotel Name: Not specified" at bounding box center [450, 112] width 442 height 93
copy div "Tipo de cambio 18.66 11,202.40 MXN Desayuno incluido."
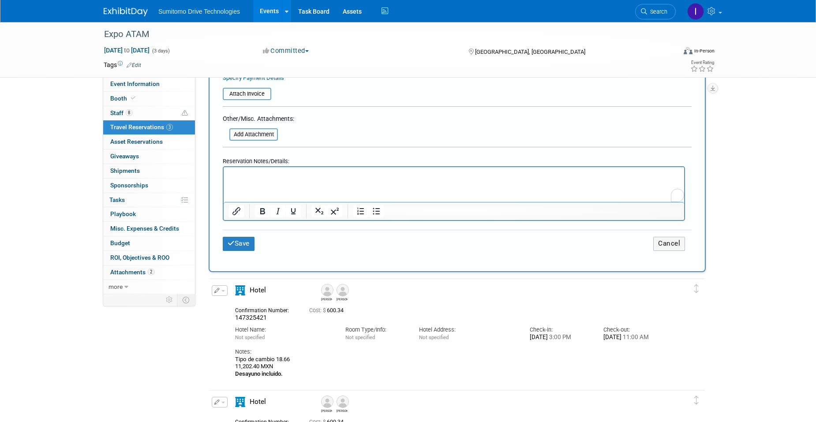
scroll to position [397, 0]
click at [280, 177] on p "To enrich screen reader interactions, please activate Accessibility in Grammarl…" at bounding box center [454, 176] width 451 height 9
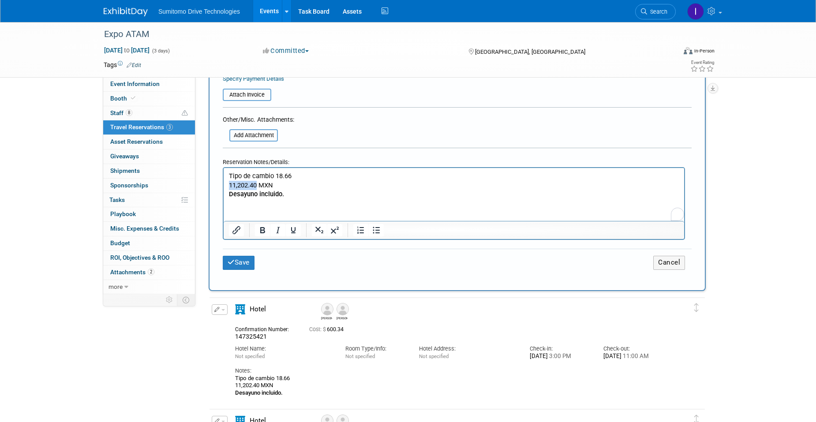
drag, startPoint x: 256, startPoint y: 186, endPoint x: 227, endPoint y: 188, distance: 29.2
click at [227, 188] on html "Tipo de cambio 18.66 11,202.40 MXN Desayuno incluido." at bounding box center [454, 183] width 461 height 31
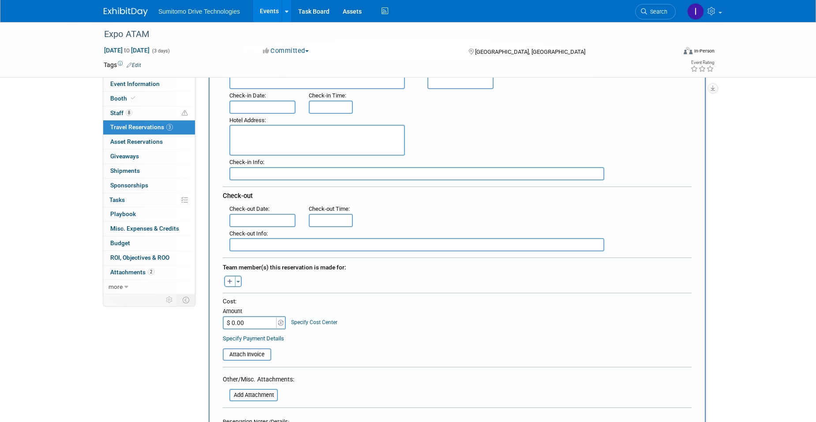
scroll to position [132, 0]
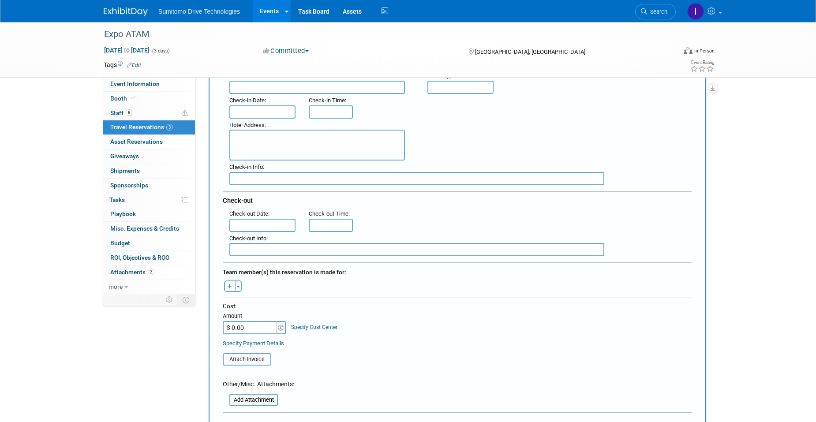
click at [249, 119] on div "Hotel Address :" at bounding box center [322, 140] width 198 height 42
click at [252, 112] on input "text" at bounding box center [262, 111] width 66 height 13
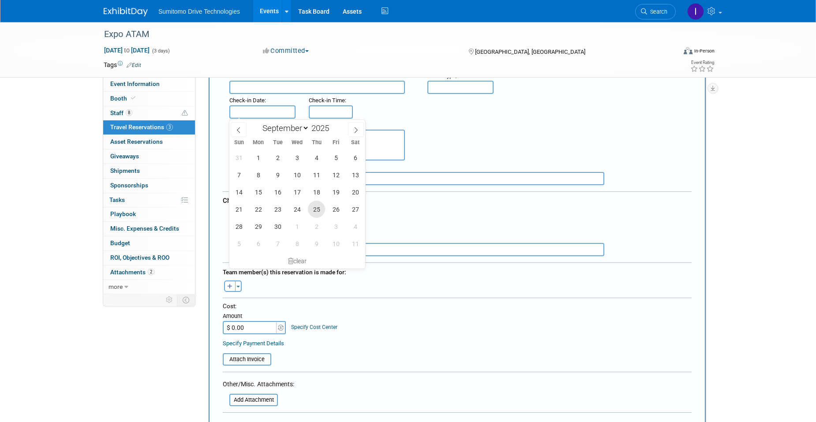
click at [312, 211] on span "25" at bounding box center [316, 209] width 17 height 17
type input "[DATE]"
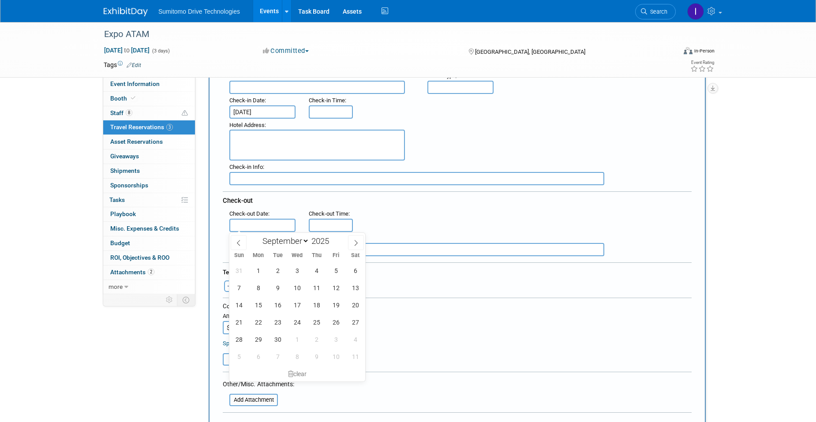
click at [255, 221] on input "text" at bounding box center [262, 225] width 66 height 13
click at [334, 321] on span "26" at bounding box center [335, 322] width 17 height 17
type input "[DATE]"
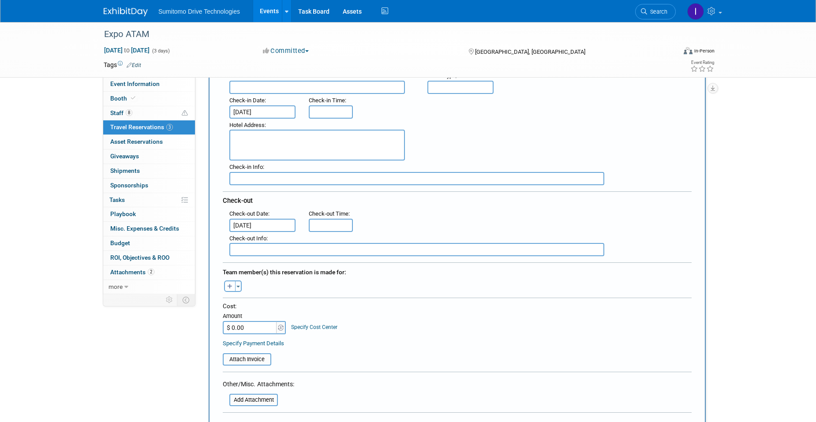
type input "3:00 PM"
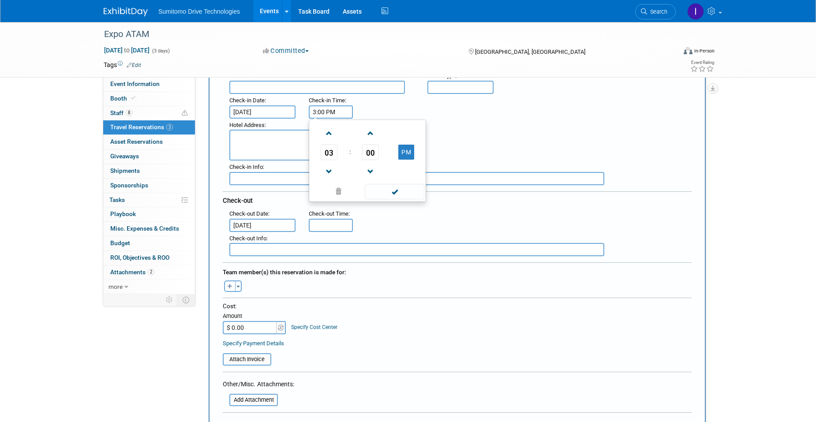
click at [337, 109] on input "3:00 PM" at bounding box center [331, 111] width 44 height 13
click at [375, 190] on span at bounding box center [395, 191] width 60 height 15
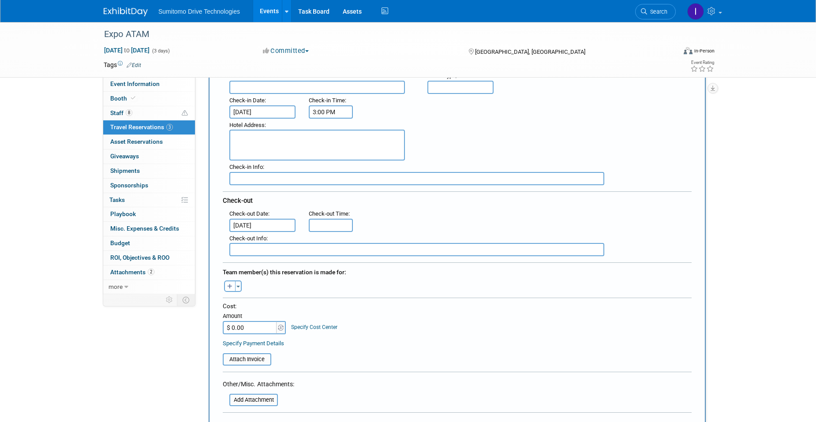
click at [341, 230] on input "text" at bounding box center [331, 225] width 44 height 13
type input "11:00 AM"
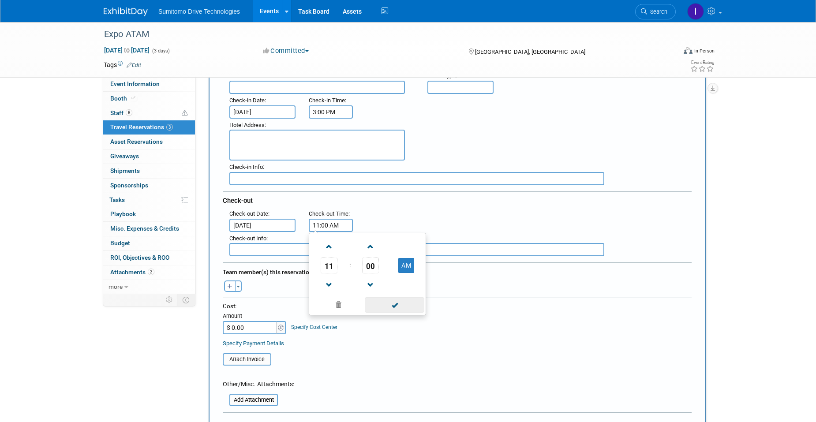
click at [387, 306] on span at bounding box center [395, 304] width 60 height 15
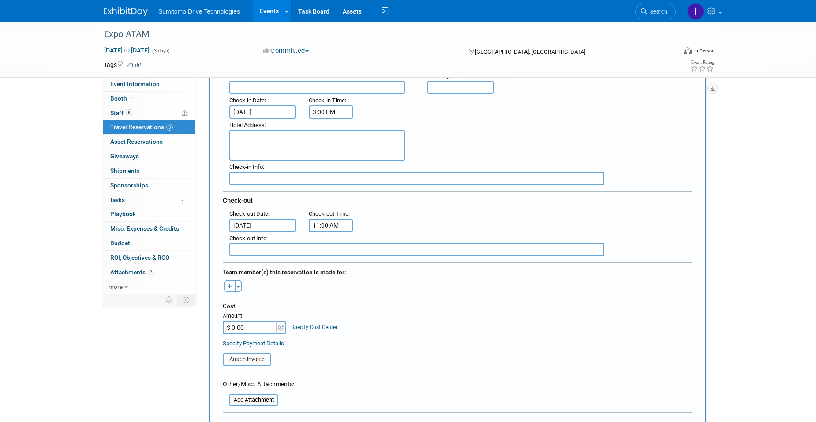
click at [229, 291] on button "button" at bounding box center [229, 286] width 11 height 11
select select
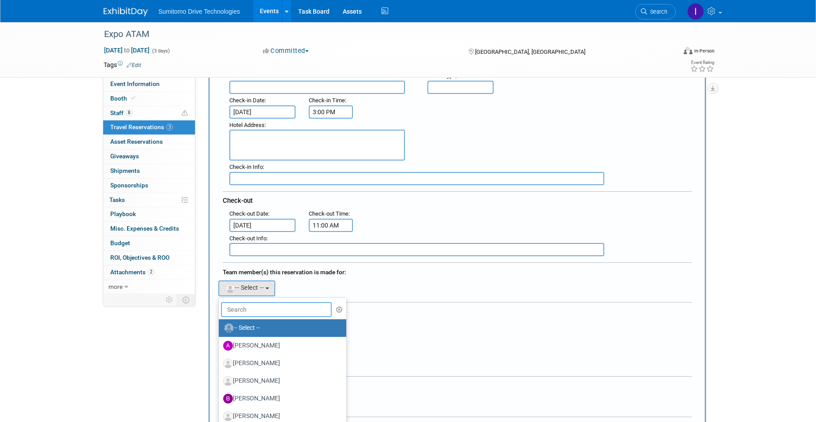
click at [261, 316] on input "text" at bounding box center [276, 309] width 111 height 15
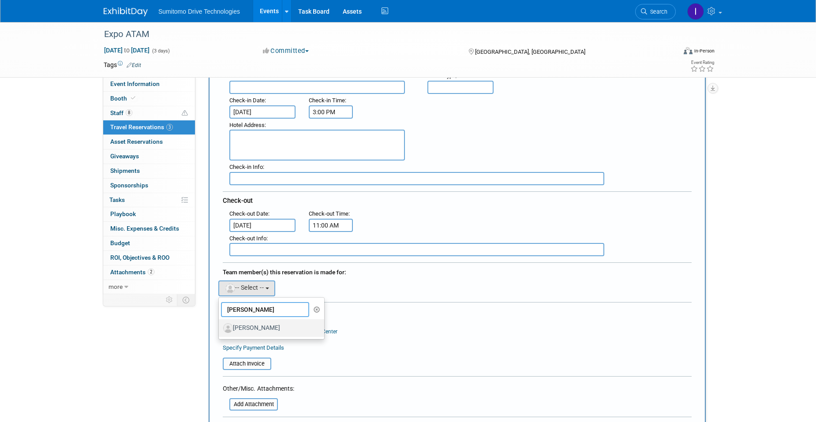
type input "santiago barajas"
click at [273, 326] on label "[PERSON_NAME]" at bounding box center [269, 328] width 92 height 14
click at [220, 326] on input "[PERSON_NAME]" at bounding box center [217, 327] width 6 height 6
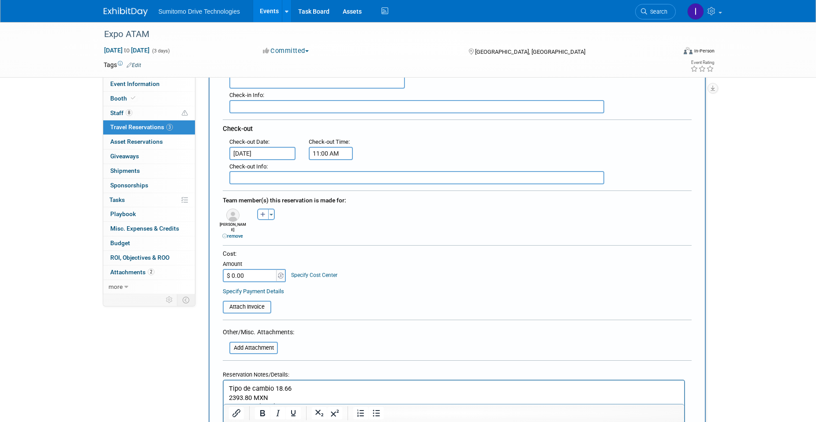
scroll to position [221, 0]
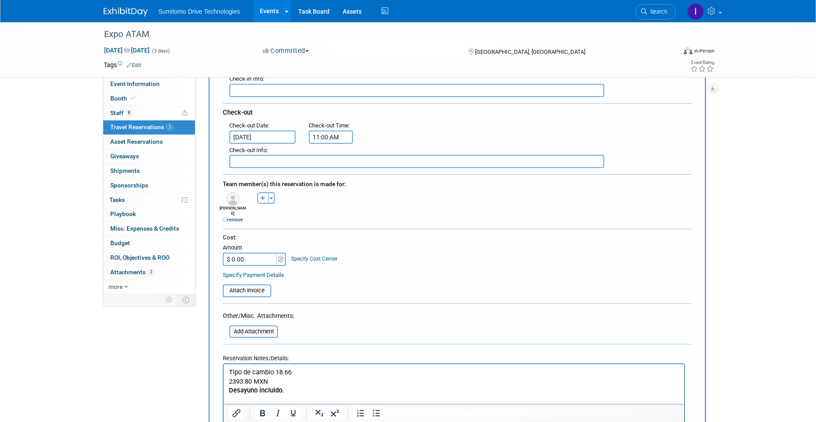
click at [232, 383] on p "Tipo de cambio 18.66 2393.80 MXN Desayuno incluido." at bounding box center [454, 381] width 451 height 27
click at [242, 258] on input "$ 0.00" at bounding box center [250, 259] width 55 height 13
type input "$ 128.28"
click at [425, 262] on div "Cost: Amount $ 128.28 Specify Cost Center Cost Center -- Not Specified --" at bounding box center [457, 256] width 469 height 46
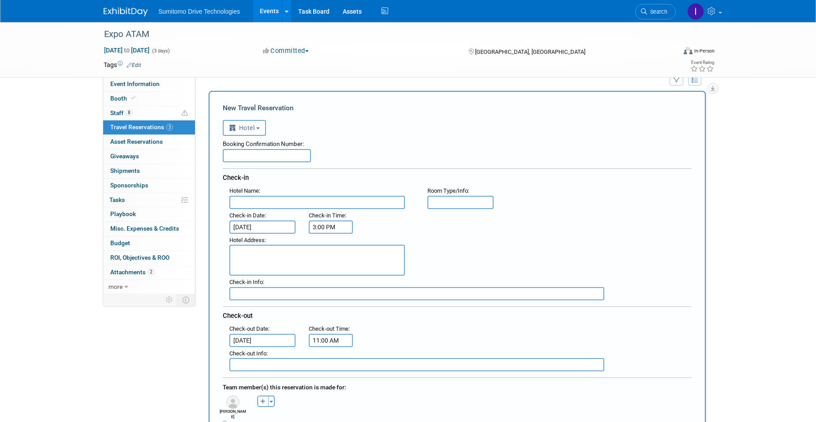
scroll to position [0, 0]
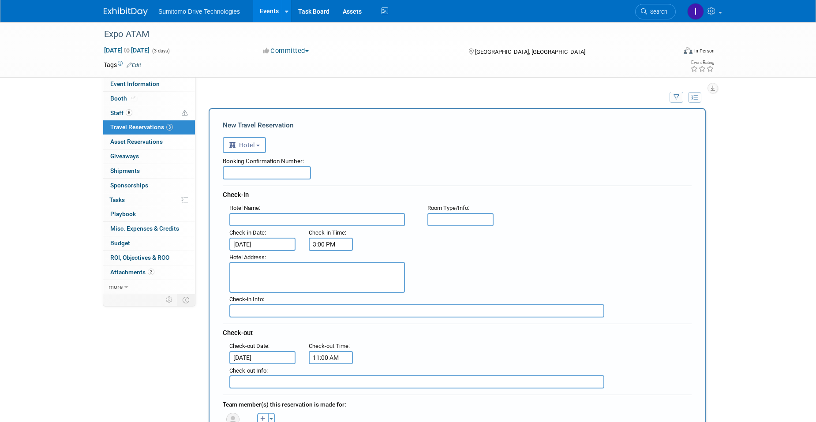
click at [251, 175] on input "text" at bounding box center [267, 172] width 88 height 13
paste input "147323923"
type input "147323923"
click at [351, 221] on input "text" at bounding box center [317, 219] width 176 height 13
type input "P"
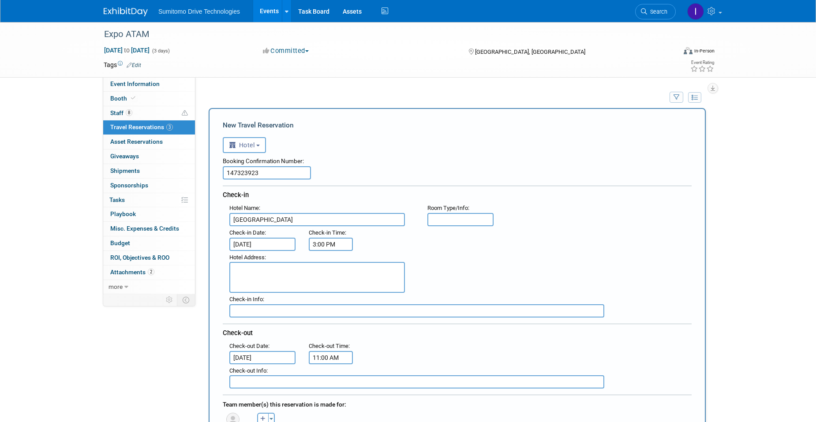
type input "Galería Plaza Veracruz"
click at [451, 226] on input "text" at bounding box center [461, 219] width 66 height 13
type input "Sencilla"
click at [439, 253] on div "Hotel Address :" at bounding box center [461, 272] width 476 height 42
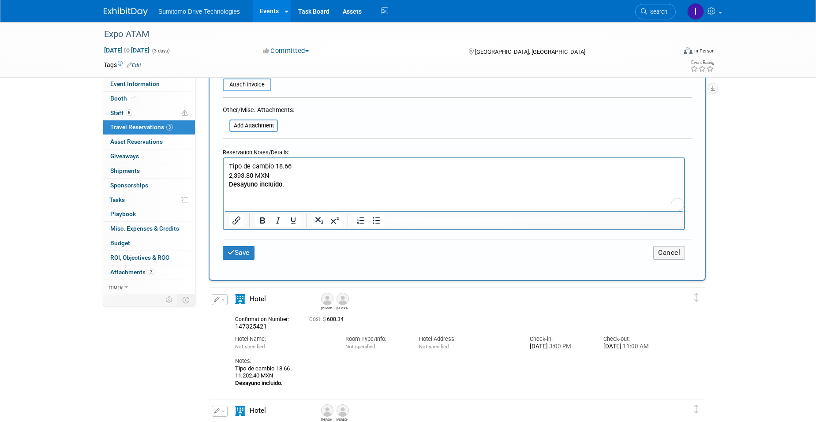
scroll to position [441, 0]
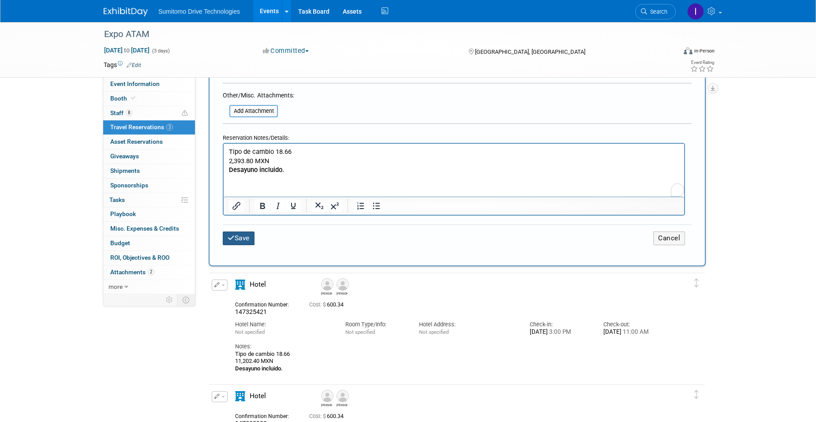
click at [246, 236] on button "Save" at bounding box center [239, 239] width 32 height 14
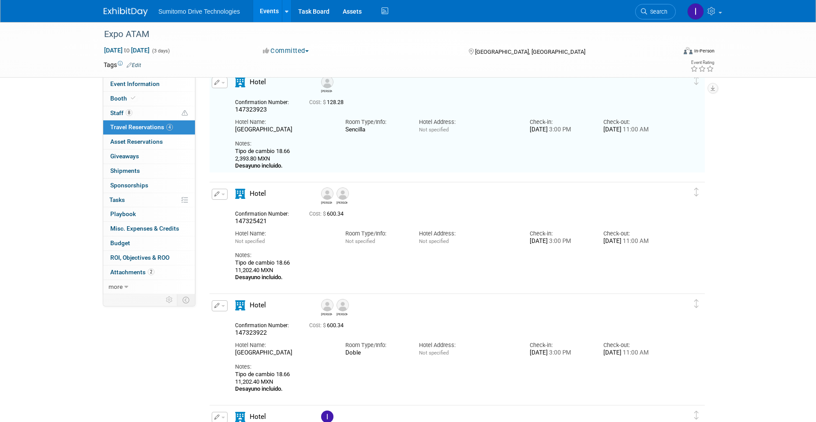
scroll to position [88, 0]
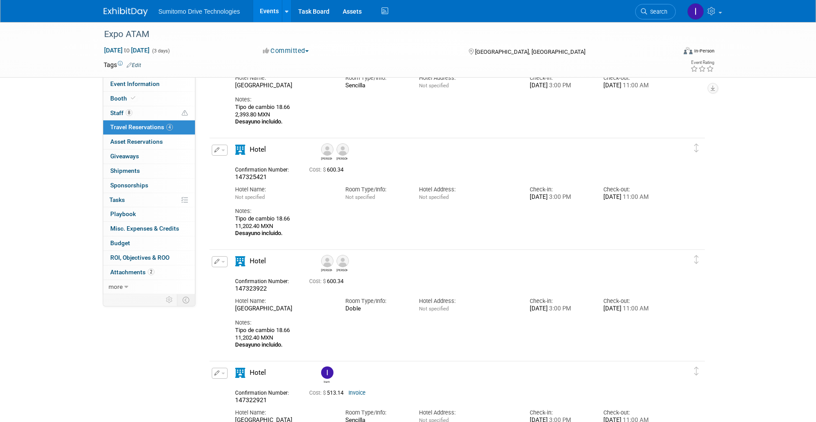
click at [211, 265] on div "Edit Reservation Delete Reservation" at bounding box center [219, 264] width 19 height 16
click at [215, 264] on icon "button" at bounding box center [217, 261] width 6 height 5
click at [231, 274] on button "Edit Reservation" at bounding box center [249, 277] width 75 height 13
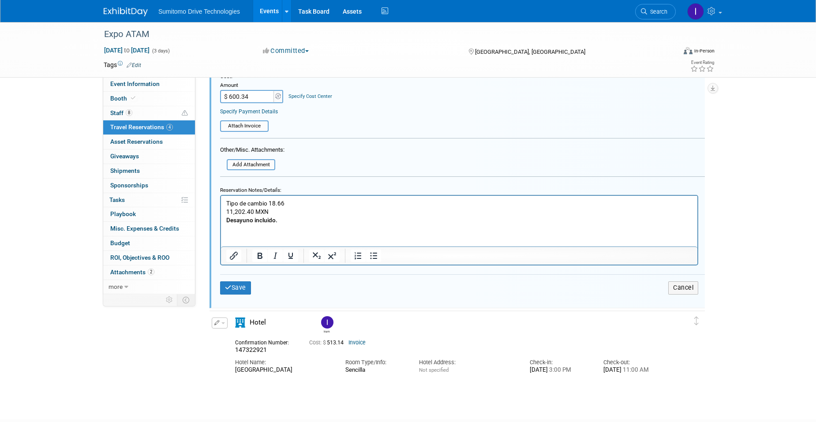
scroll to position [592, 0]
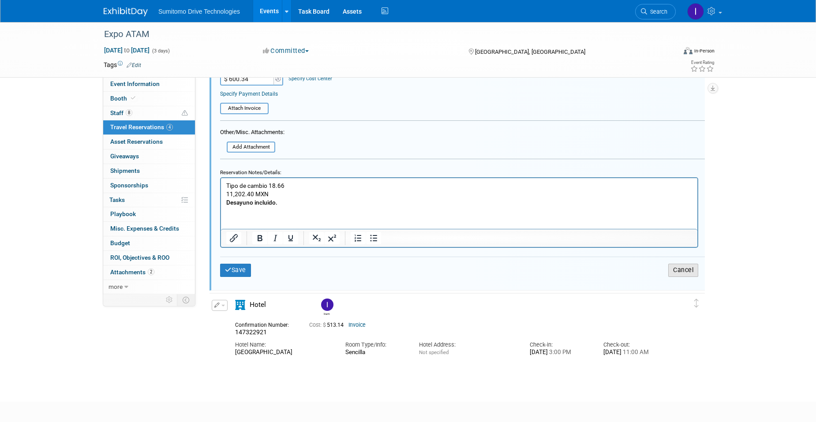
click at [679, 273] on button "Cancel" at bounding box center [683, 270] width 30 height 13
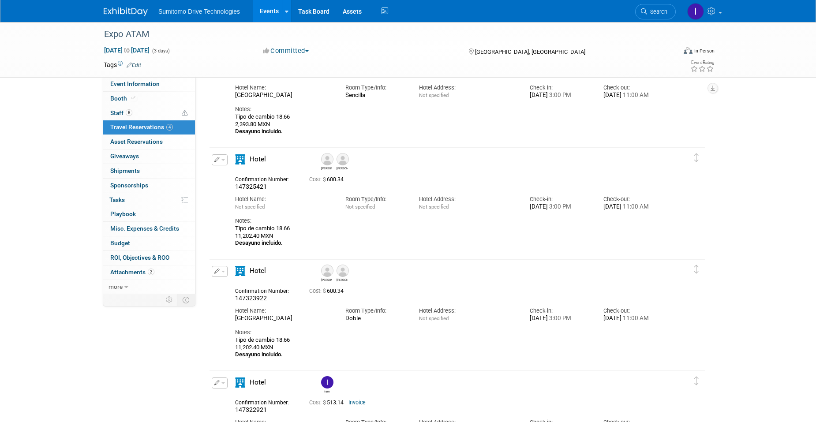
scroll to position [66, 0]
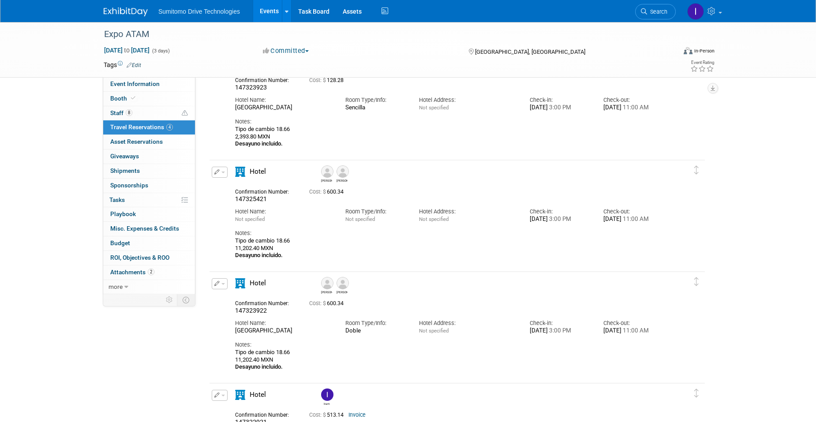
click at [222, 170] on button "button" at bounding box center [220, 172] width 16 height 11
click at [223, 188] on icon "button" at bounding box center [221, 187] width 7 height 6
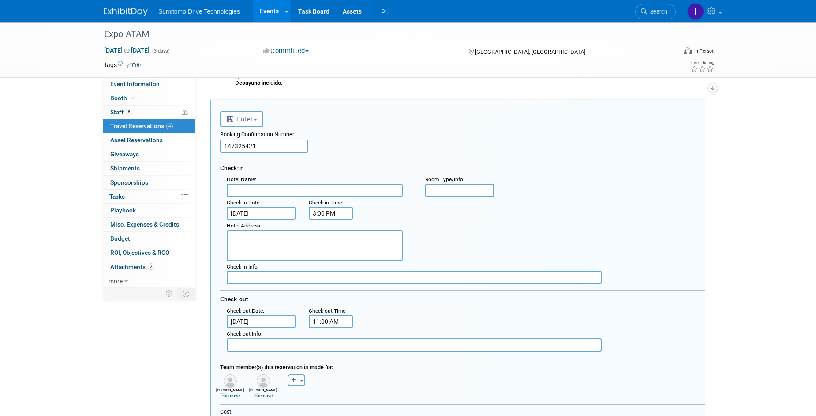
scroll to position [0, 0]
click at [453, 184] on input "text" at bounding box center [459, 190] width 69 height 13
type input "Doble"
click at [379, 192] on input "text" at bounding box center [315, 190] width 176 height 13
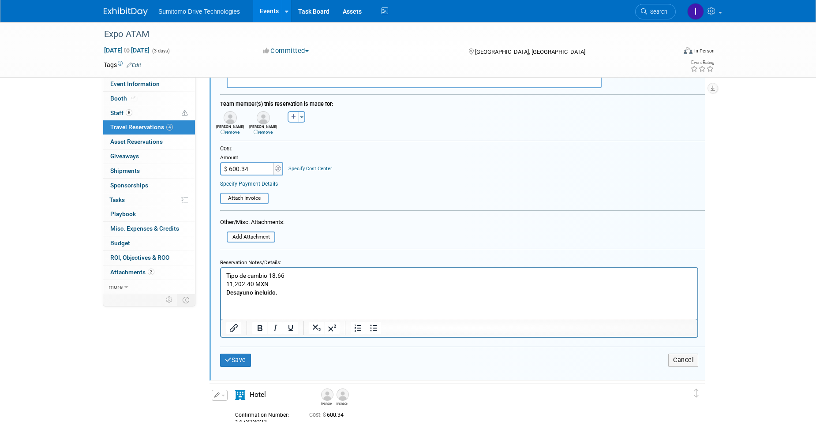
scroll to position [392, 0]
type input "Galería Plaza Veracruz"
click at [237, 363] on button "Save" at bounding box center [235, 358] width 31 height 13
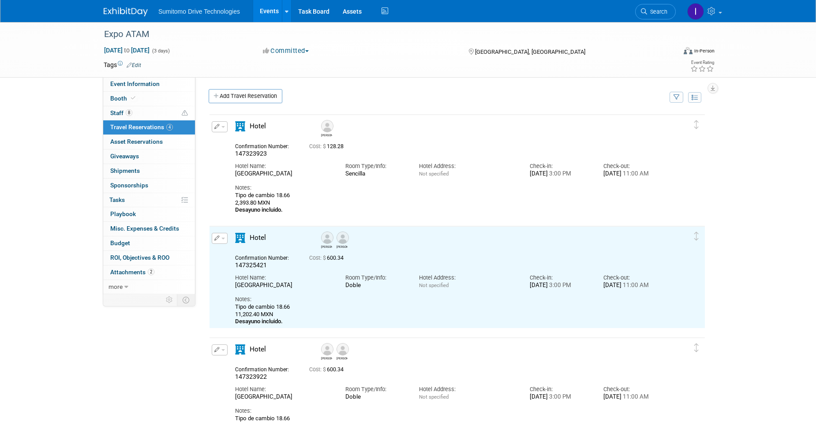
scroll to position [0, 0]
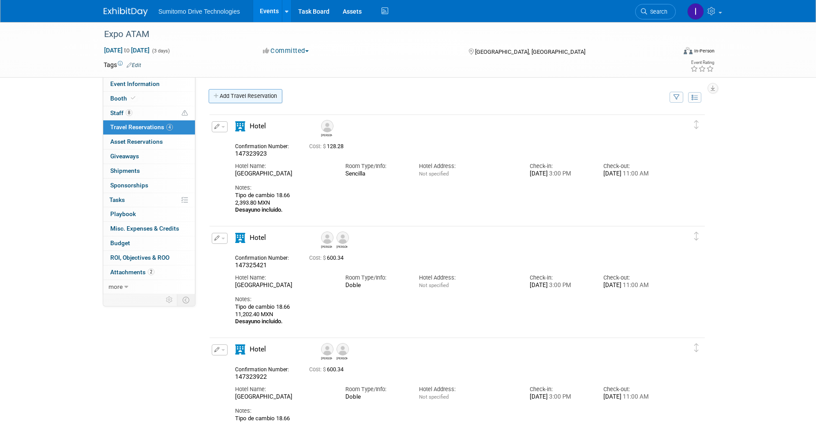
click at [260, 92] on link "Add Travel Reservation" at bounding box center [246, 96] width 74 height 14
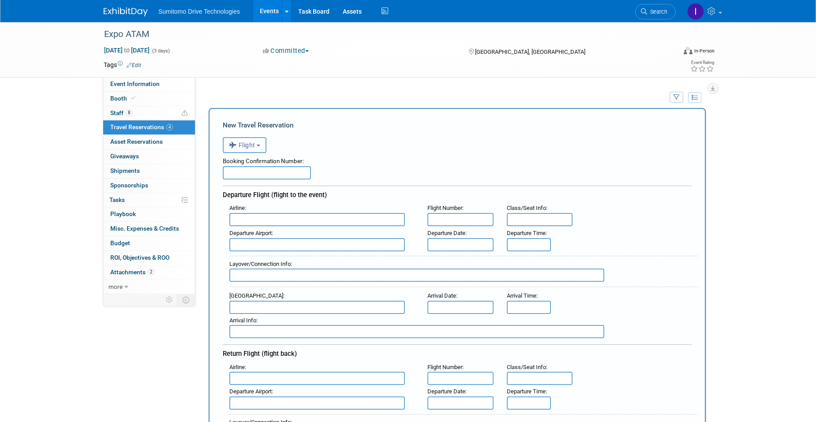
click at [248, 143] on span "Flight" at bounding box center [242, 145] width 26 height 7
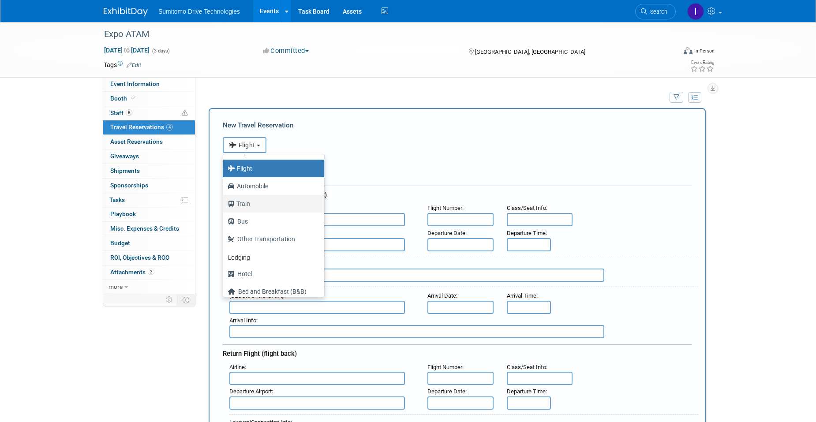
scroll to position [38, 0]
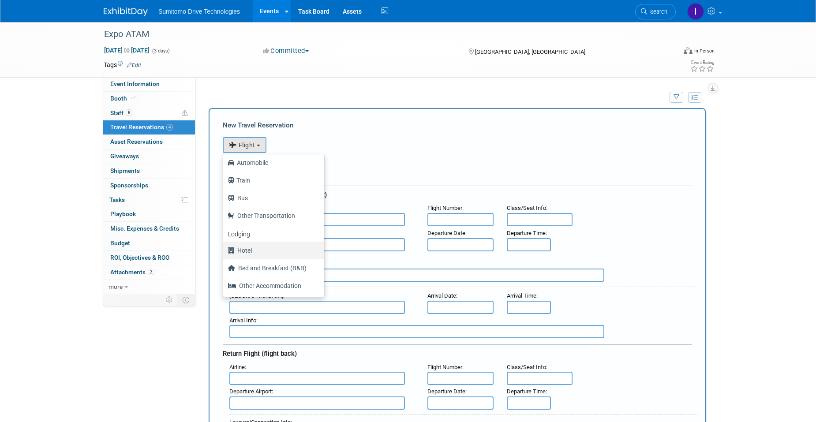
click at [249, 255] on label "Hotel" at bounding box center [272, 251] width 88 height 14
click at [225, 252] on input "Hotel" at bounding box center [222, 250] width 6 height 6
select select "6"
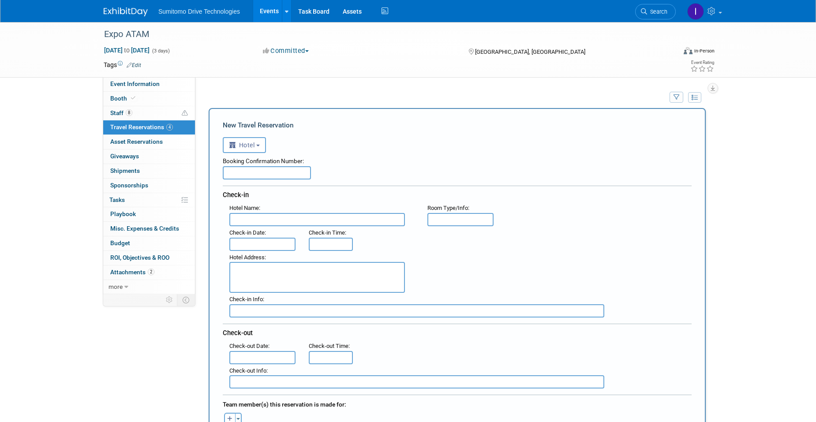
click at [259, 223] on input "text" at bounding box center [317, 219] width 176 height 13
type input "Galería Plaza Veracruz"
type input "Sencilla"
click at [276, 249] on input "text" at bounding box center [262, 244] width 66 height 13
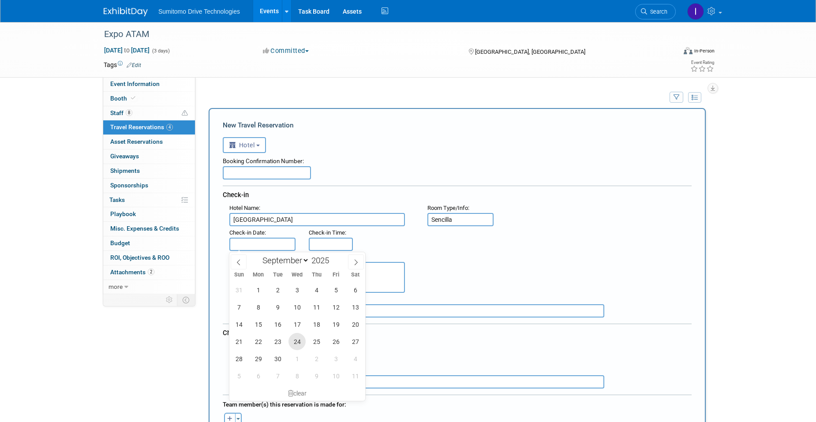
click at [292, 339] on span "24" at bounding box center [297, 341] width 17 height 17
type input "[DATE]"
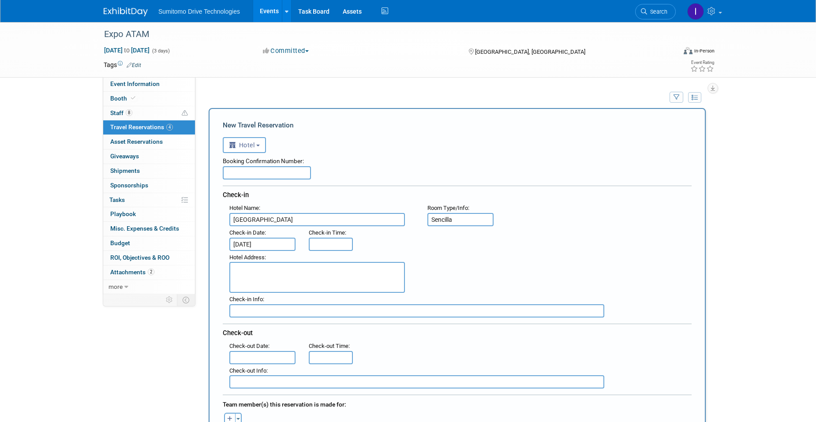
type input "3:00 PM"
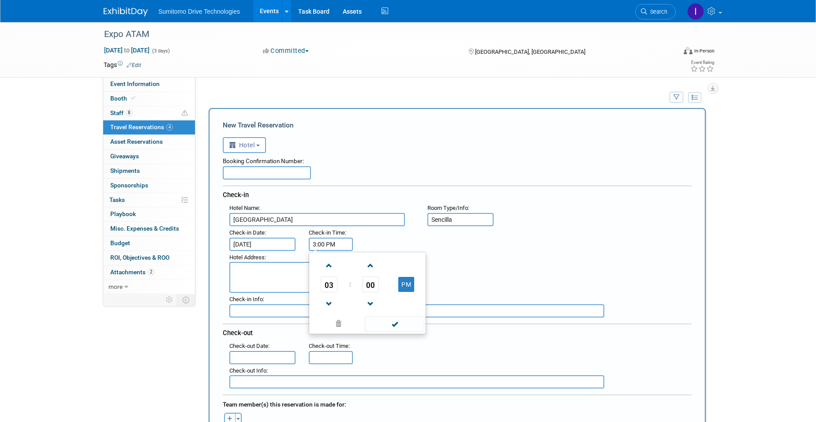
click at [331, 250] on input "3:00 PM" at bounding box center [331, 244] width 44 height 13
drag, startPoint x: 392, startPoint y: 326, endPoint x: 338, endPoint y: 257, distance: 87.7
click at [392, 325] on span at bounding box center [395, 323] width 60 height 15
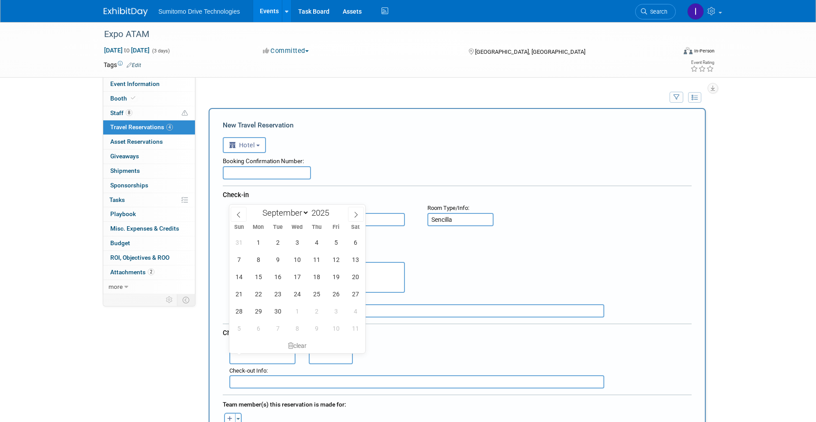
click at [277, 356] on input "text" at bounding box center [262, 357] width 66 height 13
click at [336, 292] on span "26" at bounding box center [335, 293] width 17 height 17
type input "[DATE]"
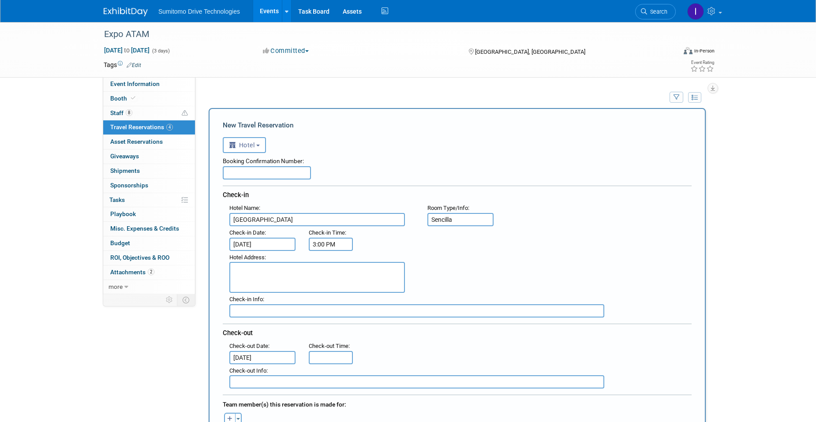
click at [477, 270] on div "Hotel Address :" at bounding box center [461, 272] width 476 height 42
type input "11:00 AM"
click at [319, 356] on input "11:00 AM" at bounding box center [331, 357] width 44 height 13
click at [468, 348] on div ": Check-out Date : Sep 26, 2025 Check-out Time : 11:00 AM 11 : 00 AM 12 01 02 0…" at bounding box center [461, 352] width 476 height 25
click at [263, 176] on input "text" at bounding box center [267, 172] width 88 height 13
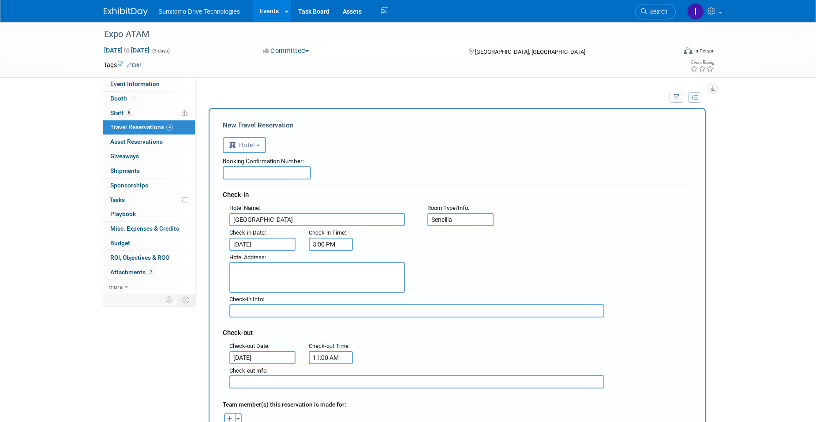
paste input "147323924"
type input "147323924"
click at [422, 171] on div "Booking Confirmation Number: 147323924" at bounding box center [457, 166] width 469 height 26
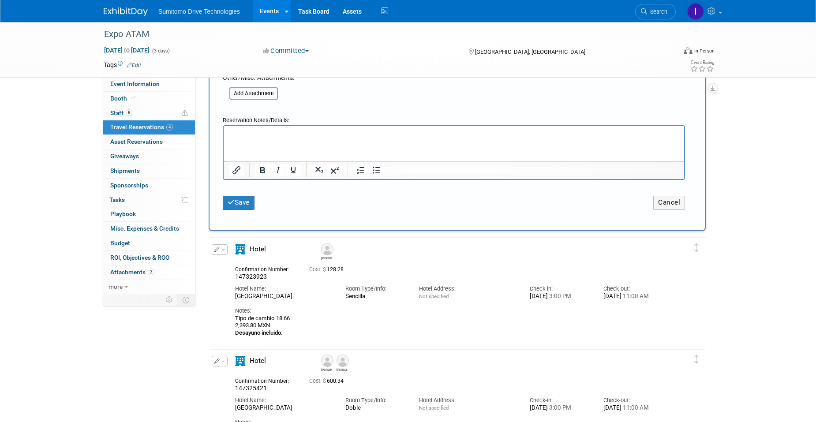
scroll to position [441, 0]
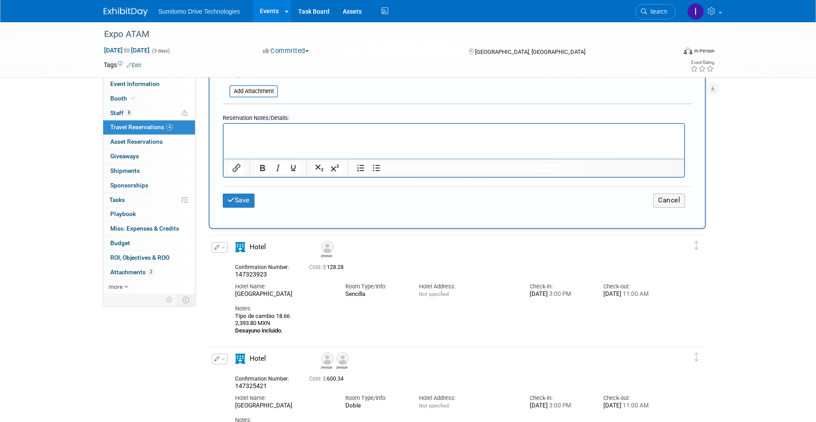
drag, startPoint x: 288, startPoint y: 339, endPoint x: 235, endPoint y: 324, distance: 55.6
click at [235, 324] on div "Hotel Santiago 147323923 Cost: $ 128.28 Hotel Name: Room Type/Info:" at bounding box center [450, 288] width 442 height 93
copy div "Tipo de cambio 18.66 2,393.80 MXN Desayuno incluido."
click at [257, 136] on p "Rich Text Area. Press ALT-0 for help." at bounding box center [454, 132] width 451 height 9
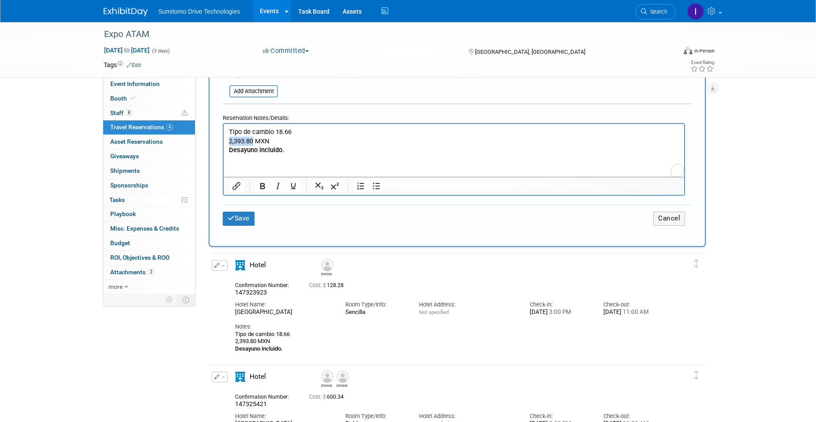
drag, startPoint x: 253, startPoint y: 141, endPoint x: 226, endPoint y: 142, distance: 26.9
click at [226, 142] on html "Tipo de cambio 18.66 2,393.80 MXN Desayuno incluido." at bounding box center [454, 139] width 461 height 31
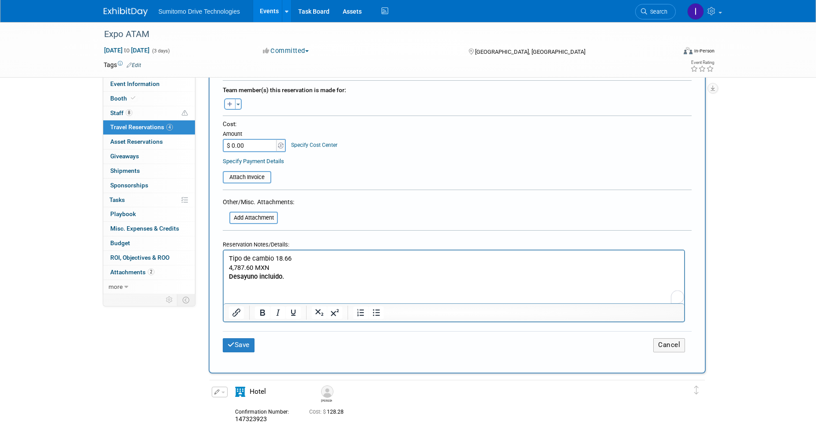
scroll to position [309, 0]
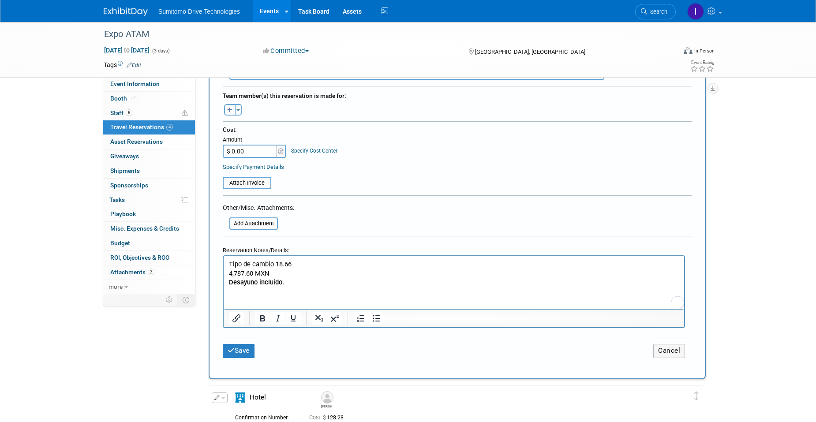
click at [230, 109] on icon "button" at bounding box center [229, 111] width 5 height 6
select select
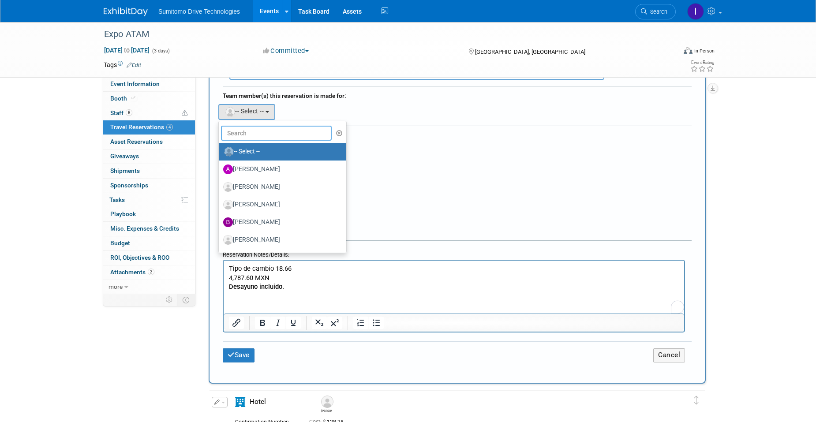
click at [256, 134] on input "text" at bounding box center [276, 133] width 111 height 15
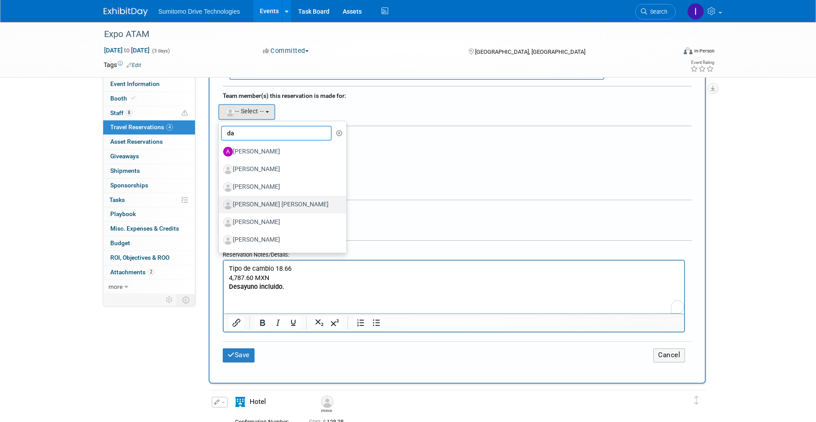
type input "da"
click at [260, 205] on label "[PERSON_NAME] [PERSON_NAME]" at bounding box center [280, 205] width 114 height 14
click at [220, 205] on input "[PERSON_NAME] [PERSON_NAME]" at bounding box center [217, 204] width 6 height 6
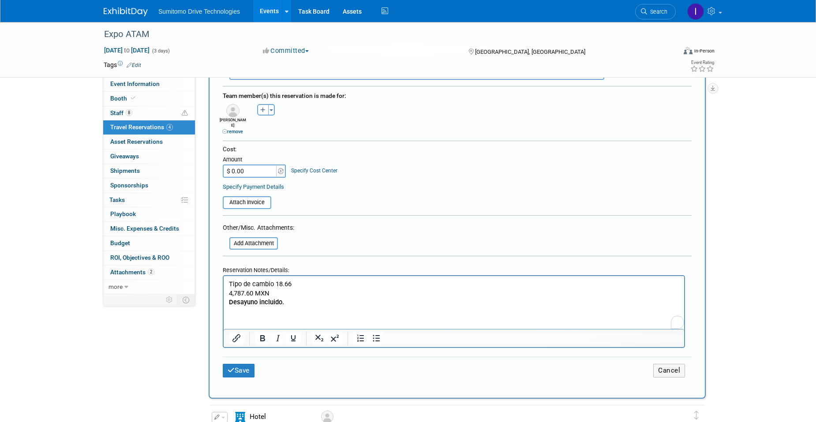
click at [257, 169] on input "$ 0.00" at bounding box center [250, 171] width 55 height 13
click at [244, 165] on input "$ 0.00" at bounding box center [250, 171] width 55 height 13
drag, startPoint x: 249, startPoint y: 165, endPoint x: 228, endPoint y: 160, distance: 21.8
click at [228, 165] on input "$ 0.00" at bounding box center [250, 171] width 55 height 13
type input "$ 256.57"
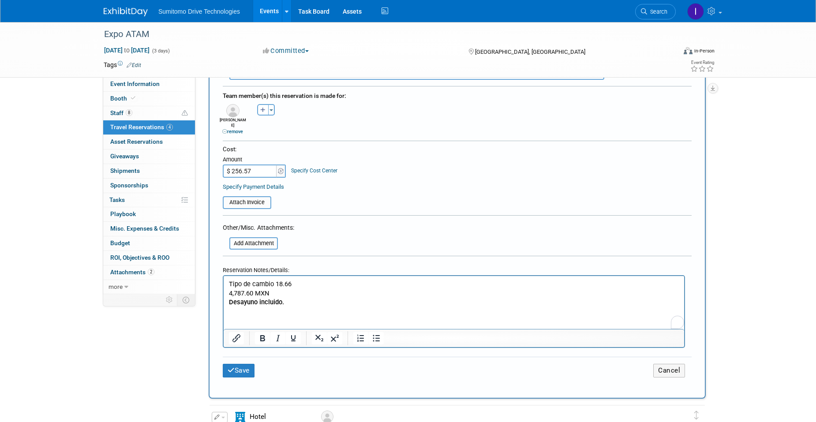
click at [342, 182] on div "Specify Payment Details" at bounding box center [457, 186] width 469 height 9
click at [243, 364] on button "Save" at bounding box center [239, 371] width 32 height 14
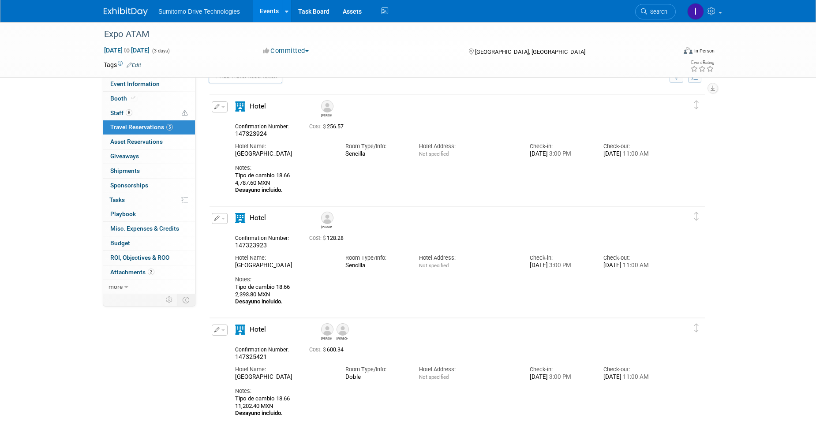
scroll to position [0, 0]
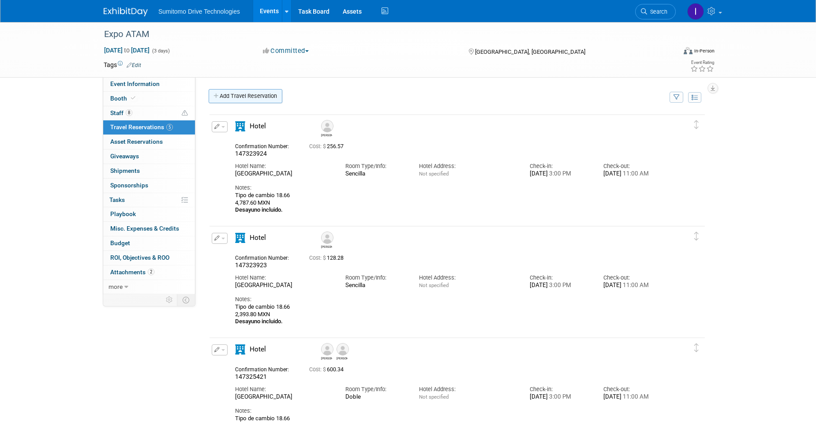
click at [252, 100] on link "Add Travel Reservation" at bounding box center [246, 96] width 74 height 14
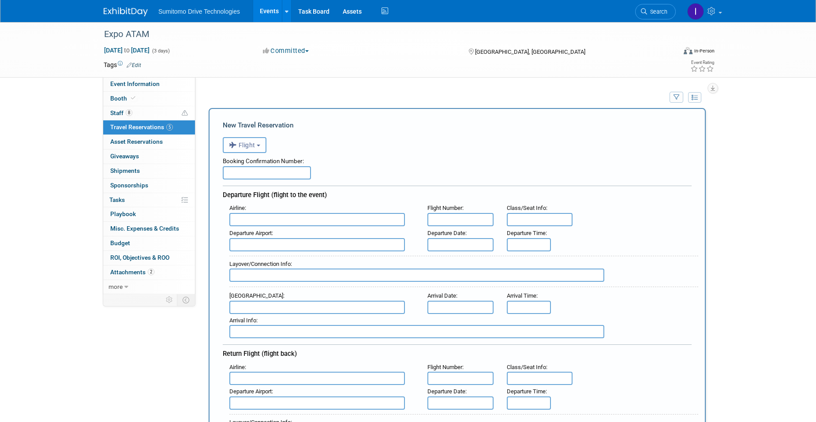
click at [236, 143] on icon "button" at bounding box center [234, 144] width 10 height 11
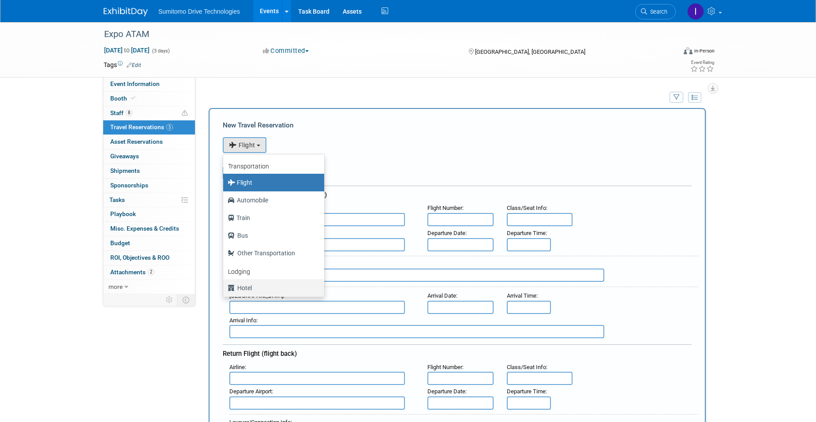
click at [265, 290] on label "Hotel" at bounding box center [272, 288] width 88 height 14
click at [225, 290] on input "Hotel" at bounding box center [222, 287] width 6 height 6
select select "6"
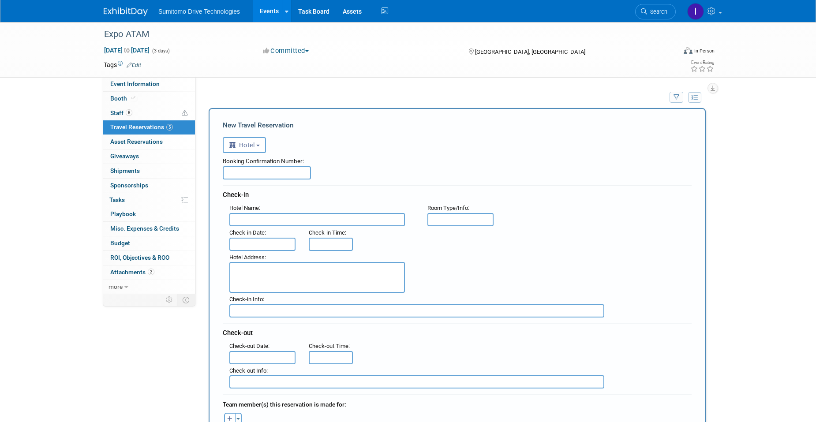
click at [258, 219] on input "text" at bounding box center [317, 219] width 176 height 13
paste input "Holiday Inn Veracruz Boca del Rio"
type input "Holiday Inn Veracruz Boca del Rio"
drag, startPoint x: 240, startPoint y: 182, endPoint x: 243, endPoint y: 176, distance: 6.3
click at [240, 182] on div "Booking Confirmation Number: Check-in Hotel Name : Holiday Inn Veracruz Boca de…" at bounding box center [457, 271] width 469 height 236
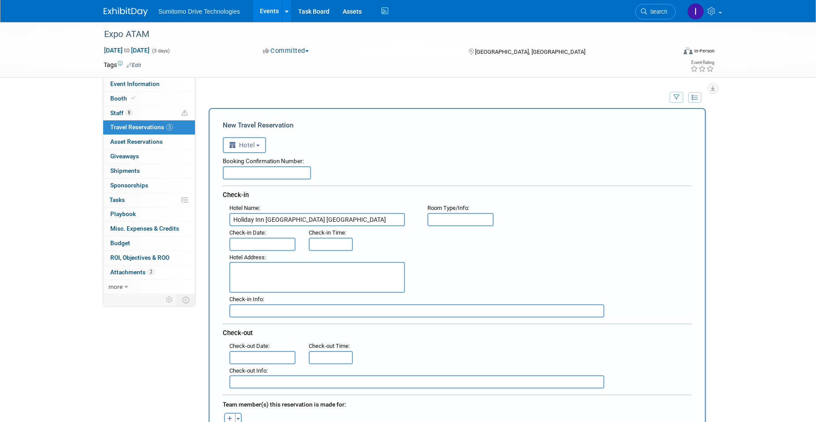
click at [244, 174] on input "text" at bounding box center [267, 172] width 88 height 13
paste input "522299232050"
type input "522299232050"
click at [441, 219] on input "text" at bounding box center [461, 219] width 66 height 13
type input "Sencilla"
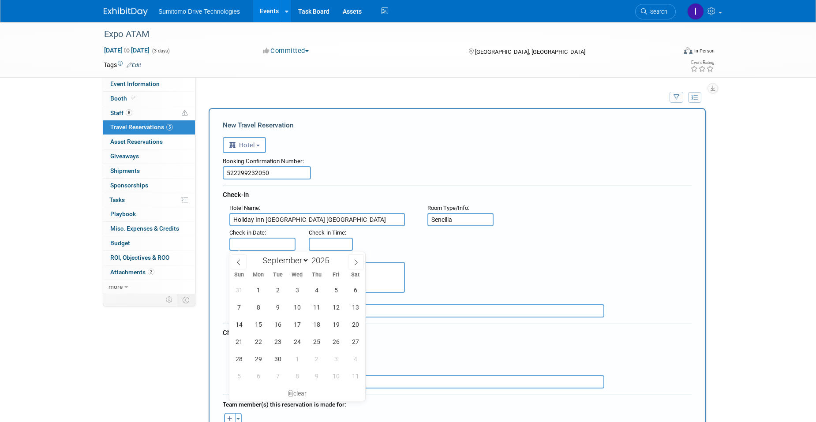
click at [267, 240] on input "text" at bounding box center [262, 244] width 66 height 13
click at [301, 345] on span "24" at bounding box center [297, 341] width 17 height 17
type input "[DATE]"
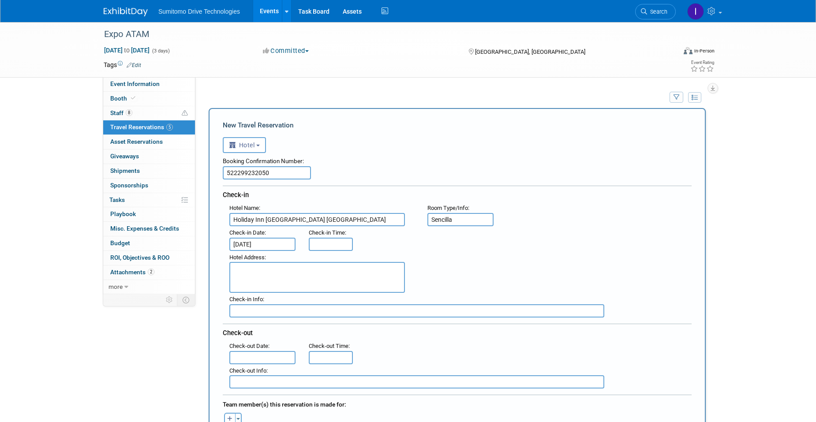
click at [270, 357] on input "text" at bounding box center [262, 357] width 66 height 13
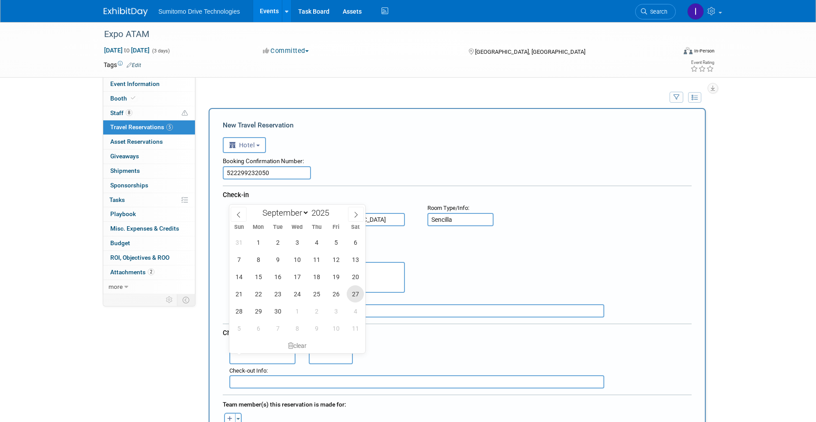
click at [353, 295] on span "27" at bounding box center [355, 293] width 17 height 17
type input "Sep 27, 2025"
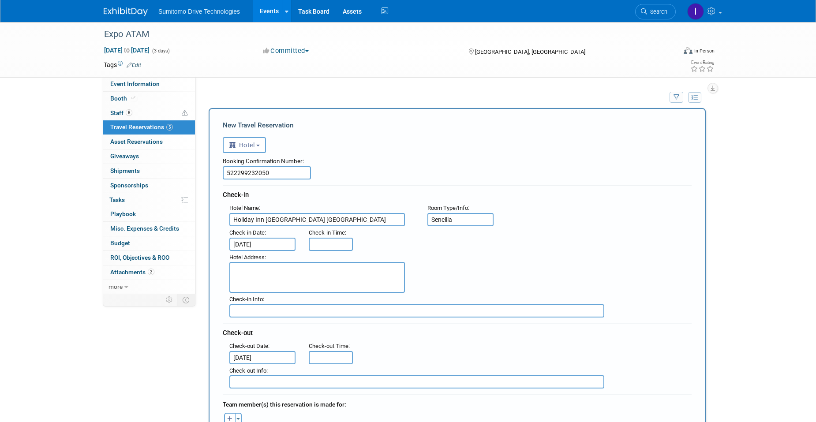
type input "3:00 PM"
click at [326, 246] on input "3:00 PM" at bounding box center [331, 244] width 44 height 13
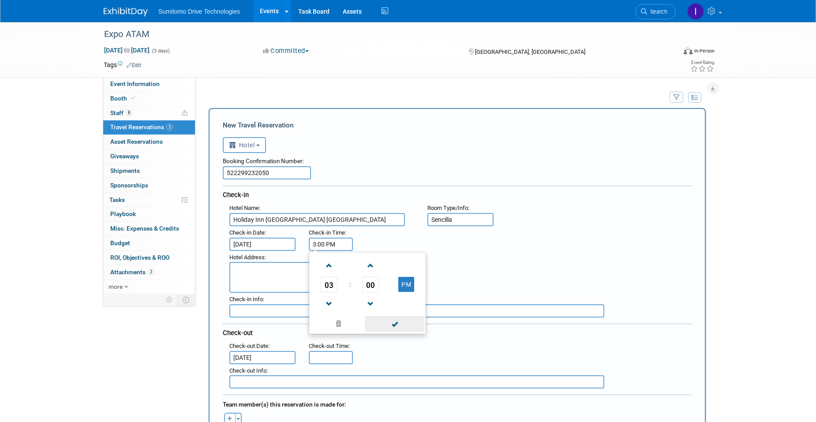
click at [379, 329] on span at bounding box center [395, 323] width 60 height 15
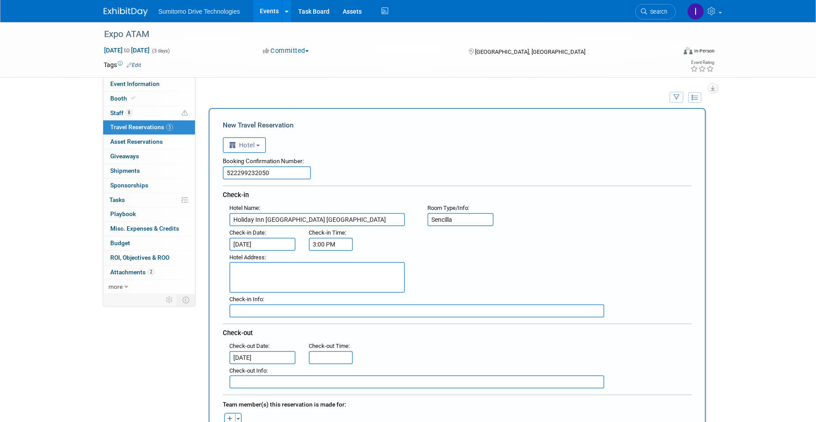
type input "11:00 AM"
drag, startPoint x: 338, startPoint y: 355, endPoint x: 368, endPoint y: 353, distance: 31.0
click at [337, 355] on input "11:00 AM" at bounding box center [331, 357] width 44 height 13
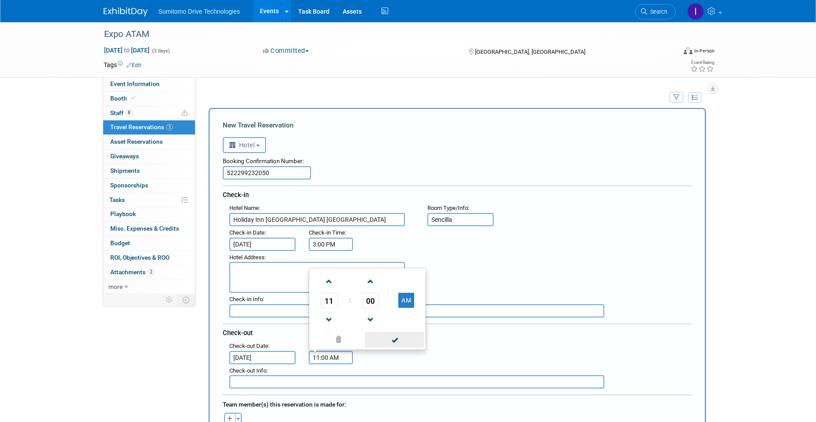
click at [393, 342] on span at bounding box center [395, 339] width 60 height 15
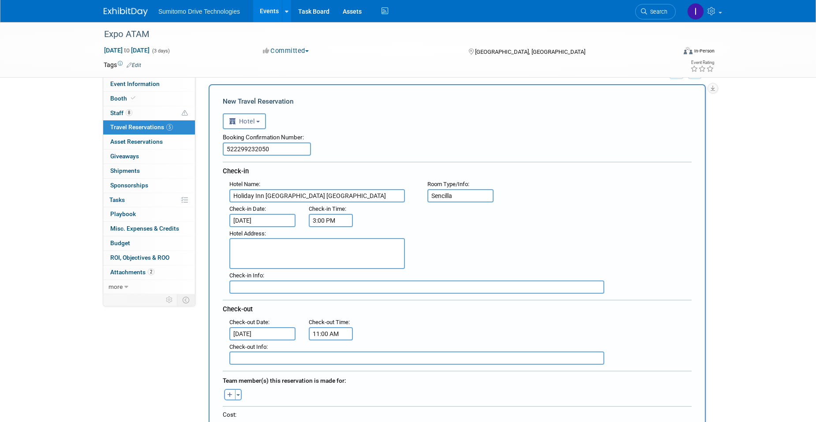
scroll to position [44, 0]
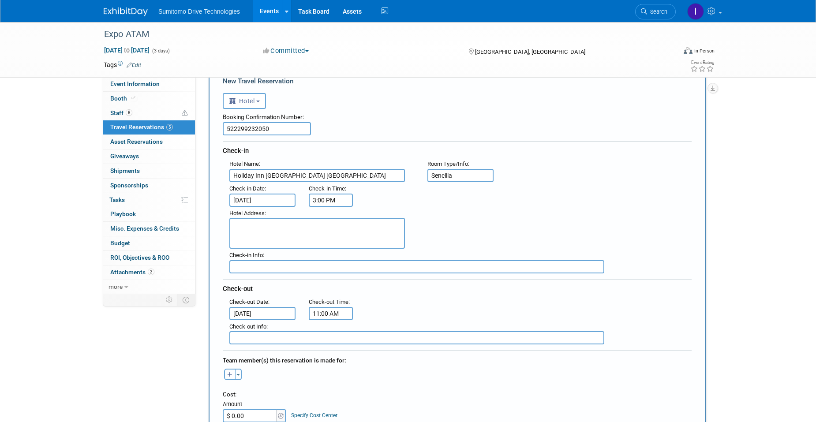
click at [232, 374] on icon "button" at bounding box center [229, 375] width 5 height 6
select select
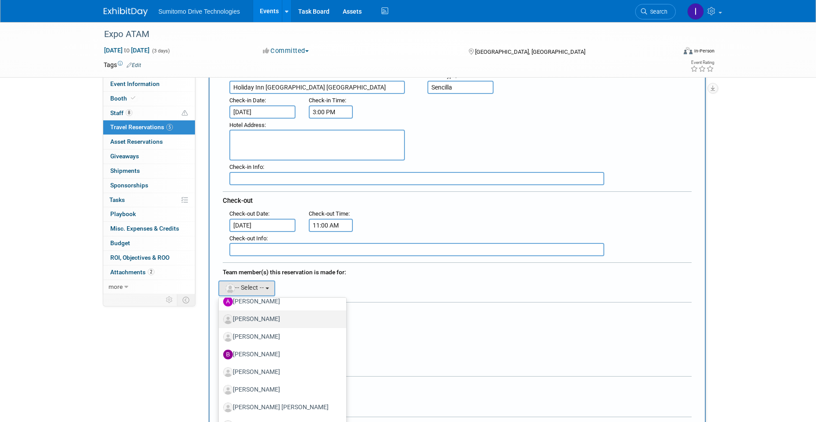
scroll to position [0, 0]
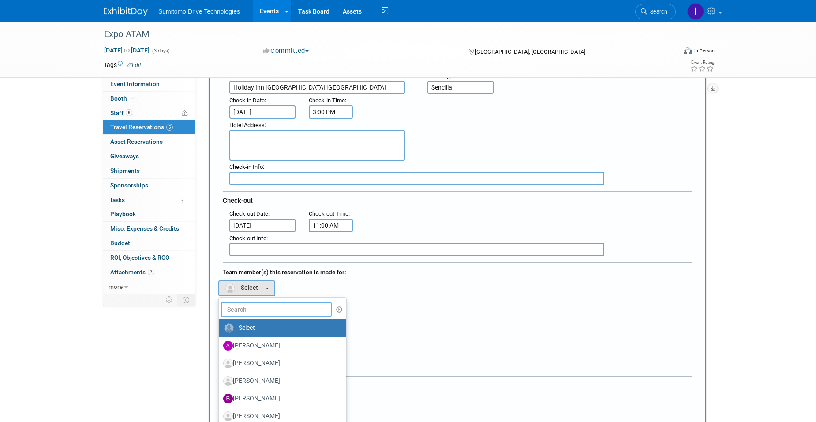
click at [258, 314] on input "text" at bounding box center [276, 309] width 111 height 15
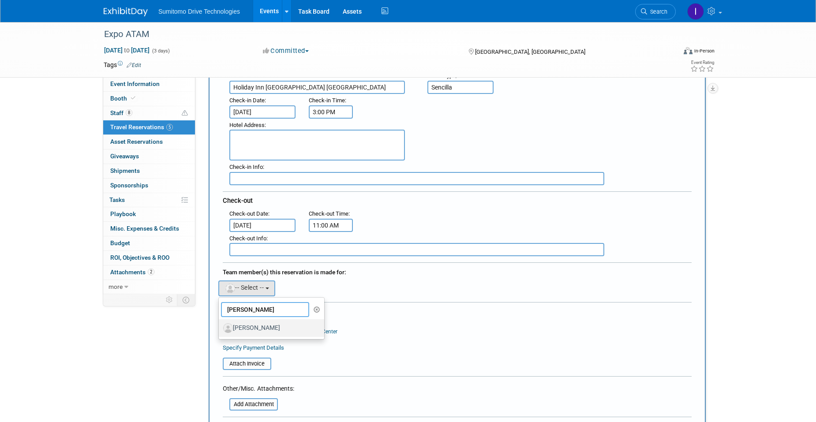
type input "gustavo"
click at [261, 326] on label "[PERSON_NAME]" at bounding box center [269, 328] width 92 height 14
click at [220, 326] on input "[PERSON_NAME]" at bounding box center [217, 327] width 6 height 6
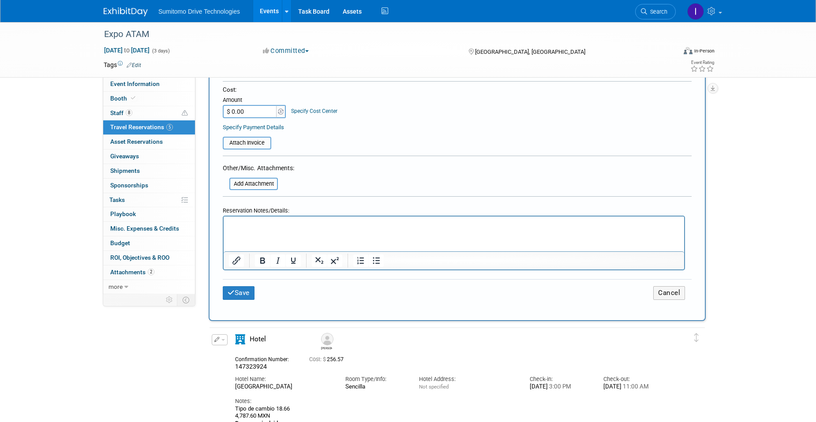
scroll to position [397, 0]
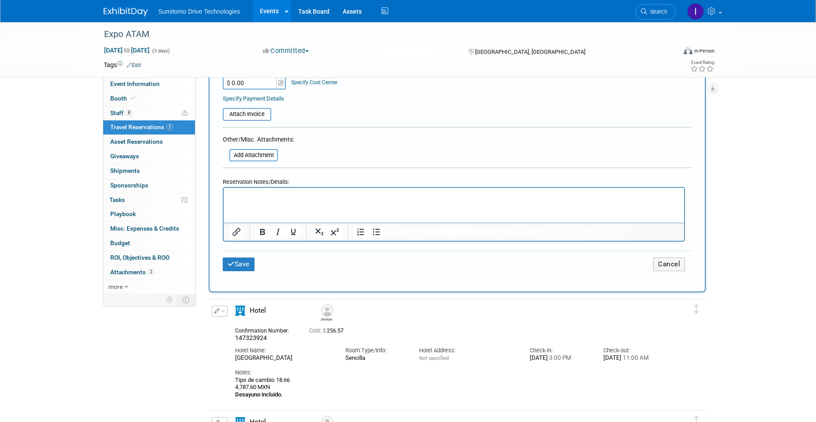
drag, startPoint x: 289, startPoint y: 399, endPoint x: 236, endPoint y: 383, distance: 55.1
click at [236, 383] on div "Tipo de cambio 18.66 4,787.60 MXN Desayuno incluido." at bounding box center [449, 388] width 429 height 22
copy div "Tipo de cambio 18.66 4,787.60 MXN Desayuno incluido."
click at [258, 201] on html at bounding box center [454, 194] width 461 height 13
paste body "To enrich screen reader interactions, please activate Accessibility in Grammarl…"
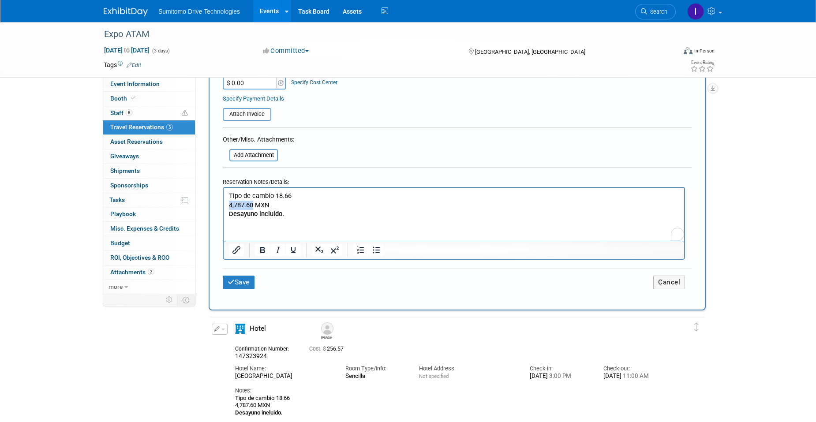
drag, startPoint x: 253, startPoint y: 204, endPoint x: 228, endPoint y: 204, distance: 25.6
click at [228, 204] on html "Tipo de cambio 18.66 4,787.60 MXN Desayuno incluido." at bounding box center [454, 203] width 461 height 31
click at [235, 206] on p "Tipo de cambio 18.66 13212.46 MXN Desayuno incluido." at bounding box center [454, 205] width 451 height 27
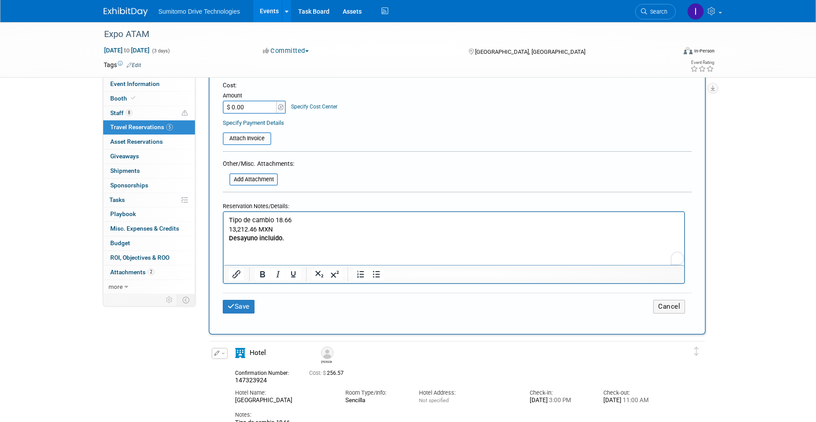
scroll to position [353, 0]
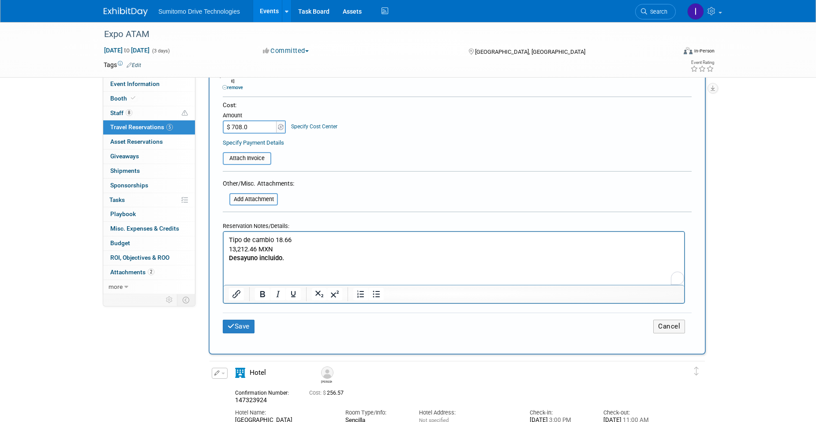
type input "$ 708.06"
click at [241, 326] on button "Save" at bounding box center [239, 327] width 32 height 14
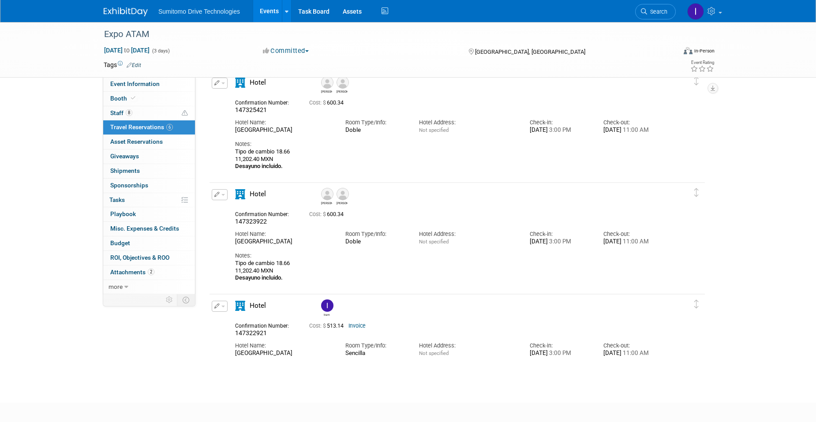
scroll to position [422, 0]
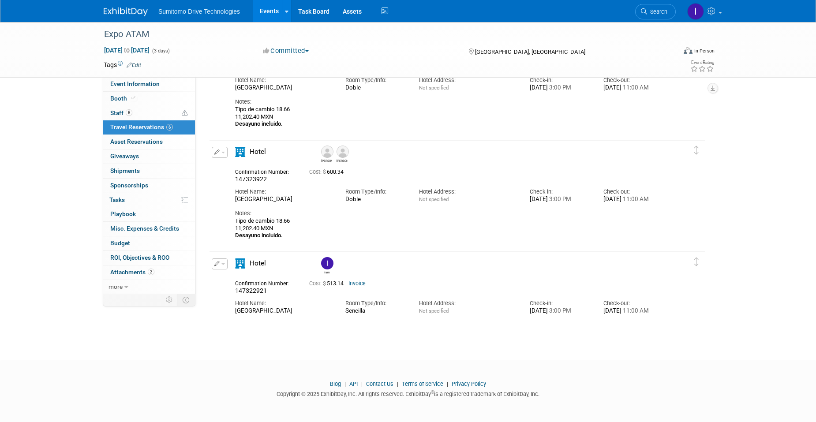
click at [220, 267] on button "button" at bounding box center [220, 264] width 16 height 11
click at [259, 283] on button "Edit Reservation" at bounding box center [249, 279] width 75 height 13
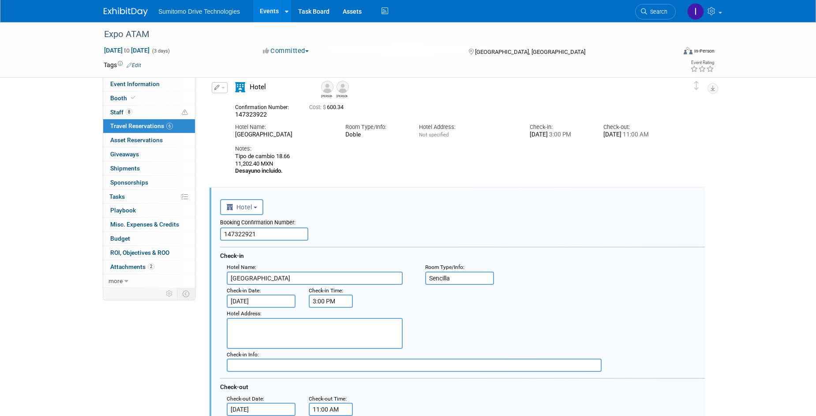
scroll to position [485, 0]
drag, startPoint x: 290, startPoint y: 179, endPoint x: 236, endPoint y: 167, distance: 55.1
click at [236, 167] on div "Tipo de cambio 18.66 11,202.40 MXN Desayuno incluido." at bounding box center [449, 164] width 429 height 22
copy div "Tipo de cambio 18.66 11,202.40 MXN Desayuno incluido."
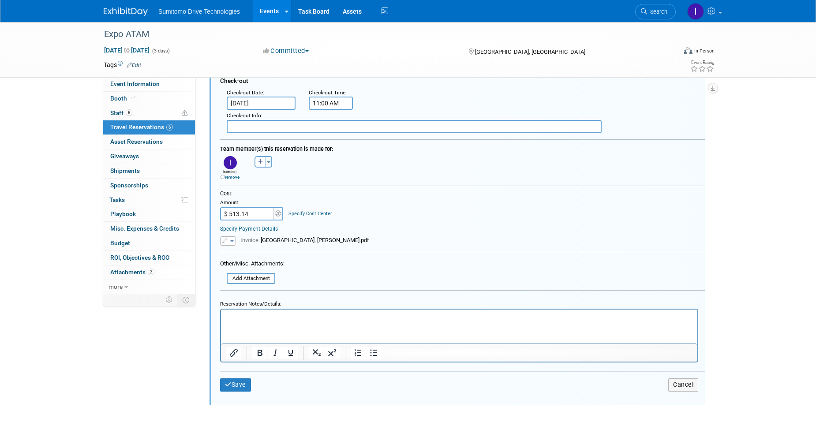
scroll to position [794, 0]
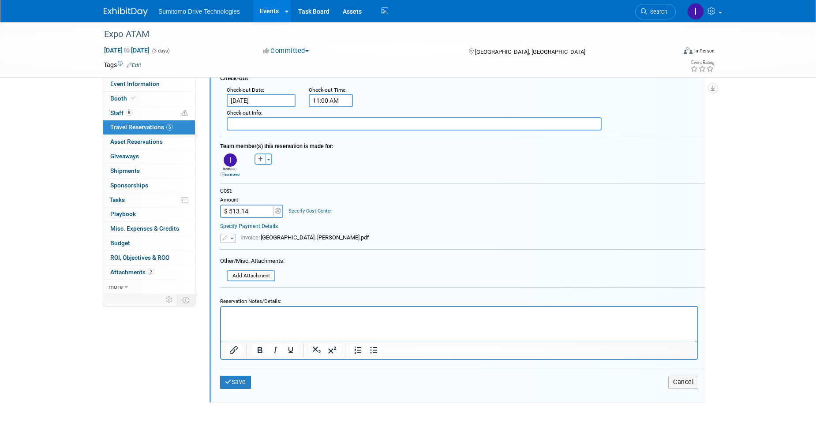
click at [268, 319] on html at bounding box center [459, 313] width 477 height 12
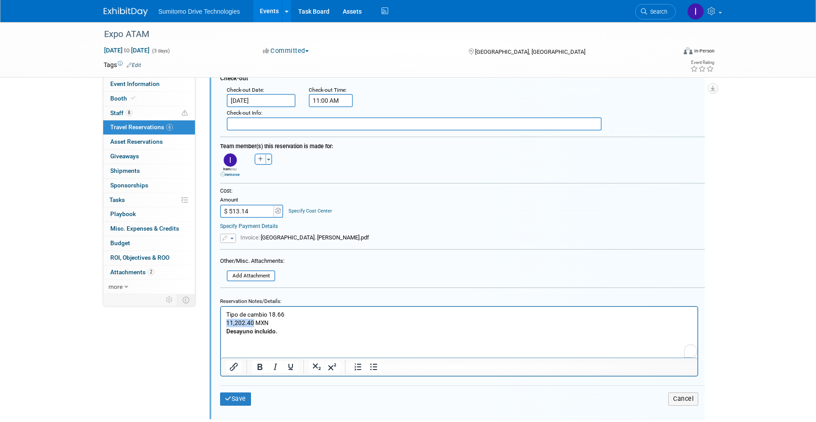
drag, startPoint x: 252, startPoint y: 321, endPoint x: 222, endPoint y: 320, distance: 30.0
click at [222, 320] on html "Tipo de cambio 18.66 11,202.40 MXN Desayuno incluido." at bounding box center [459, 321] width 477 height 29
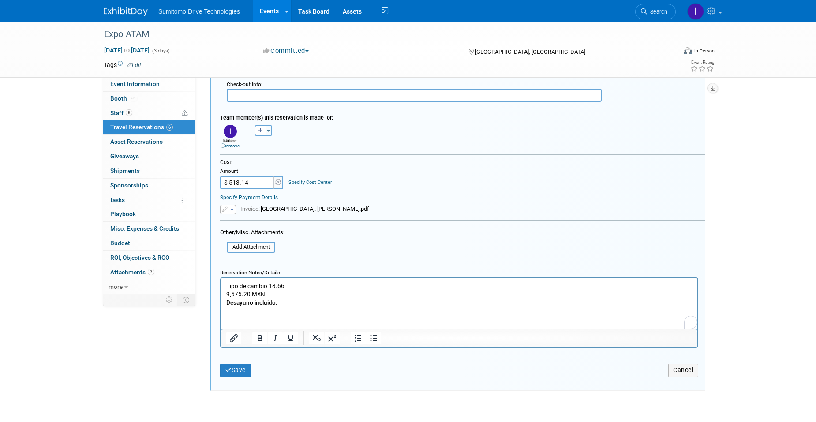
scroll to position [838, 0]
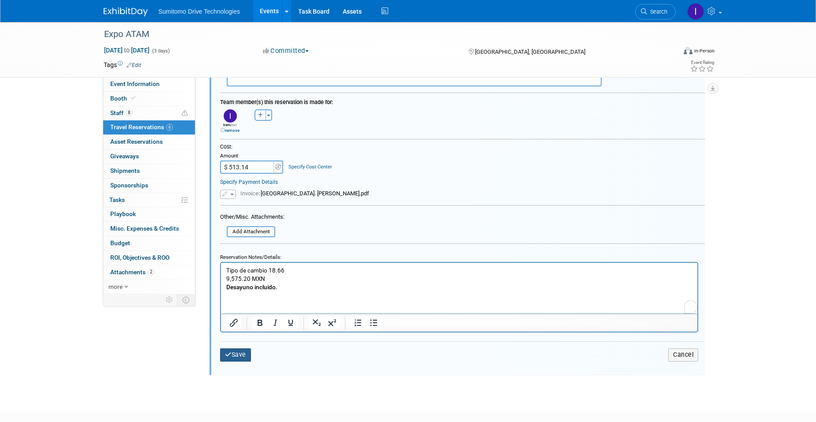
click at [238, 355] on button "Save" at bounding box center [235, 355] width 31 height 13
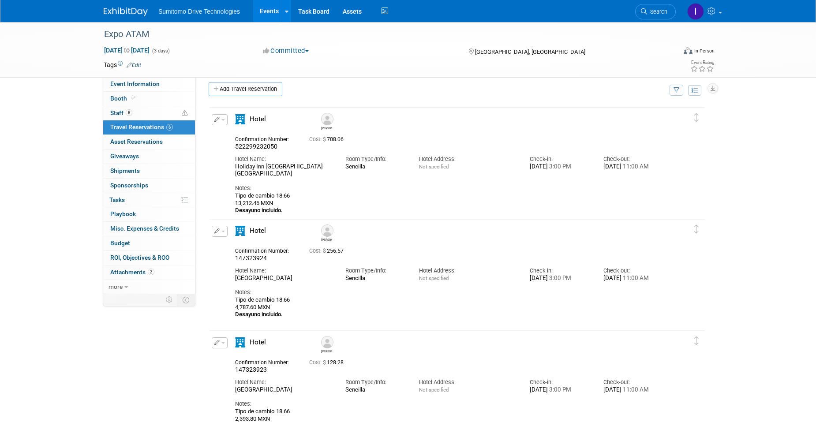
scroll to position [0, 0]
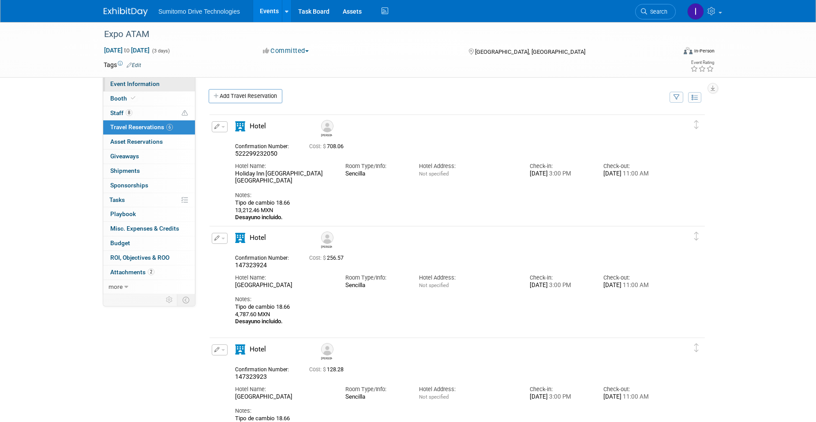
click at [161, 82] on link "Event Information" at bounding box center [149, 84] width 92 height 14
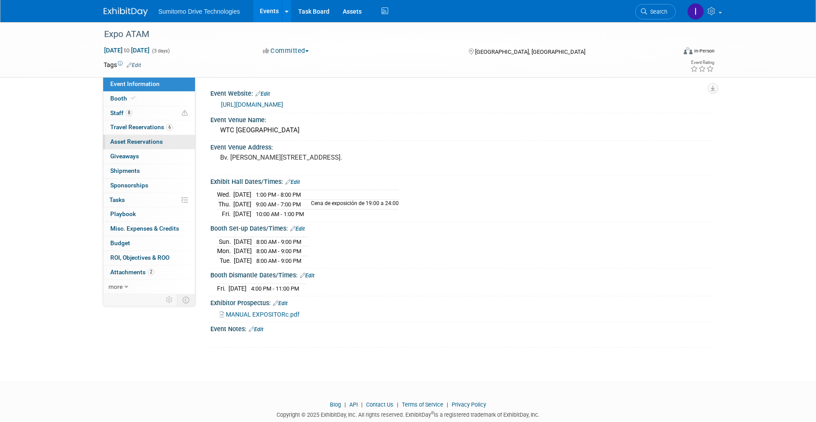
click at [150, 143] on span "Asset Reservations 0" at bounding box center [136, 141] width 53 height 7
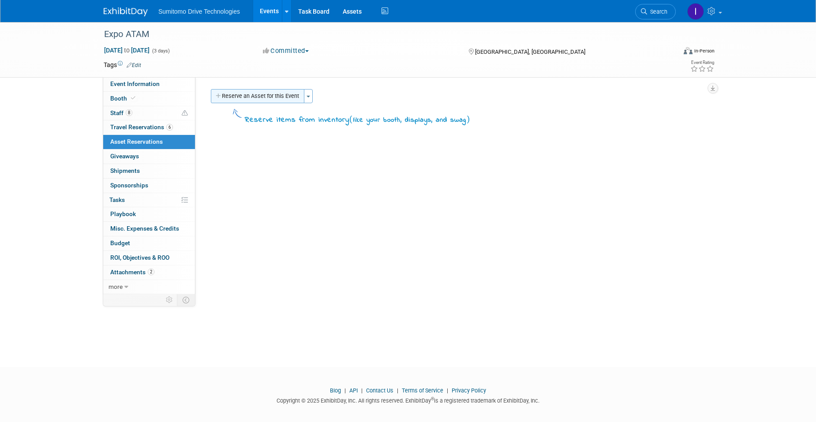
click at [252, 96] on button "Reserve an Asset for this Event" at bounding box center [258, 96] width 94 height 14
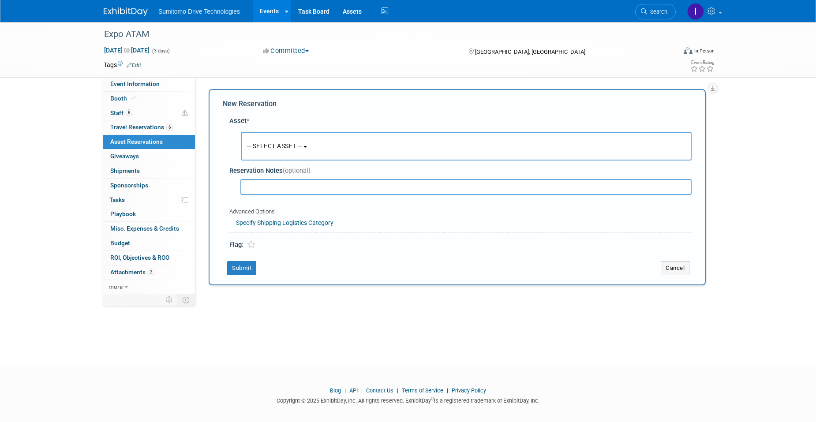
scroll to position [7, 0]
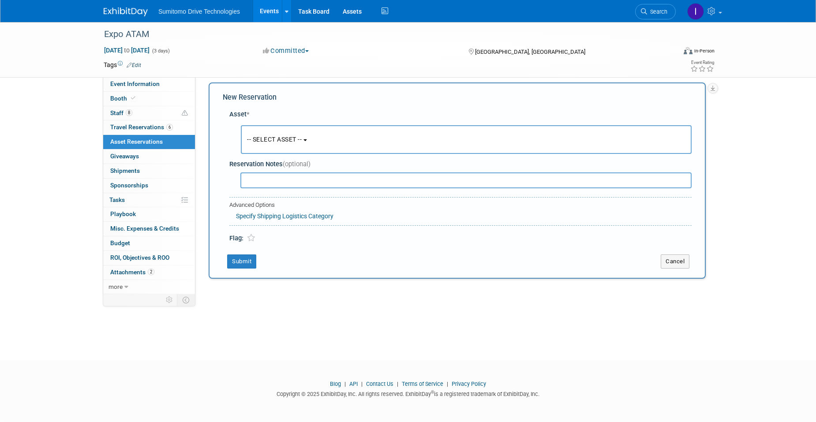
click at [274, 136] on span "-- SELECT ASSET --" at bounding box center [274, 139] width 55 height 7
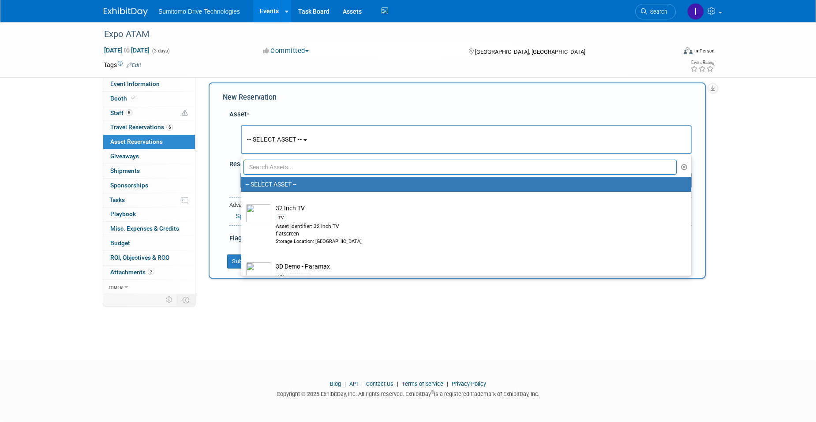
click at [304, 168] on input "text" at bounding box center [460, 167] width 433 height 15
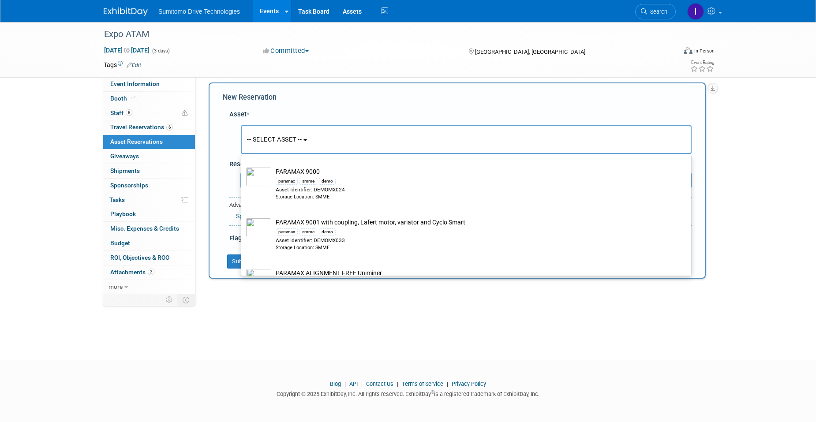
scroll to position [353, 0]
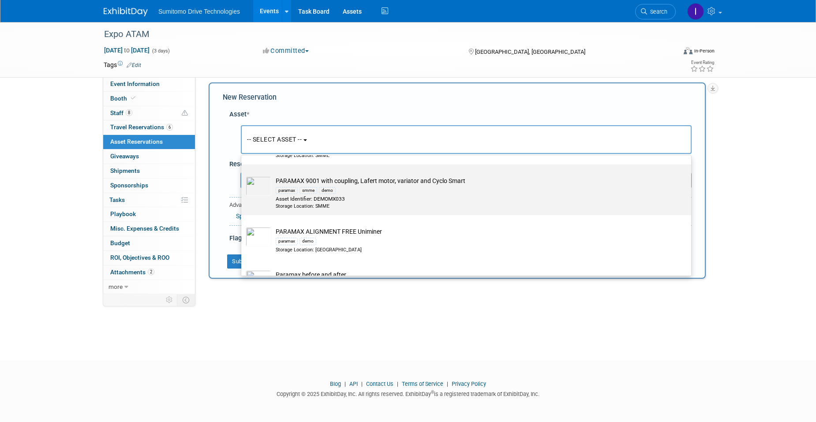
type input "Parama"
click at [413, 203] on div "Asset Identifier: DEMOMX033" at bounding box center [475, 199] width 398 height 8
click at [243, 175] on input "PARAMAX 9001 with coupling, Lafert motor, variator and Cyclo Smart paramax smme…" at bounding box center [240, 172] width 6 height 6
select select "10722108"
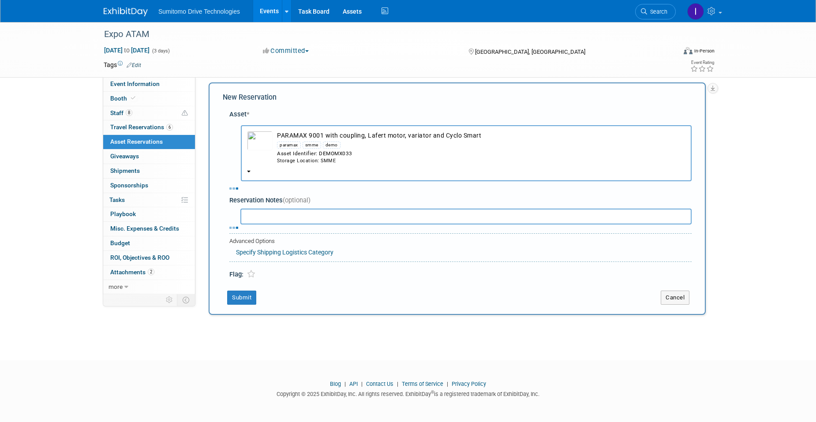
select select "8"
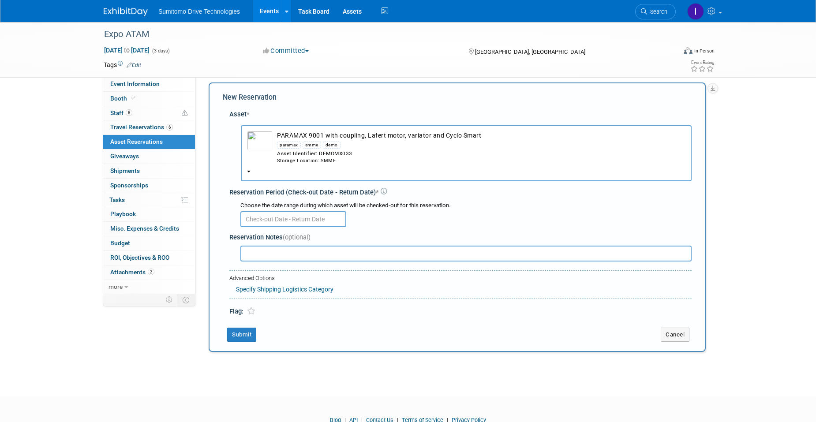
click at [303, 223] on body "Sumitomo Drive Technologies Events Add Event Bulk Upload Events Shareable Event…" at bounding box center [408, 204] width 816 height 422
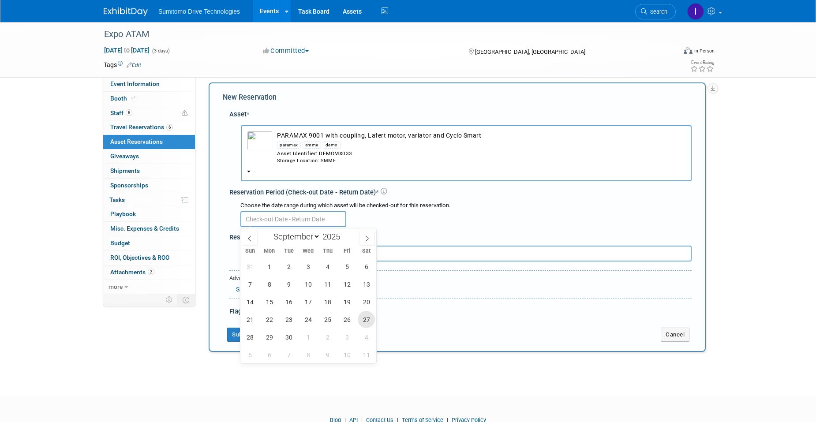
click at [367, 317] on span "27" at bounding box center [366, 319] width 17 height 17
click at [342, 304] on span "19" at bounding box center [346, 301] width 17 height 17
type input "Sep 19, 2025 to Sep 27, 2025"
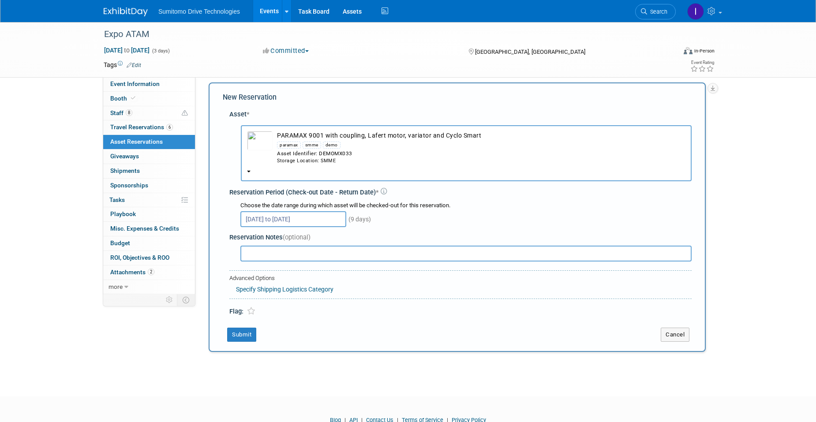
click at [274, 291] on link "Specify Shipping Logistics Category" at bounding box center [285, 289] width 98 height 7
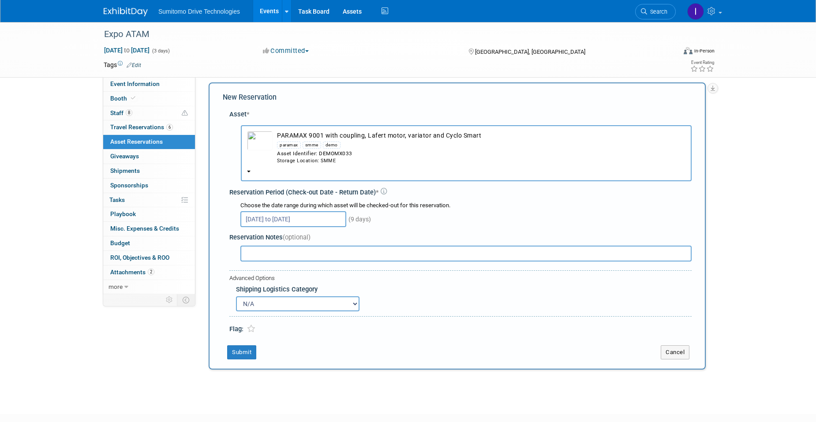
click at [278, 306] on select "N/A Advance Warehouse Direct Shipment Other" at bounding box center [298, 304] width 124 height 15
select select "3"
click at [236, 297] on select "N/A Advance Warehouse Direct Shipment Other" at bounding box center [298, 304] width 124 height 15
click at [248, 326] on icon at bounding box center [251, 329] width 8 height 8
click at [252, 327] on icon at bounding box center [251, 329] width 8 height 8
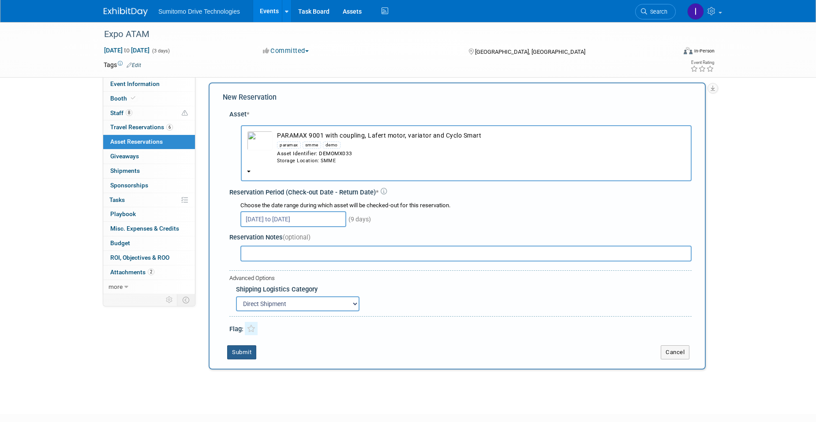
click at [246, 352] on button "Submit" at bounding box center [241, 352] width 29 height 14
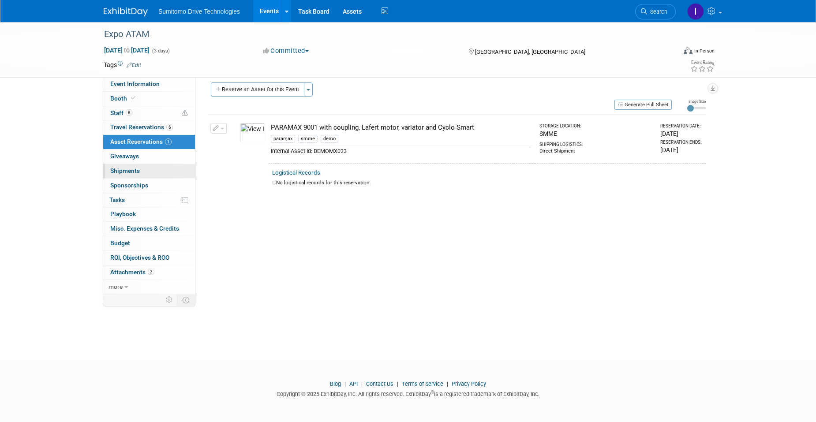
click at [173, 171] on link "0 Shipments 0" at bounding box center [149, 171] width 92 height 14
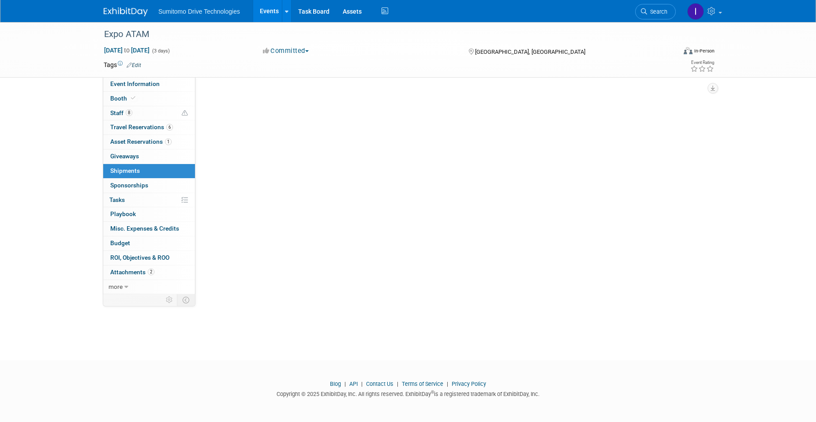
scroll to position [0, 0]
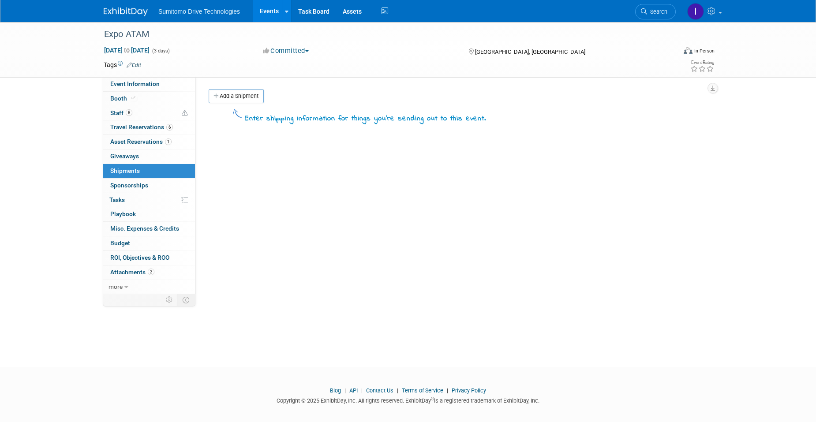
click at [239, 84] on div "Event Website: Edit https://atamexico.mx/expoatam/ Event Venue Name: WTC Veracr…" at bounding box center [453, 185] width 517 height 217
click at [234, 100] on link "Add a Shipment" at bounding box center [236, 96] width 55 height 14
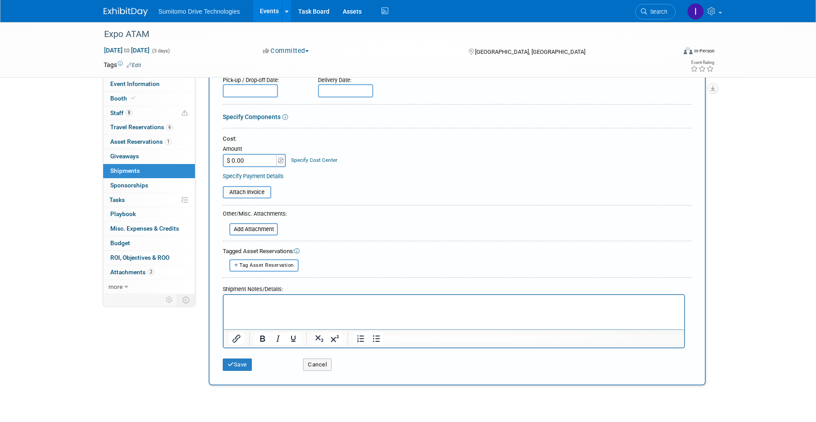
scroll to position [179, 0]
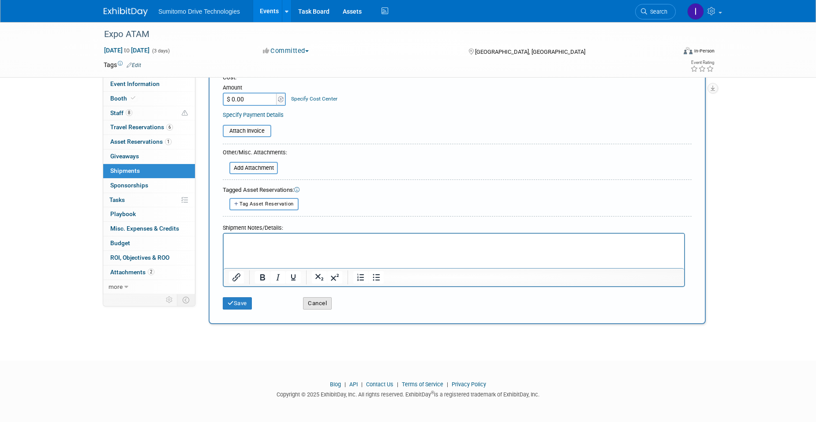
click at [319, 299] on button "Cancel" at bounding box center [317, 303] width 29 height 12
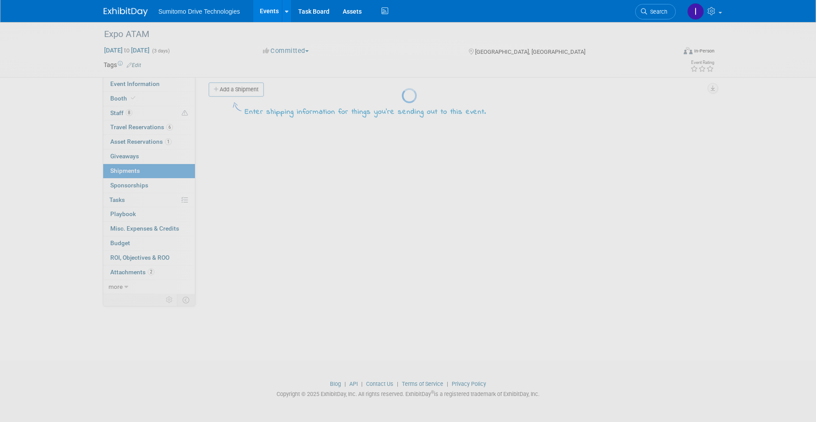
scroll to position [0, 0]
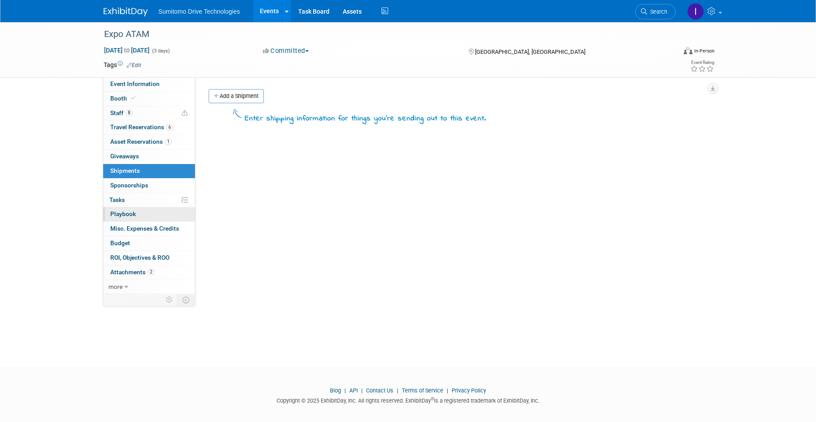
click at [143, 214] on link "0 Playbook 0" at bounding box center [149, 214] width 92 height 14
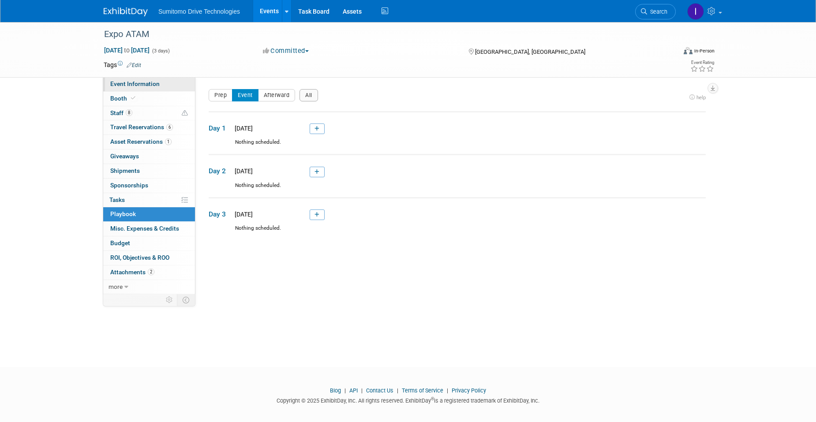
click at [147, 88] on link "Event Information" at bounding box center [149, 84] width 92 height 14
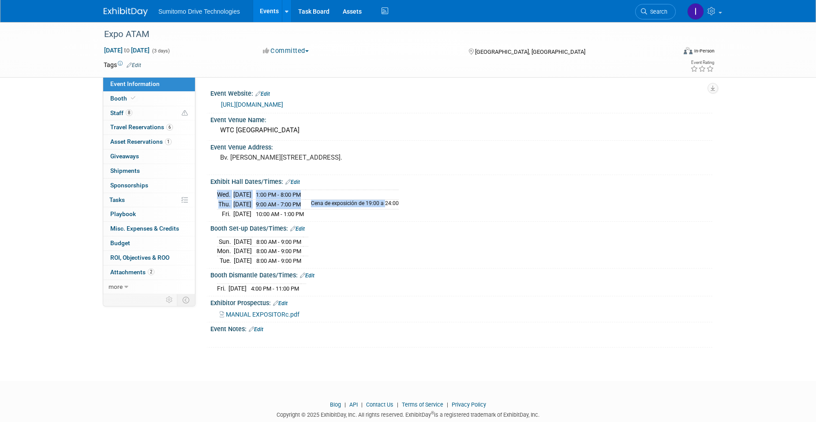
drag, startPoint x: 421, startPoint y: 203, endPoint x: 344, endPoint y: 205, distance: 76.8
click at [344, 205] on div "Wed. Sep 24, 2025 1:00 PM - 8:00 PM Thu. Sep 25, 2025 9:00 AM - 7:00 PM Cena de…" at bounding box center [461, 203] width 489 height 31
click at [344, 205] on td "Cena de exposición de 19:00 a 24:00" at bounding box center [352, 205] width 93 height 10
drag, startPoint x: 331, startPoint y: 201, endPoint x: 417, endPoint y: 203, distance: 86.5
click at [399, 203] on td "Cena de exposición de 19:00 a 24:00" at bounding box center [352, 205] width 93 height 10
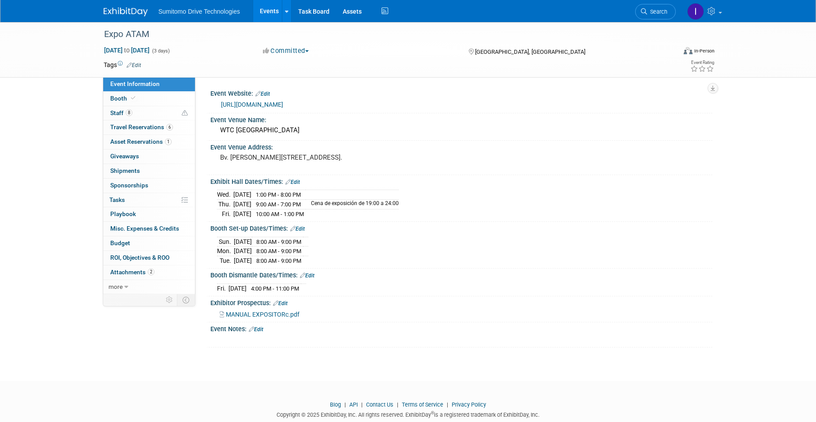
copy td "Cena de exposición de 19:00 a 24:00"
click at [145, 214] on link "0 Playbook 0" at bounding box center [149, 214] width 92 height 14
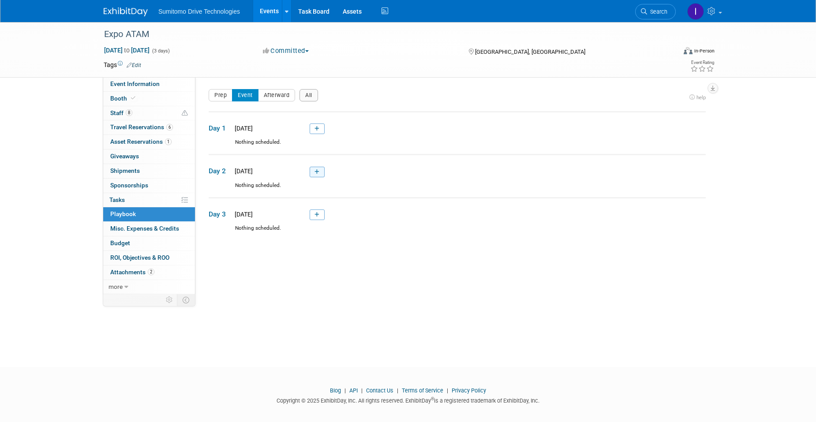
click at [314, 173] on link at bounding box center [317, 172] width 15 height 11
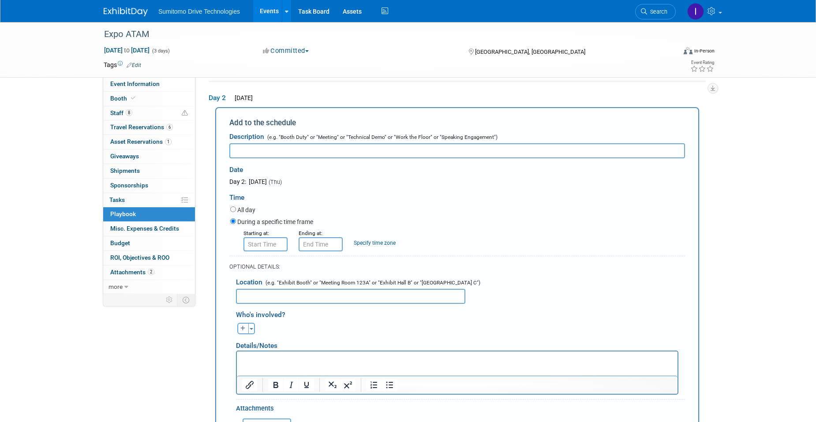
click at [253, 210] on label "All day" at bounding box center [246, 210] width 18 height 9
click at [236, 210] on input "All day" at bounding box center [233, 210] width 6 height 6
radio input "true"
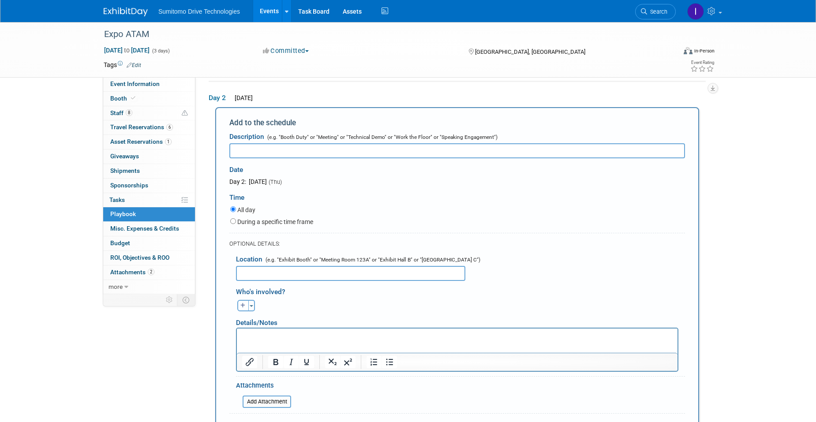
click at [262, 153] on input "text" at bounding box center [457, 150] width 456 height 15
type input "Cena de Exposición"
click at [268, 225] on label "During a specific time frame" at bounding box center [275, 222] width 76 height 9
click at [236, 224] on input "During a specific time frame" at bounding box center [233, 221] width 6 height 6
radio input "true"
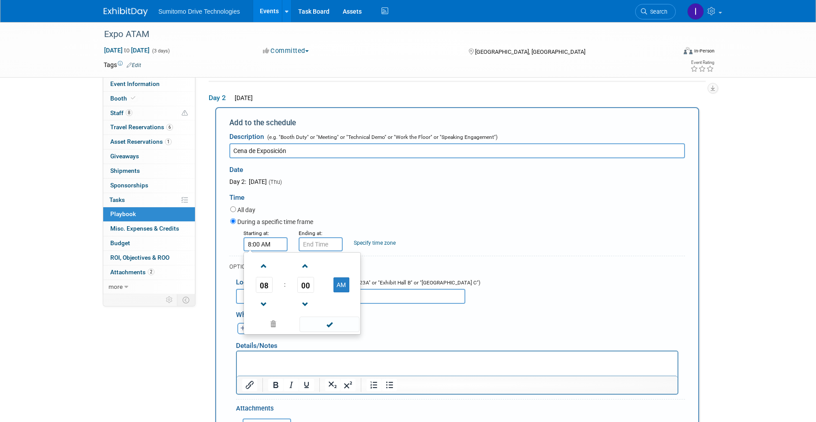
click at [271, 252] on input "8:00 AM" at bounding box center [266, 244] width 44 height 14
click at [265, 308] on span at bounding box center [263, 304] width 15 height 15
click at [345, 286] on button "AM" at bounding box center [342, 285] width 16 height 15
type input "7:00 PM"
click at [333, 325] on span at bounding box center [330, 324] width 60 height 15
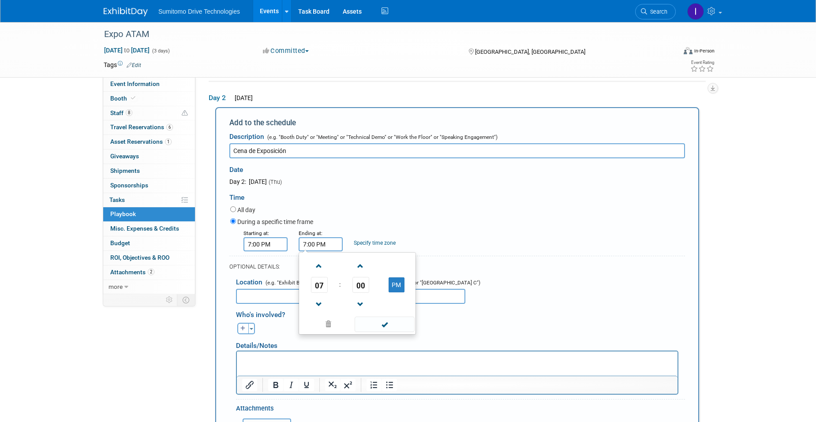
click at [314, 247] on input "7:00 PM" at bounding box center [321, 244] width 44 height 14
click at [315, 270] on span at bounding box center [319, 266] width 15 height 15
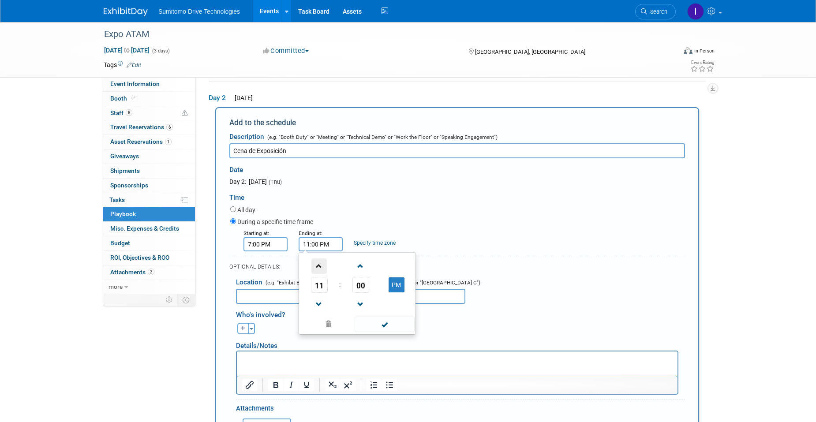
click at [315, 270] on span at bounding box center [319, 266] width 15 height 15
click at [319, 304] on span at bounding box center [319, 304] width 15 height 15
type input "11:00 PM"
click at [377, 329] on span at bounding box center [385, 324] width 60 height 15
click at [328, 297] on input "text" at bounding box center [350, 296] width 229 height 15
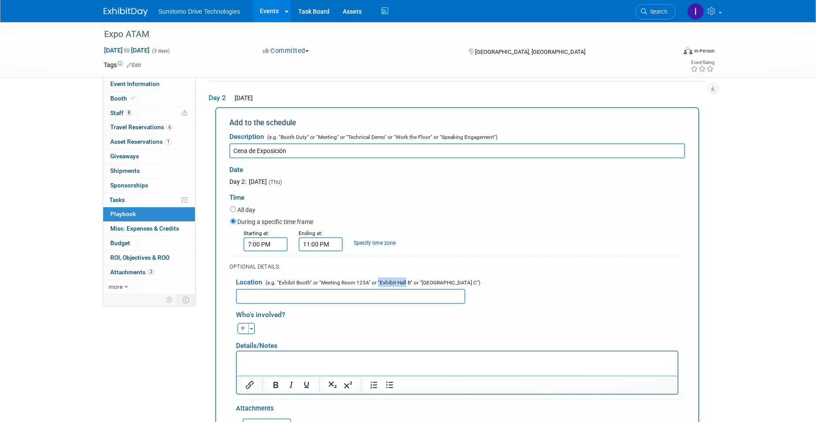
drag, startPoint x: 377, startPoint y: 282, endPoint x: 405, endPoint y: 285, distance: 28.0
click at [405, 285] on span "(e.g. "Exhibit Booth" or "Meeting Room 123A" or "Exhibit Hall B" or "[GEOGRAPHI…" at bounding box center [372, 283] width 217 height 6
drag, startPoint x: 405, startPoint y: 285, endPoint x: 388, endPoint y: 295, distance: 19.4
click at [388, 295] on input "text" at bounding box center [350, 296] width 229 height 15
drag, startPoint x: 329, startPoint y: 294, endPoint x: 245, endPoint y: 292, distance: 83.9
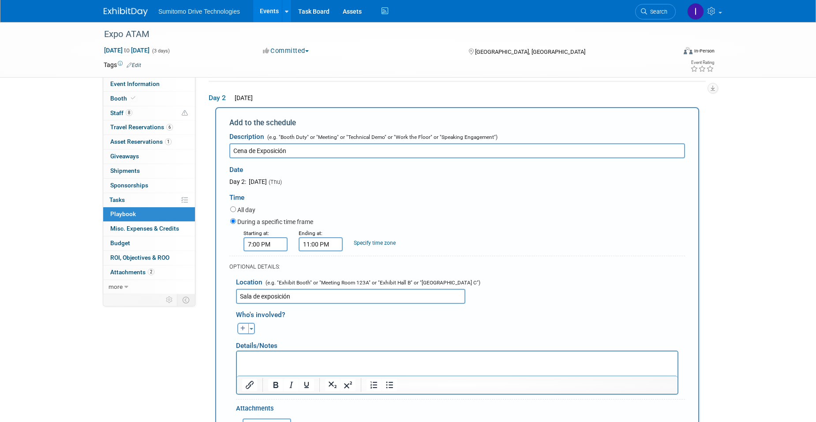
click at [245, 292] on input "Sala de exposición" at bounding box center [350, 296] width 229 height 15
type input "S"
type input "Lobby del Recinto"
click at [283, 352] on html at bounding box center [457, 357] width 441 height 12
click at [285, 357] on p "To enrich screen reader interactions, please activate Accessibility in Grammarl…" at bounding box center [457, 359] width 431 height 9
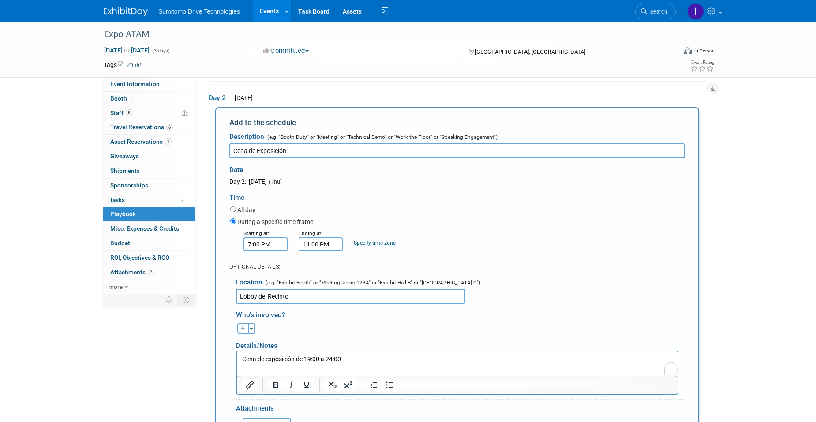
click at [382, 362] on p "Cena de exposición de 19:00 a 24:00" at bounding box center [457, 359] width 431 height 9
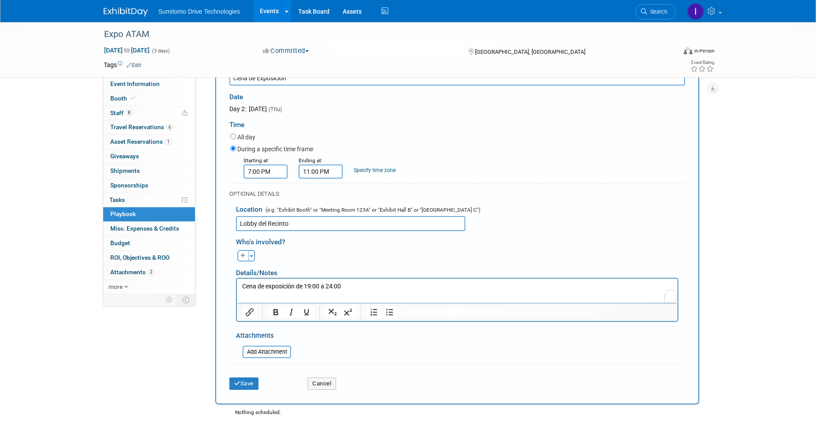
scroll to position [161, 0]
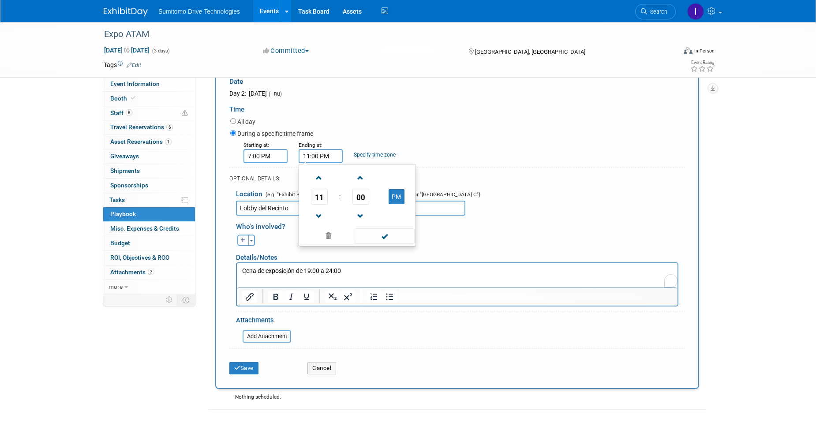
click at [316, 156] on input "11:00 PM" at bounding box center [321, 156] width 44 height 14
drag, startPoint x: 318, startPoint y: 173, endPoint x: 365, endPoint y: 227, distance: 72.3
click at [318, 173] on span at bounding box center [319, 177] width 15 height 15
type input "12:00 AM"
click at [391, 235] on span at bounding box center [385, 236] width 60 height 15
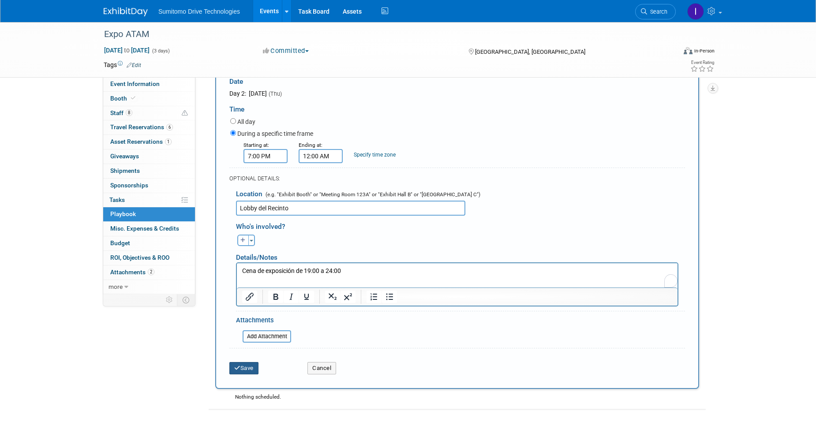
click at [248, 368] on button "Save" at bounding box center [243, 368] width 29 height 12
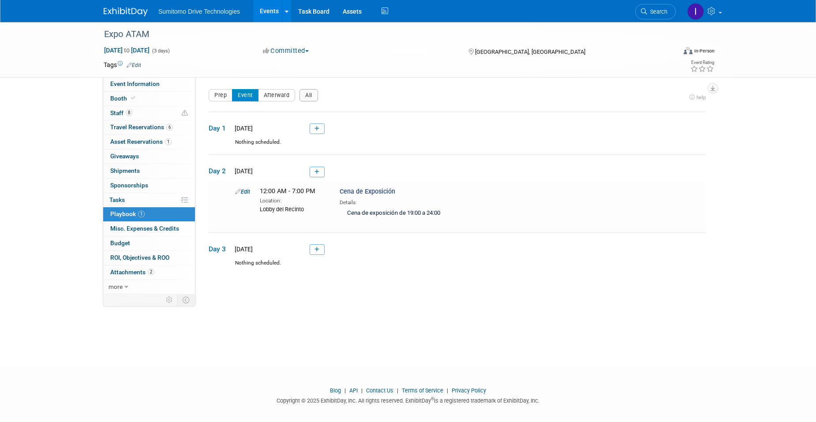
scroll to position [7, 0]
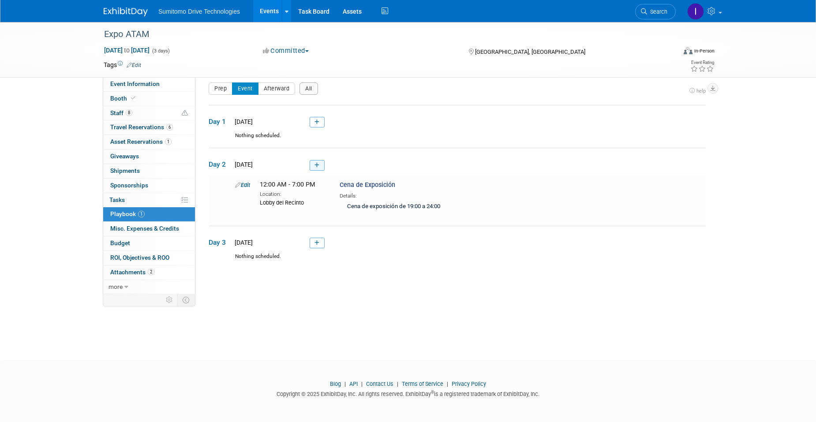
click at [312, 168] on link at bounding box center [317, 165] width 15 height 11
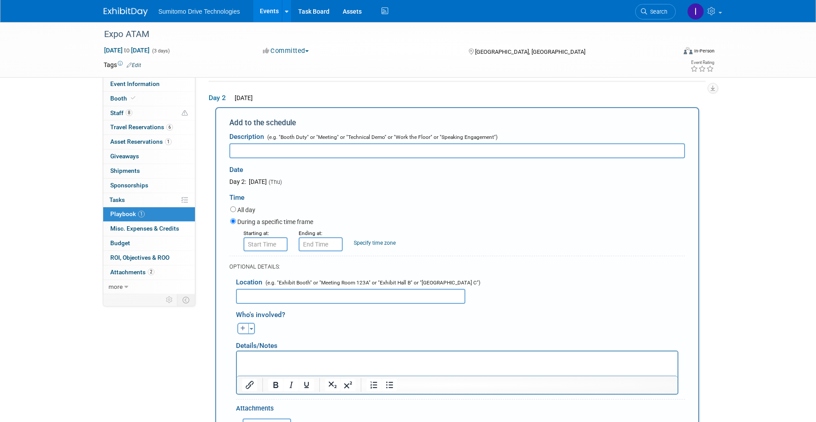
scroll to position [0, 0]
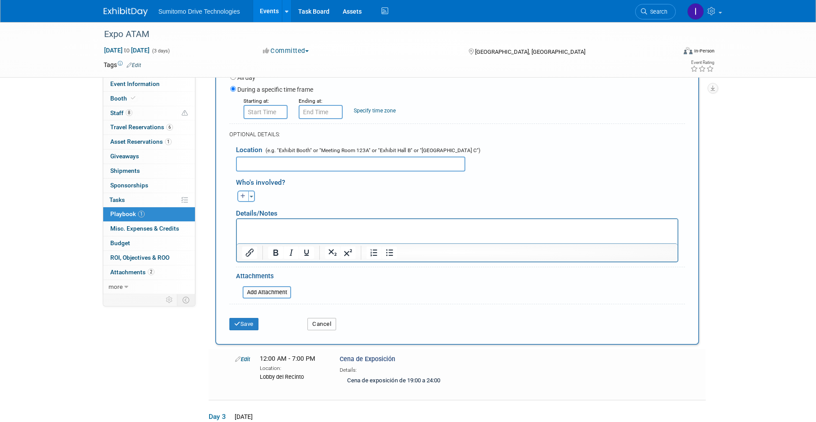
click at [318, 327] on button "Cancel" at bounding box center [322, 324] width 29 height 12
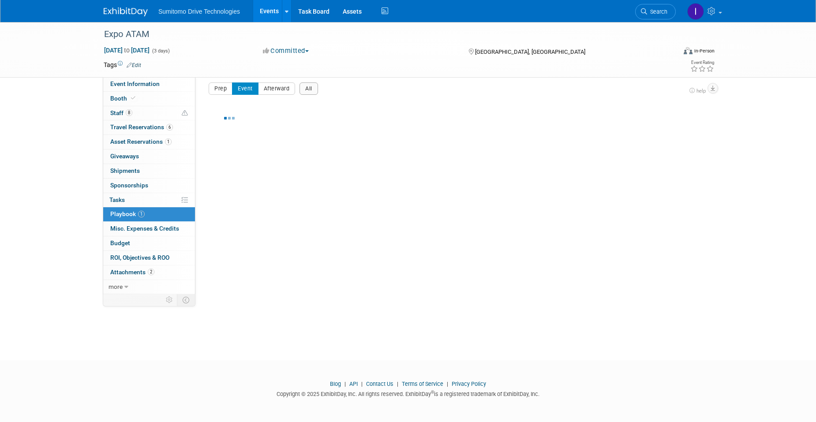
scroll to position [7, 0]
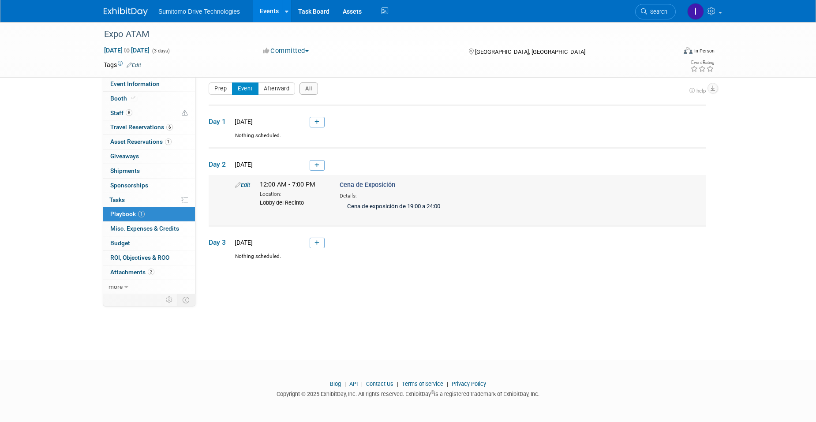
click at [244, 185] on link "Edit" at bounding box center [242, 185] width 15 height 7
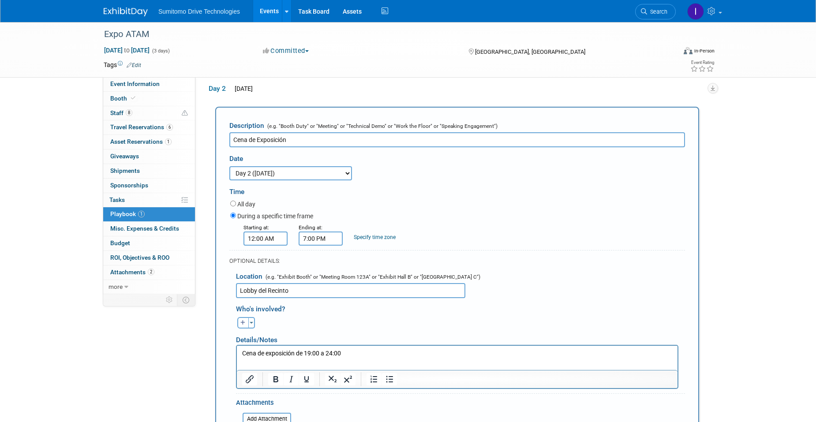
scroll to position [0, 0]
click at [302, 238] on input "7:00 PM" at bounding box center [321, 239] width 44 height 14
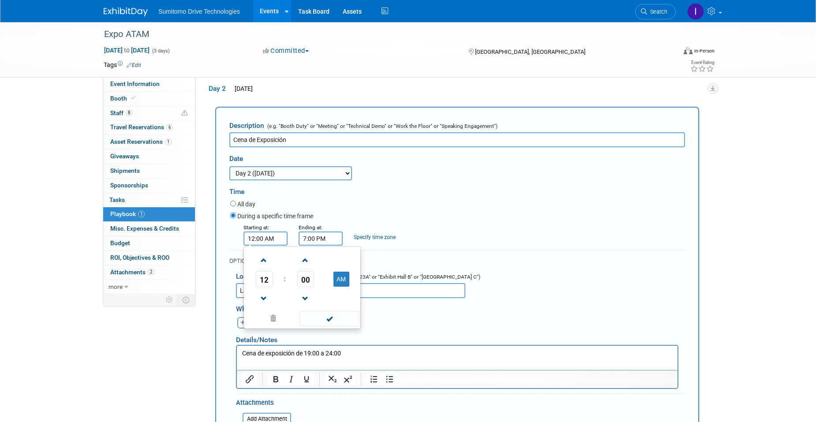
click at [274, 239] on input "12:00 AM" at bounding box center [266, 239] width 44 height 14
click at [256, 303] on span at bounding box center [263, 298] width 15 height 15
click at [256, 304] on span at bounding box center [263, 298] width 15 height 15
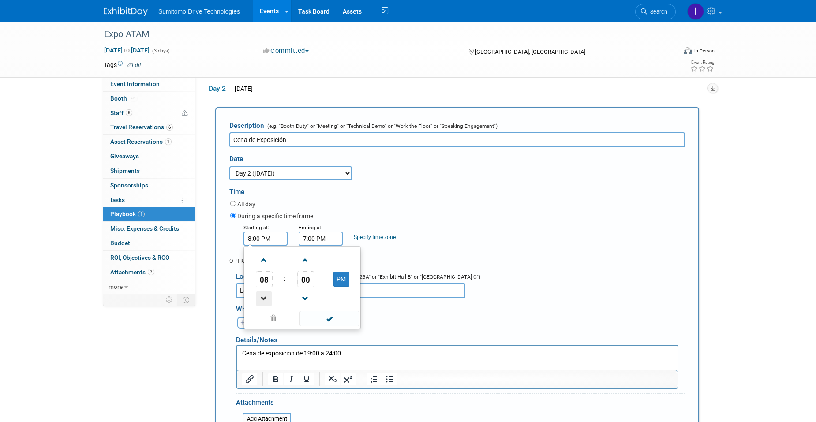
click at [256, 304] on span at bounding box center [263, 298] width 15 height 15
click at [259, 263] on span at bounding box center [263, 260] width 15 height 15
type input "7:00 PM"
click at [318, 326] on span at bounding box center [330, 318] width 60 height 15
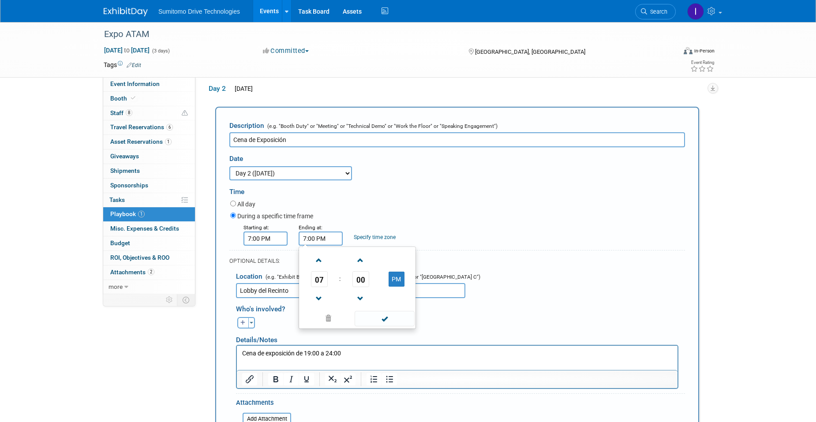
click at [314, 244] on input "7:00 PM" at bounding box center [321, 239] width 44 height 14
click at [319, 261] on span at bounding box center [319, 260] width 15 height 15
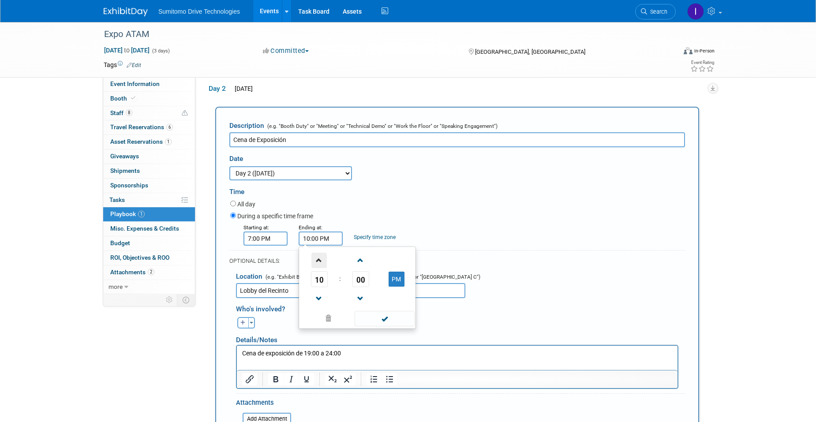
type input "11:00 PM"
click at [379, 323] on span at bounding box center [385, 318] width 60 height 15
drag, startPoint x: 334, startPoint y: 352, endPoint x: 587, endPoint y: 732, distance: 456.8
click at [334, 352] on p "Cena de exposición de 19:00 a 24:00" at bounding box center [457, 353] width 431 height 9
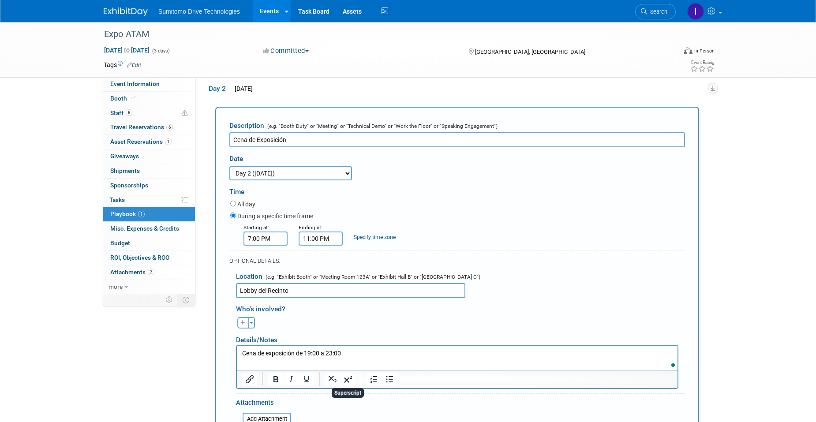
scroll to position [126, 0]
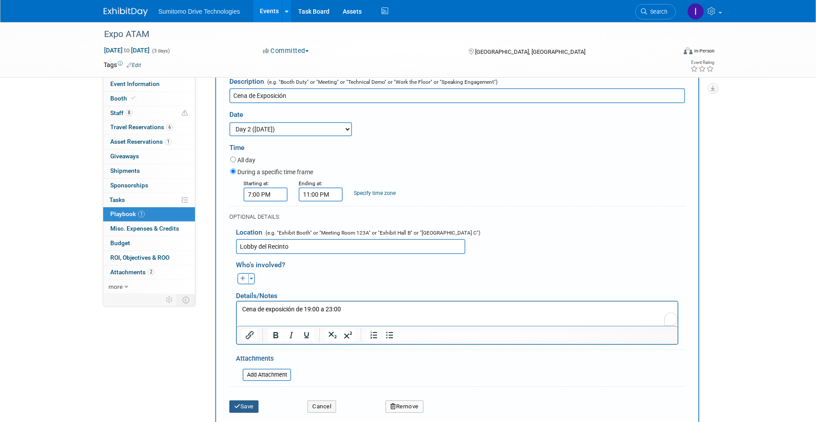
click at [246, 405] on button "Save" at bounding box center [243, 407] width 29 height 12
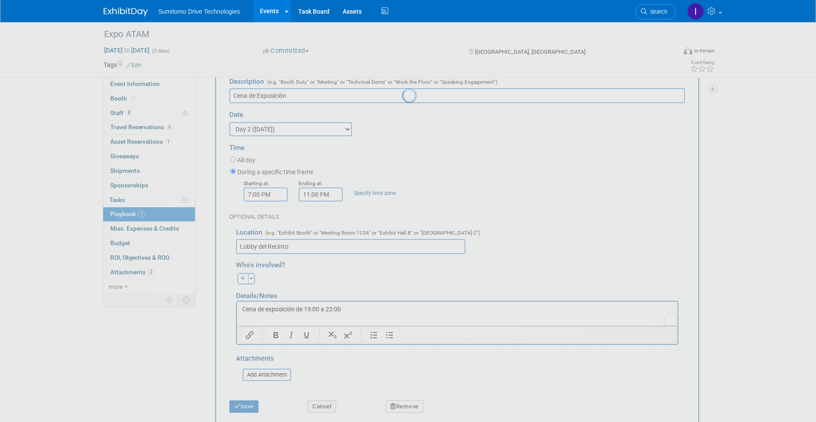
scroll to position [7, 0]
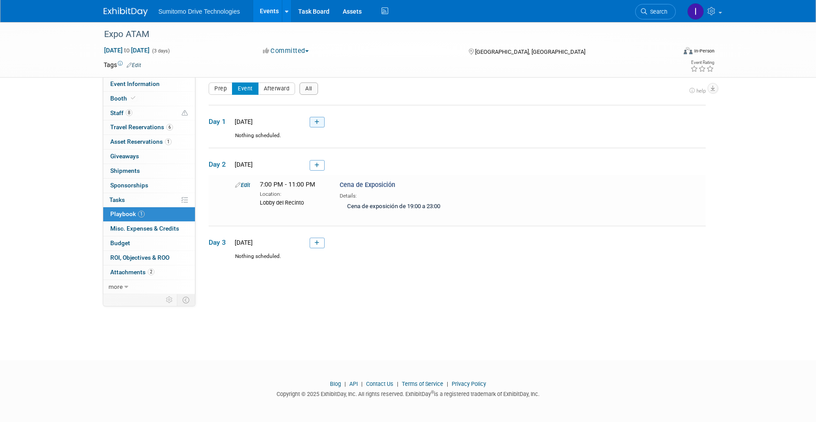
click at [315, 126] on link at bounding box center [317, 122] width 15 height 11
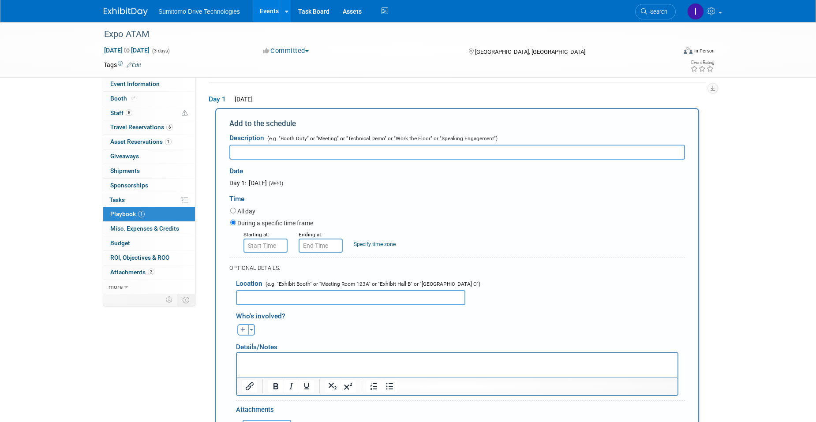
scroll to position [0, 0]
click at [304, 158] on input "text" at bounding box center [457, 152] width 456 height 15
click at [263, 152] on input "Código de vestimenta" at bounding box center [457, 152] width 456 height 15
type input "Código de Vestimenta"
click at [246, 213] on label "All day" at bounding box center [246, 211] width 18 height 9
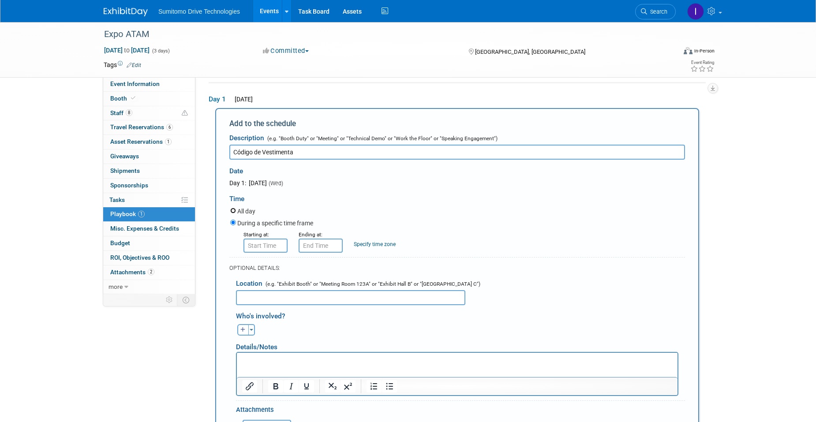
click at [236, 213] on input "All day" at bounding box center [233, 211] width 6 height 6
radio input "true"
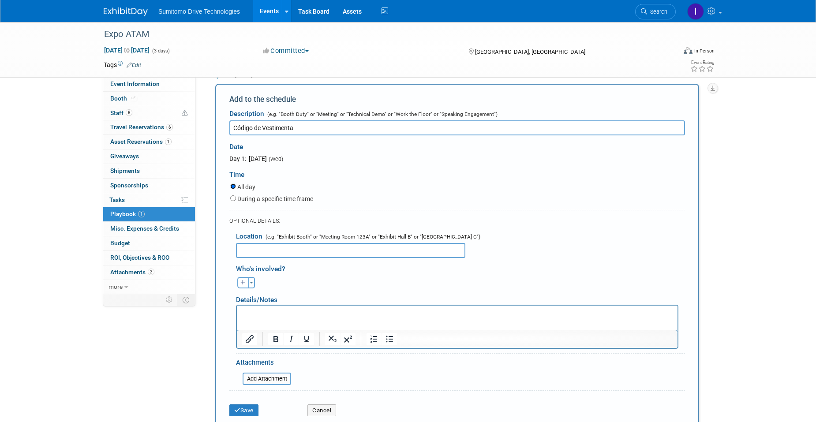
scroll to position [73, 0]
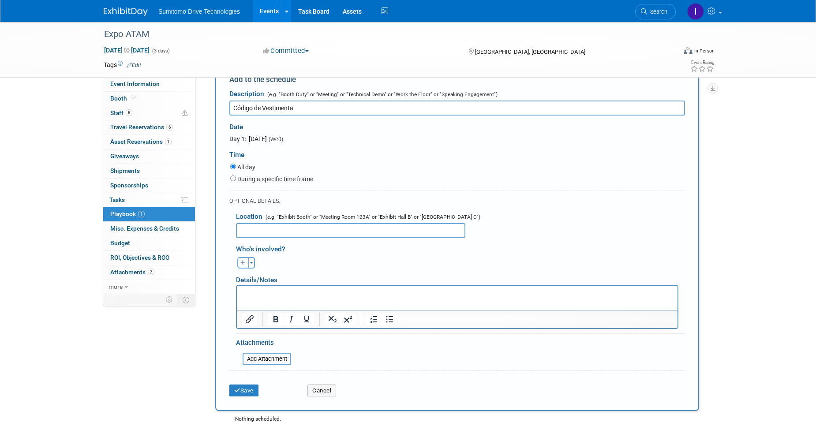
click at [276, 294] on p "Rich Text Area. Press ALT-0 for help." at bounding box center [457, 293] width 431 height 9
click at [247, 390] on button "Save" at bounding box center [243, 391] width 29 height 12
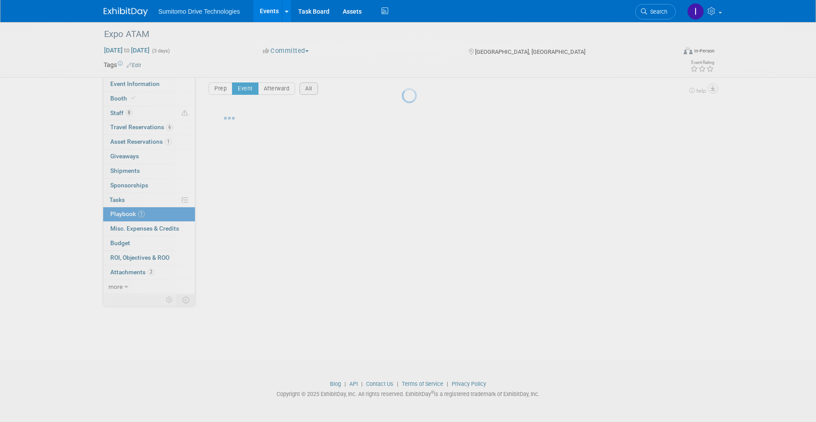
scroll to position [7, 0]
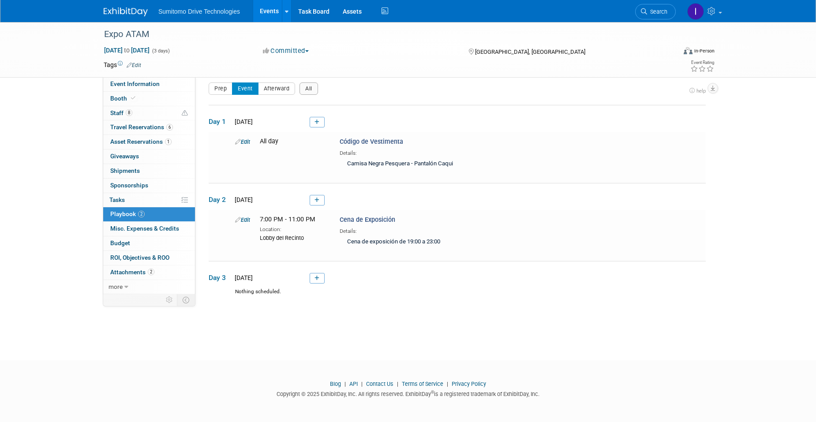
drag, startPoint x: 127, startPoint y: 8, endPoint x: 128, endPoint y: 13, distance: 5.4
click at [127, 7] on link at bounding box center [131, 7] width 55 height 7
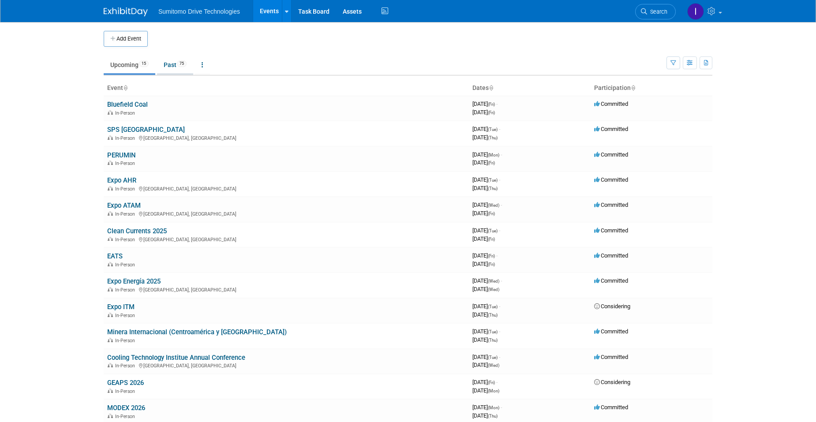
click at [173, 65] on link "Past 75" at bounding box center [175, 64] width 36 height 17
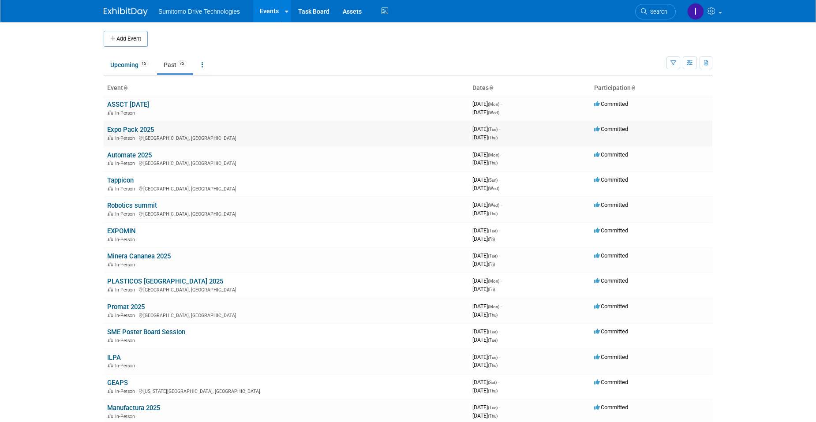
click at [139, 129] on link "Expo Pack 2025" at bounding box center [130, 130] width 47 height 8
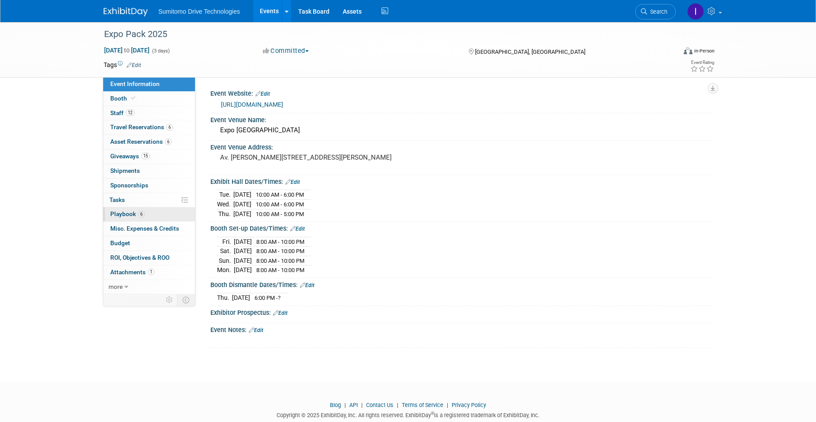
click at [130, 210] on link "6 Playbook 6" at bounding box center [149, 214] width 92 height 14
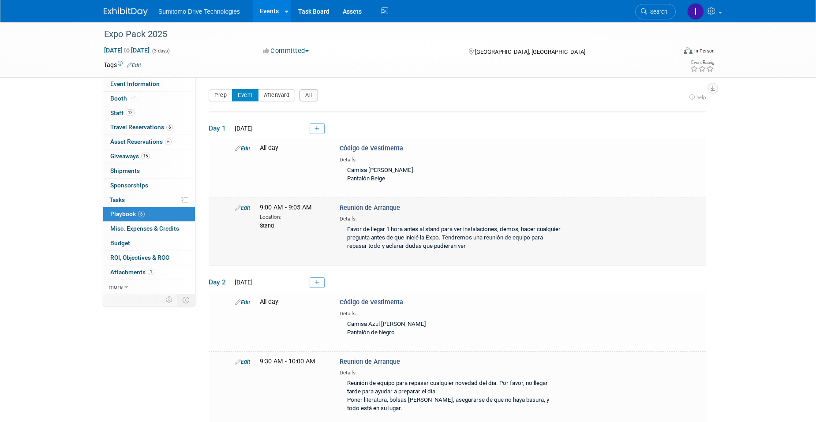
drag, startPoint x: 477, startPoint y: 249, endPoint x: 346, endPoint y: 230, distance: 131.5
click at [346, 230] on div "Favor de llegar 1 hora antes al stand para ver instalaciones, demos, hacer cual…" at bounding box center [453, 238] width 227 height 31
drag, startPoint x: 496, startPoint y: 248, endPoint x: 343, endPoint y: 230, distance: 153.8
click at [343, 230] on div "Favor de llegar 1 hora antes al stand para ver instalaciones, demos, hacer cual…" at bounding box center [453, 238] width 227 height 31
copy div "Favor de llegar 1 hora antes al stand para ver instalaciones, demos, hacer cual…"
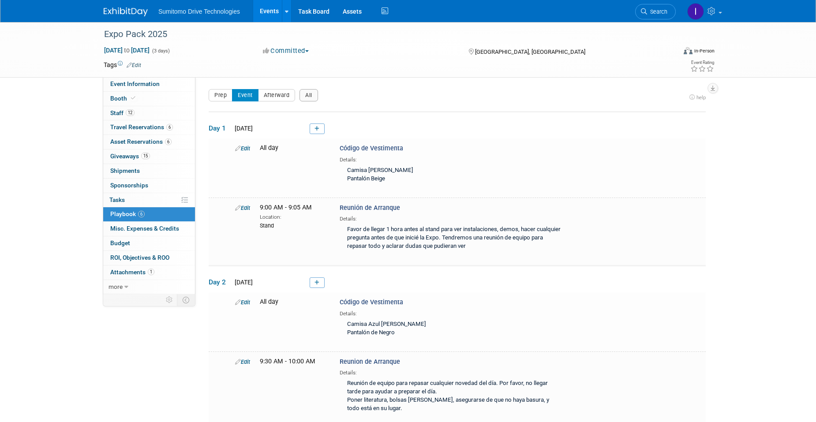
drag, startPoint x: 128, startPoint y: 17, endPoint x: 130, endPoint y: 11, distance: 6.1
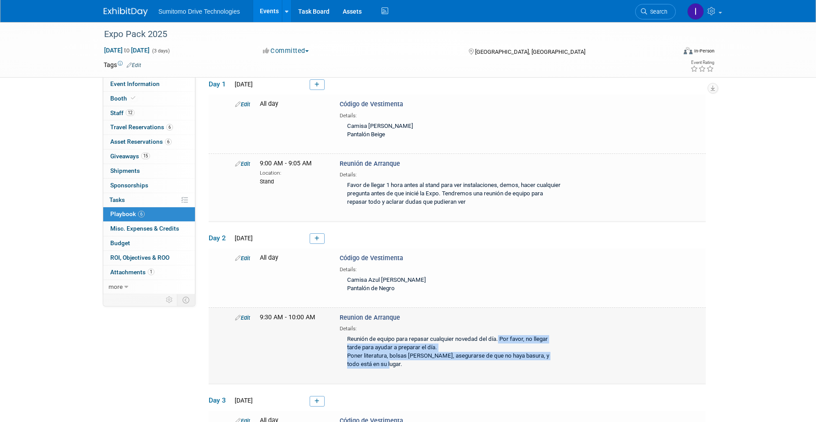
drag, startPoint x: 347, startPoint y: 341, endPoint x: 373, endPoint y: 364, distance: 35.3
click at [373, 364] on div "Reunión de equipo para repasar cualquier novedad del día. Por favor, no llegar …" at bounding box center [453, 353] width 227 height 40
copy div "Reunión de equipo para repasar cualquier novedad del día. Por favor, no llegar …"
drag, startPoint x: 403, startPoint y: 319, endPoint x: 386, endPoint y: 317, distance: 16.9
click at [386, 317] on div "Reunion de Arranque Details: Reunión de equipo para repasar cualquier novedad d…" at bounding box center [453, 342] width 240 height 59
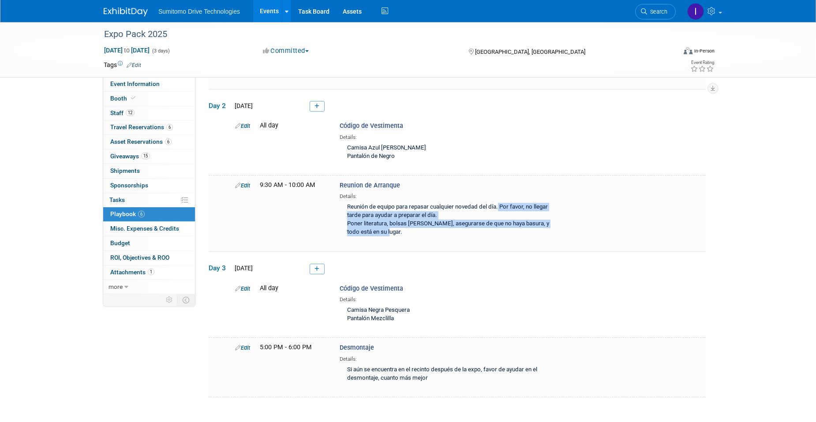
scroll to position [221, 0]
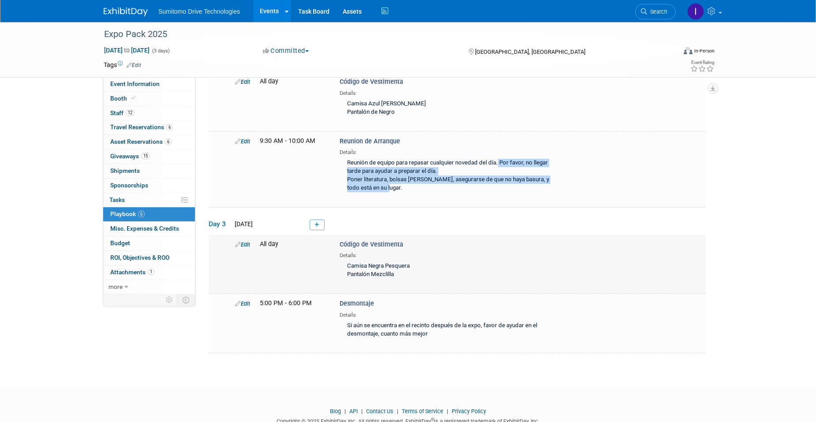
drag, startPoint x: 400, startPoint y: 275, endPoint x: 347, endPoint y: 266, distance: 54.2
click at [347, 266] on div "Camisa Negra Pesquera Pantalón Mezclilla" at bounding box center [453, 270] width 227 height 23
copy div "Camisa Negra Pesquera Pantalón Mezclilla"
drag, startPoint x: 364, startPoint y: 302, endPoint x: 328, endPoint y: 304, distance: 35.3
click at [328, 304] on div "Edit 5:00 PM - 6:00 PM Desmontaje Details:" at bounding box center [469, 320] width 480 height 42
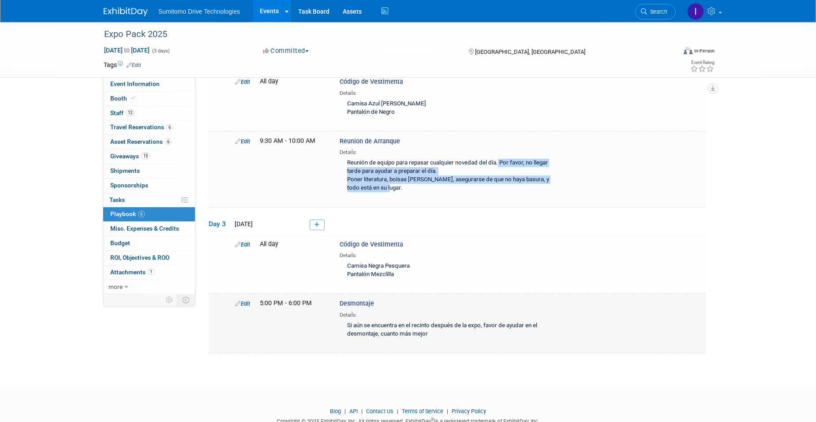
copy div "Desmontaje"
drag, startPoint x: 436, startPoint y: 336, endPoint x: 348, endPoint y: 326, distance: 88.0
click at [348, 326] on div "Si aún se encuentra en el recinto después de la expo, favor de ayudar en el des…" at bounding box center [453, 330] width 227 height 23
copy div "Si aún se encuentra en el recinto después de la expo, favor de ayudar en el des…"
click at [176, 141] on link "6 Asset Reservations 6" at bounding box center [149, 142] width 92 height 14
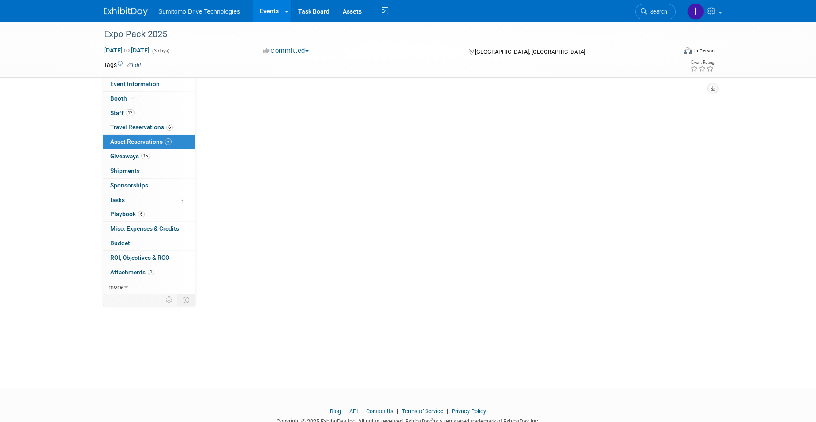
scroll to position [0, 0]
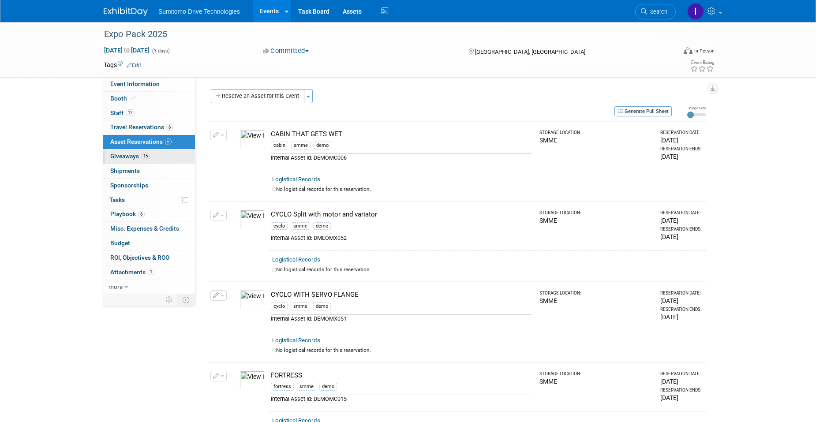
click at [159, 156] on link "15 Giveaways 15" at bounding box center [149, 157] width 92 height 14
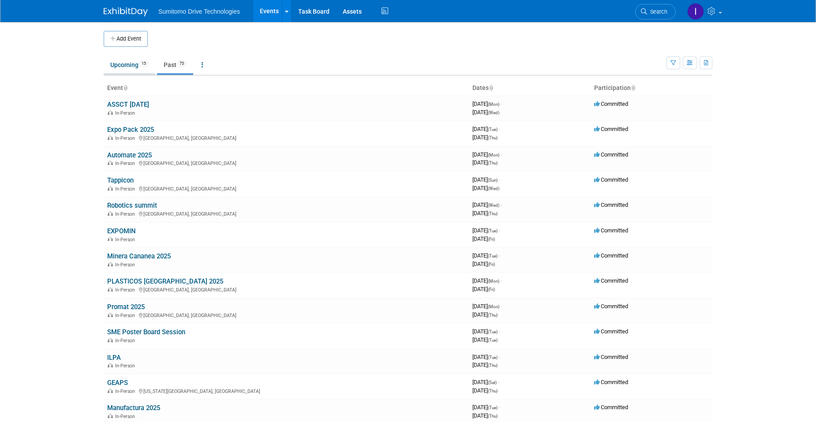
click at [135, 68] on link "Upcoming 15" at bounding box center [130, 64] width 52 height 17
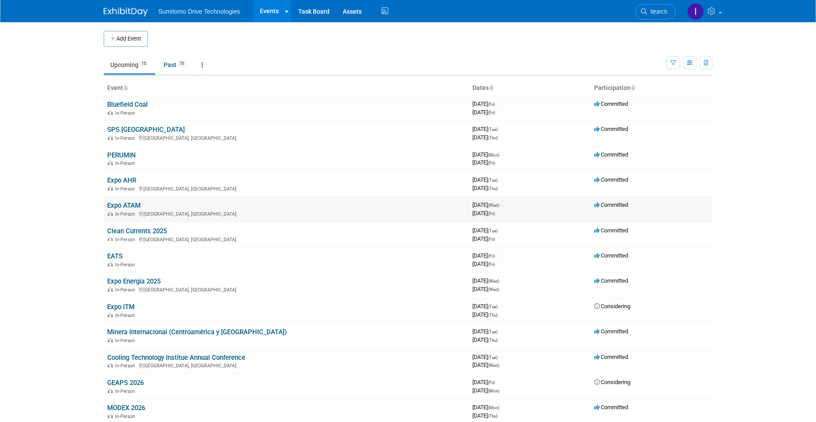
click at [118, 207] on link "Expo ATAM" at bounding box center [124, 206] width 34 height 8
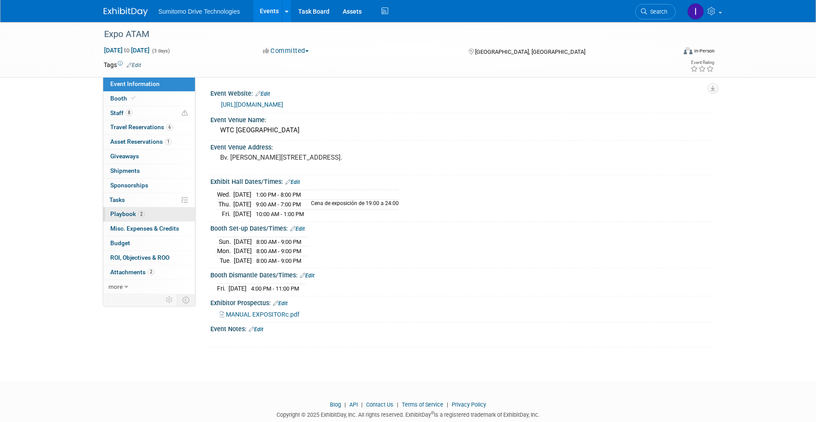
click at [146, 211] on link "2 Playbook 2" at bounding box center [149, 214] width 92 height 14
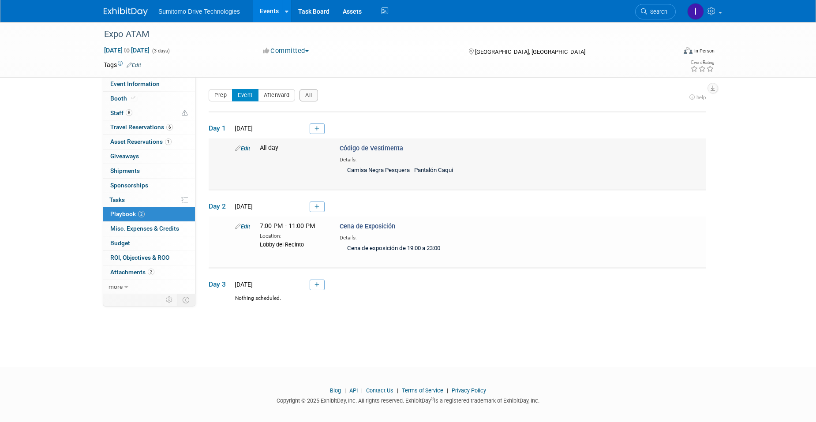
click at [408, 161] on div "Details:" at bounding box center [453, 159] width 227 height 10
click at [319, 131] on icon at bounding box center [317, 128] width 5 height 5
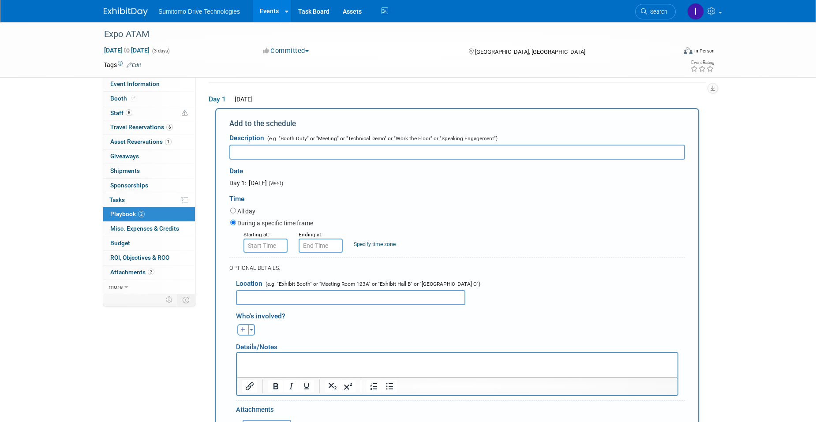
click at [286, 360] on p "Rich Text Area. Press ALT-0 for help." at bounding box center [457, 360] width 431 height 9
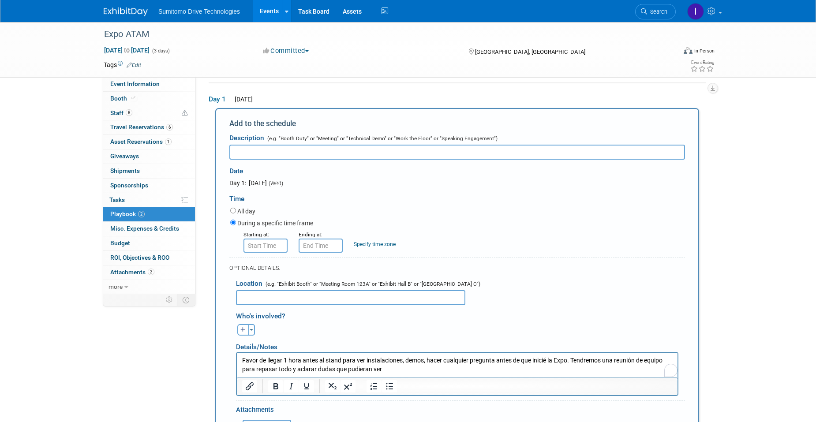
click at [305, 152] on input "text" at bounding box center [457, 152] width 456 height 15
type input "Junta de Arranque"
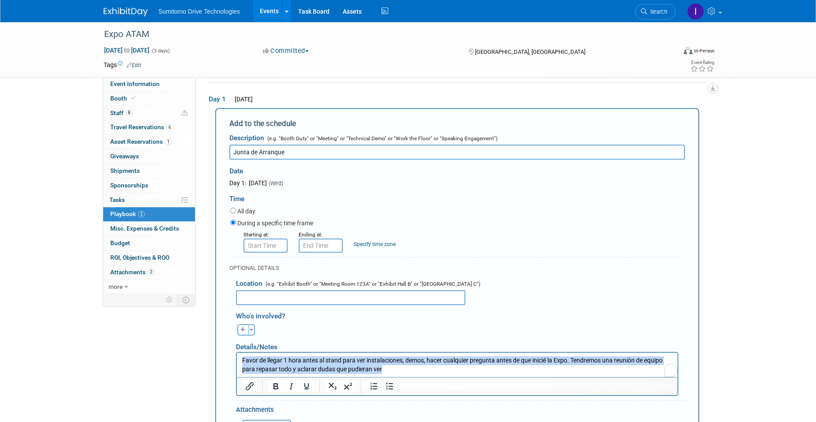
drag, startPoint x: 388, startPoint y: 370, endPoint x: 197, endPoint y: 334, distance: 193.9
click at [237, 353] on html "Favor de llegar 1 hora antes al stand para ver instalaciones, demos, hacer cual…" at bounding box center [457, 363] width 441 height 21
paste body "To enrich screen reader interactions, please activate Accessibility in Grammarl…"
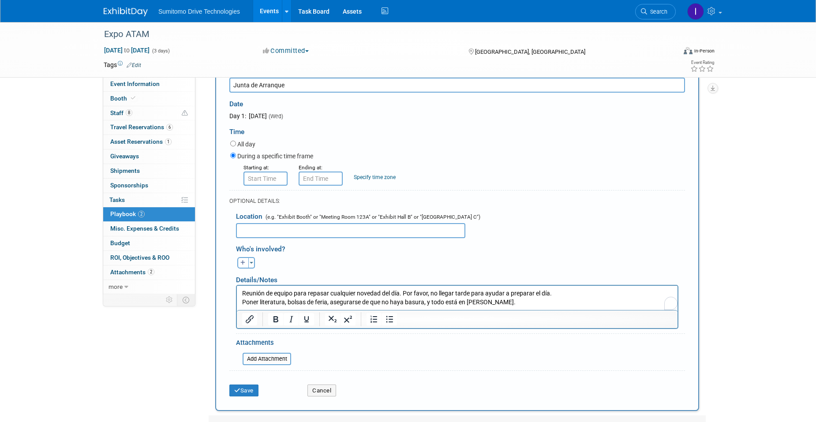
scroll to position [161, 0]
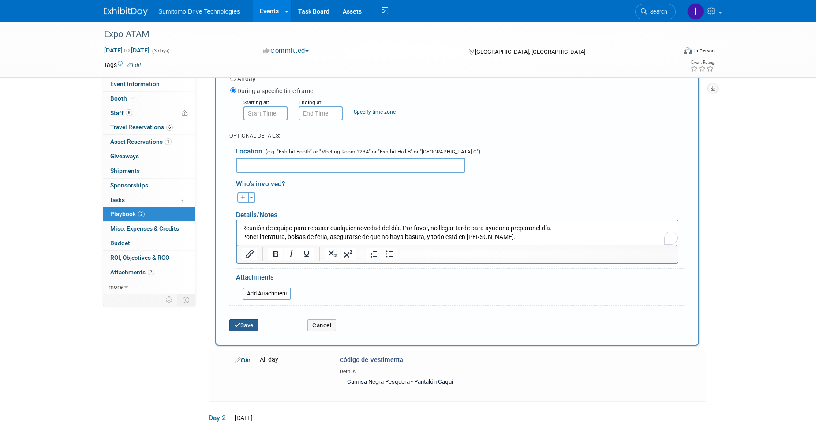
click at [244, 326] on button "Save" at bounding box center [243, 325] width 29 height 12
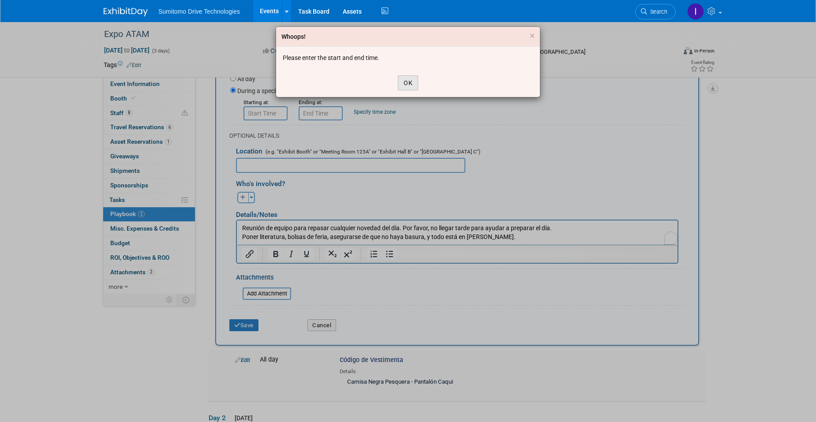
click at [409, 81] on button "OK" at bounding box center [408, 82] width 20 height 15
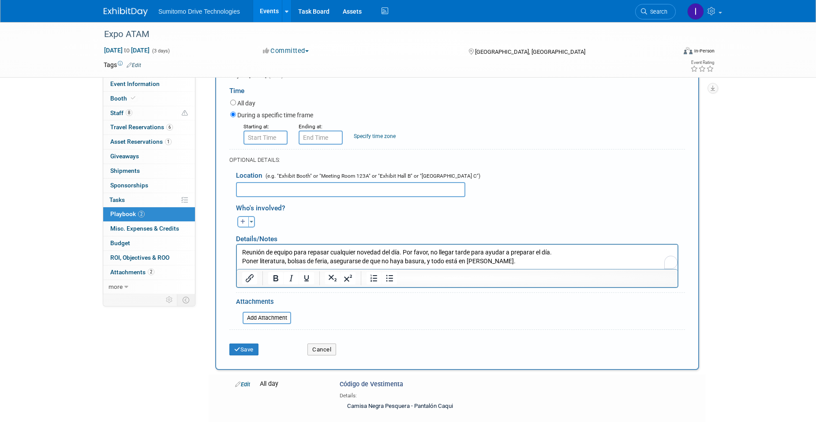
scroll to position [117, 0]
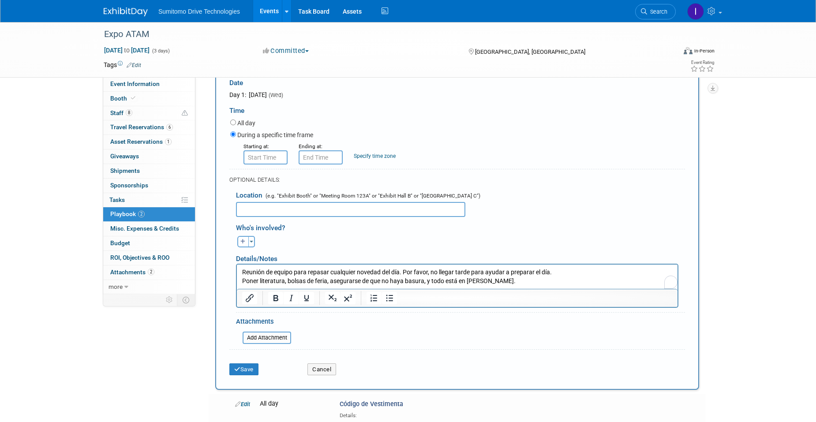
click at [247, 123] on label "All day" at bounding box center [246, 123] width 18 height 9
click at [236, 123] on input "All day" at bounding box center [233, 123] width 6 height 6
radio input "true"
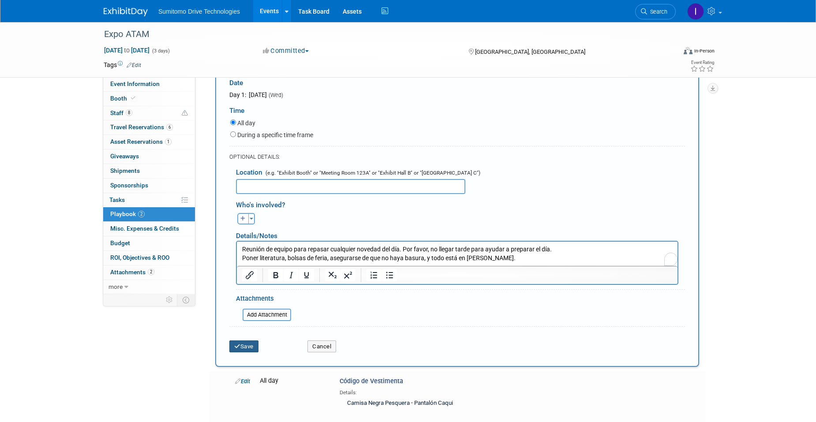
click at [255, 348] on button "Save" at bounding box center [243, 347] width 29 height 12
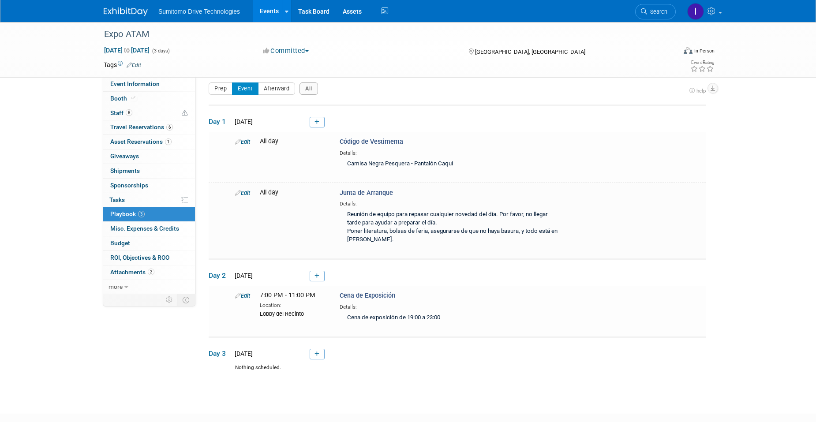
scroll to position [60, 0]
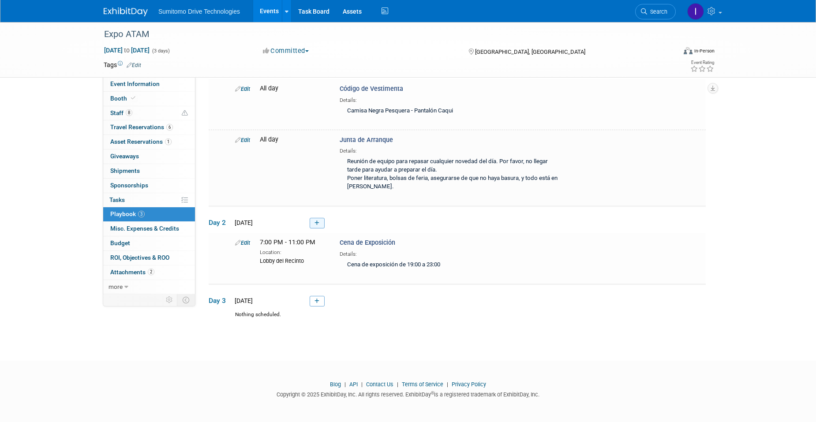
click at [317, 221] on icon at bounding box center [317, 223] width 5 height 5
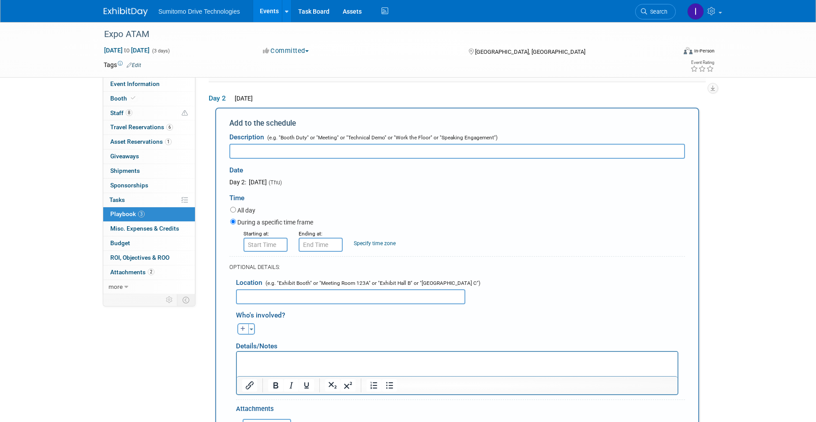
scroll to position [0, 0]
click at [241, 214] on label "All day" at bounding box center [246, 210] width 18 height 9
click at [236, 213] on input "All day" at bounding box center [233, 210] width 6 height 6
radio input "true"
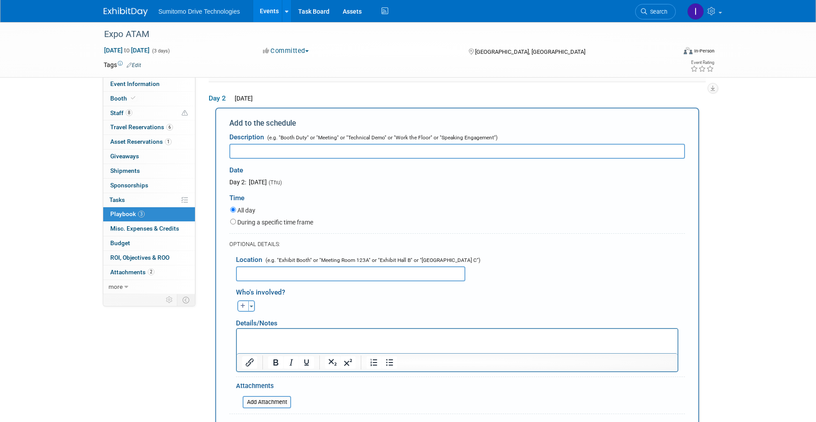
click at [251, 155] on input "text" at bounding box center [457, 151] width 456 height 15
type input "Código de vestimenta"
click at [273, 333] on p "Rich Text Area. Press ALT-0 for help." at bounding box center [457, 336] width 431 height 9
drag, startPoint x: 311, startPoint y: 340, endPoint x: 288, endPoint y: 338, distance: 22.6
click at [288, 338] on p "Camisa Negra Pesquera Pantalón Mezclilla" at bounding box center [457, 340] width 431 height 17
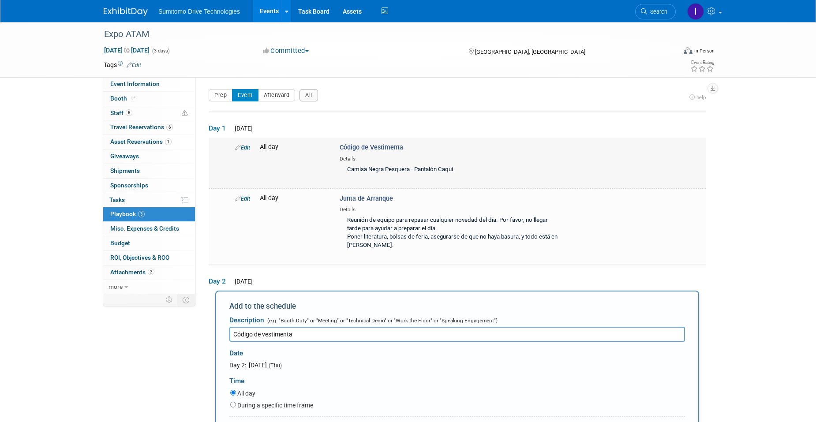
click at [240, 147] on icon at bounding box center [238, 148] width 6 height 6
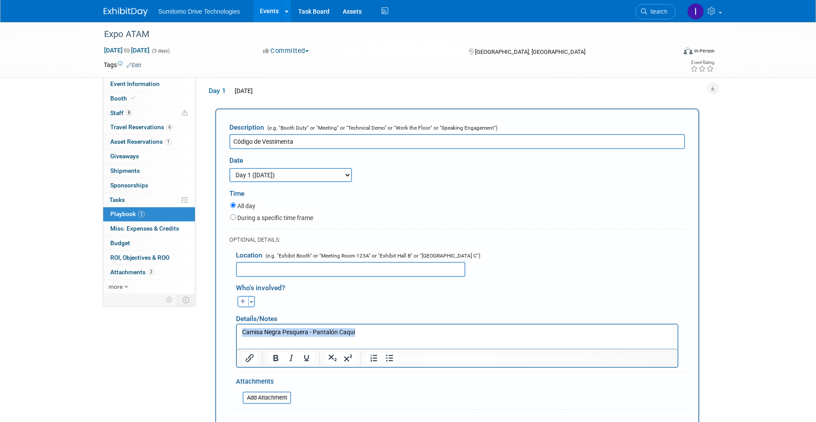
drag, startPoint x: 345, startPoint y: 333, endPoint x: 233, endPoint y: 337, distance: 112.1
click at [237, 337] on html "Camisa Negra Pesquera - Pantalón Caqui" at bounding box center [457, 331] width 441 height 12
drag, startPoint x: 300, startPoint y: 342, endPoint x: 270, endPoint y: 342, distance: 30.0
click at [270, 342] on p "Camisa Negra Pesquera Pantalón Mezclilla" at bounding box center [457, 336] width 431 height 17
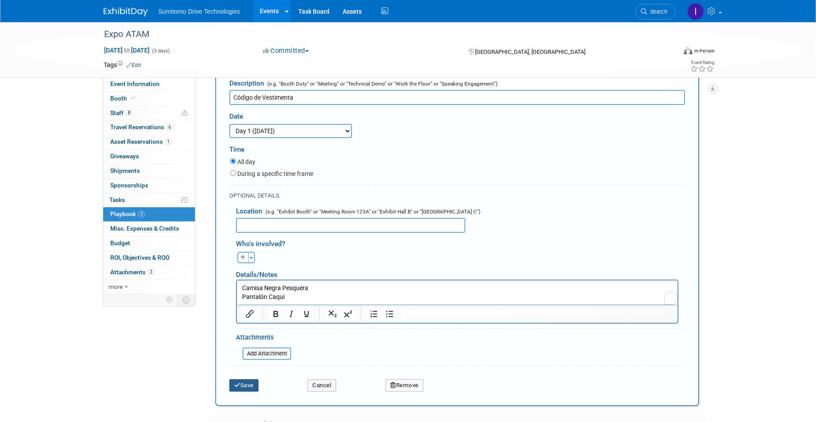
click at [248, 391] on button "Save" at bounding box center [243, 385] width 29 height 12
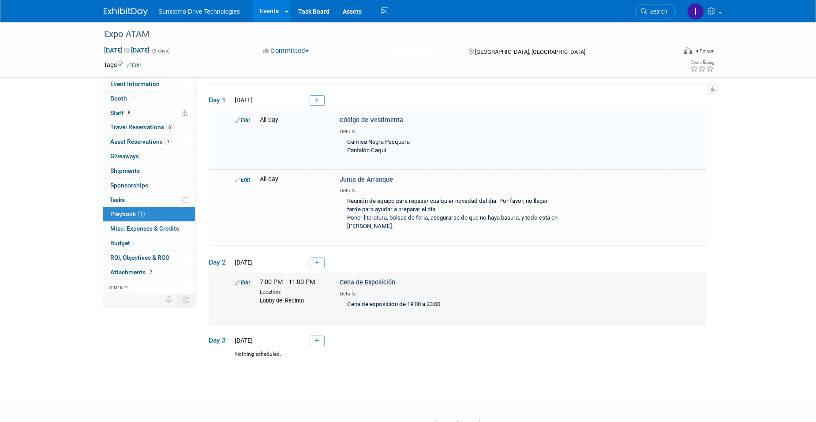
scroll to position [68, 0]
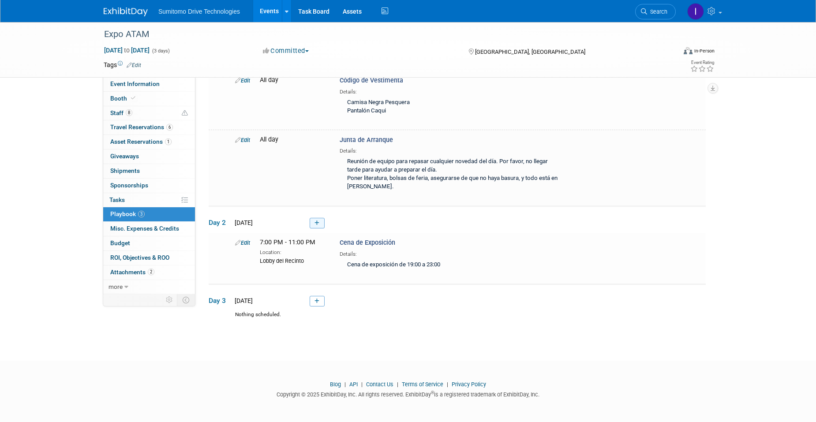
click at [319, 221] on icon at bounding box center [317, 223] width 5 height 5
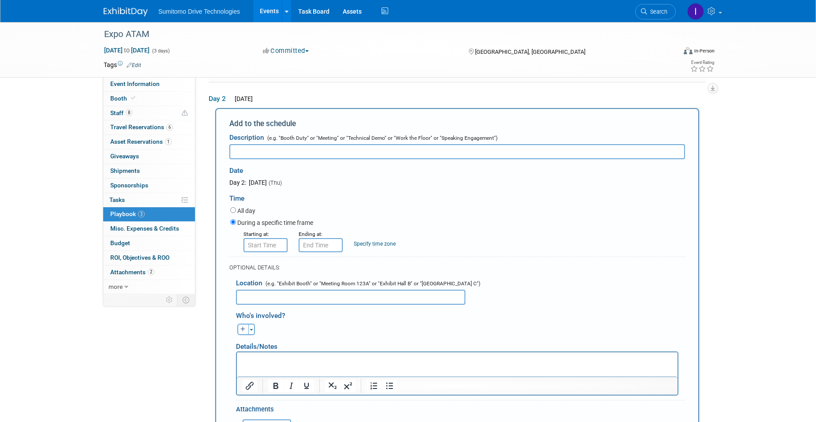
scroll to position [0, 0]
click at [296, 154] on input "text" at bounding box center [457, 151] width 456 height 15
type input "Código de vestimenta"
click at [245, 210] on label "All day" at bounding box center [246, 211] width 18 height 9
click at [236, 210] on input "All day" at bounding box center [233, 210] width 6 height 6
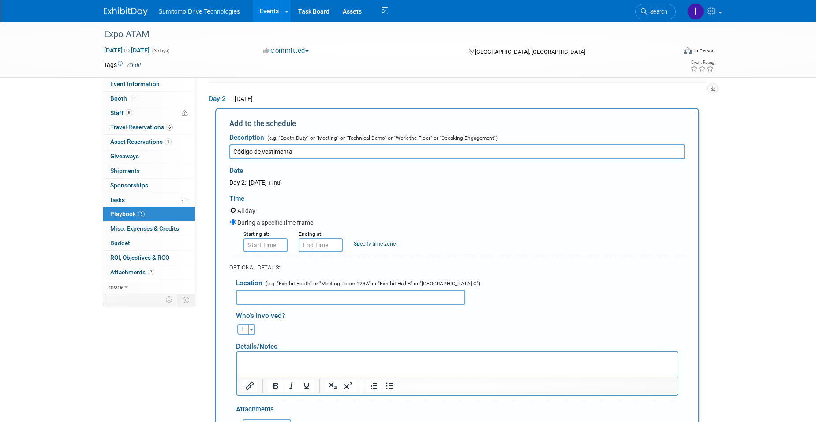
radio input "true"
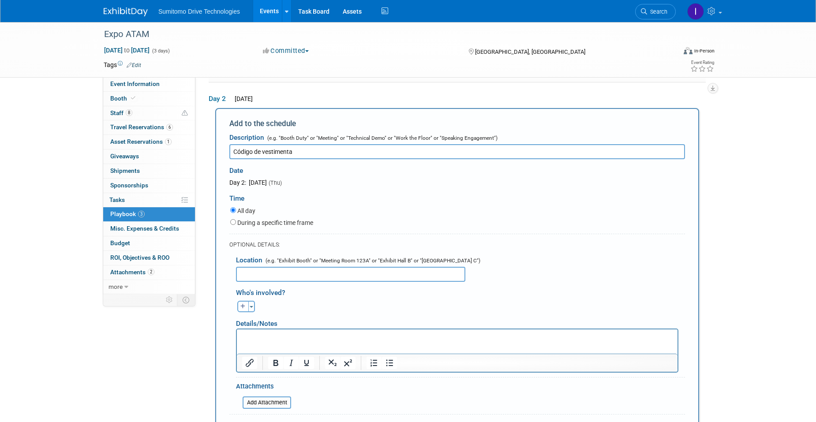
click at [269, 333] on p "Rich Text Area. Press ALT-0 for help." at bounding box center [457, 337] width 431 height 9
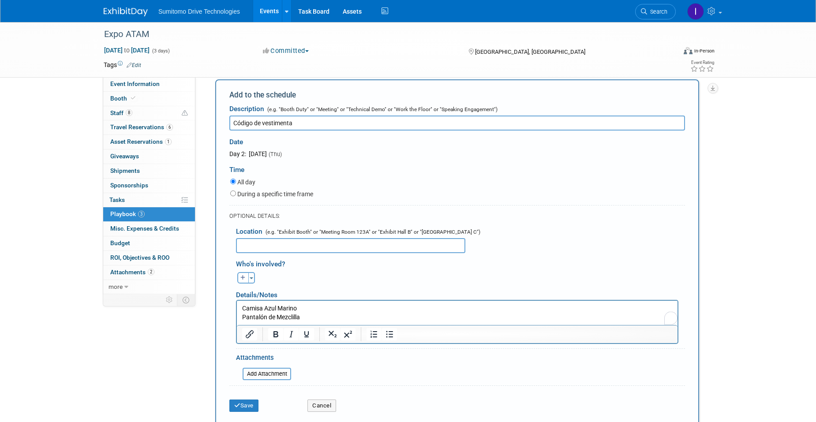
scroll to position [235, 0]
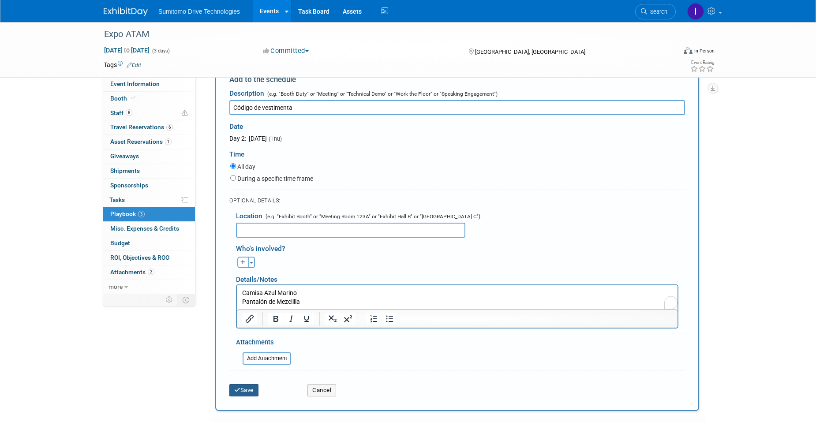
click at [248, 391] on button "Save" at bounding box center [243, 390] width 29 height 12
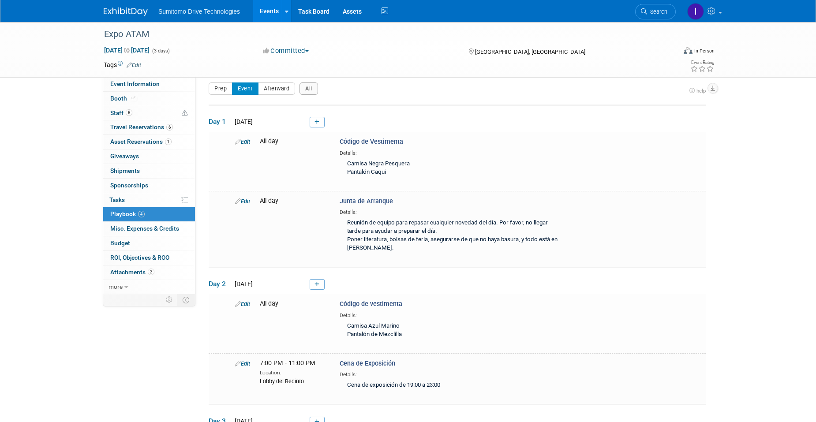
scroll to position [127, 0]
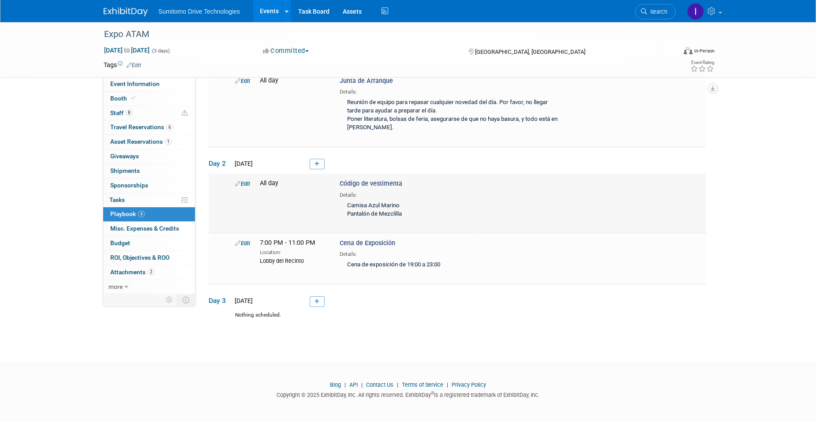
drag, startPoint x: 408, startPoint y: 213, endPoint x: 340, endPoint y: 204, distance: 68.5
click at [340, 204] on div "Camisa Azul Marino Pantalón de Mezclilla" at bounding box center [453, 210] width 227 height 23
copy div "Camisa Azul Marino Pantalón de Mezclilla"
click at [314, 300] on link at bounding box center [317, 302] width 15 height 11
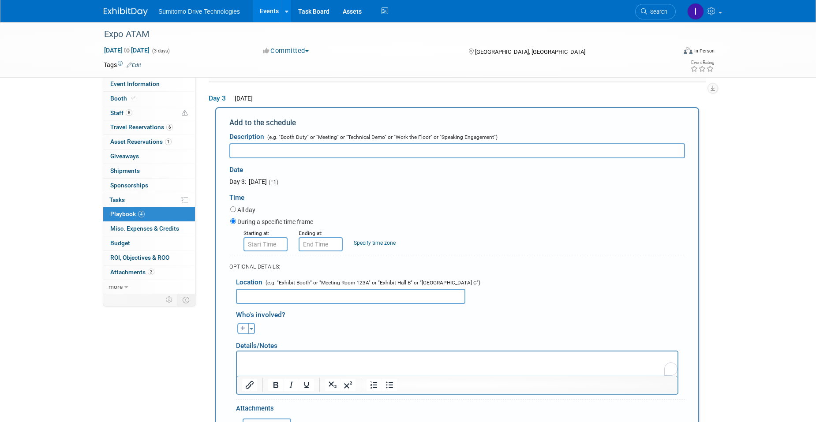
scroll to position [0, 0]
click at [298, 358] on p "Camisa Azul Marino Pantalón de Mezclilla" at bounding box center [457, 363] width 431 height 17
click at [244, 210] on label "All day" at bounding box center [246, 210] width 18 height 9
click at [236, 210] on input "All day" at bounding box center [233, 210] width 6 height 6
radio input "true"
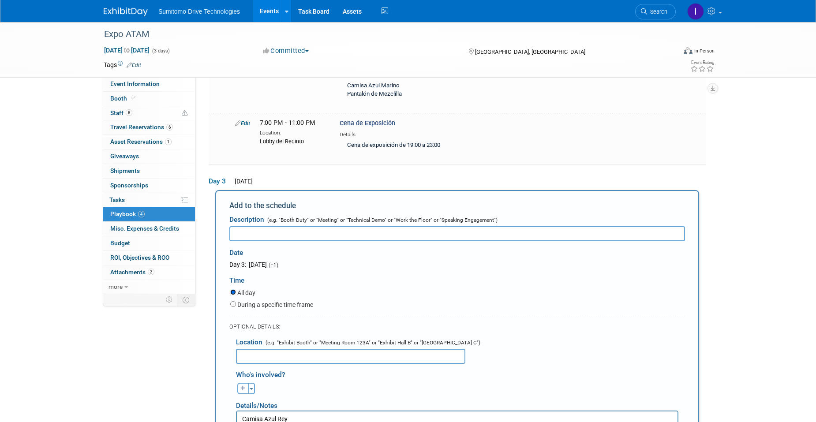
scroll to position [196, 0]
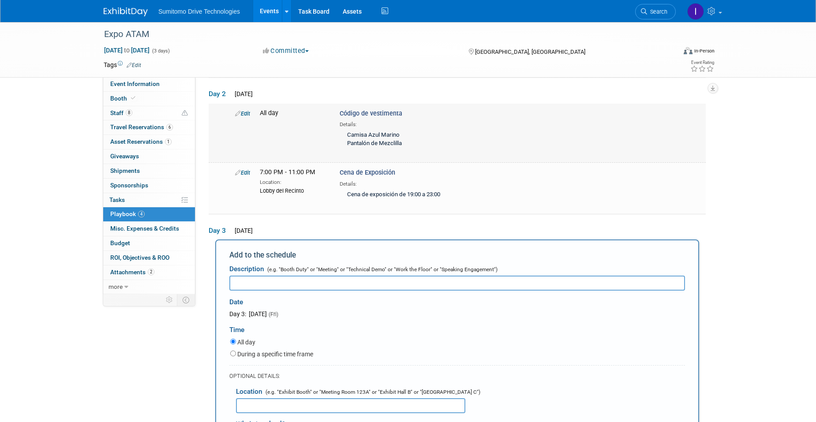
drag, startPoint x: 403, startPoint y: 113, endPoint x: 340, endPoint y: 117, distance: 63.3
click at [340, 117] on div "Código de vestimenta Details: Camisa Azul Marino Pantalón de [GEOGRAPHIC_DATA]" at bounding box center [453, 130] width 240 height 42
copy span "Código de vestimenta"
click at [268, 285] on input "text" at bounding box center [457, 283] width 456 height 15
paste input "Código de vestimenta"
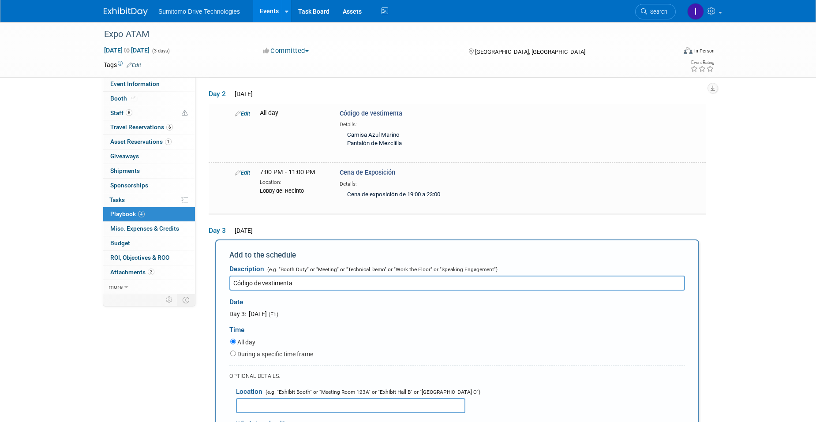
click at [268, 283] on input "Código de vestimenta" at bounding box center [457, 283] width 456 height 15
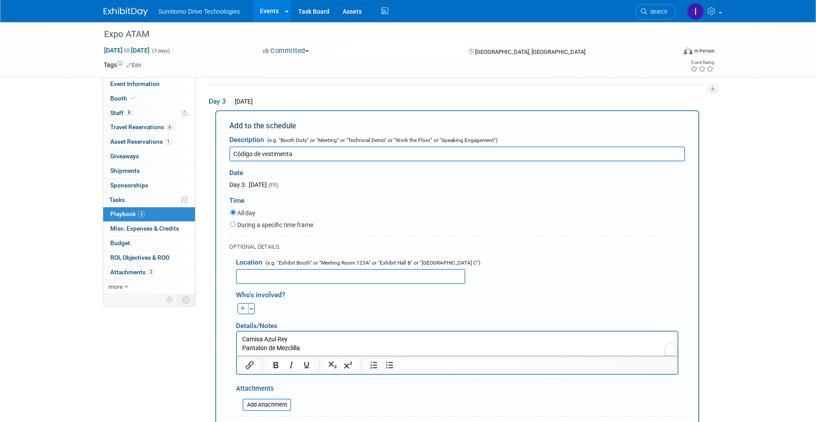
scroll to position [328, 0]
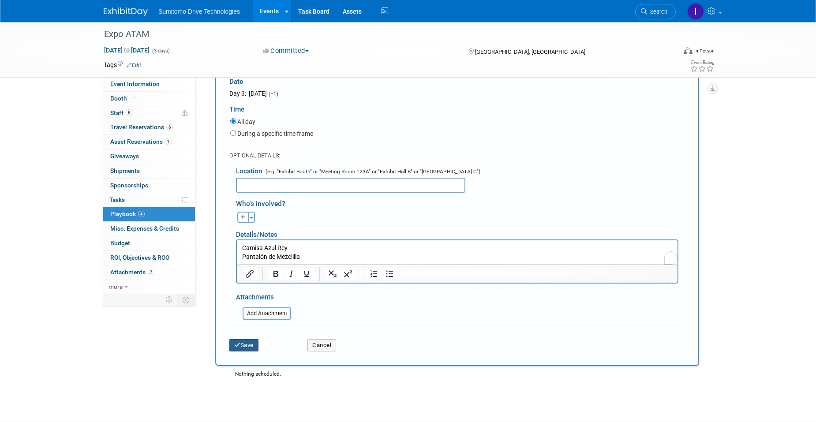
type input "Código de vestimenta"
click at [255, 345] on button "Save" at bounding box center [243, 345] width 29 height 12
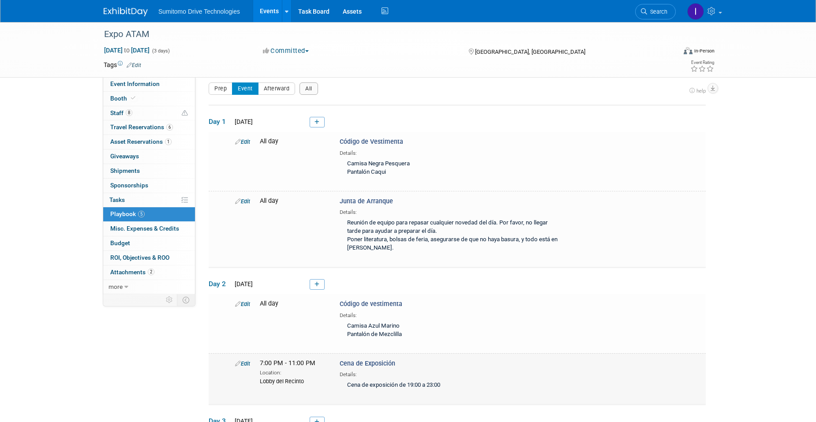
scroll to position [171, 0]
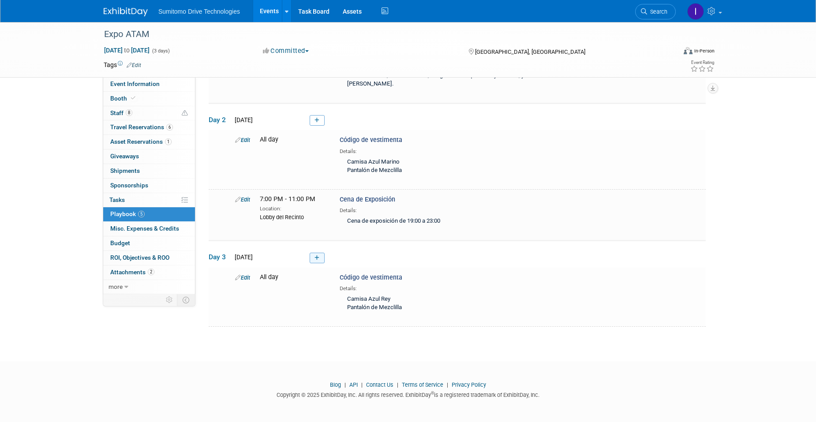
click at [317, 259] on icon at bounding box center [317, 257] width 5 height 5
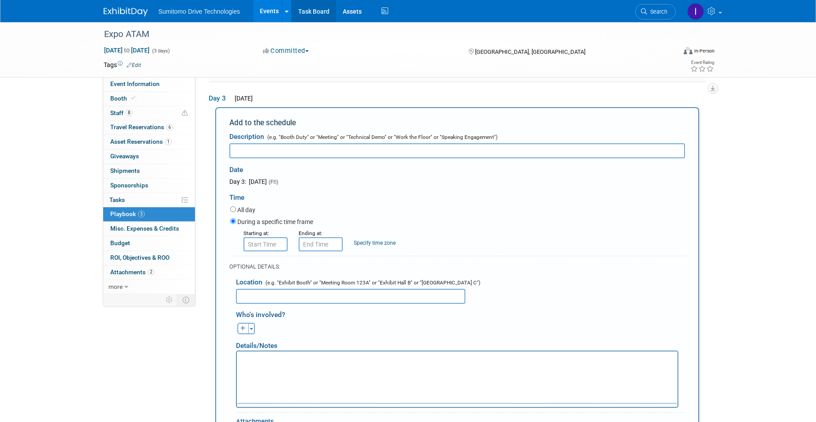
scroll to position [0, 0]
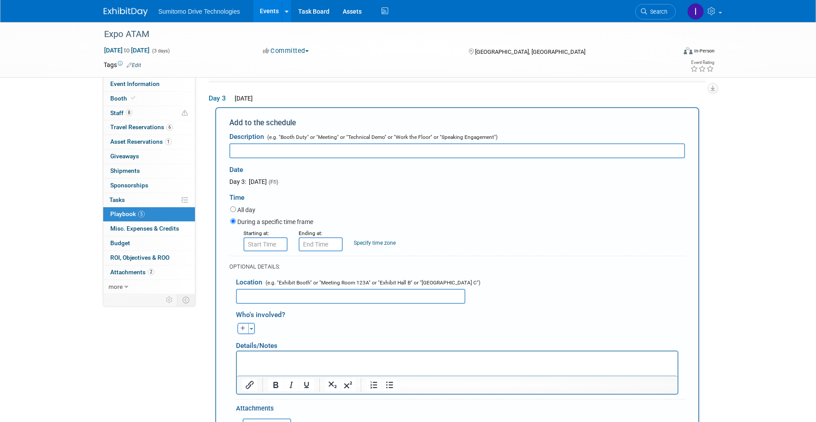
drag, startPoint x: 304, startPoint y: 155, endPoint x: 306, endPoint y: 151, distance: 5.1
click at [306, 151] on input "text" at bounding box center [457, 150] width 456 height 15
paste input "Desmontaje"
type input "Desmontaje"
click at [313, 359] on p "Rich Text Area. Press ALT-0 for help." at bounding box center [457, 359] width 431 height 9
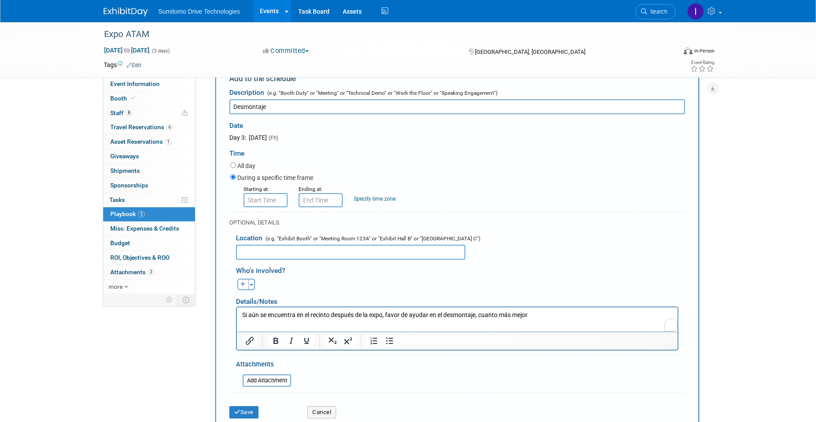
scroll to position [417, 0]
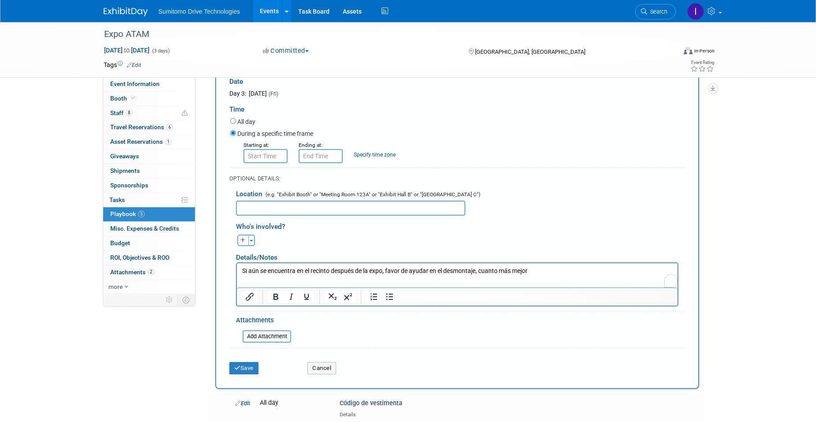
click at [602, 272] on p "Si aún se encuentra en el recinto después de la expo, favor de ayudar en el des…" at bounding box center [457, 271] width 431 height 9
click at [246, 361] on div "Save" at bounding box center [262, 366] width 78 height 18
click at [251, 368] on button "Save" at bounding box center [243, 368] width 29 height 12
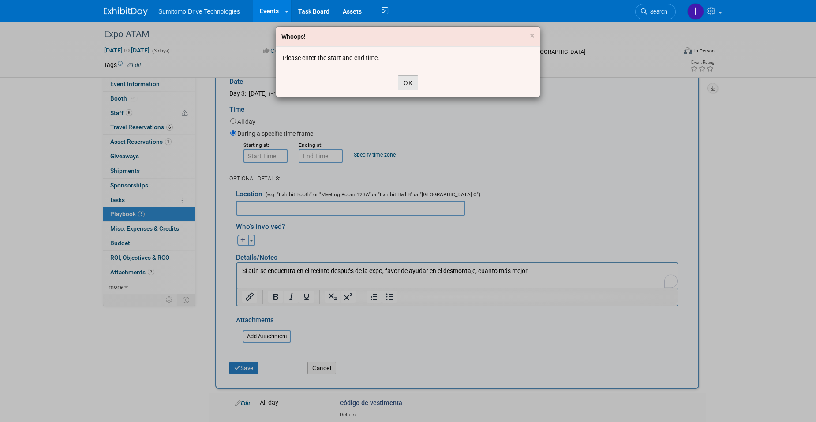
click at [407, 85] on button "OK" at bounding box center [408, 82] width 20 height 15
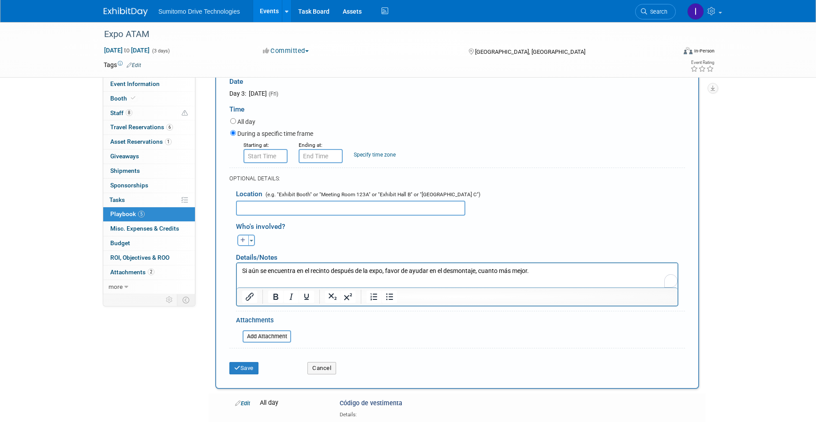
click at [245, 119] on label "All day" at bounding box center [246, 121] width 18 height 9
click at [236, 119] on input "All day" at bounding box center [233, 121] width 6 height 6
radio input "true"
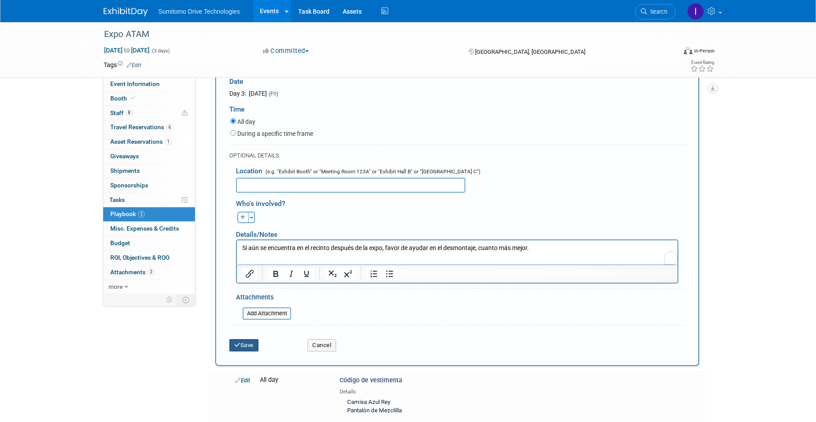
click at [248, 347] on button "Save" at bounding box center [243, 345] width 29 height 12
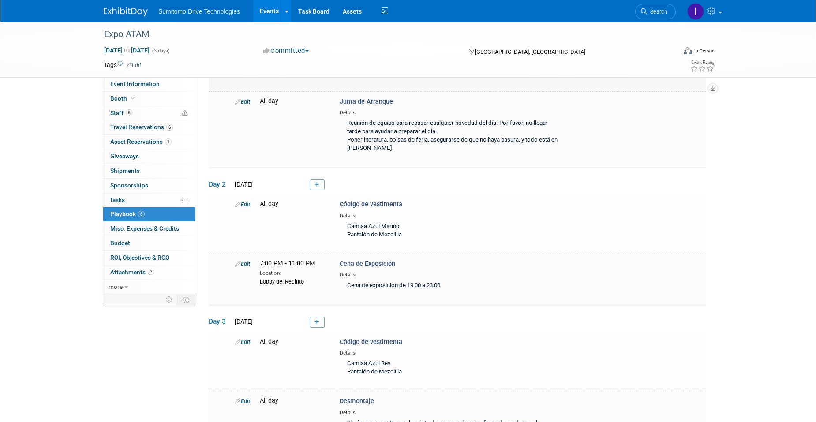
scroll to position [0, 0]
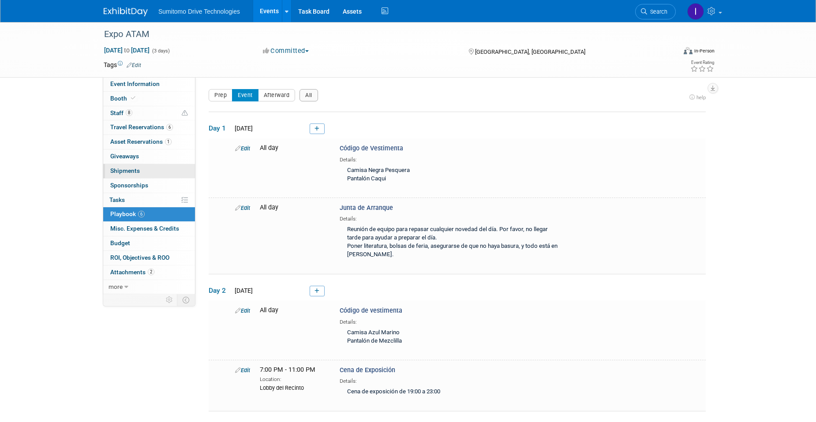
click at [154, 170] on link "0 Shipments 0" at bounding box center [149, 171] width 92 height 14
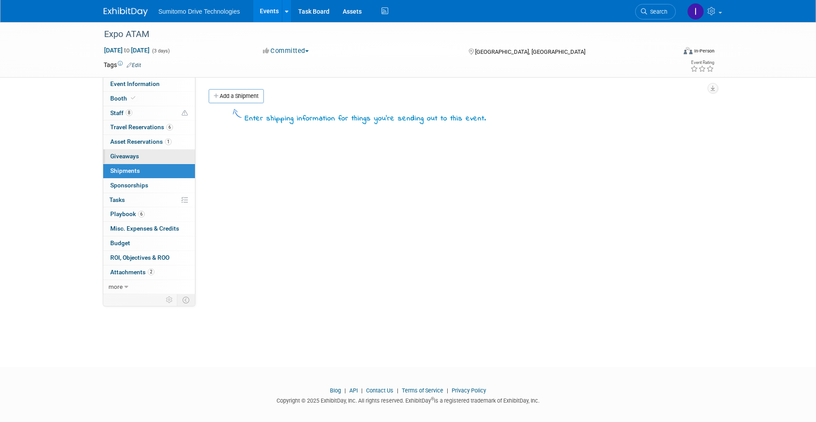
click at [155, 162] on link "0 Giveaways 0" at bounding box center [149, 157] width 92 height 14
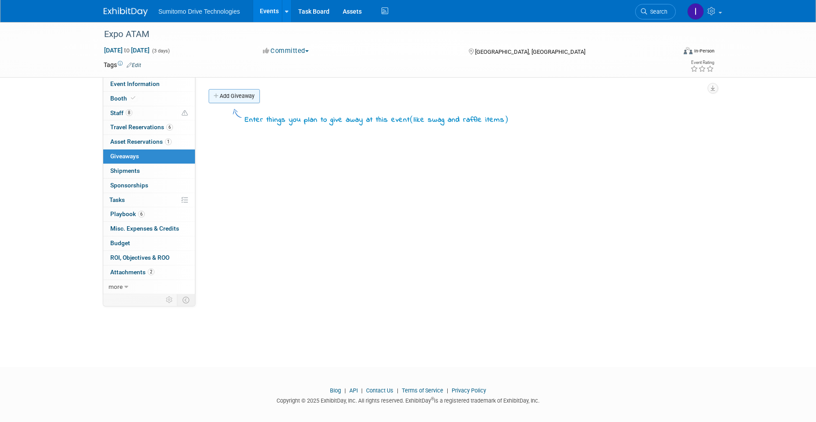
click at [237, 93] on link "Add Giveaway" at bounding box center [234, 96] width 51 height 14
